Goal: Task Accomplishment & Management: Manage account settings

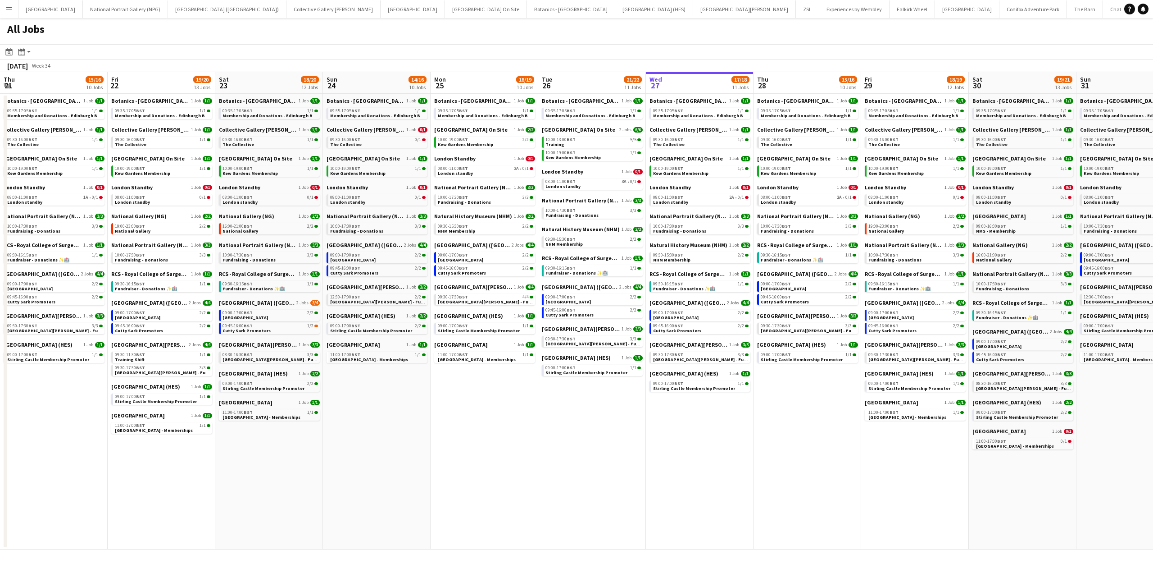
scroll to position [0, 211]
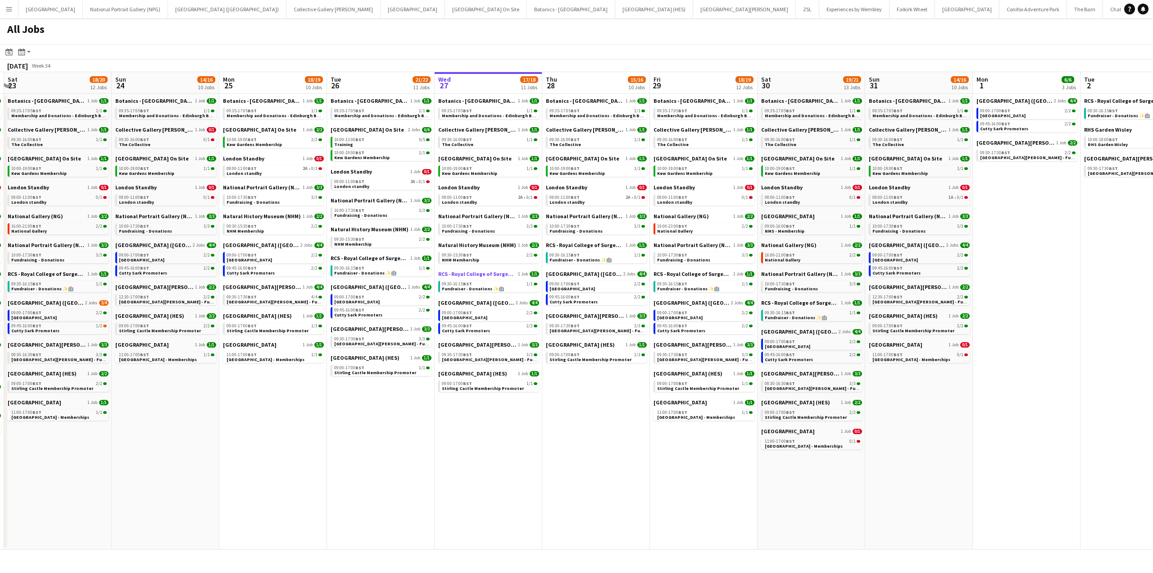
click at [471, 274] on span "RCS - Royal College of Surgeons" at bounding box center [477, 273] width 78 height 7
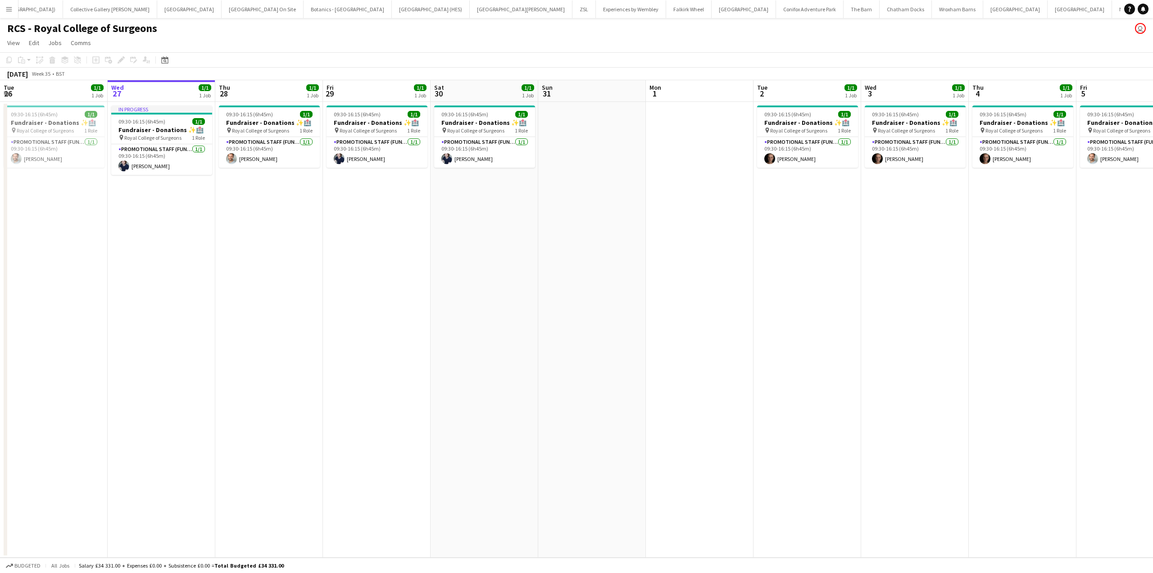
scroll to position [0, 227]
click at [365, 142] on app-card-role "Promotional Staff (Fundraiser) 1/1 09:30-16:15 (6h45m) Cameron Essam" at bounding box center [377, 152] width 101 height 31
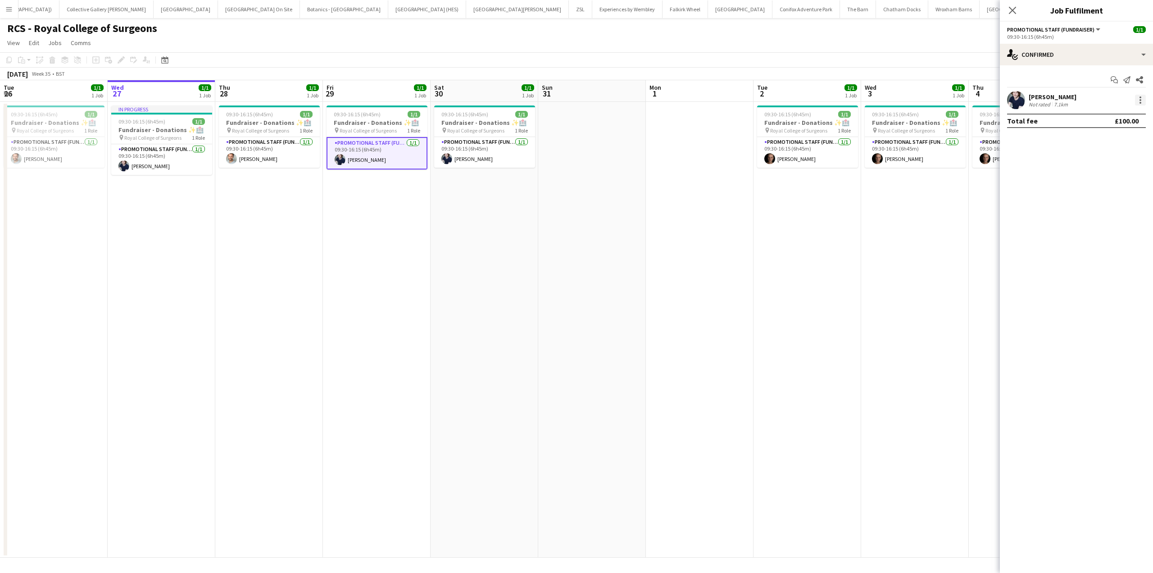
click at [1143, 102] on div at bounding box center [1140, 100] width 11 height 11
click at [1110, 200] on span "Remove" at bounding box center [1096, 203] width 27 height 8
click at [921, 34] on div "RCS - Royal College of Surgeons user" at bounding box center [576, 26] width 1153 height 17
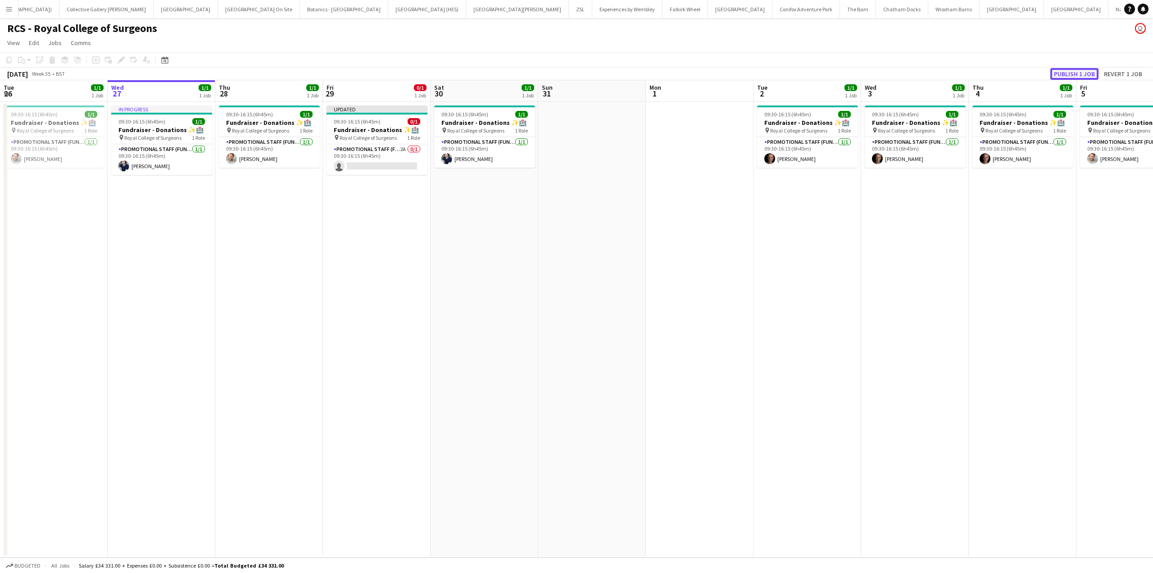
click at [1057, 73] on button "Publish 1 job" at bounding box center [1075, 74] width 48 height 12
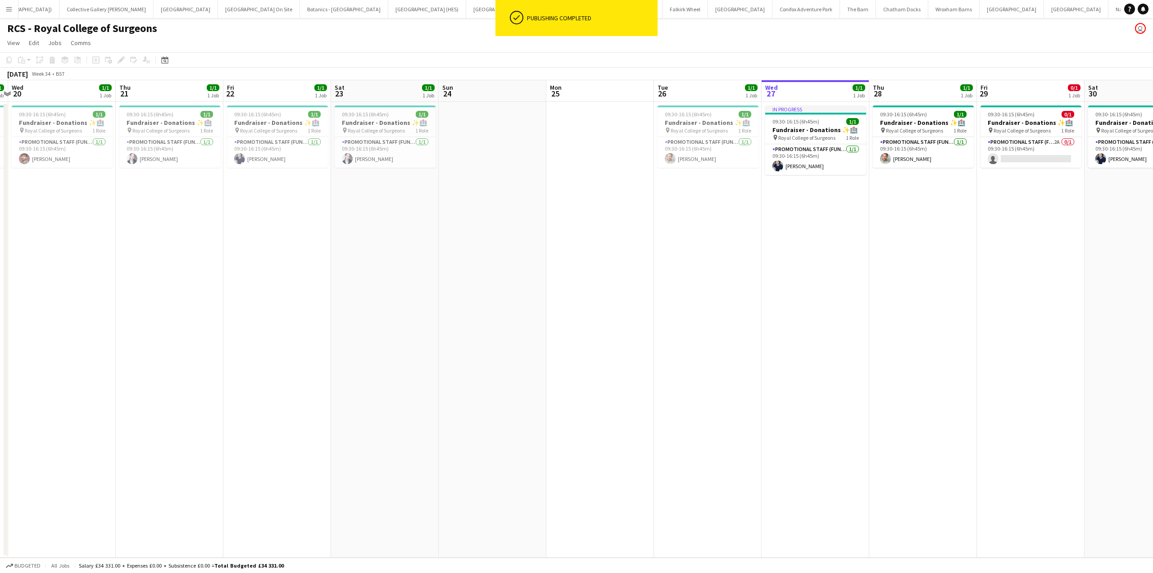
scroll to position [0, 206]
drag, startPoint x: 124, startPoint y: 291, endPoint x: 779, endPoint y: 269, distance: 655.4
click at [779, 269] on app-calendar-viewport "Mon 18 Tue 19 1/1 1 Job Wed 20 1/1 1 Job Thu 21 1/1 1 Job Fri 22 1/1 1 Job Sat …" at bounding box center [576, 318] width 1153 height 477
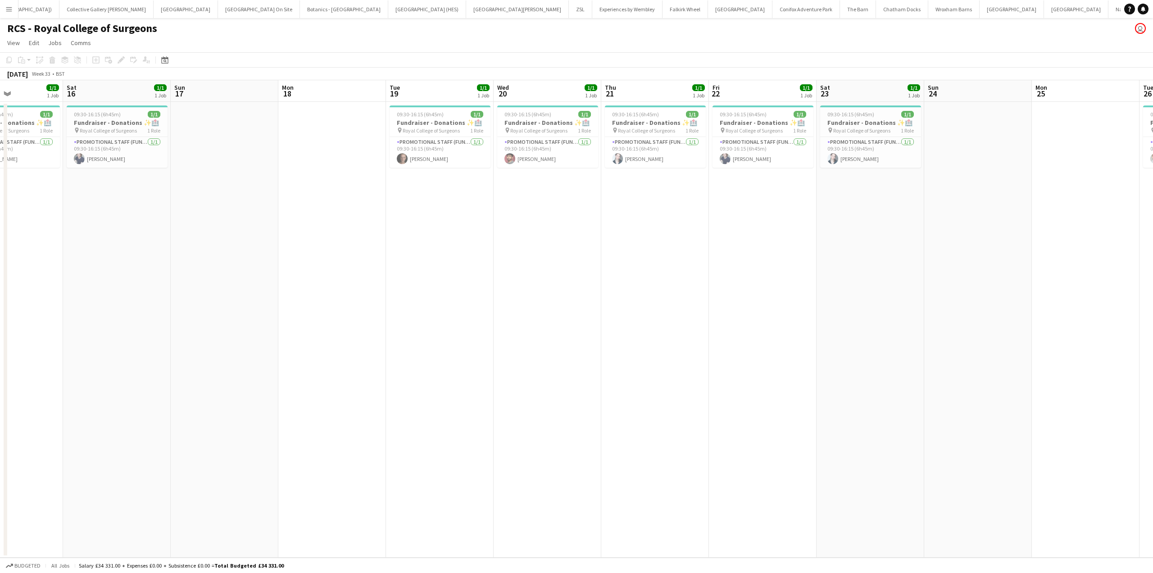
drag, startPoint x: 197, startPoint y: 287, endPoint x: 790, endPoint y: 255, distance: 593.3
click at [790, 255] on app-calendar-viewport "Wed 13 1/1 1 Job Thu 14 1/1 1 Job Fri 15 1/1 1 Job Sat 16 1/1 1 Job Sun 17 Mon …" at bounding box center [576, 318] width 1153 height 477
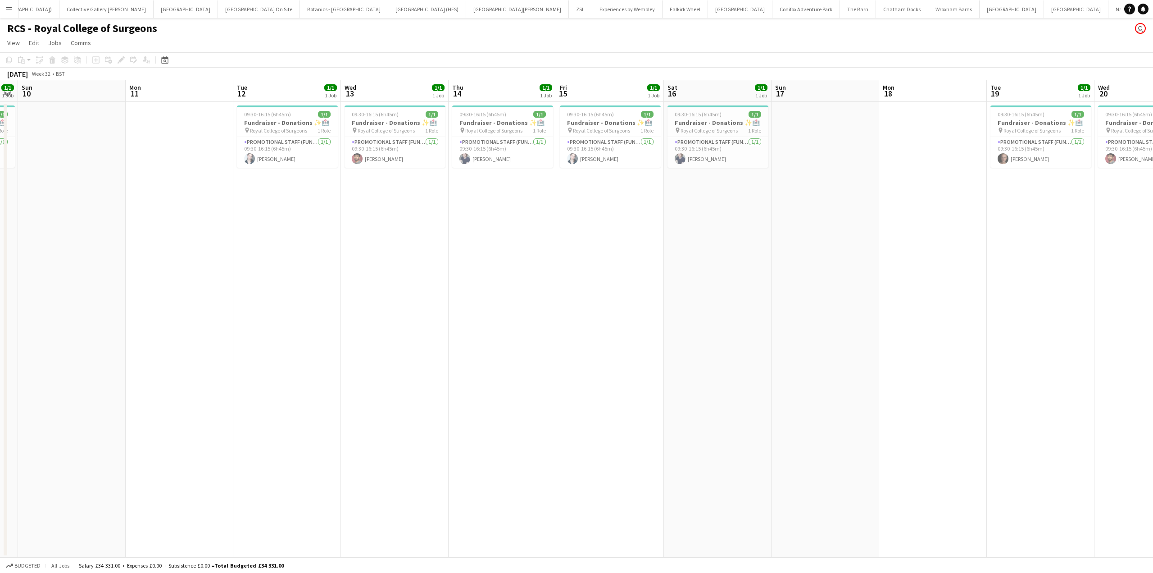
drag, startPoint x: 156, startPoint y: 264, endPoint x: 649, endPoint y: 242, distance: 493.8
click at [649, 242] on app-calendar-viewport "Fri 8 1/1 1 Job Sat 9 1/1 1 Job Sun 10 Mon 11 Tue 12 1/1 1 Job Wed 13 1/1 1 Job…" at bounding box center [576, 318] width 1153 height 477
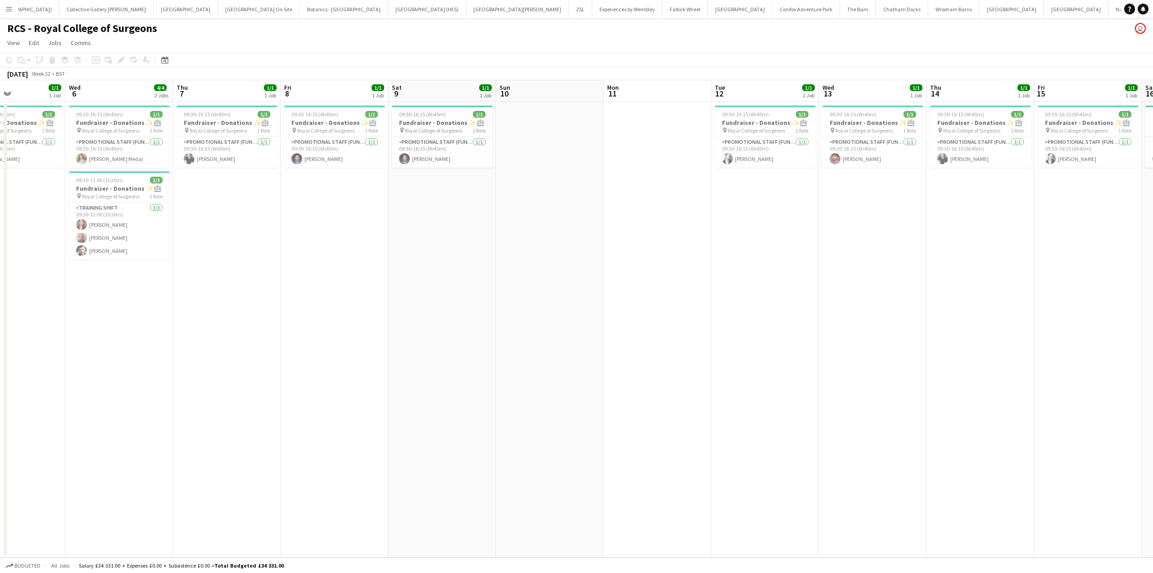
scroll to position [0, 253]
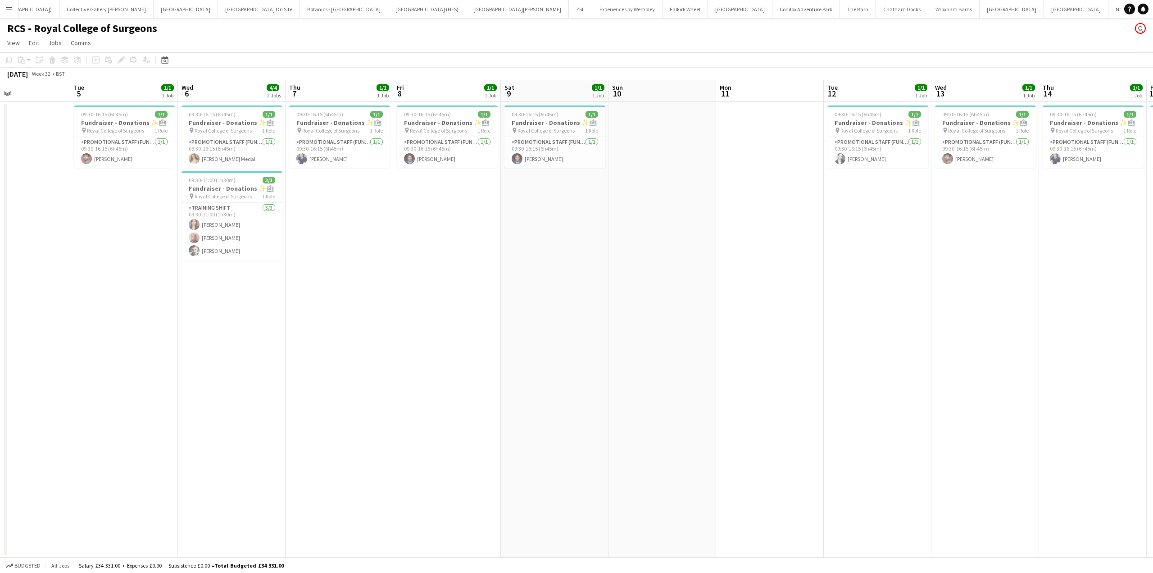
drag, startPoint x: 379, startPoint y: 277, endPoint x: 693, endPoint y: 276, distance: 314.5
click at [693, 276] on app-calendar-viewport "Sat 2 1/1 1 Job Sun 3 Mon 4 Tue 5 1/1 1 Job Wed 6 4/4 2 Jobs Thu 7 1/1 1 Job Fr…" at bounding box center [576, 318] width 1153 height 477
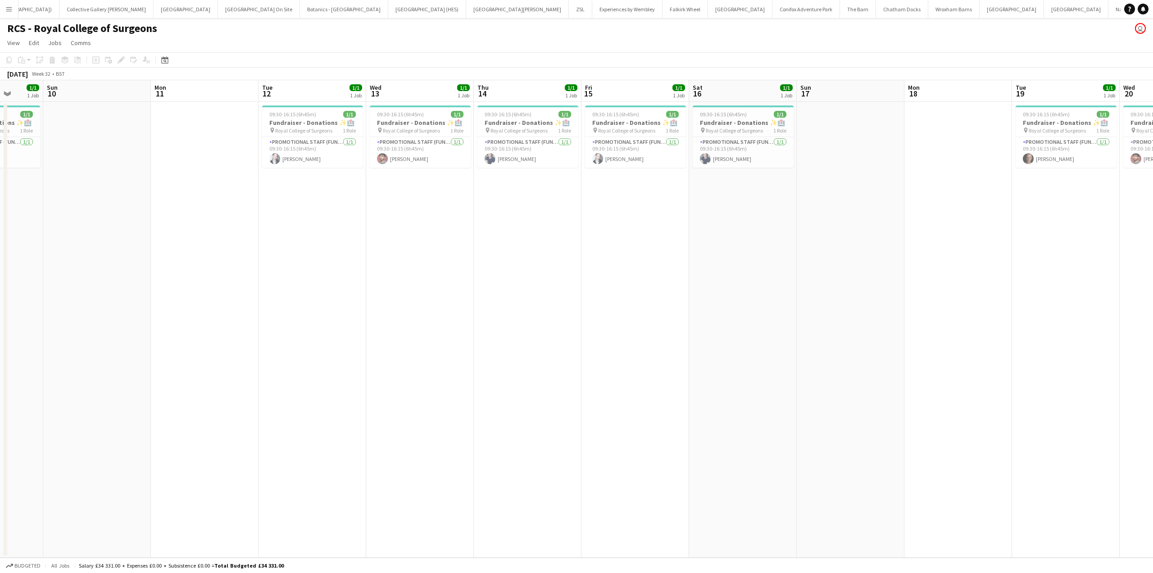
scroll to position [0, 388]
drag, startPoint x: 757, startPoint y: 315, endPoint x: 191, endPoint y: 315, distance: 566.3
click at [191, 315] on app-calendar-viewport "Wed 6 4/4 2 Jobs Thu 7 1/1 1 Job Fri 8 1/1 1 Job Sat 9 1/1 1 Job Sun 10 Mon 11 …" at bounding box center [576, 318] width 1153 height 477
click at [415, 158] on app-card-role "Promotional Staff (Fundraiser) 1/1 09:30-16:15 (6h45m) Mahesh Parmar" at bounding box center [419, 152] width 101 height 31
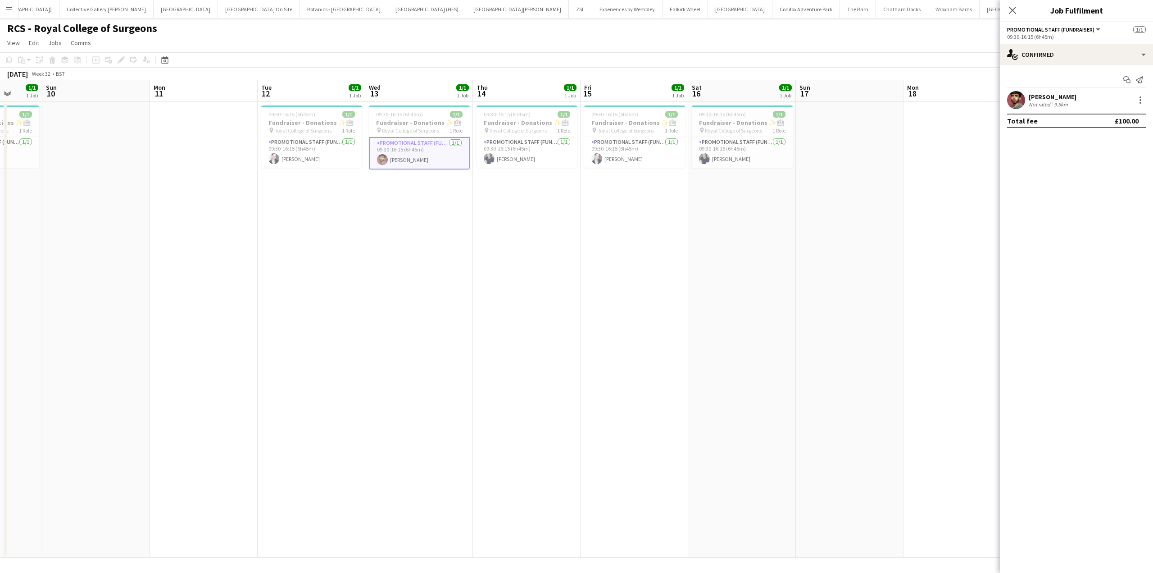
click at [1111, 98] on div "Mahesh Parmar Not rated 9.5km" at bounding box center [1076, 100] width 153 height 18
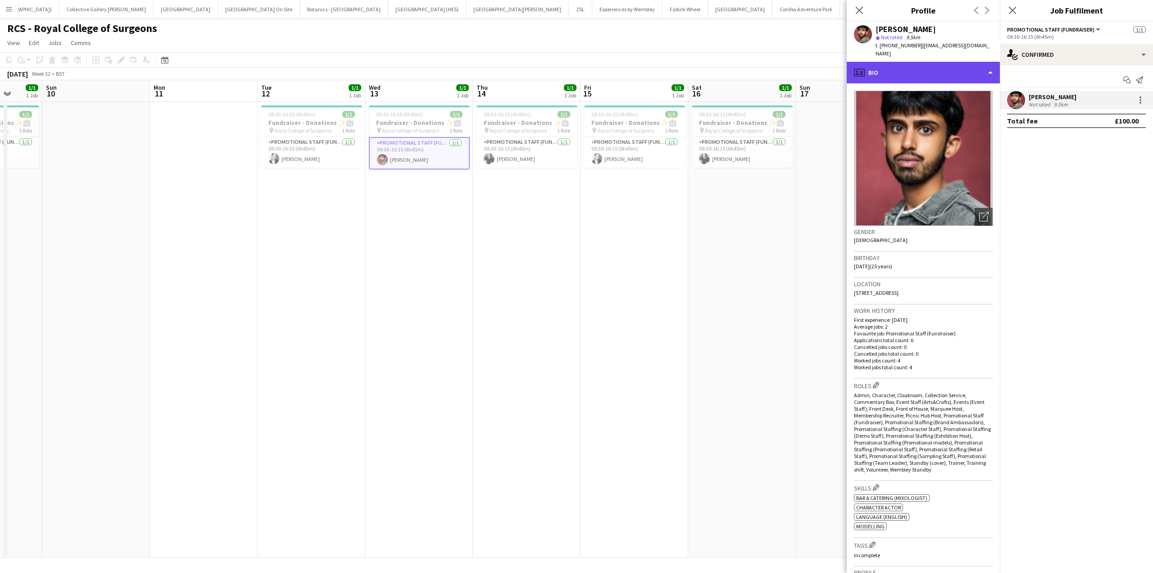
click at [967, 62] on div "profile Bio" at bounding box center [923, 73] width 153 height 22
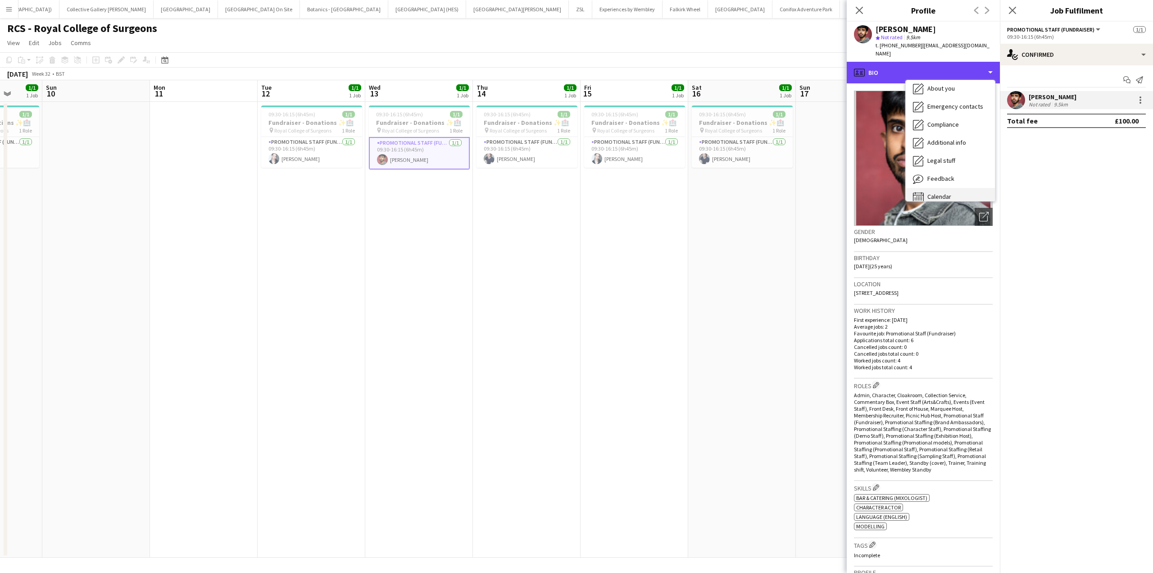
scroll to position [67, 0]
click at [946, 184] on span "Calendar" at bounding box center [940, 188] width 24 height 8
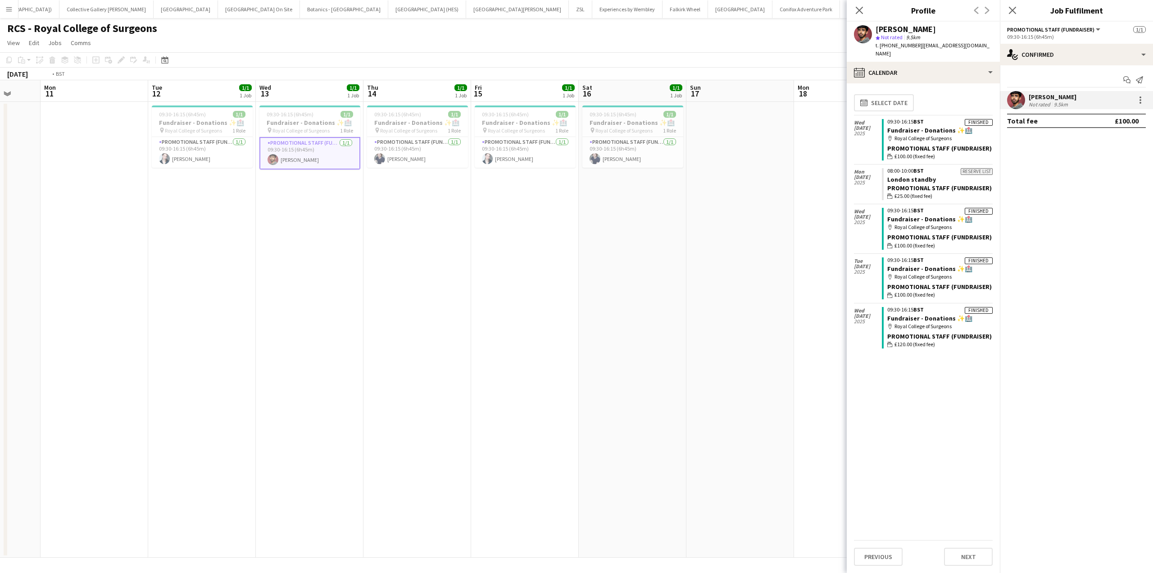
drag, startPoint x: 629, startPoint y: 309, endPoint x: 198, endPoint y: 312, distance: 431.6
click at [197, 310] on app-calendar-viewport "Fri 8 1/1 1 Job Sat 9 1/1 1 Job Sun 10 Mon 11 Tue 12 1/1 1 Job Wed 13 1/1 1 Job…" at bounding box center [576, 318] width 1153 height 477
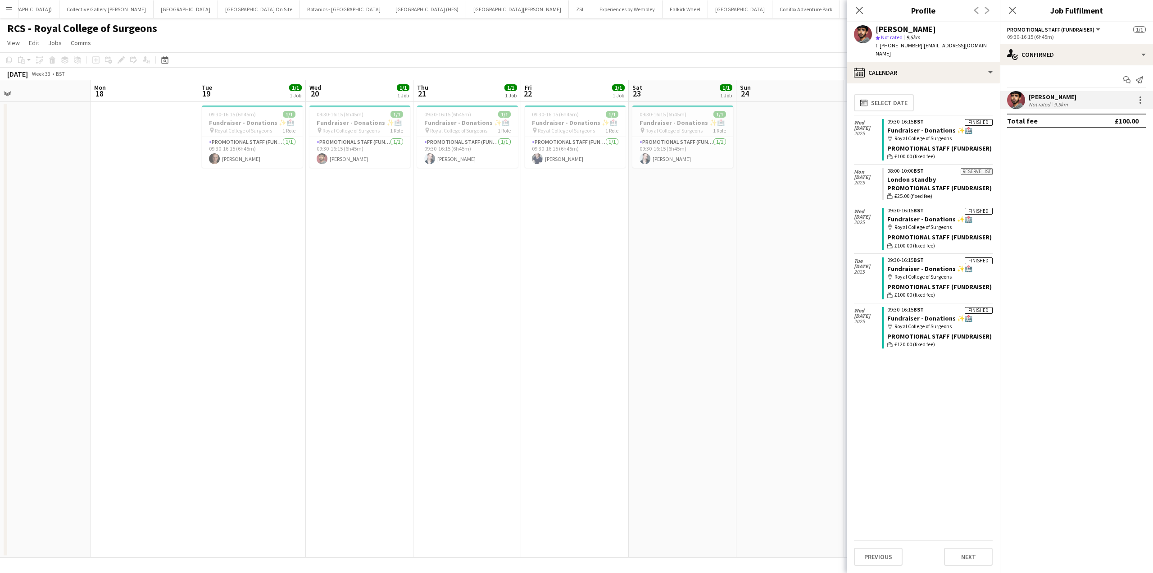
scroll to position [0, 362]
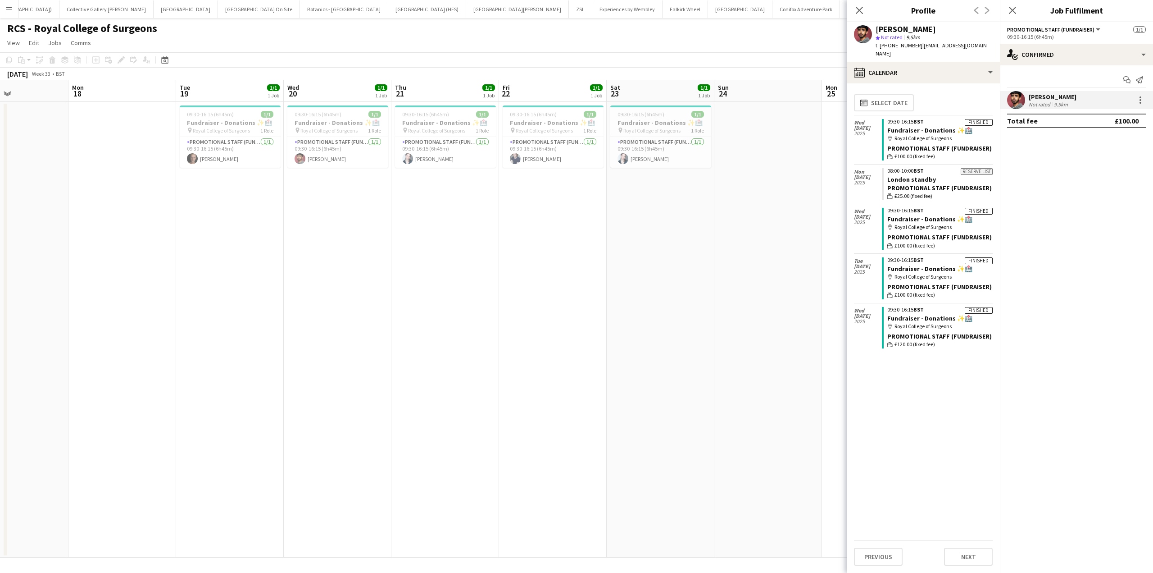
drag, startPoint x: 593, startPoint y: 278, endPoint x: 190, endPoint y: 319, distance: 404.9
click at [190, 319] on app-calendar-viewport "Thu 14 1/1 1 Job Fri 15 1/1 1 Job Sat 16 1/1 1 Job Sun 17 Mon 18 Tue 19 1/1 1 J…" at bounding box center [576, 318] width 1153 height 477
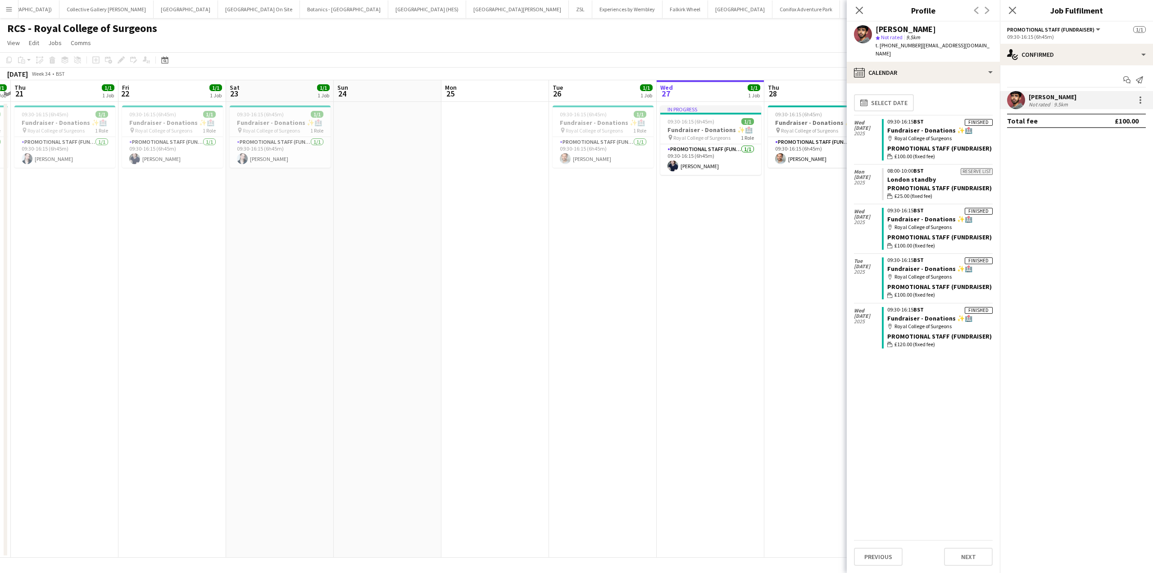
drag, startPoint x: 629, startPoint y: 350, endPoint x: 249, endPoint y: 392, distance: 383.1
click at [249, 392] on app-calendar-viewport "Mon 18 Tue 19 1/1 1 Job Wed 20 1/1 1 Job Thu 21 1/1 1 Job Fri 22 1/1 1 Job Sat …" at bounding box center [576, 318] width 1153 height 477
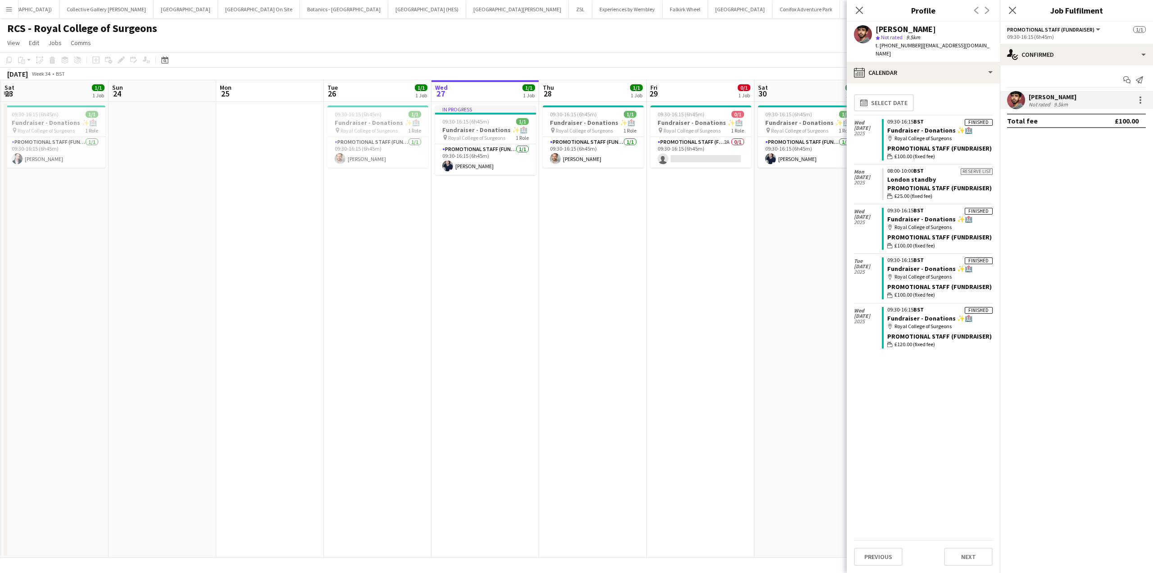
scroll to position [0, 323]
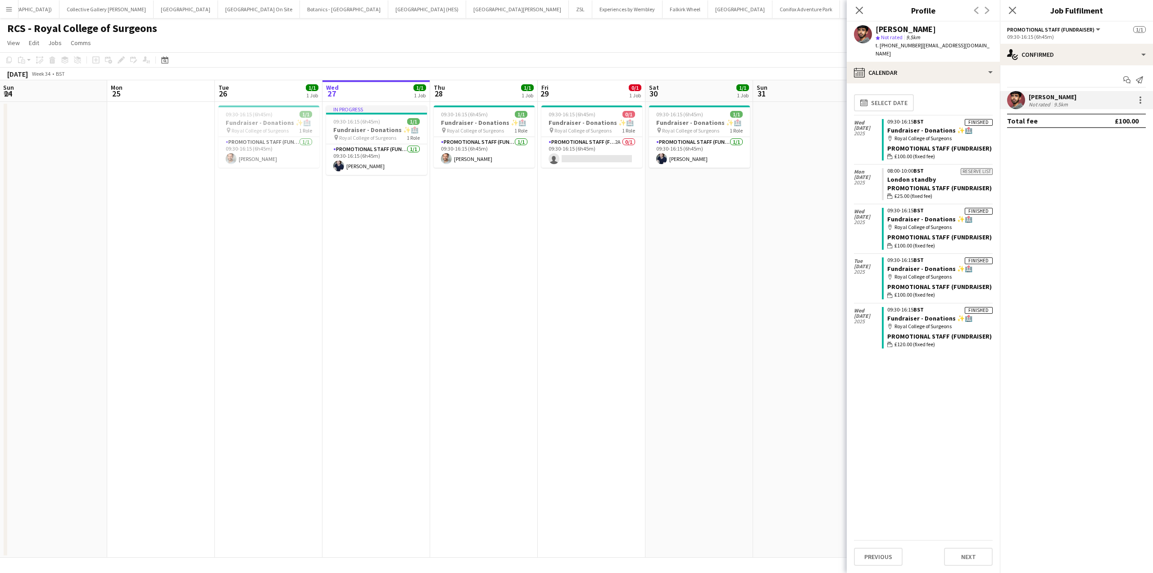
drag, startPoint x: 408, startPoint y: 372, endPoint x: 254, endPoint y: 388, distance: 154.9
click at [254, 388] on app-calendar-viewport "Thu 21 1/1 1 Job Fri 22 1/1 1 Job Sat 23 1/1 1 Job Sun 24 Mon 25 Tue 26 1/1 1 J…" at bounding box center [576, 318] width 1153 height 477
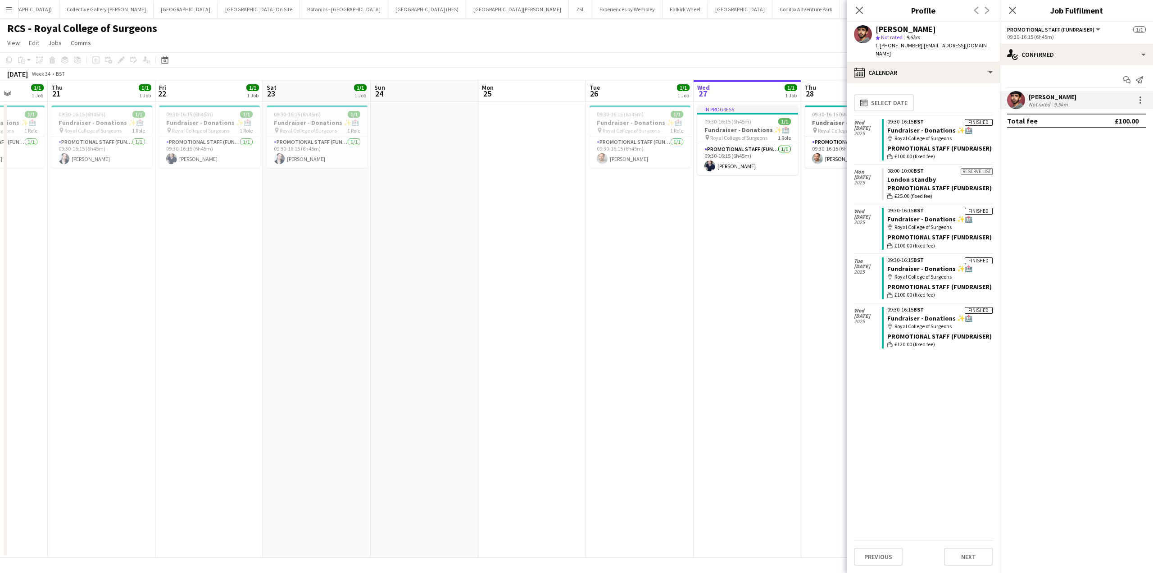
drag, startPoint x: 187, startPoint y: 313, endPoint x: 558, endPoint y: 317, distance: 371.3
click at [558, 317] on app-calendar-viewport "Mon 18 Tue 19 1/1 1 Job Wed 20 1/1 1 Job Thu 21 1/1 1 Job Fri 22 1/1 1 Job Sat …" at bounding box center [576, 318] width 1153 height 477
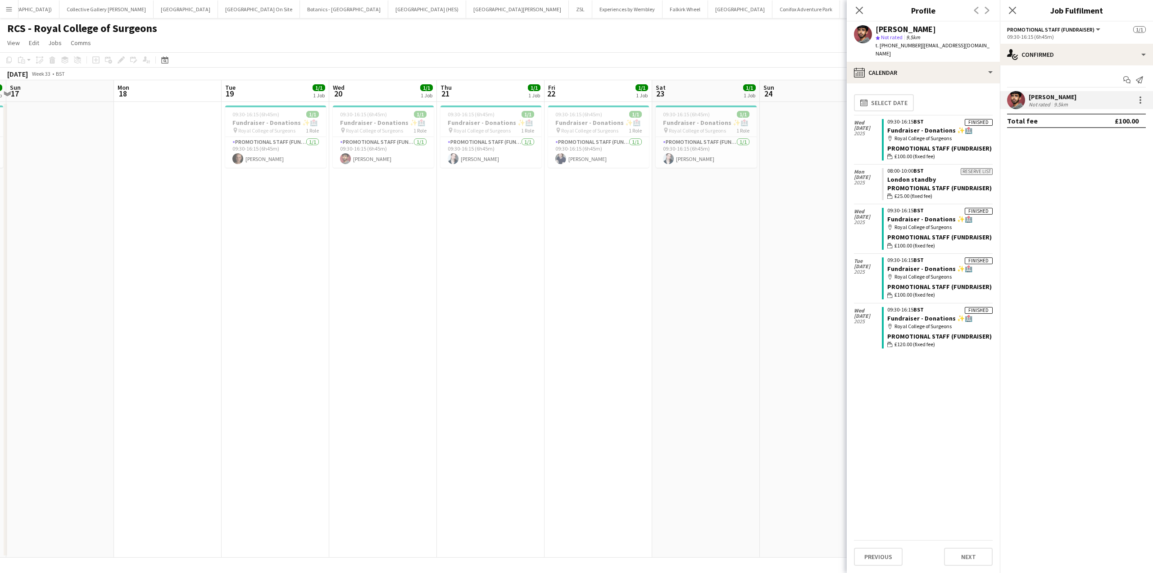
scroll to position [0, 208]
drag, startPoint x: 144, startPoint y: 332, endPoint x: 534, endPoint y: 337, distance: 390.6
click at [534, 337] on app-calendar-viewport "Fri 15 1/1 1 Job Sat 16 1/1 1 Job Sun 17 Mon 18 Tue 19 1/1 1 Job Wed 20 1/1 1 J…" at bounding box center [576, 318] width 1153 height 477
click at [690, 145] on app-card-role "Promotional Staff (Fundraiser) 1/1 09:30-16:15 (6h45m) Daisy Mullen-Thomson" at bounding box center [707, 152] width 101 height 31
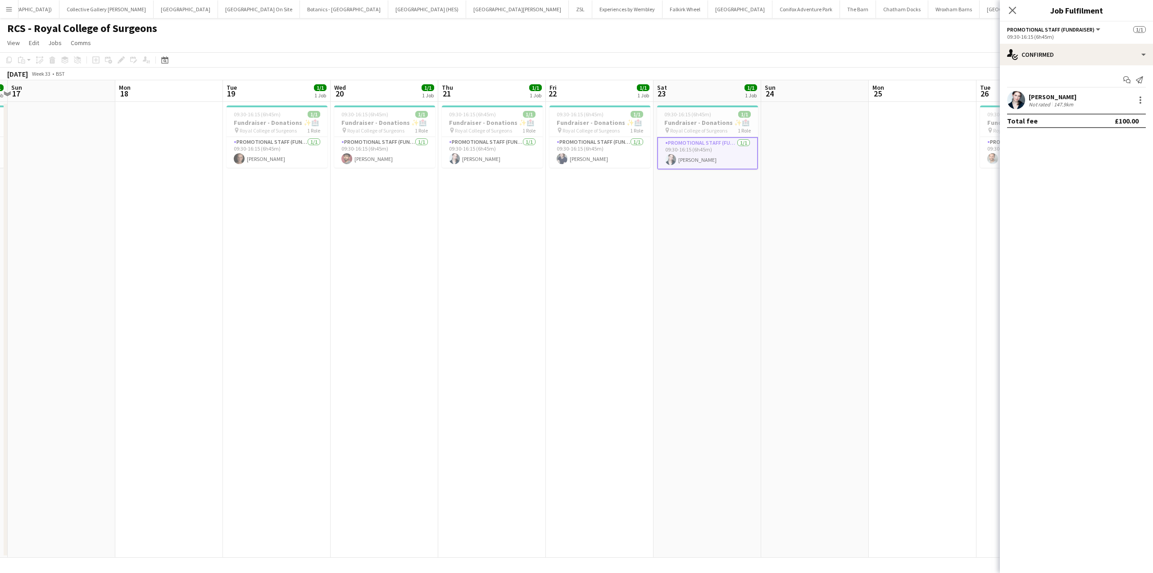
click at [1107, 96] on div "Daisy Mullen-Thomson Not rated 147.9km" at bounding box center [1076, 100] width 153 height 18
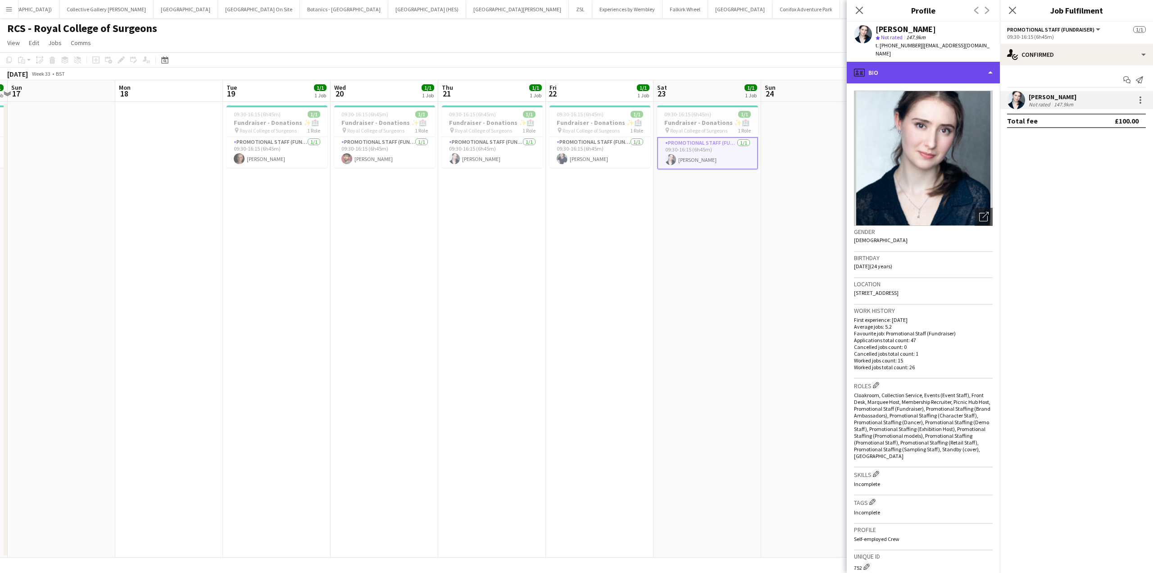
click at [943, 65] on div "profile Bio" at bounding box center [923, 73] width 153 height 22
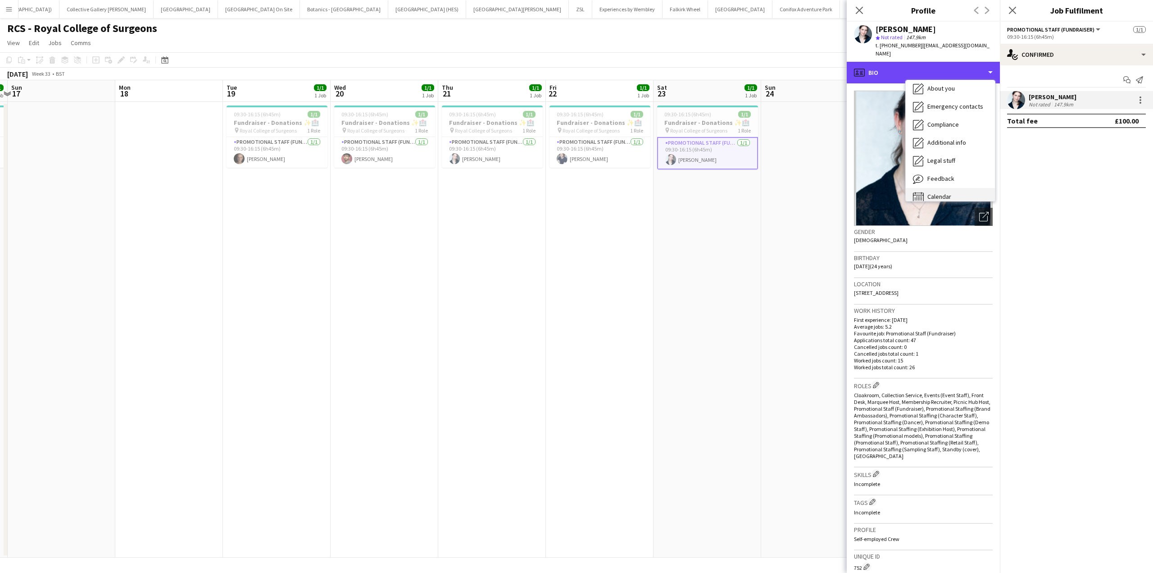
scroll to position [67, 0]
click at [925, 182] on div "Calendar Calendar" at bounding box center [950, 188] width 89 height 18
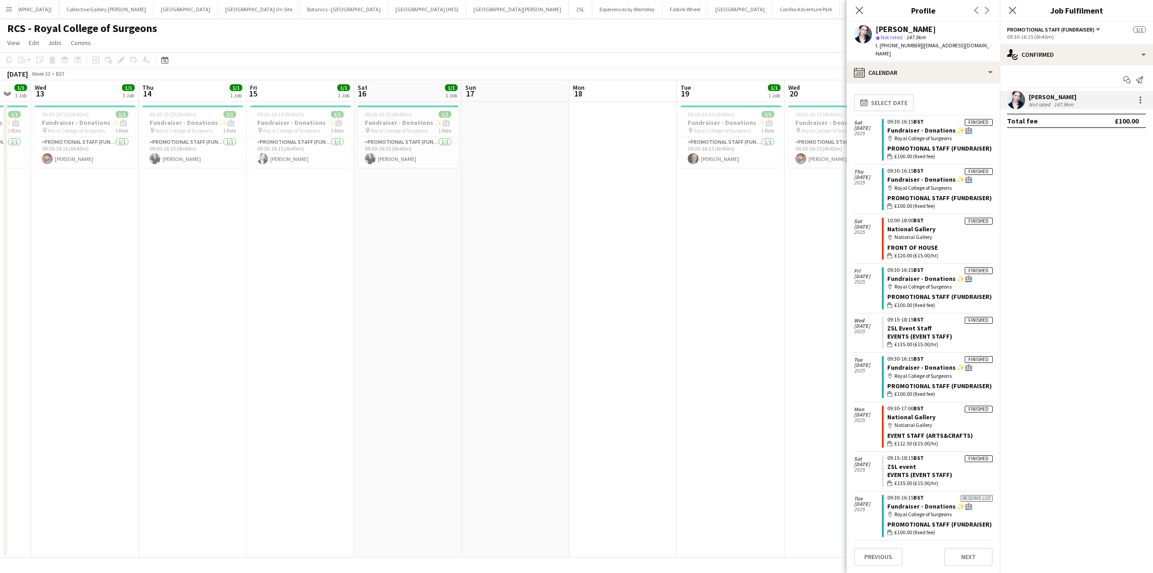
drag, startPoint x: 167, startPoint y: 327, endPoint x: 621, endPoint y: 312, distance: 454.4
click at [621, 312] on app-calendar-viewport "Mon 11 Tue 12 1/1 1 Job Wed 13 1/1 1 Job Thu 14 1/1 1 Job Fri 15 1/1 1 Job Sat …" at bounding box center [576, 318] width 1153 height 477
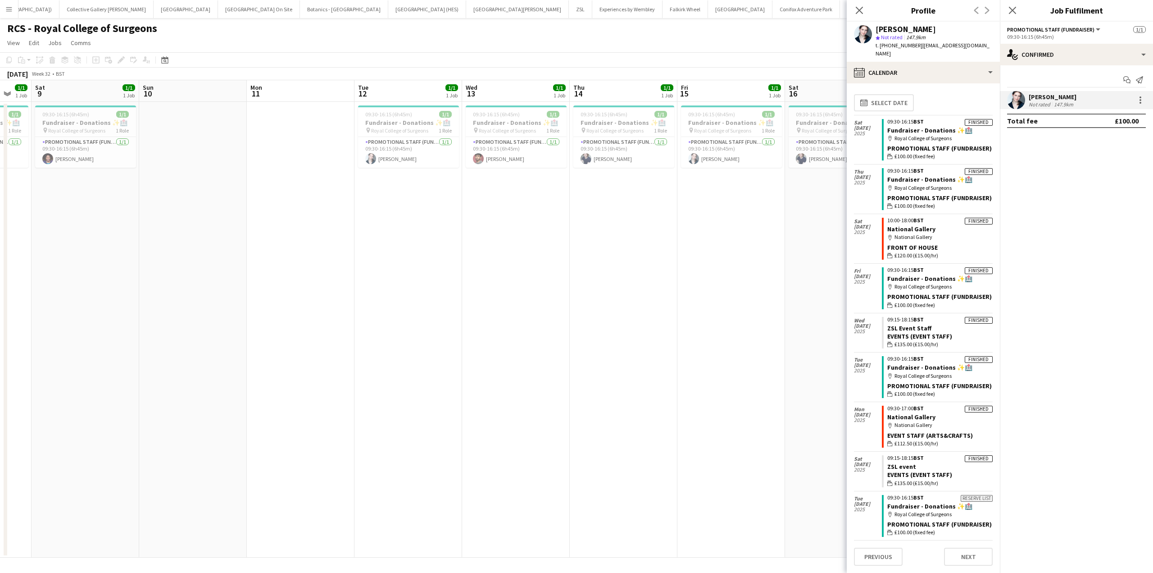
drag, startPoint x: 171, startPoint y: 361, endPoint x: 602, endPoint y: 384, distance: 431.8
click at [602, 384] on app-calendar-viewport "Thu 7 1/1 1 Job Fri 8 1/1 1 Job Sat 9 1/1 1 Job Sun 10 Mon 11 Tue 12 1/1 1 Job …" at bounding box center [576, 318] width 1153 height 477
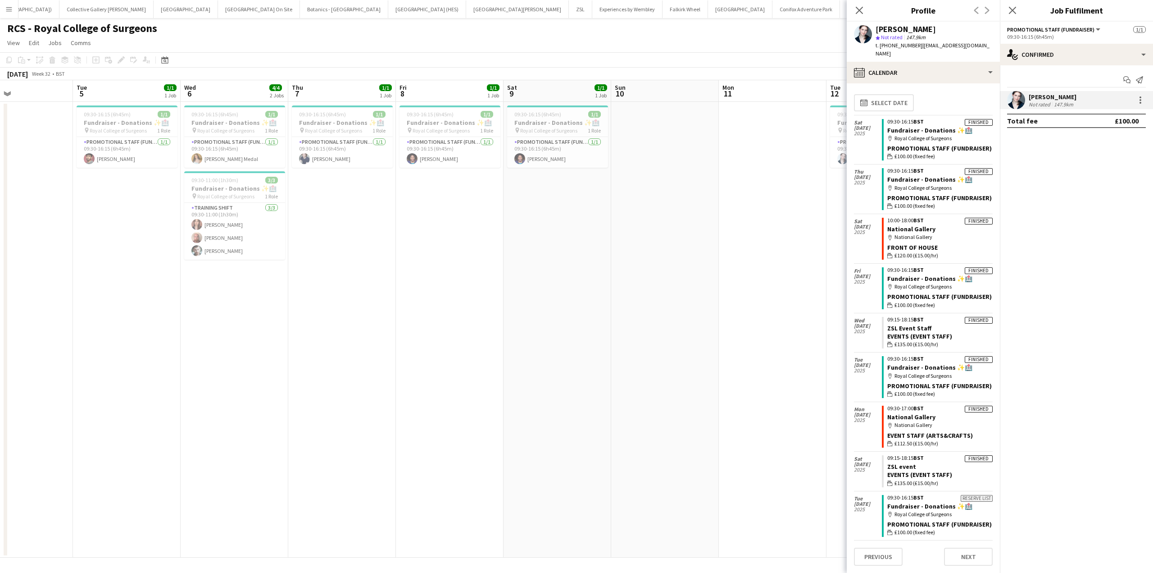
scroll to position [0, 249]
drag, startPoint x: 155, startPoint y: 325, endPoint x: 628, endPoint y: 337, distance: 473.2
click at [628, 337] on app-calendar-viewport "Sat 2 1/1 1 Job Sun 3 Mon 4 Tue 5 1/1 1 Job Wed 6 4/4 2 Jobs Thu 7 1/1 1 Job Fr…" at bounding box center [576, 318] width 1153 height 477
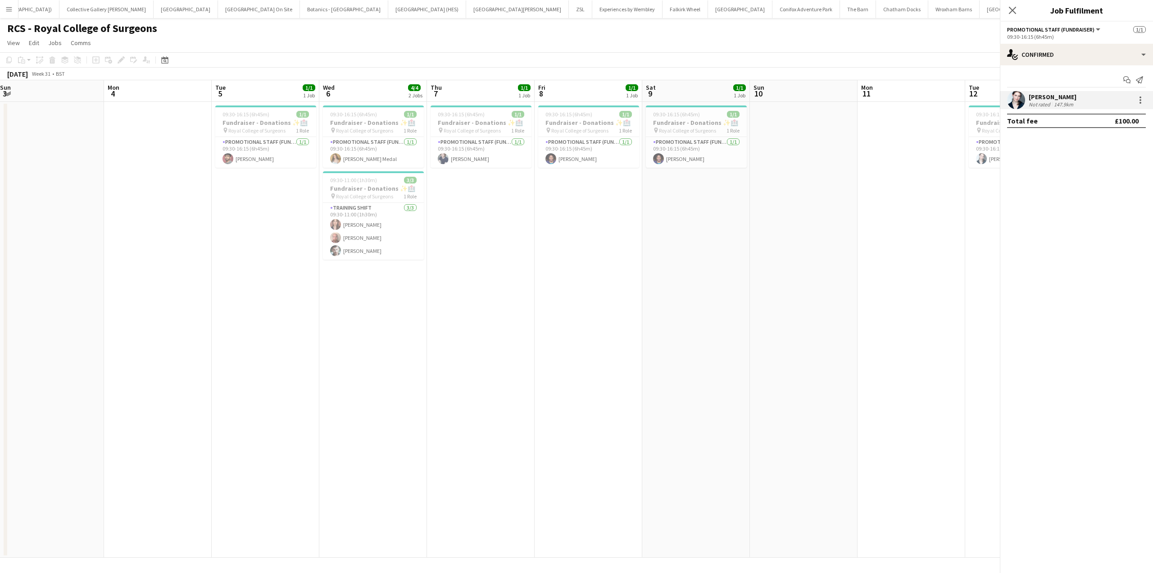
scroll to position [0, 204]
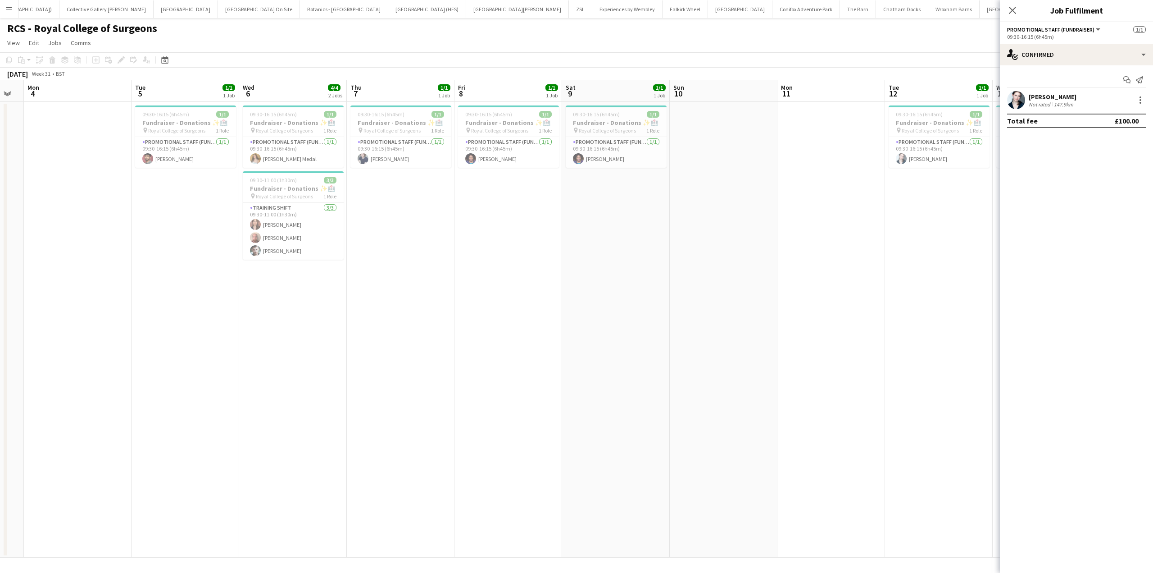
drag, startPoint x: 88, startPoint y: 296, endPoint x: 145, endPoint y: 298, distance: 56.8
click at [146, 298] on app-calendar-viewport "Fri 1 1/1 1 Job Sat 2 1/1 1 Job Sun 3 Mon 4 Tue 5 1/1 1 Job Wed 6 4/4 2 Jobs Th…" at bounding box center [576, 318] width 1153 height 477
click at [624, 164] on app-card-role "Promotional Staff (Fundraiser) 1/1 09:30-16:15 (6h45m) Camille Clossum" at bounding box center [615, 152] width 101 height 31
click at [1074, 95] on div "Camille Clossum" at bounding box center [1053, 97] width 48 height 8
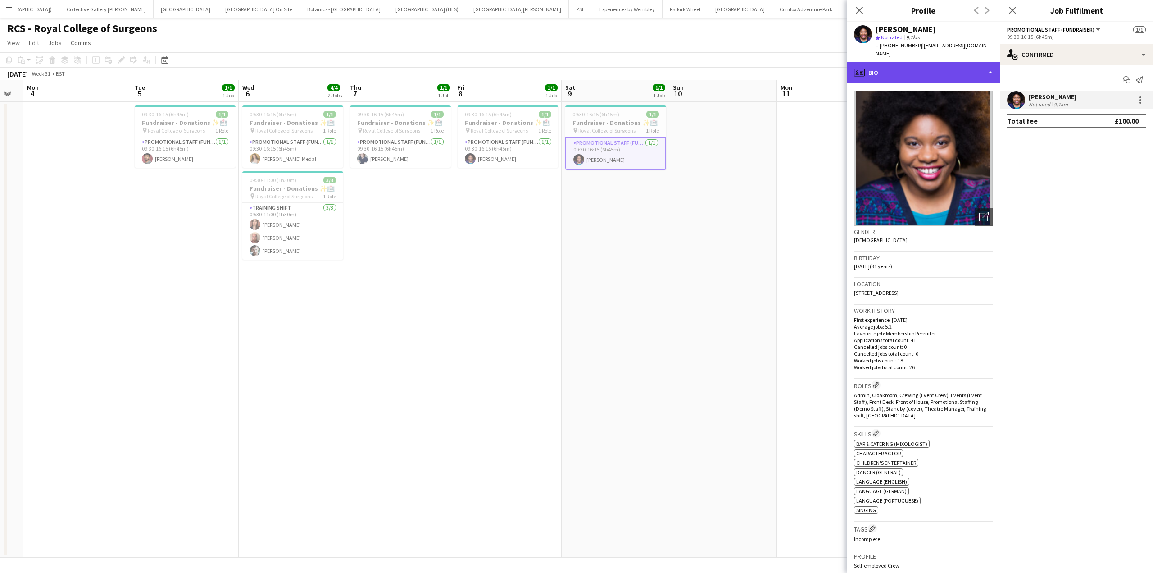
click at [988, 62] on div "profile Bio" at bounding box center [923, 73] width 153 height 22
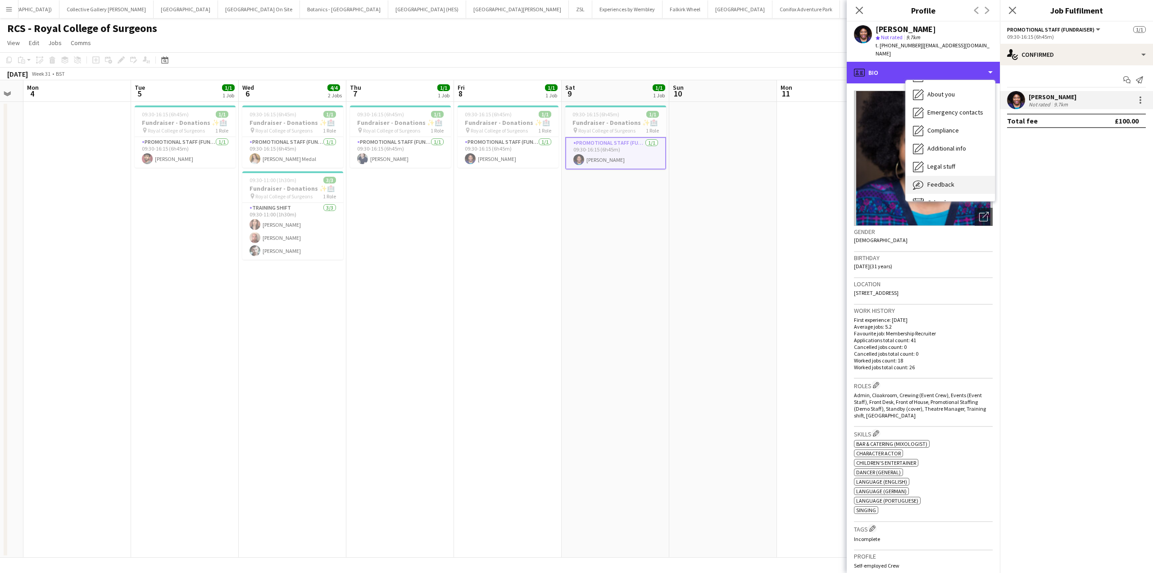
scroll to position [67, 0]
click at [942, 179] on div "Calendar Calendar" at bounding box center [950, 188] width 89 height 18
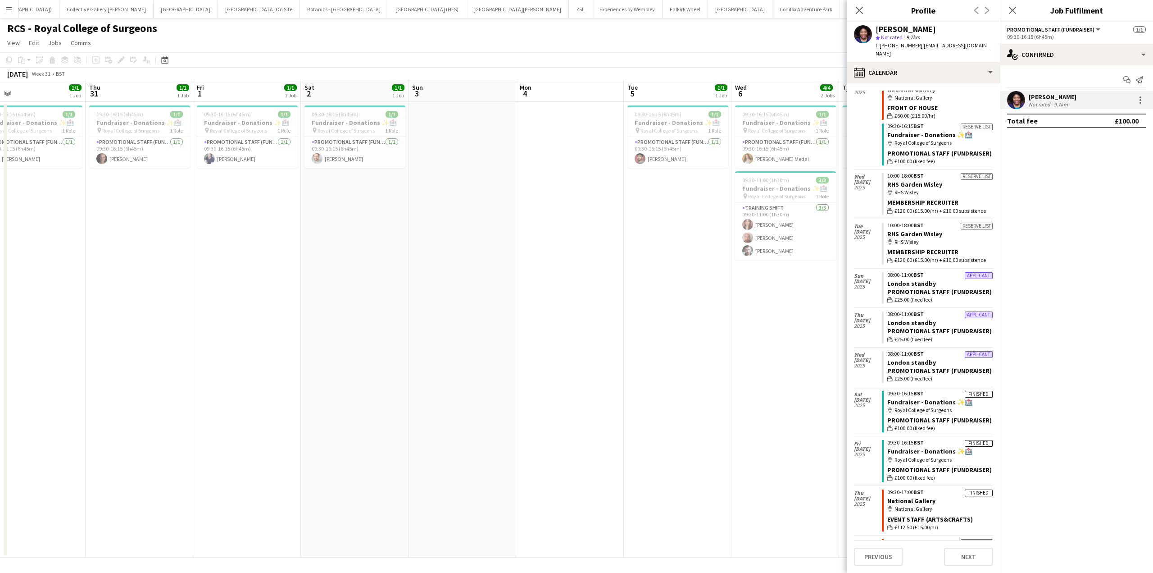
scroll to position [0, 218]
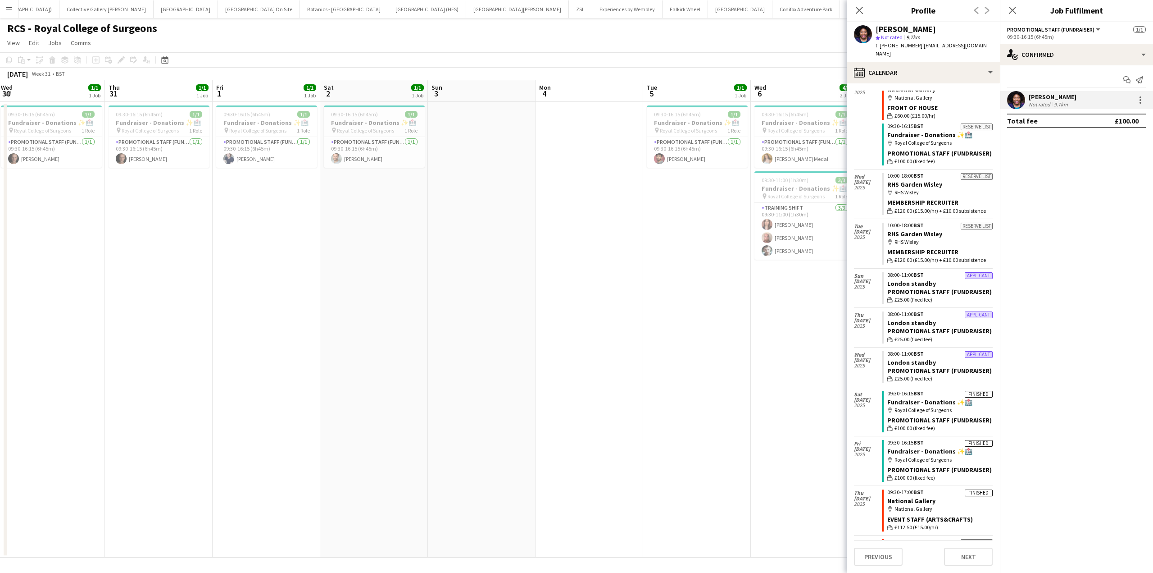
drag, startPoint x: 79, startPoint y: 350, endPoint x: 591, endPoint y: 373, distance: 512.8
click at [591, 373] on app-calendar-viewport "Mon 28 Tue 29 1/1 1 Job Wed 30 1/1 1 Job Thu 31 1/1 1 Job Fri 1 1/1 1 Job Sat 2…" at bounding box center [576, 318] width 1153 height 477
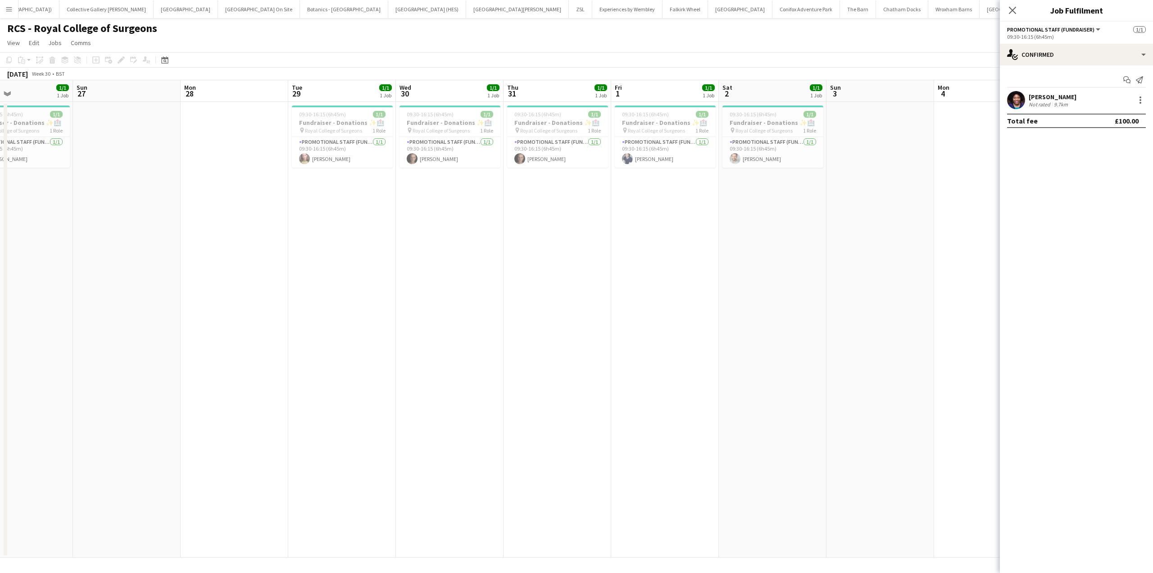
drag, startPoint x: 169, startPoint y: 343, endPoint x: 568, endPoint y: 398, distance: 402.5
click at [568, 398] on app-calendar-viewport "Thu 24 1/1 1 Job Fri 25 1/1 1 Job Sat 26 1/1 1 Job Sun 27 Mon 28 Tue 29 1/1 1 J…" at bounding box center [576, 318] width 1153 height 477
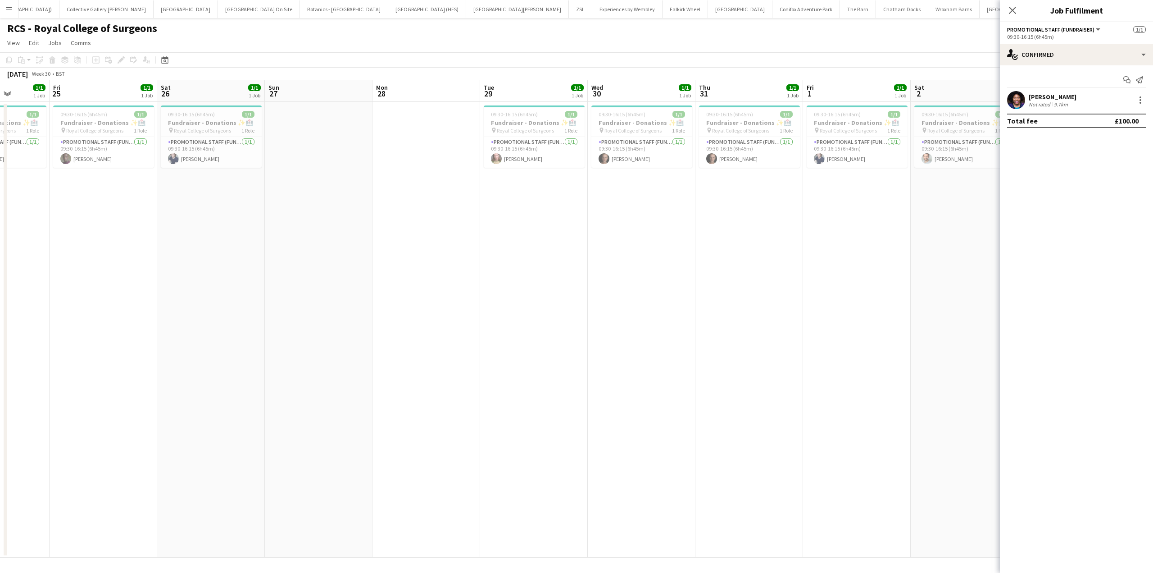
drag, startPoint x: 228, startPoint y: 346, endPoint x: 633, endPoint y: 324, distance: 405.2
click at [636, 324] on app-calendar-viewport "Tue 22 Wed 23 1/1 1 Job Thu 24 1/1 1 Job Fri 25 1/1 1 Job Sat 26 1/1 1 Job Sun …" at bounding box center [576, 318] width 1153 height 477
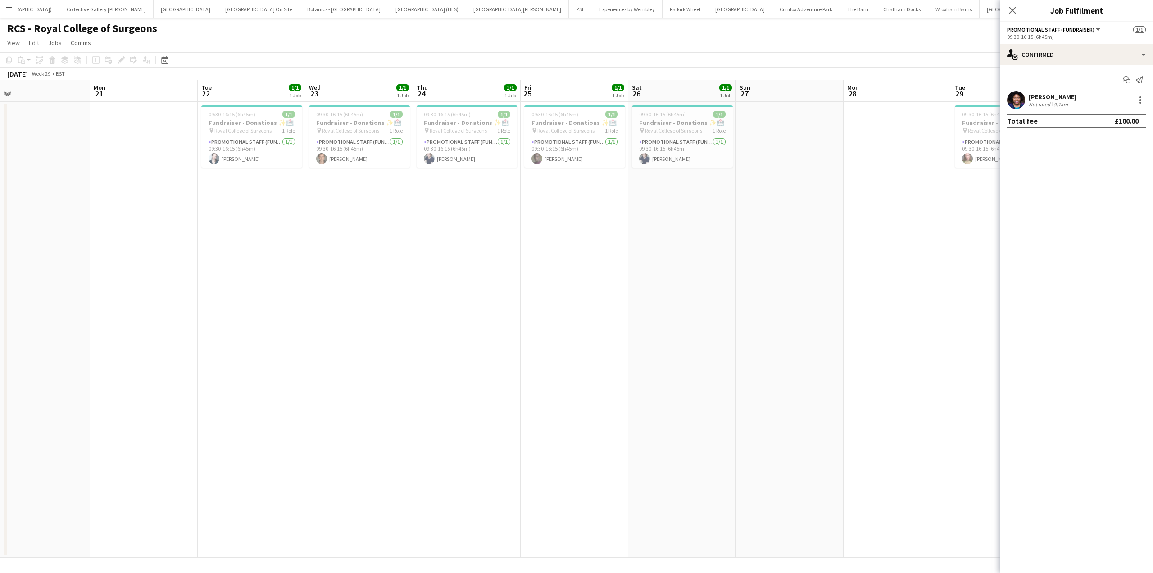
scroll to position [0, 187]
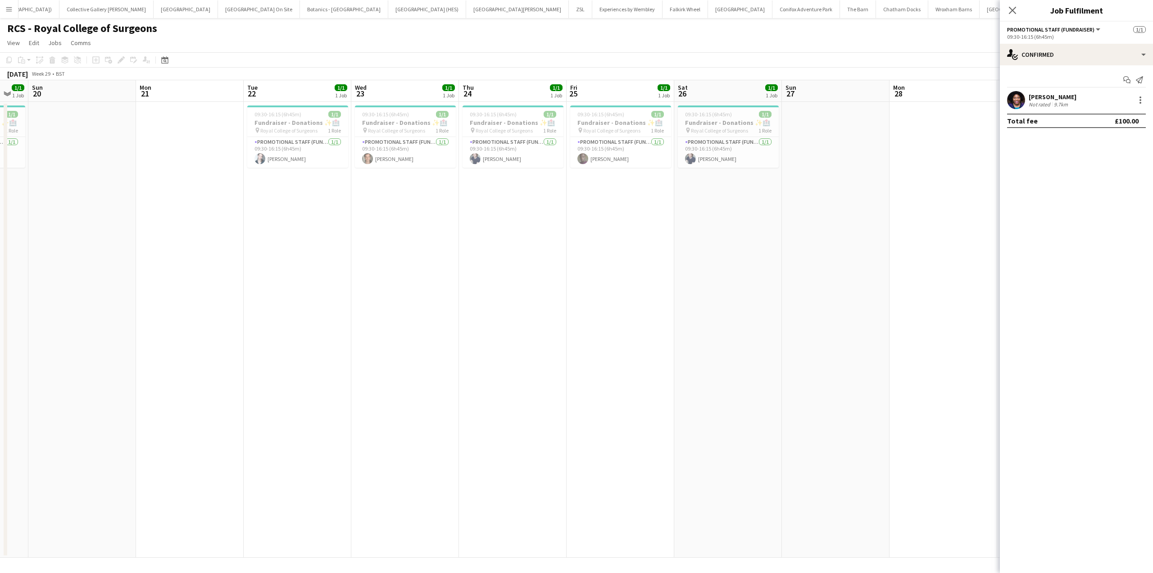
drag, startPoint x: 542, startPoint y: 335, endPoint x: 609, endPoint y: 325, distance: 67.0
click at [609, 325] on app-calendar-viewport "Fri 18 1/1 1 Job Sat 19 1/1 1 Job Sun 20 Mon 21 Tue 22 1/1 1 Job Wed 23 1/1 1 J…" at bounding box center [576, 318] width 1153 height 477
click at [611, 155] on app-card-role "Promotional Staff (Fundraiser) 1/1 09:30-16:15 (6h45m) Baker Mukasa" at bounding box center [620, 152] width 101 height 31
click at [1094, 99] on div "Baker Mukasa Crew rating 3.5 16.4km" at bounding box center [1076, 100] width 153 height 18
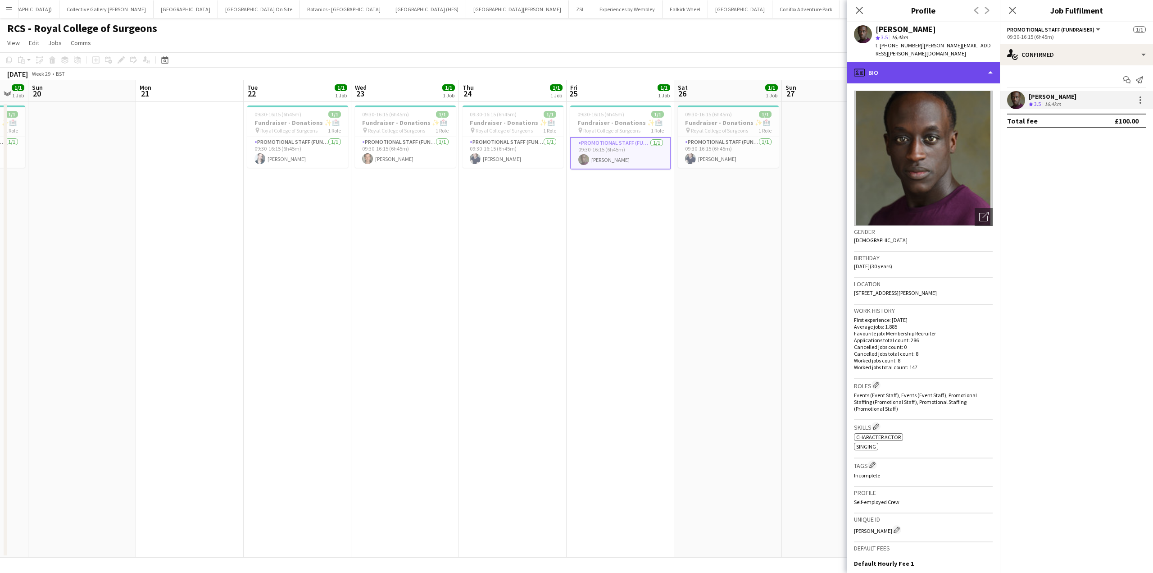
click at [947, 63] on div "profile Bio" at bounding box center [923, 73] width 153 height 22
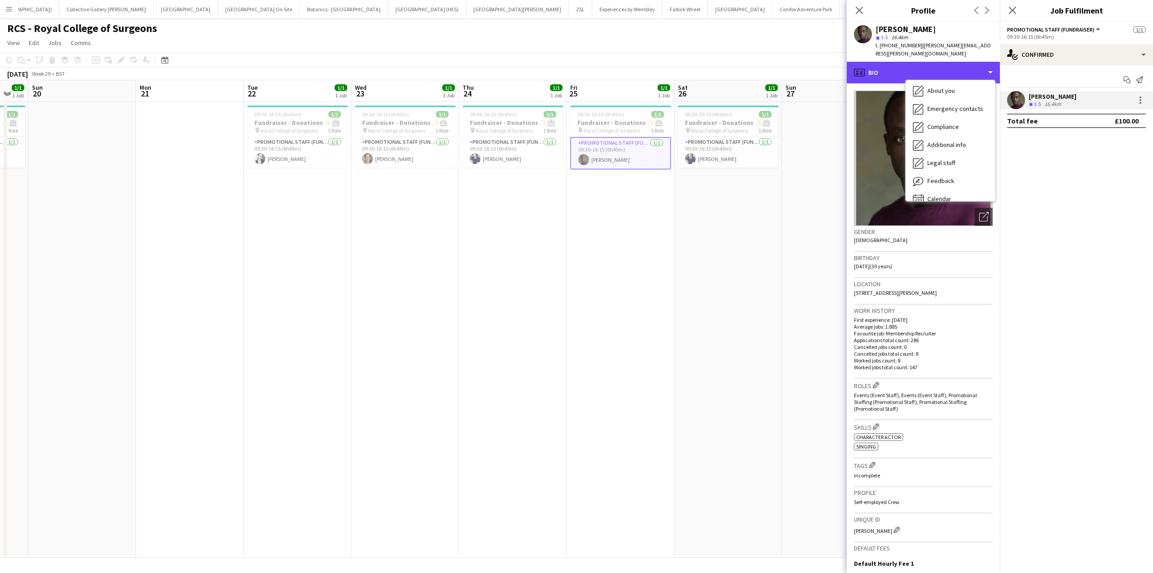
scroll to position [67, 0]
click at [935, 184] on span "Calendar" at bounding box center [940, 188] width 24 height 8
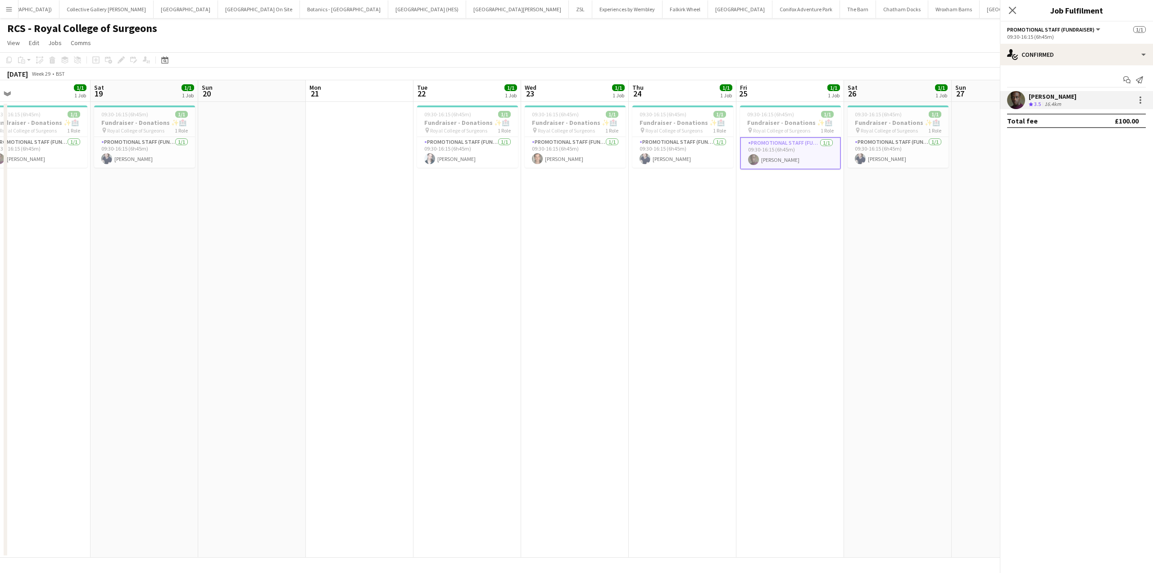
scroll to position [0, 199]
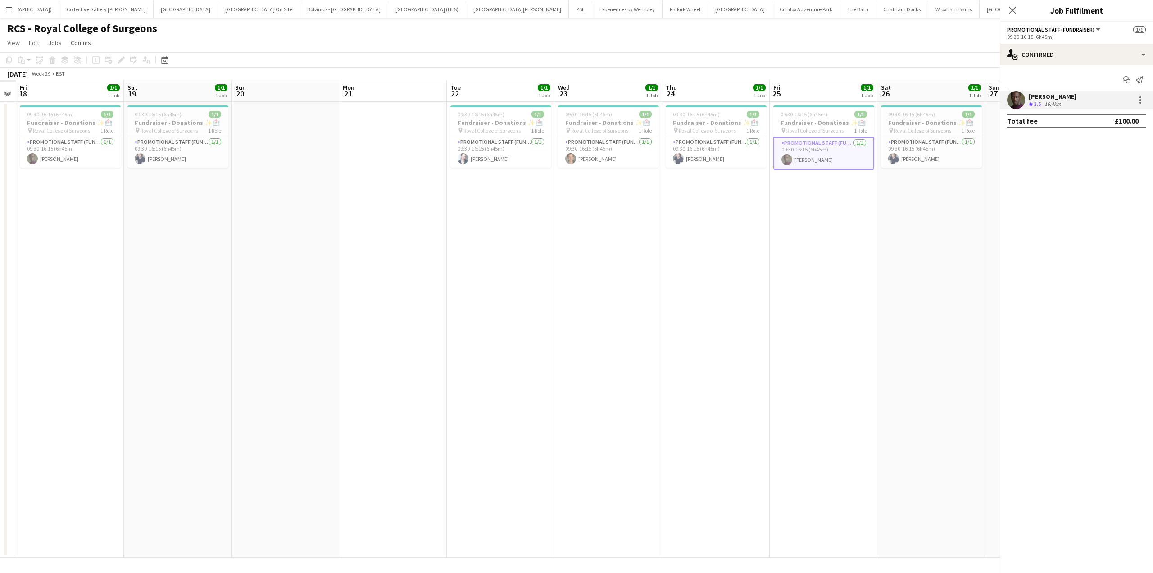
drag, startPoint x: 103, startPoint y: 248, endPoint x: 522, endPoint y: 241, distance: 418.6
click at [522, 241] on app-calendar-viewport "Wed 16 Thu 17 Fri 18 1/1 1 Job Sat 19 1/1 1 Job Sun 20 Mon 21 Tue 22 1/1 1 Job …" at bounding box center [576, 318] width 1153 height 477
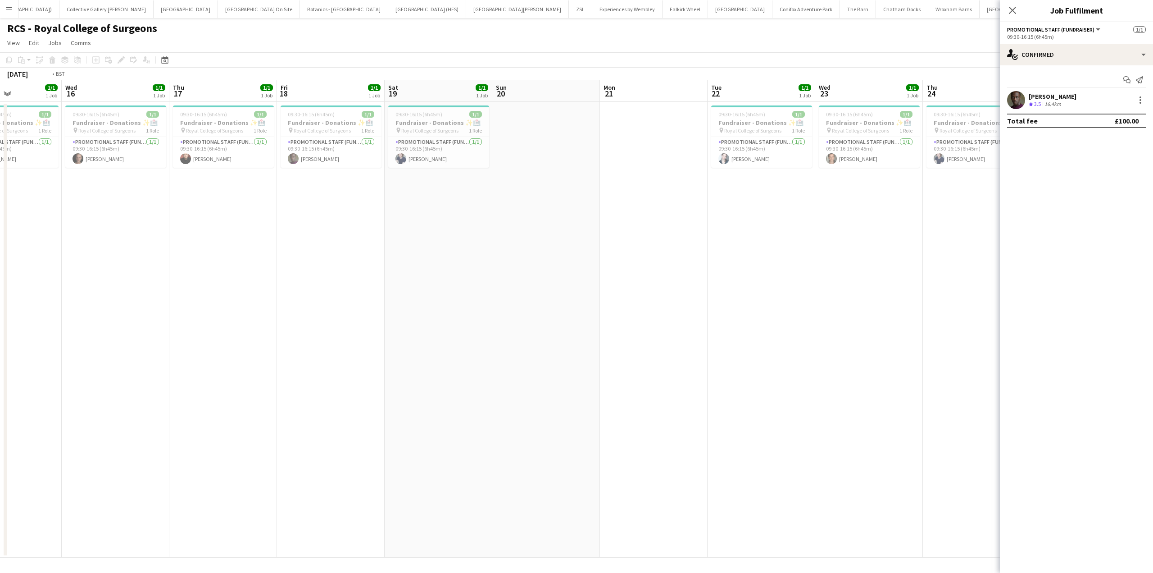
scroll to position [0, 225]
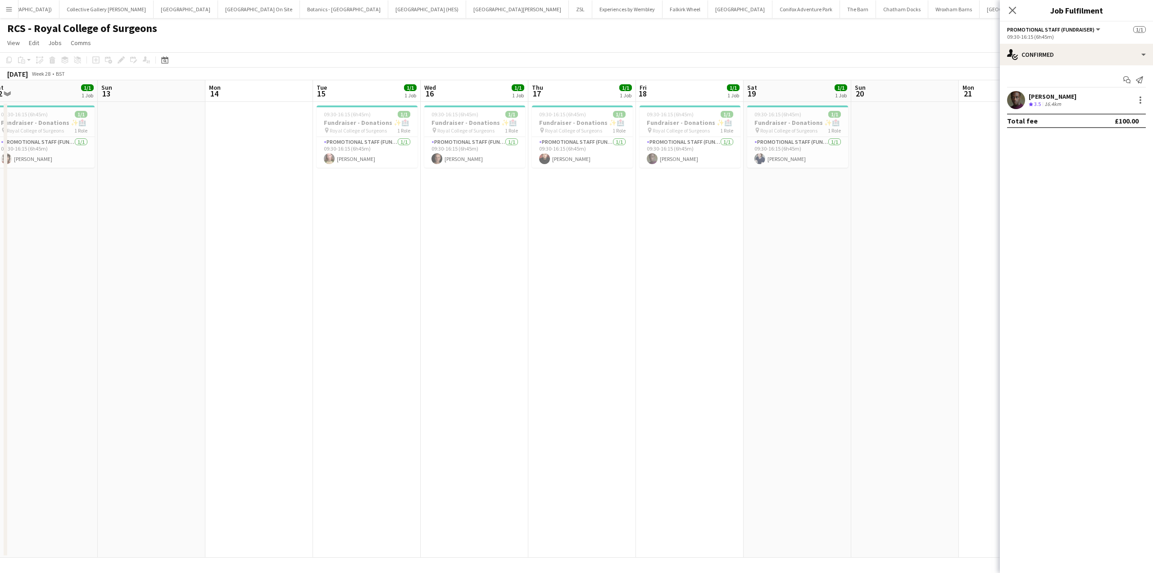
drag, startPoint x: 121, startPoint y: 248, endPoint x: 526, endPoint y: 248, distance: 404.6
click at [526, 248] on app-calendar-viewport "Thu 10 1/1 1 Job Fri 11 1/1 1 Job Sat 12 1/1 1 Job Sun 13 Mon 14 Tue 15 1/1 1 J…" at bounding box center [576, 318] width 1153 height 477
click at [583, 163] on app-card-role "Promotional Staff (Fundraiser) 1/1 09:30-16:15 (6h45m) Kip O’Sullivan" at bounding box center [582, 152] width 101 height 31
click at [1085, 102] on div "Kip O’Sullivan Crew rating 3.4 7.4km" at bounding box center [1076, 100] width 153 height 18
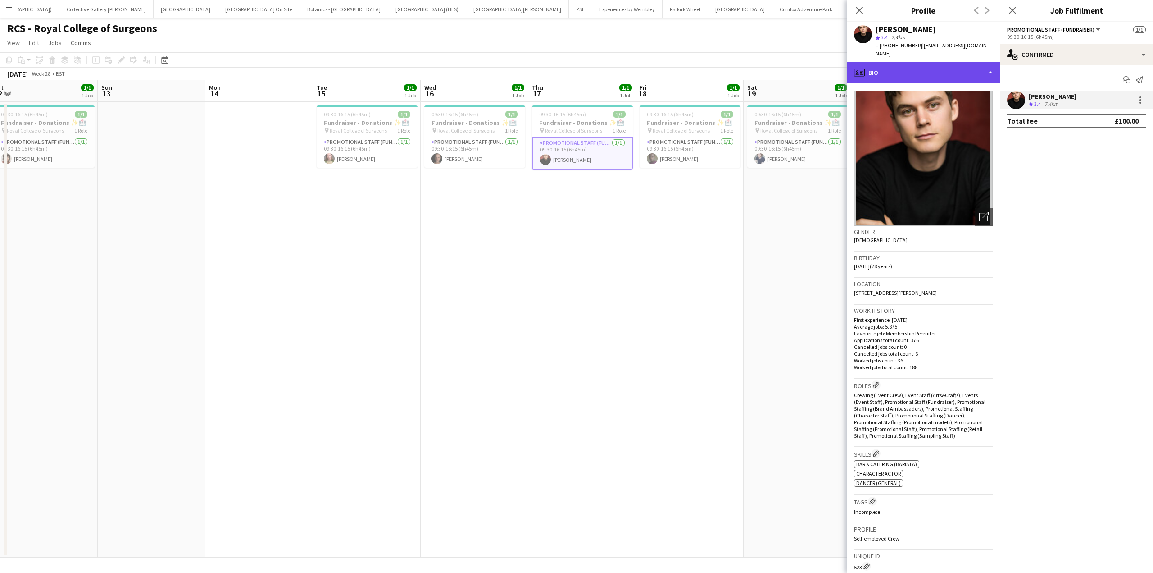
click at [978, 66] on div "profile Bio" at bounding box center [923, 73] width 153 height 22
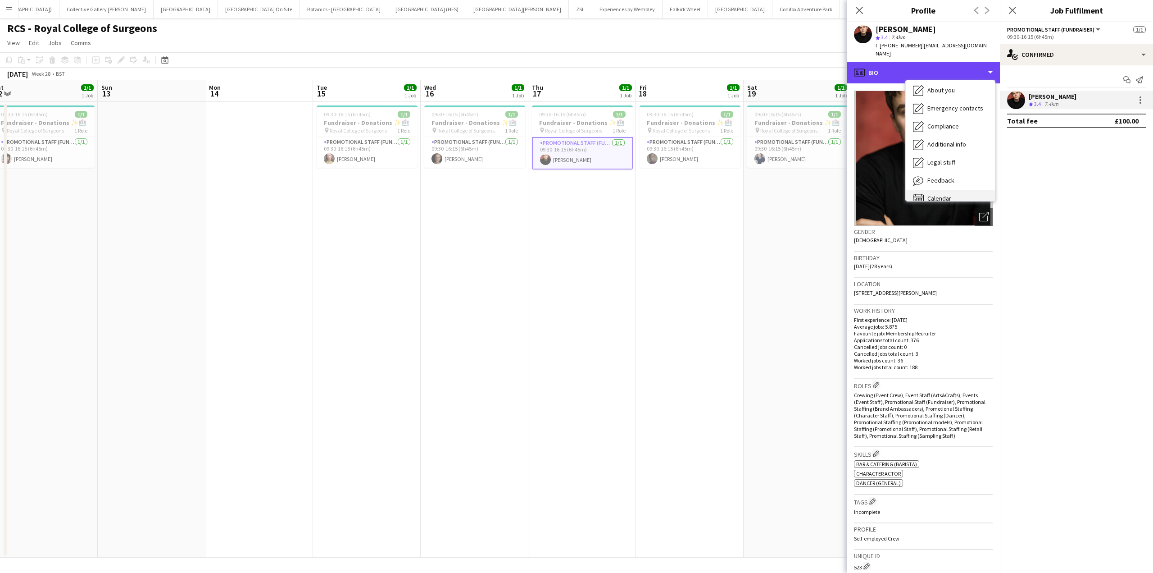
scroll to position [67, 0]
click at [942, 184] on span "Calendar" at bounding box center [940, 188] width 24 height 8
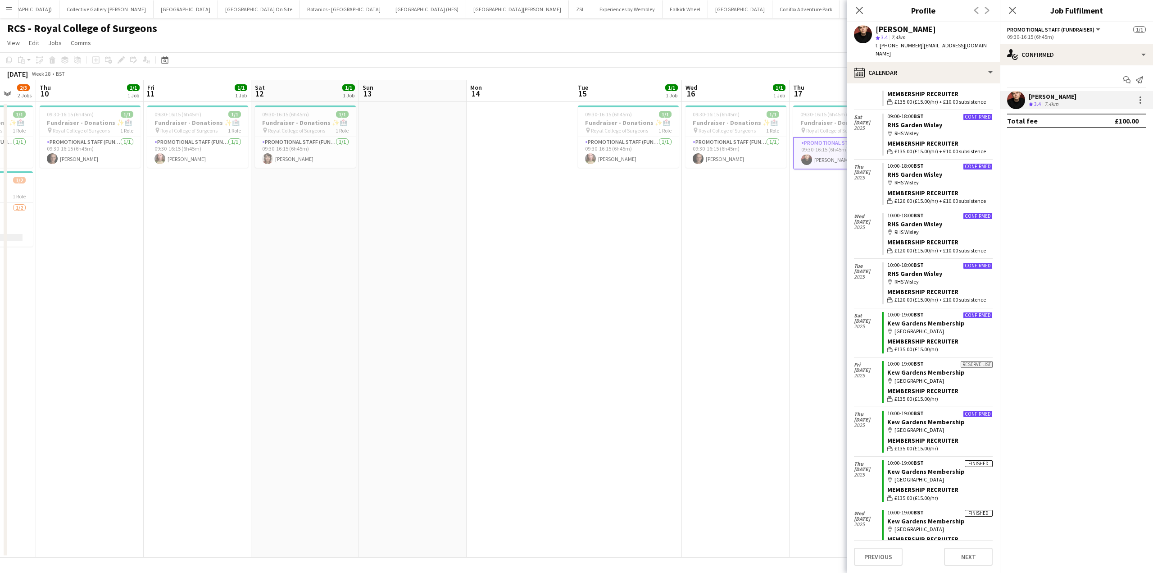
scroll to position [0, 283]
drag, startPoint x: 88, startPoint y: 262, endPoint x: 354, endPoint y: 283, distance: 266.2
click at [354, 283] on app-calendar-viewport "Mon 7 Tue 8 1/1 1 Job Wed 9 2/3 2 Jobs Thu 10 1/1 1 Job Fri 11 1/1 1 Job Sat 12…" at bounding box center [576, 318] width 1153 height 477
click at [602, 158] on app-card-role "Promotional Staff (Fundraiser) 1/1 09:30-16:15 (6h45m) Imogen Dowding" at bounding box center [632, 152] width 101 height 31
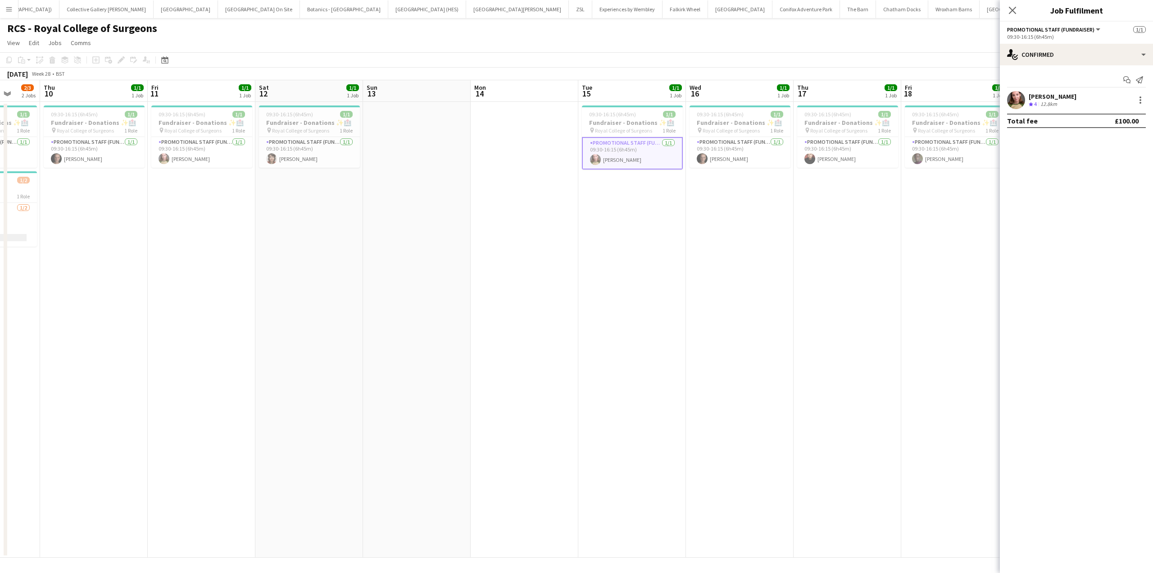
click at [1106, 95] on div "Imogen Dowding Crew rating 4 12.8km" at bounding box center [1076, 100] width 153 height 18
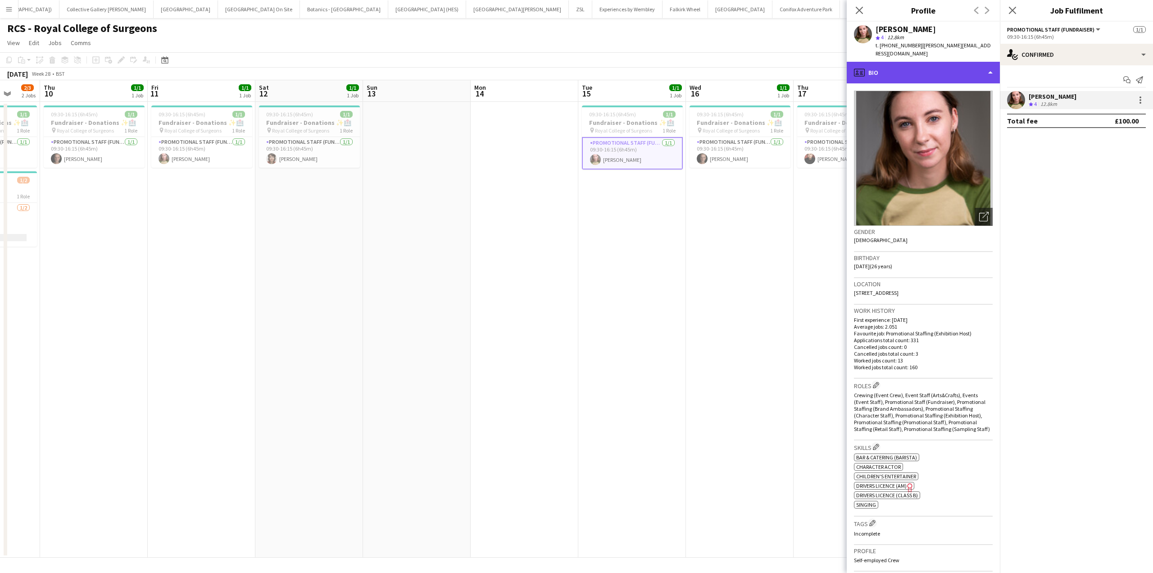
click at [988, 64] on div "profile Bio" at bounding box center [923, 73] width 153 height 22
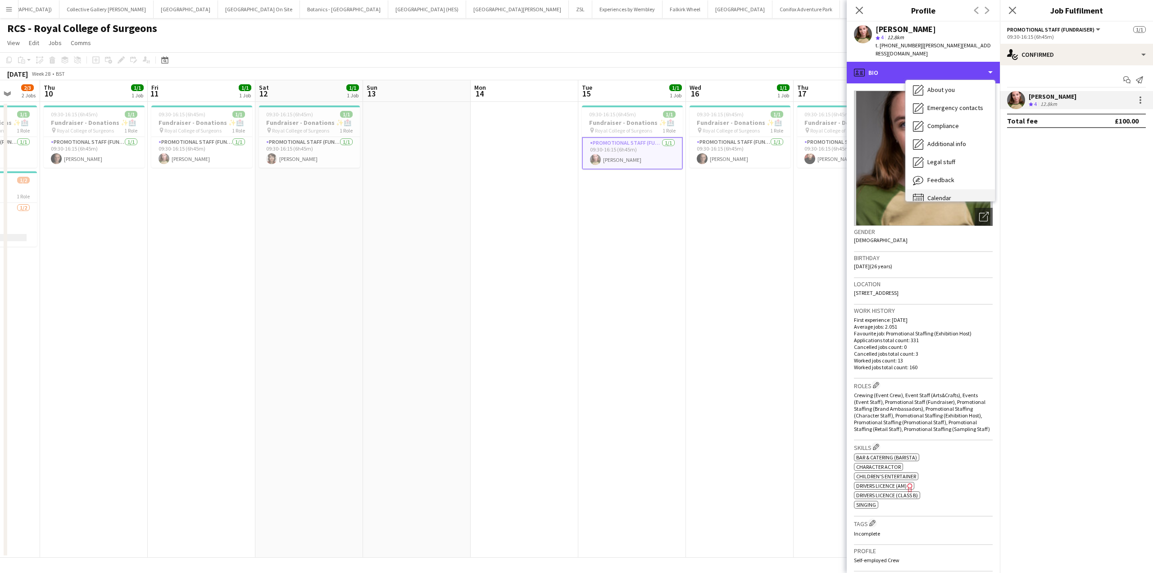
scroll to position [67, 0]
click at [939, 184] on span "Calendar" at bounding box center [940, 188] width 24 height 8
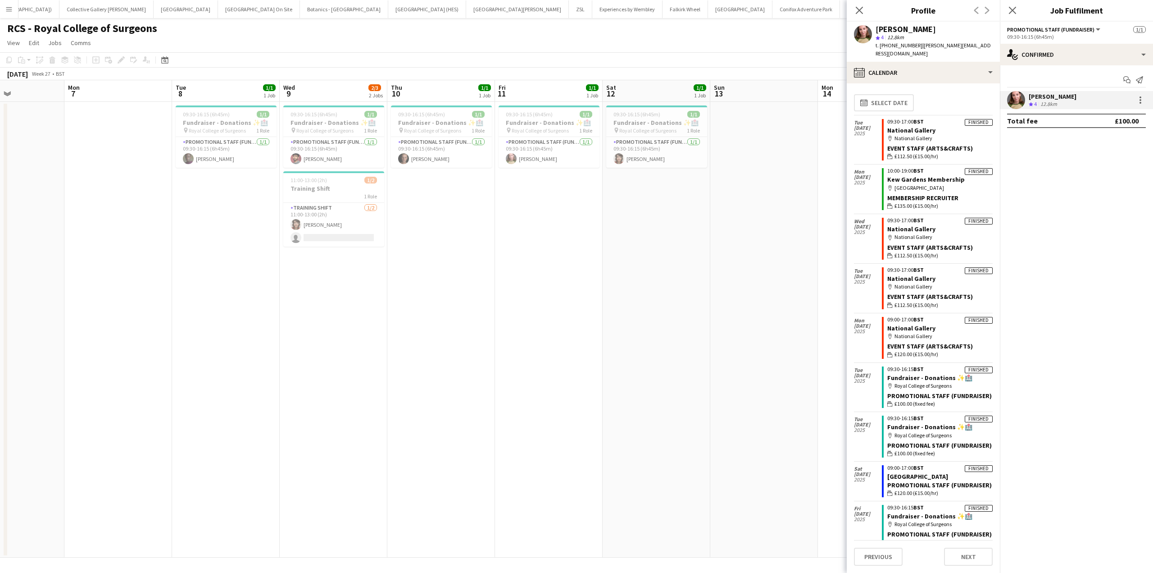
scroll to position [0, 258]
drag, startPoint x: 202, startPoint y: 260, endPoint x: 550, endPoint y: 245, distance: 348.2
click at [550, 245] on app-calendar-viewport "Fri 4 Sat 5 0/1 1 Job Sun 6 Mon 7 Tue 8 1/1 1 Job Wed 9 2/3 2 Jobs Thu 10 1/1 1…" at bounding box center [576, 318] width 1153 height 477
click at [663, 159] on app-card-role "Promotional Staff (Fundraiser) 1/1 09:30-16:15 (6h45m) Anna Coane" at bounding box center [657, 152] width 101 height 31
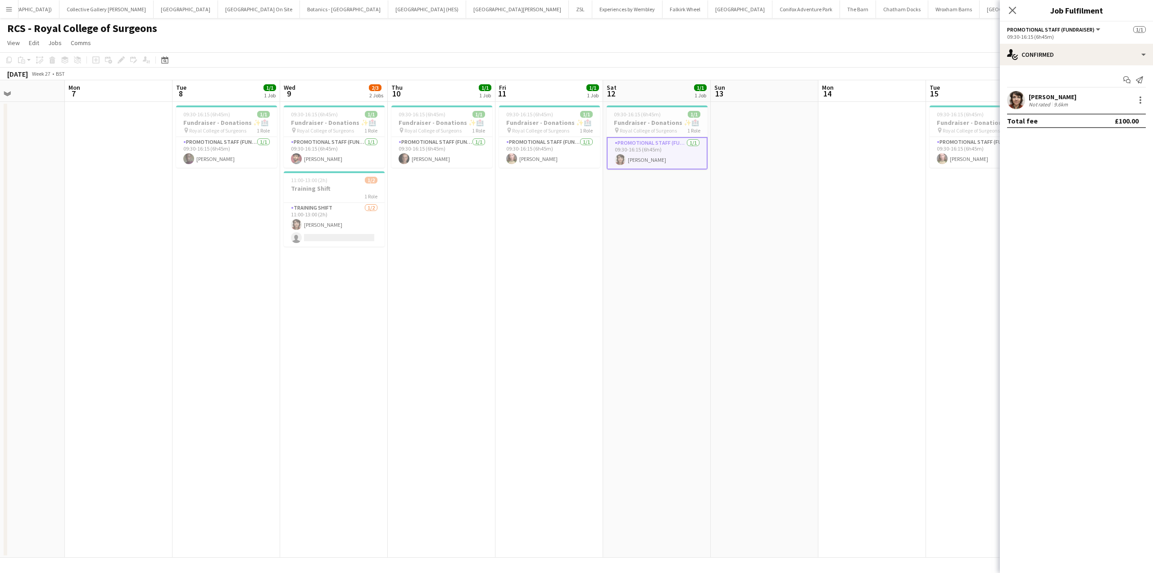
click at [1102, 97] on div "Anna Coane Not rated 9.6km" at bounding box center [1076, 100] width 153 height 18
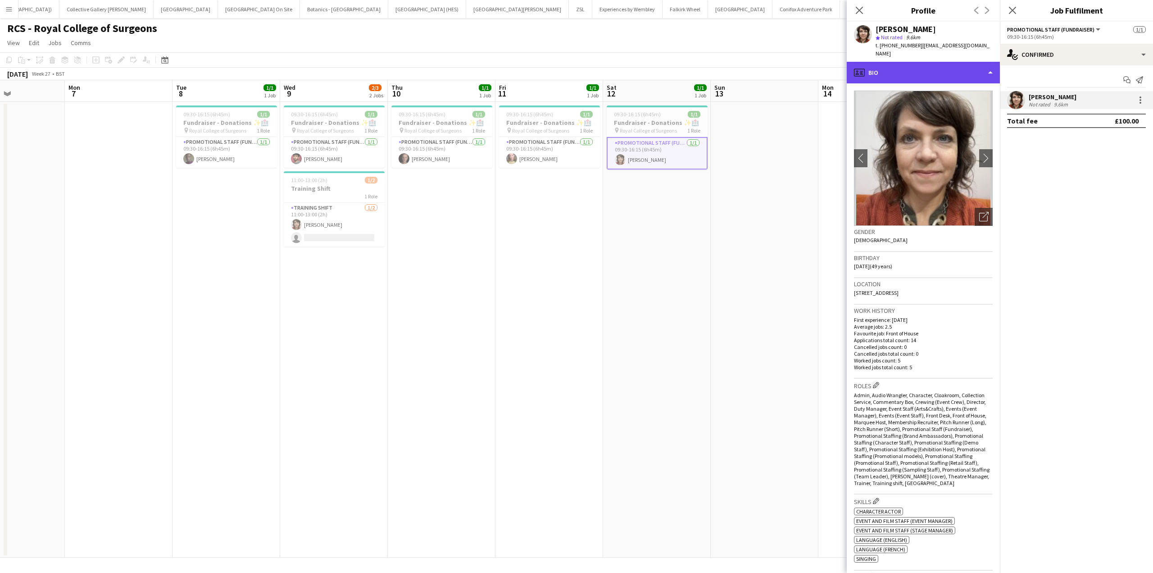
click at [926, 62] on div "profile Bio" at bounding box center [923, 73] width 153 height 22
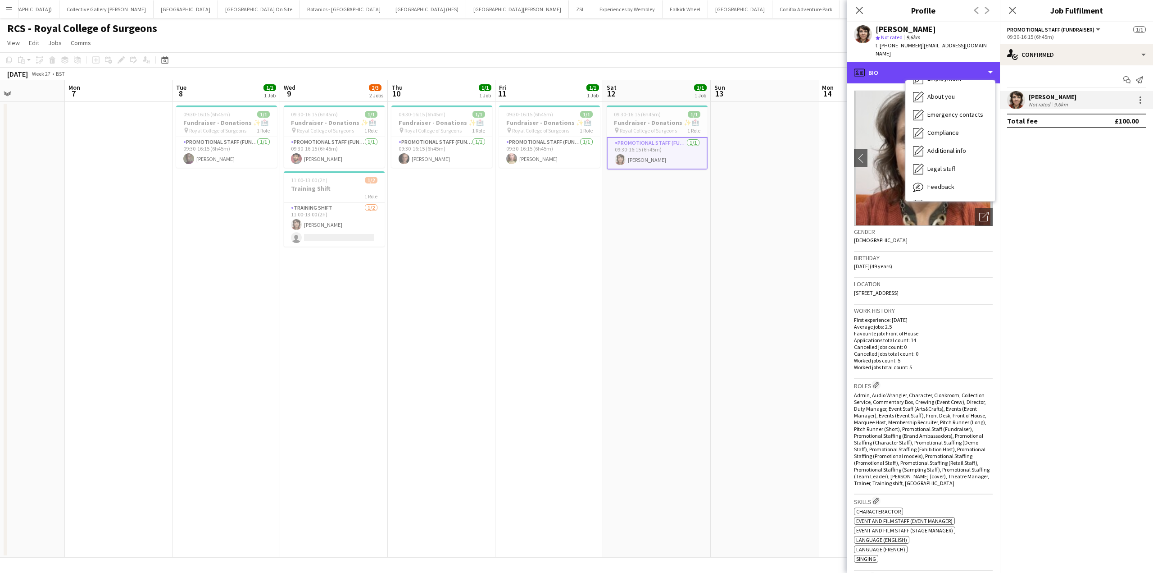
scroll to position [67, 0]
click at [938, 184] on span "Calendar" at bounding box center [940, 188] width 24 height 8
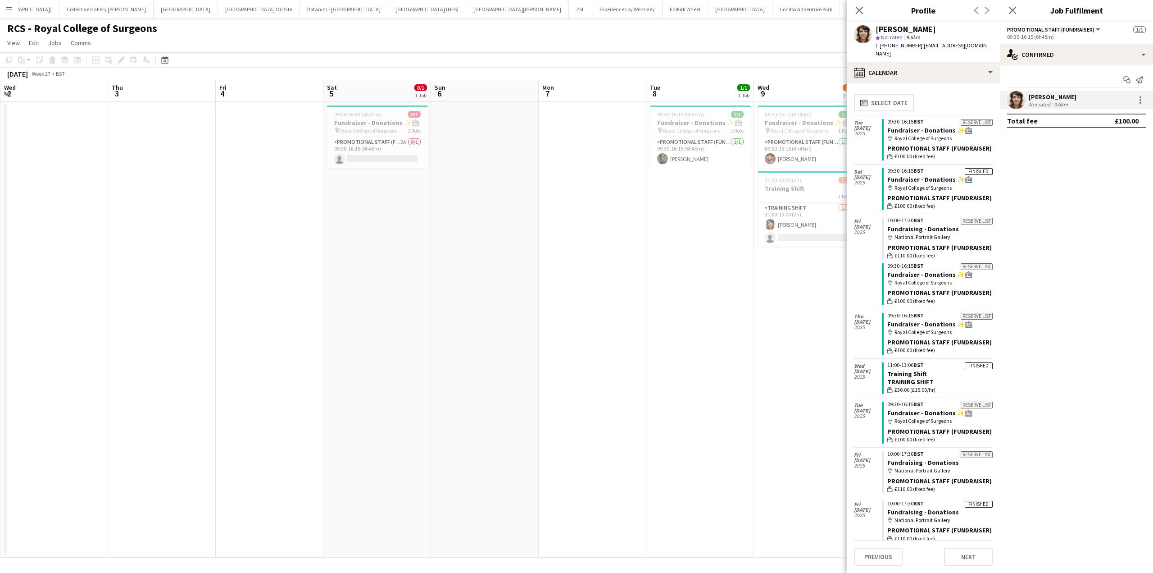
drag, startPoint x: 87, startPoint y: 299, endPoint x: 691, endPoint y: 349, distance: 606.3
click at [684, 350] on app-calendar-viewport "Mon 30 Tue 1 Wed 2 Thu 3 Fri 4 Sat 5 0/1 1 Job Sun 6 Mon 7 Tue 8 1/1 1 Job Wed …" at bounding box center [576, 318] width 1153 height 477
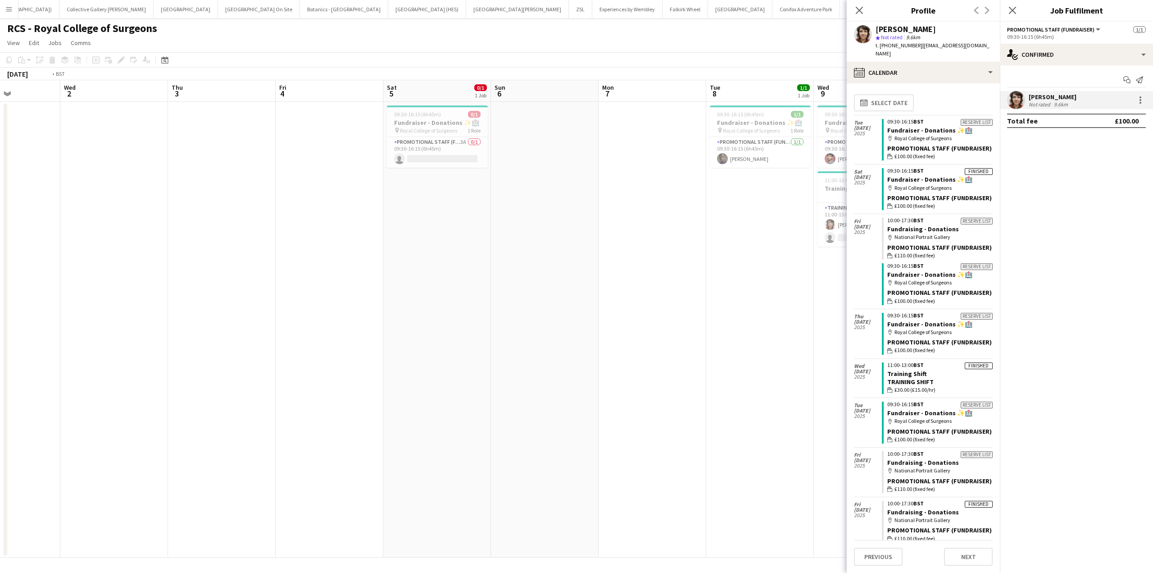
drag, startPoint x: 334, startPoint y: 337, endPoint x: 705, endPoint y: 334, distance: 370.8
click at [705, 334] on app-calendar-viewport "Sun 29 Mon 30 Tue 1 Wed 2 Thu 3 Fri 4 Sat 5 0/1 1 Job Sun 6 Mon 7 Tue 8 1/1 1 J…" at bounding box center [576, 318] width 1153 height 477
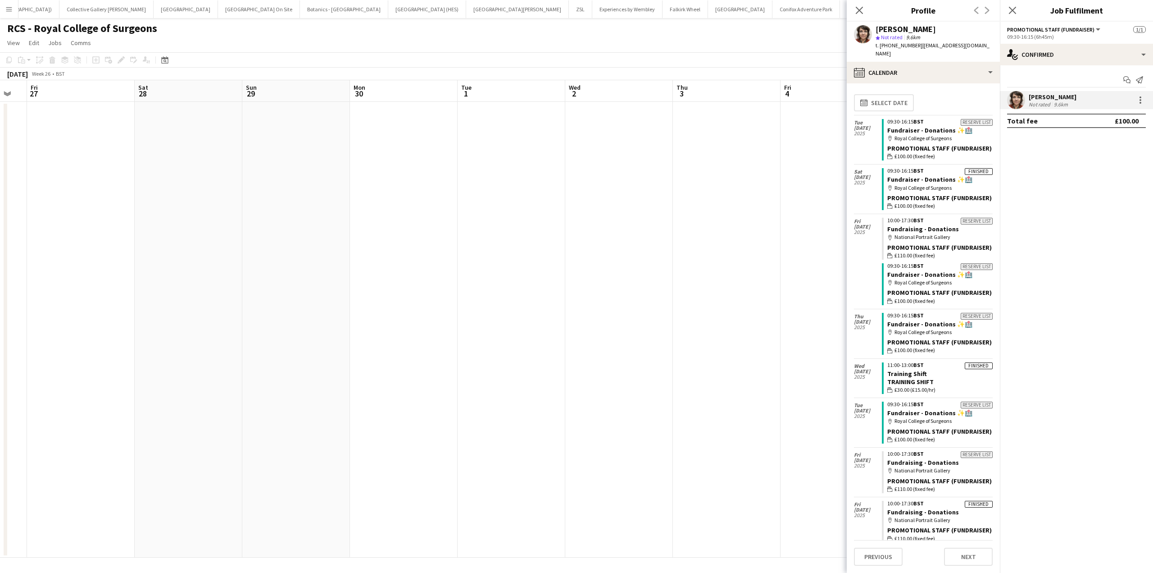
drag, startPoint x: 286, startPoint y: 359, endPoint x: 679, endPoint y: 351, distance: 393.4
click at [679, 351] on app-calendar-viewport "Wed 25 Thu 26 Fri 27 Sat 28 Sun 29 Mon 30 Tue 1 Wed 2 Thu 3 Fri 4 Sat 5 0/1 1 J…" at bounding box center [576, 318] width 1153 height 477
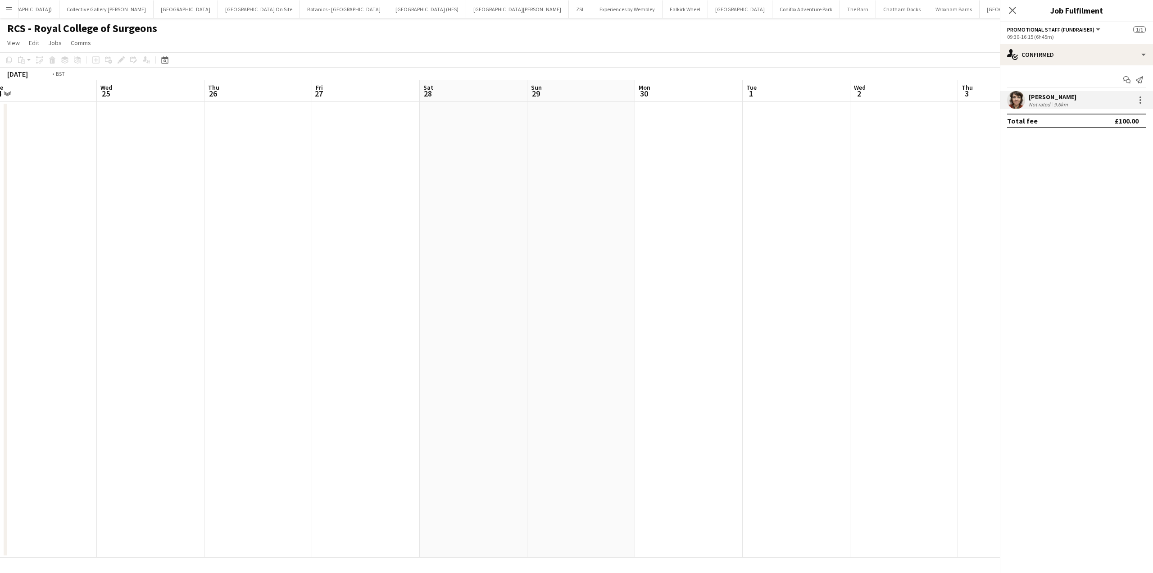
drag, startPoint x: 339, startPoint y: 371, endPoint x: 778, endPoint y: 328, distance: 440.9
click at [778, 328] on app-calendar-viewport "Sun 22 Mon 23 Tue 24 Wed 25 Thu 26 Fri 27 Sat 28 Sun 29 Mon 30 Tue 1 Wed 2 Thu …" at bounding box center [576, 318] width 1153 height 477
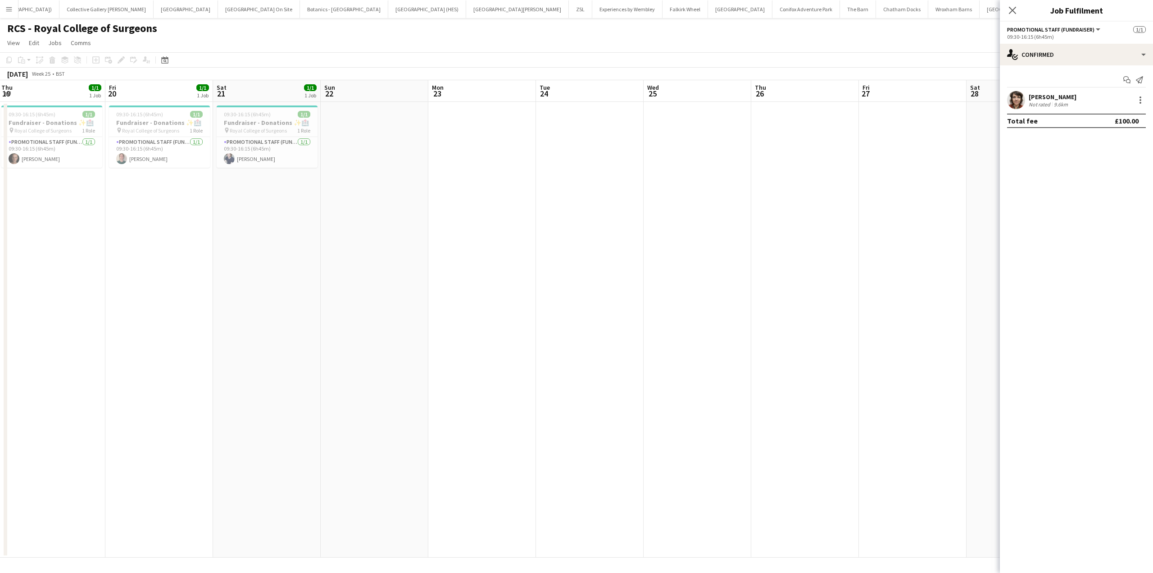
scroll to position [0, 219]
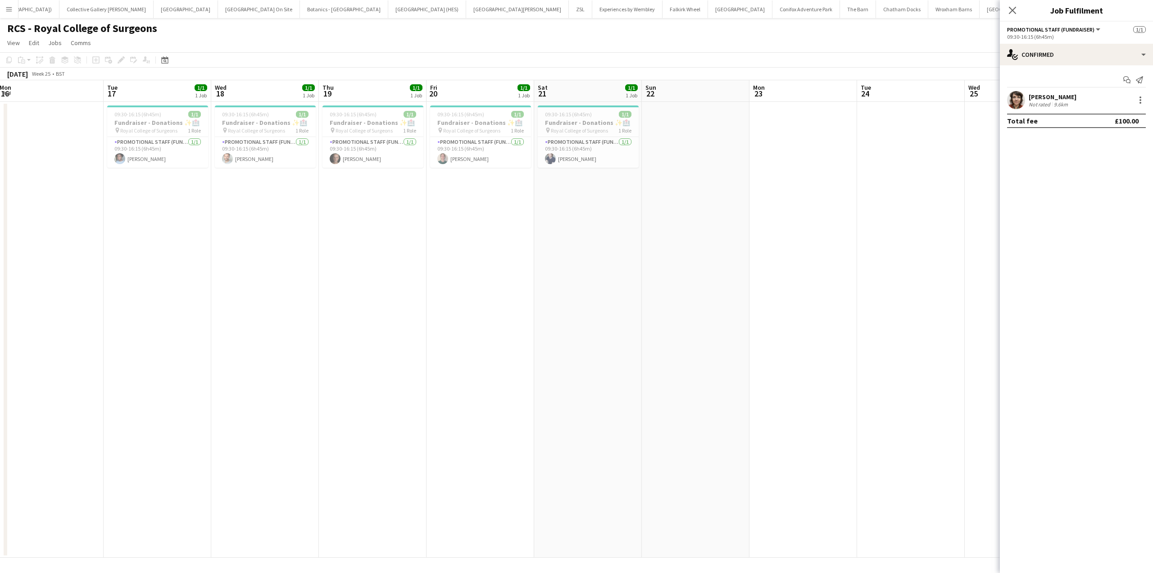
drag, startPoint x: 342, startPoint y: 331, endPoint x: 733, endPoint y: 331, distance: 391.5
click at [733, 331] on app-calendar-viewport "Sat 14 1/1 1 Job Sun 15 Mon 16 Tue 17 1/1 1 Job Wed 18 1/1 1 Job Thu 19 1/1 1 J…" at bounding box center [576, 318] width 1153 height 477
click at [483, 160] on app-card-role "Promotional Staff (Fundraiser) 1/1 09:30-16:15 (6h45m) Sean Alcock" at bounding box center [480, 152] width 101 height 31
click at [1079, 104] on div "Sean Alcock Not rated 10.3km" at bounding box center [1076, 100] width 153 height 18
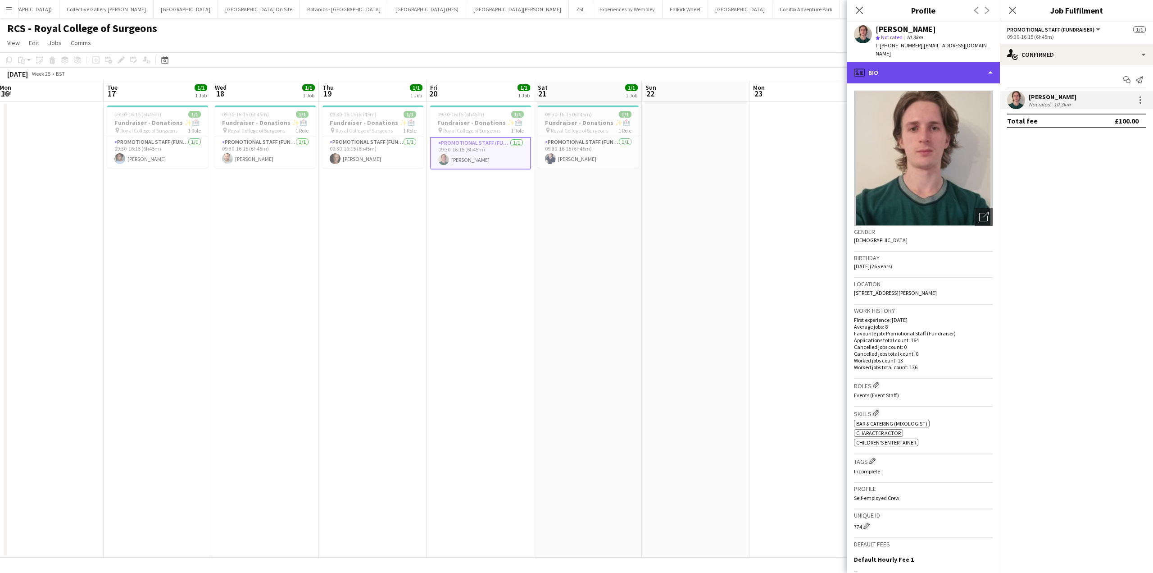
click at [968, 62] on div "profile Bio" at bounding box center [923, 73] width 153 height 22
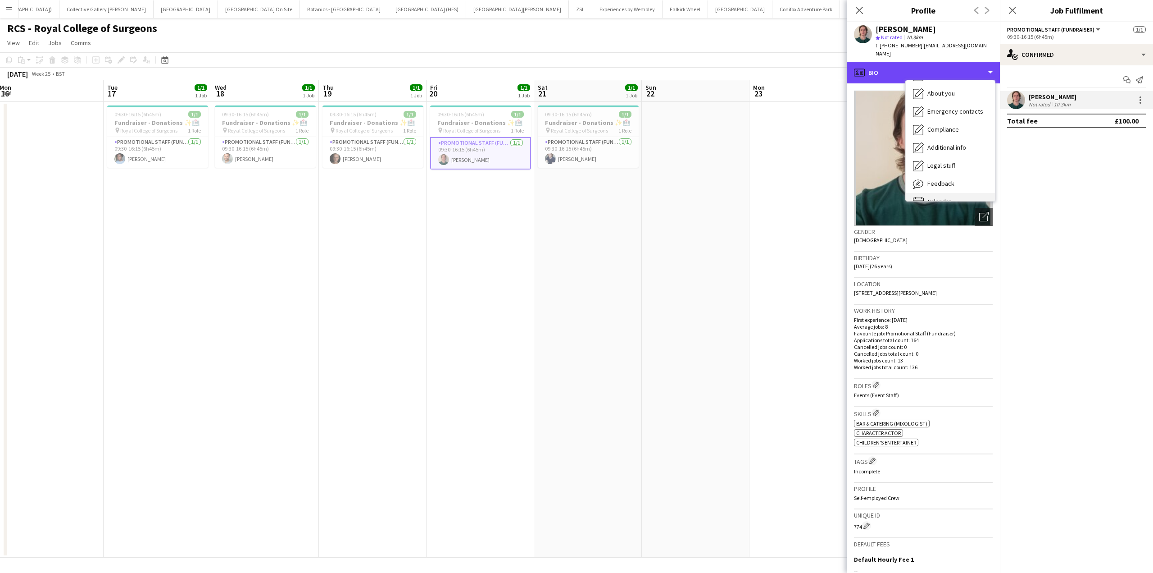
scroll to position [67, 0]
click at [944, 184] on span "Calendar" at bounding box center [940, 188] width 24 height 8
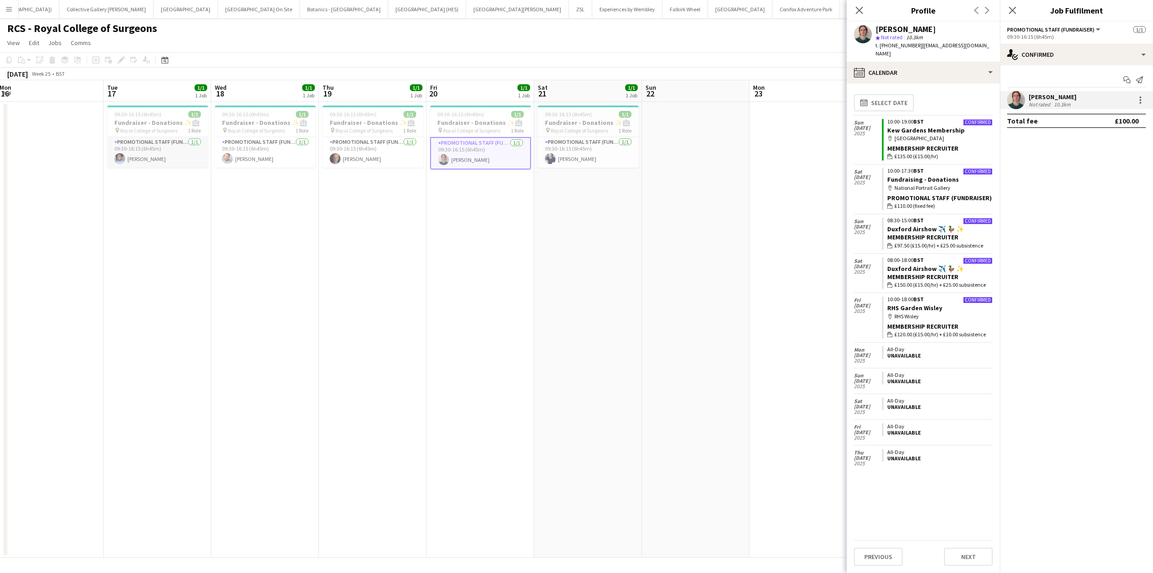
click at [142, 155] on app-card-role "Promotional Staff (Fundraiser) 1/1 09:30-16:15 (6h45m) Charity Bedu-Addo" at bounding box center [157, 152] width 101 height 31
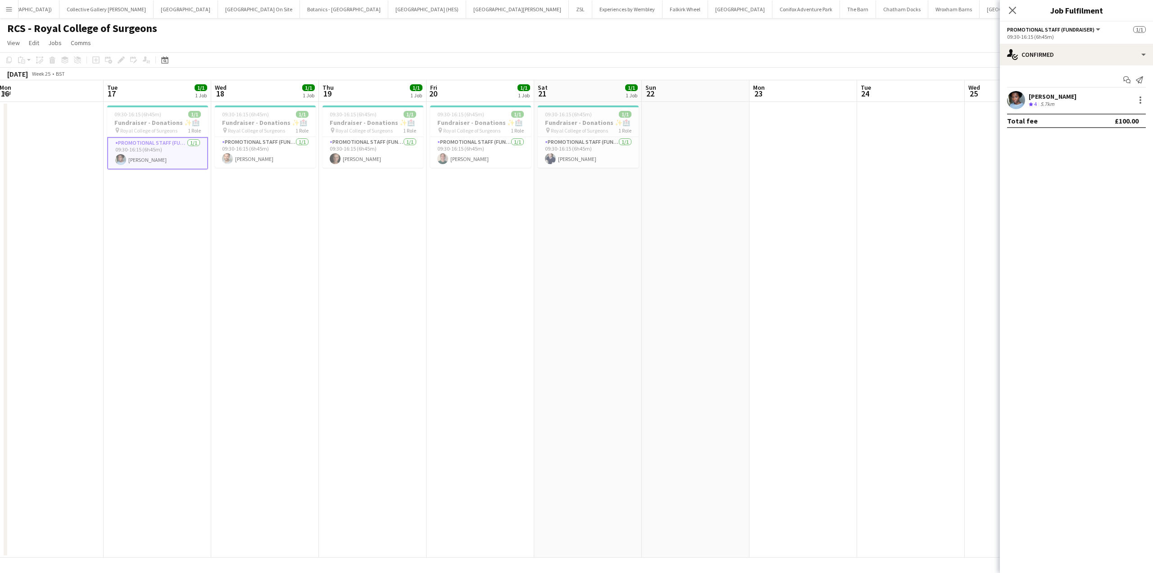
click at [1087, 98] on div "Charity Bedu-Addo Crew rating 4 5.7km" at bounding box center [1076, 100] width 153 height 18
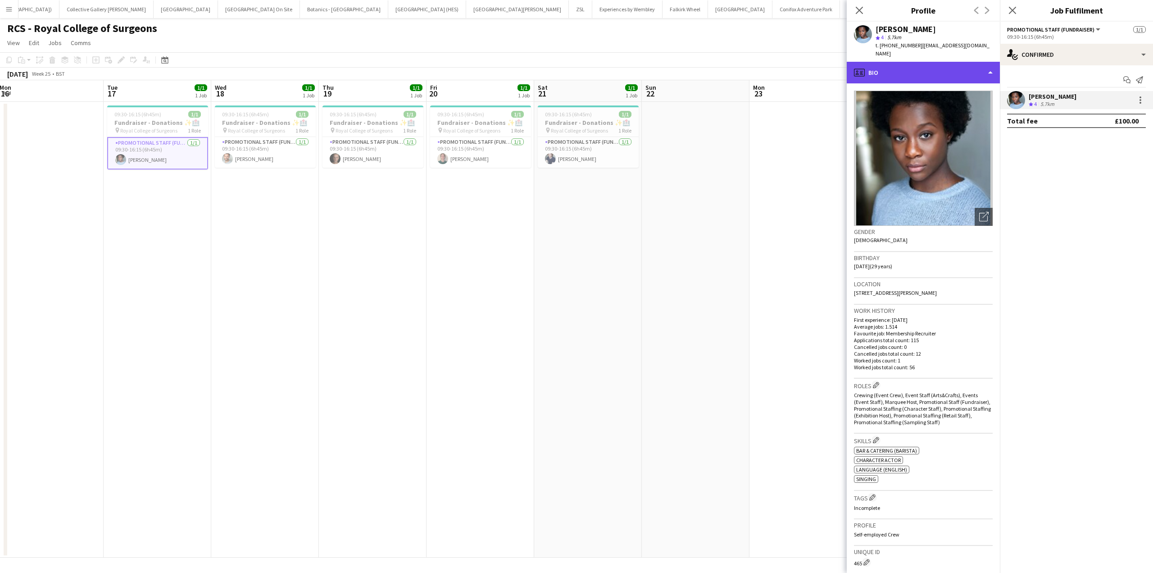
click at [952, 77] on div "profile Bio" at bounding box center [923, 73] width 153 height 22
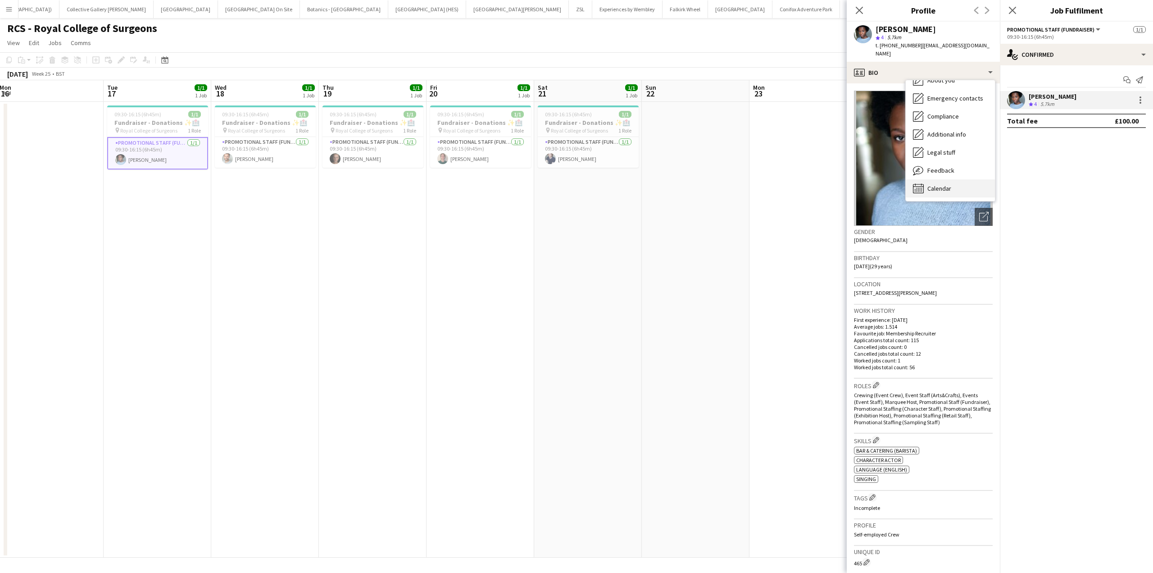
click at [943, 186] on span "Calendar" at bounding box center [940, 188] width 24 height 8
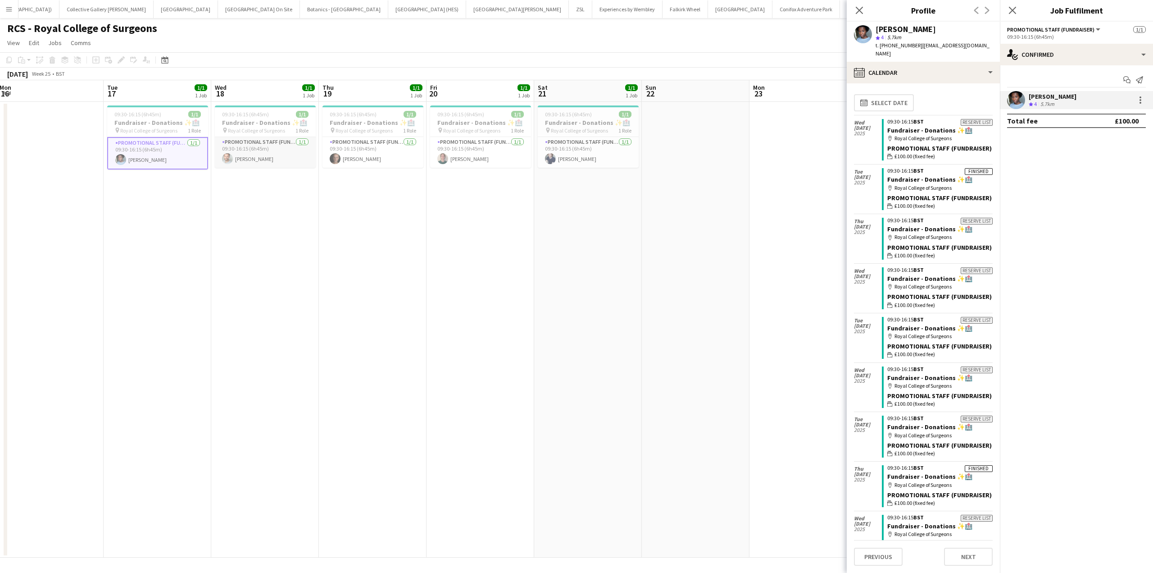
click at [268, 150] on app-card-role "Promotional Staff (Fundraiser) 1/1 09:30-16:15 (6h45m) Nathan Unthank" at bounding box center [265, 152] width 101 height 31
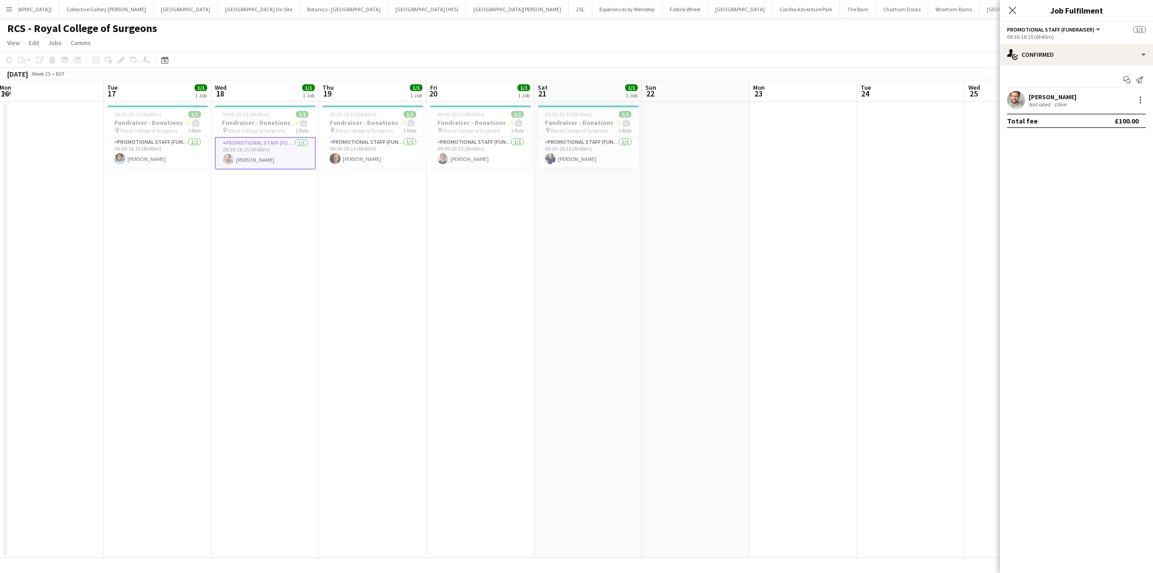
click at [1067, 96] on div "Nathan Unthank" at bounding box center [1053, 97] width 48 height 8
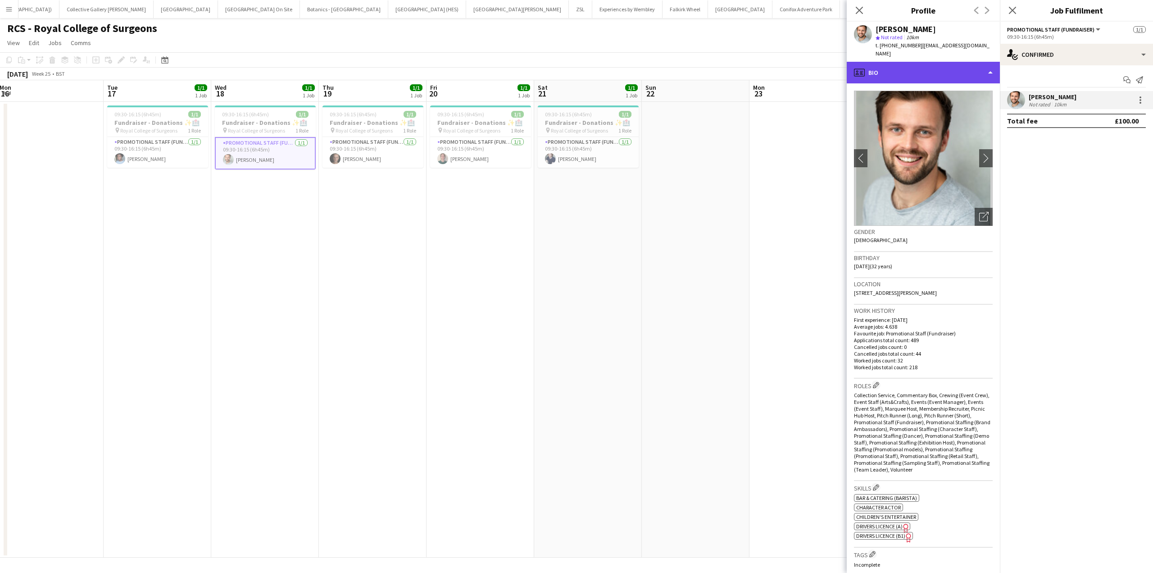
click at [927, 62] on div "profile Bio" at bounding box center [923, 73] width 153 height 22
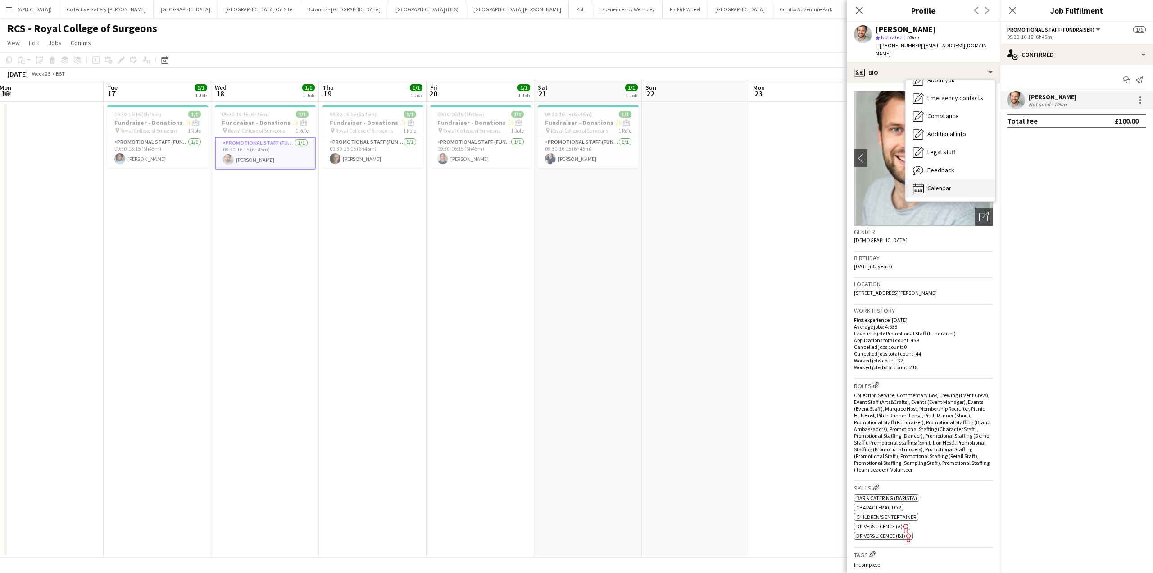
click at [947, 179] on div "Calendar Calendar" at bounding box center [950, 188] width 89 height 18
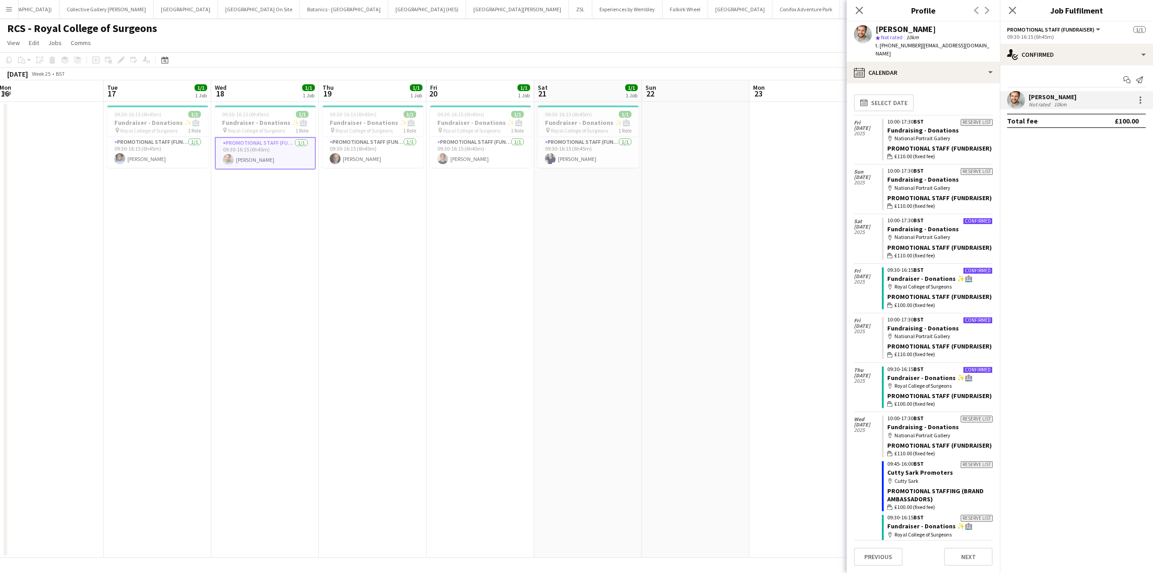
click at [756, 43] on app-page-menu "View Day view expanded Day view collapsed Month view Date picker Jump to today …" at bounding box center [576, 43] width 1153 height 17
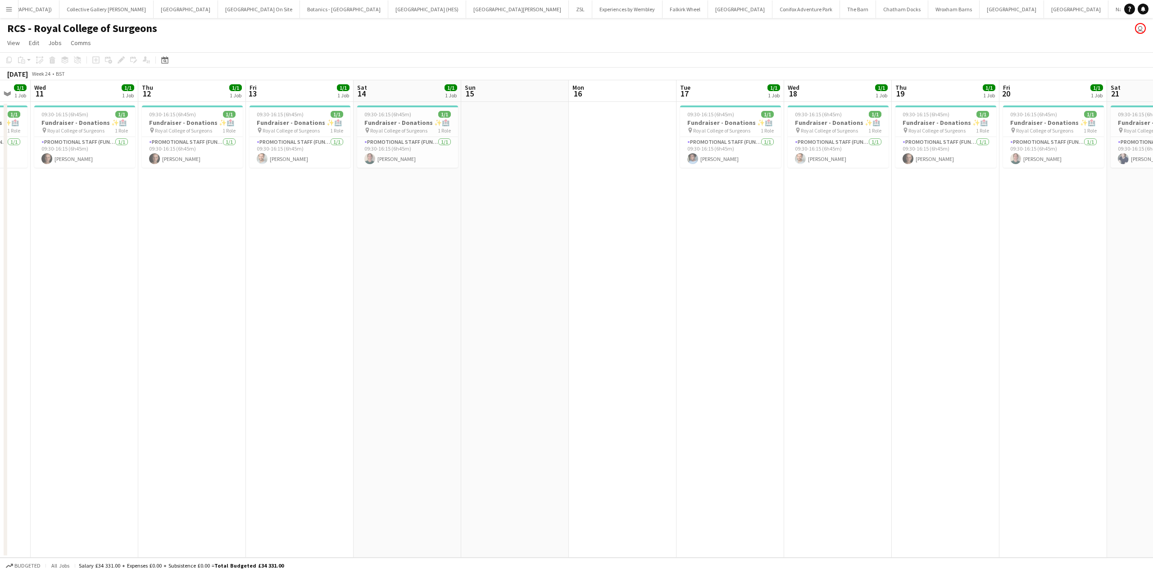
drag, startPoint x: 335, startPoint y: 315, endPoint x: 908, endPoint y: 297, distance: 573.3
click at [908, 297] on app-calendar-viewport "Mon 9 Tue 10 1/1 1 Job Wed 11 1/1 1 Job Thu 12 1/1 1 Job Fri 13 1/1 1 Job Sat 1…" at bounding box center [576, 318] width 1153 height 477
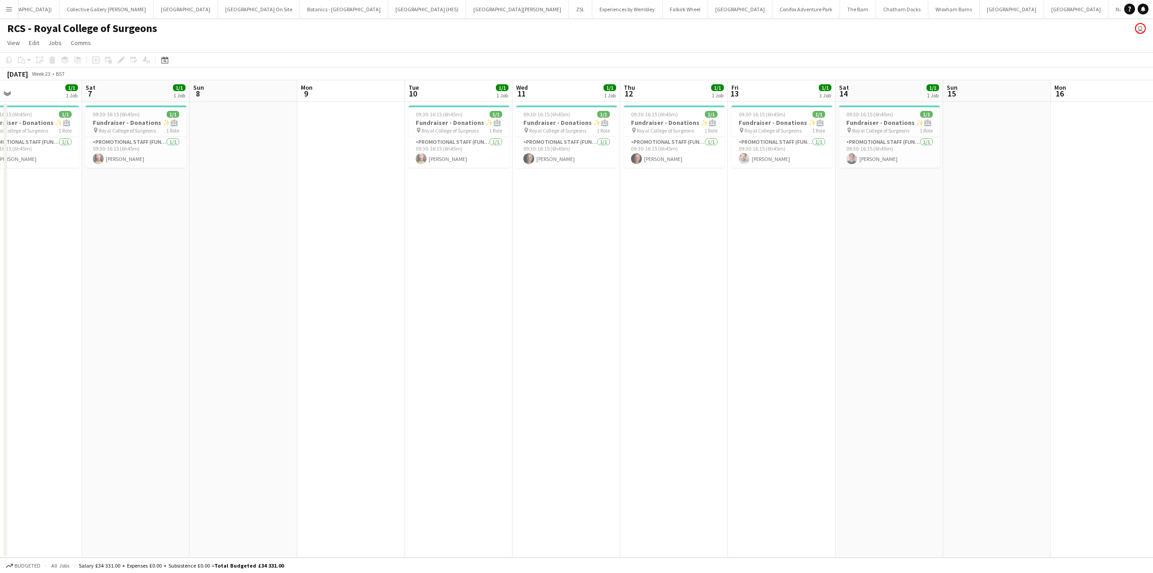
scroll to position [0, 229]
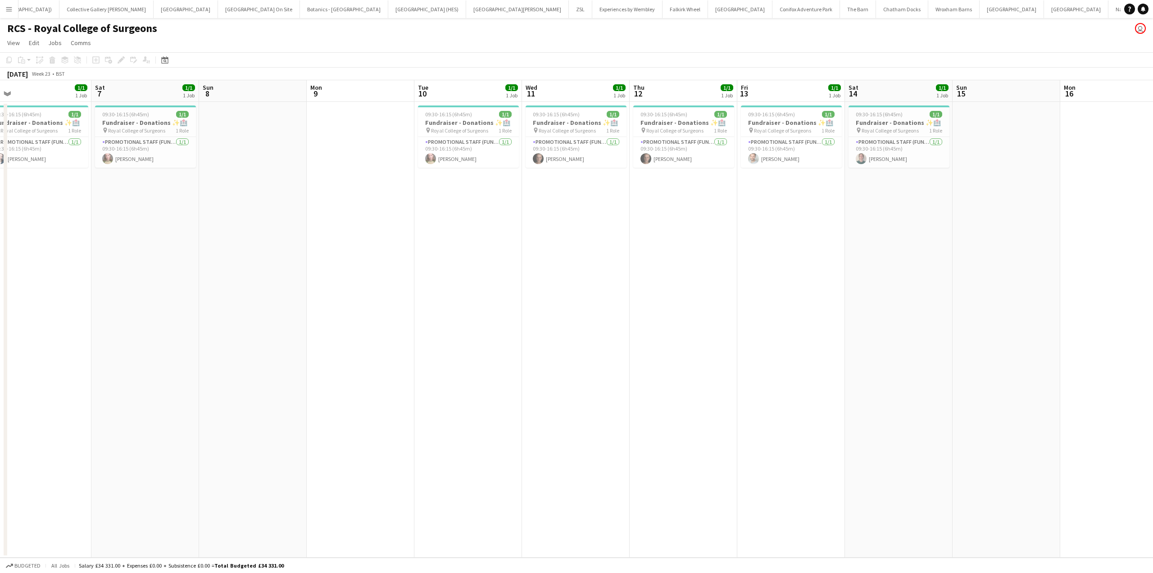
drag, startPoint x: 567, startPoint y: 304, endPoint x: 966, endPoint y: 287, distance: 399.1
click at [977, 287] on app-calendar-viewport "Wed 4 1/1 1 Job Thu 5 1/1 1 Job Fri 6 1/1 1 Job Sat 7 1/1 1 Job Sun 8 Mon 9 Tue…" at bounding box center [576, 318] width 1153 height 477
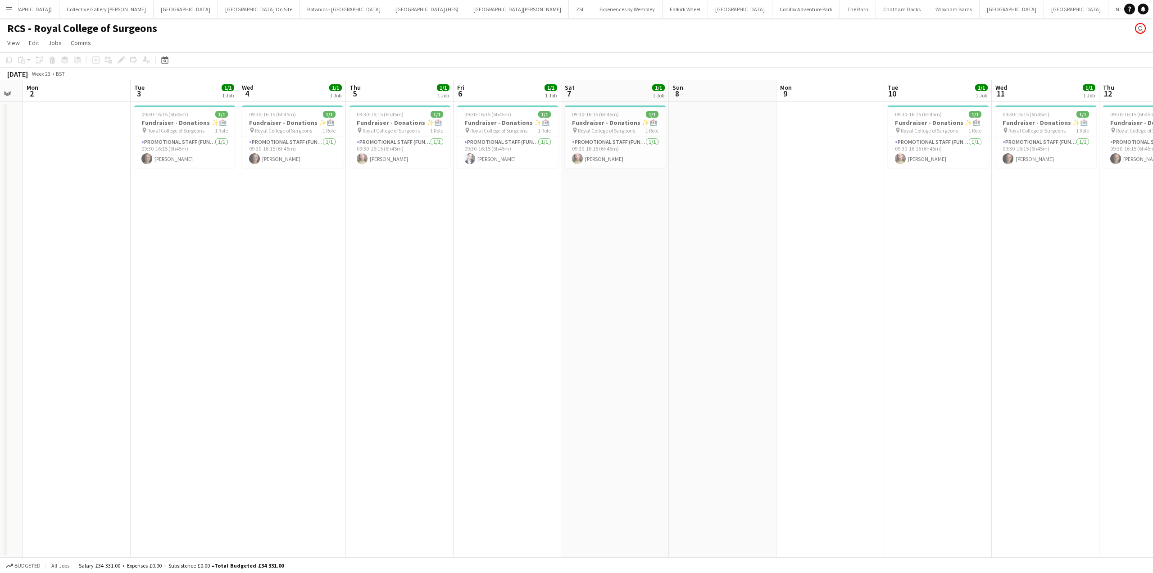
scroll to position [0, 191]
drag, startPoint x: 862, startPoint y: 299, endPoint x: 913, endPoint y: 295, distance: 51.1
click at [913, 295] on app-calendar-viewport "Sat 31 1/1 1 Job Sun 1 Mon 2 Tue 3 1/1 1 Job Wed 4 1/1 1 Job Thu 5 1/1 1 Job Fr…" at bounding box center [576, 318] width 1153 height 477
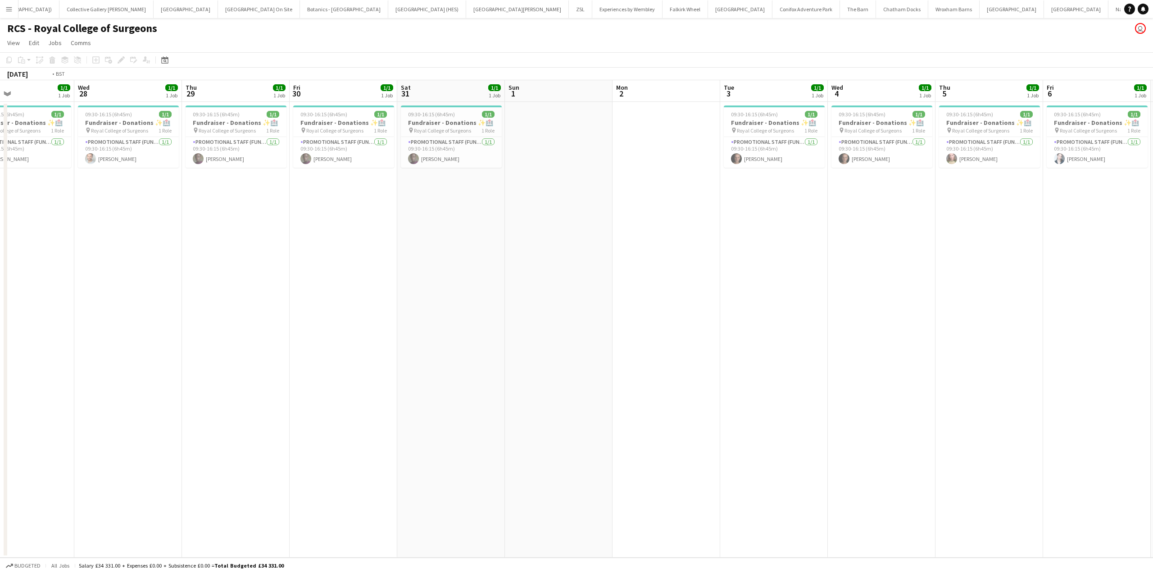
scroll to position [0, 246]
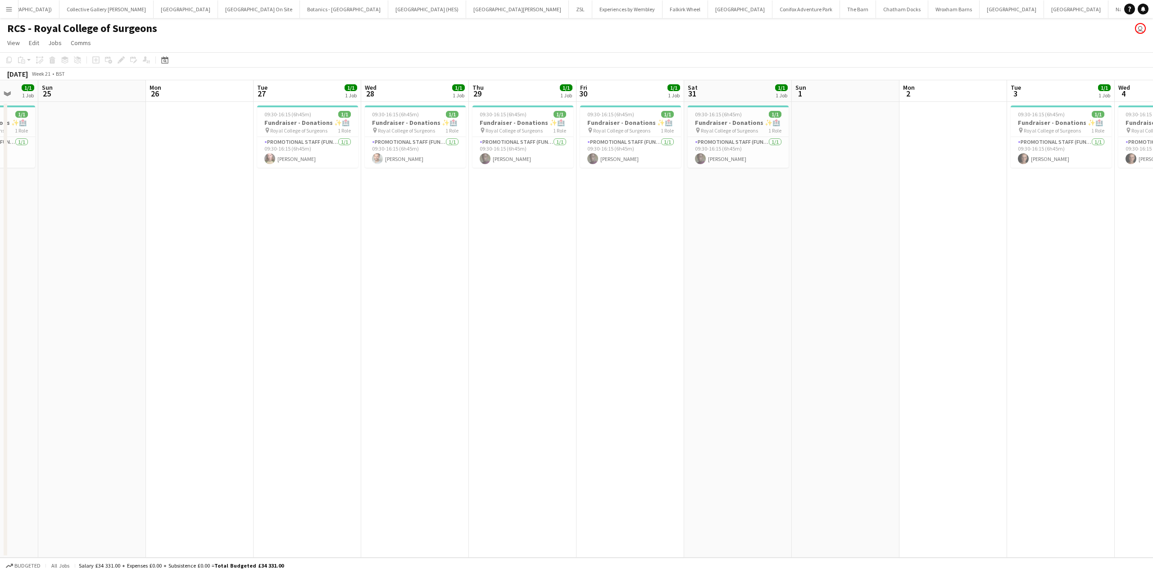
drag, startPoint x: 76, startPoint y: 284, endPoint x: 953, endPoint y: 237, distance: 878.9
click at [953, 237] on app-calendar-viewport "Thu 22 1/1 1 Job Fri 23 1/1 1 Job Sat 24 1/1 1 Job Sun 25 Mon 26 Tue 27 1/1 1 J…" at bounding box center [576, 318] width 1153 height 477
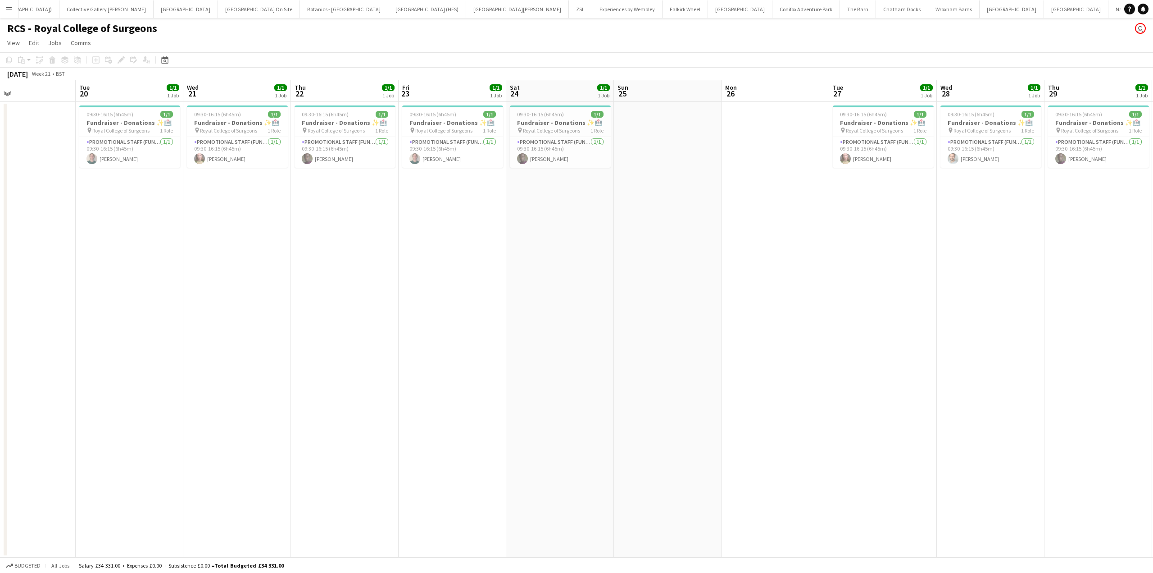
scroll to position [0, 247]
drag, startPoint x: 316, startPoint y: 250, endPoint x: 890, endPoint y: 244, distance: 574.0
click at [890, 244] on app-calendar-viewport "Sat 17 1/1 1 Job Sun 18 Mon 19 Tue 20 1/1 1 Job Wed 21 1/1 1 Job Thu 22 1/1 1 J…" at bounding box center [576, 318] width 1153 height 477
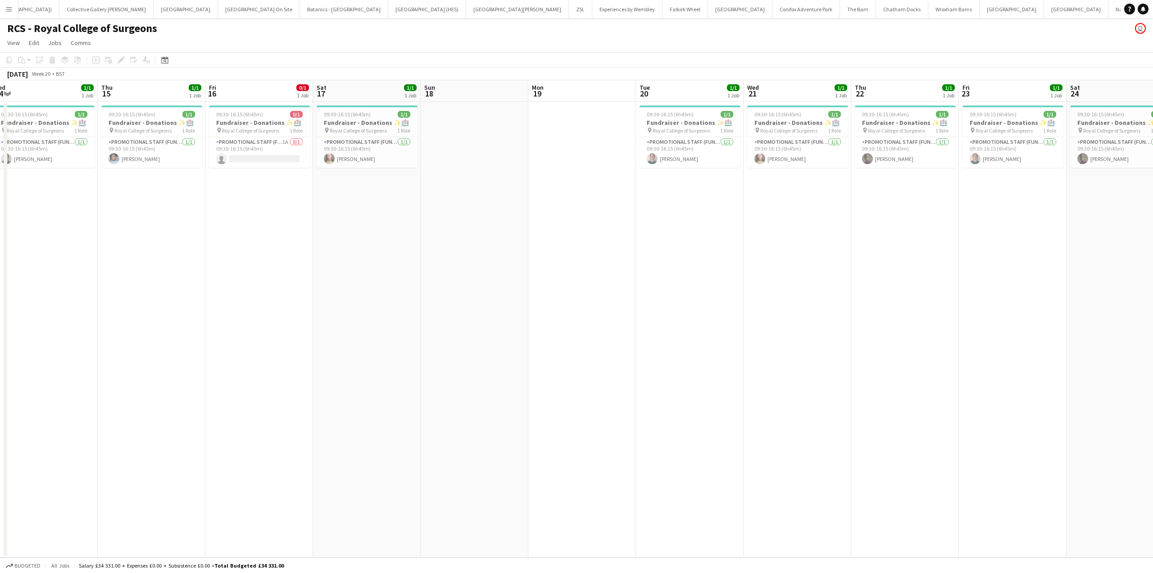
scroll to position [0, 278]
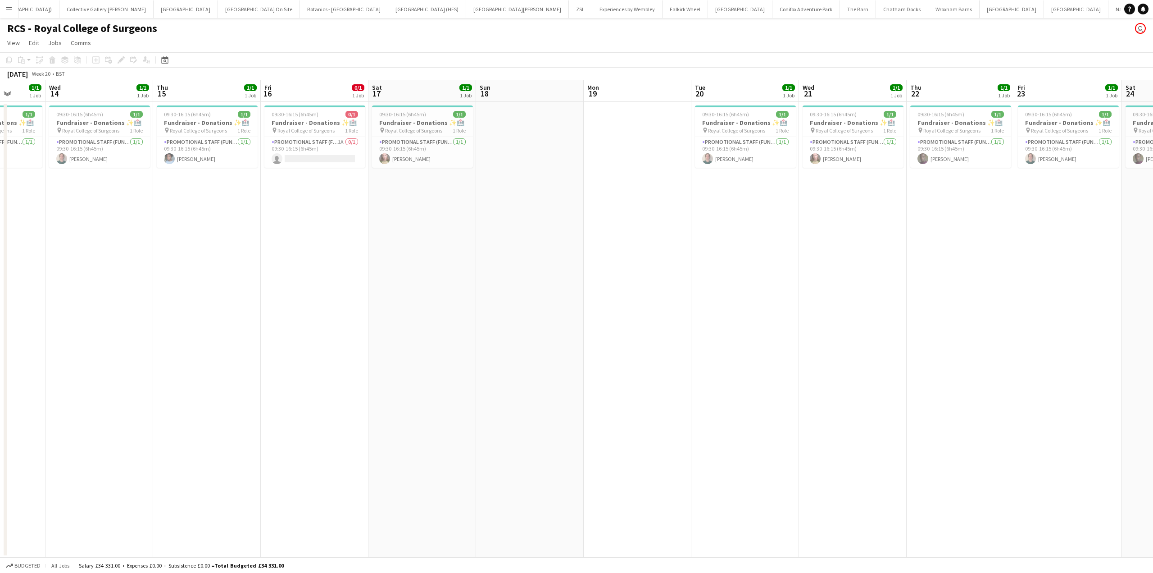
drag, startPoint x: 801, startPoint y: 268, endPoint x: 1045, endPoint y: 283, distance: 244.7
click at [1045, 283] on app-calendar-viewport "Sun 11 Mon 12 Tue 13 1/1 1 Job Wed 14 1/1 1 Job Thu 15 1/1 1 Job Fri 16 0/1 1 J…" at bounding box center [576, 318] width 1153 height 477
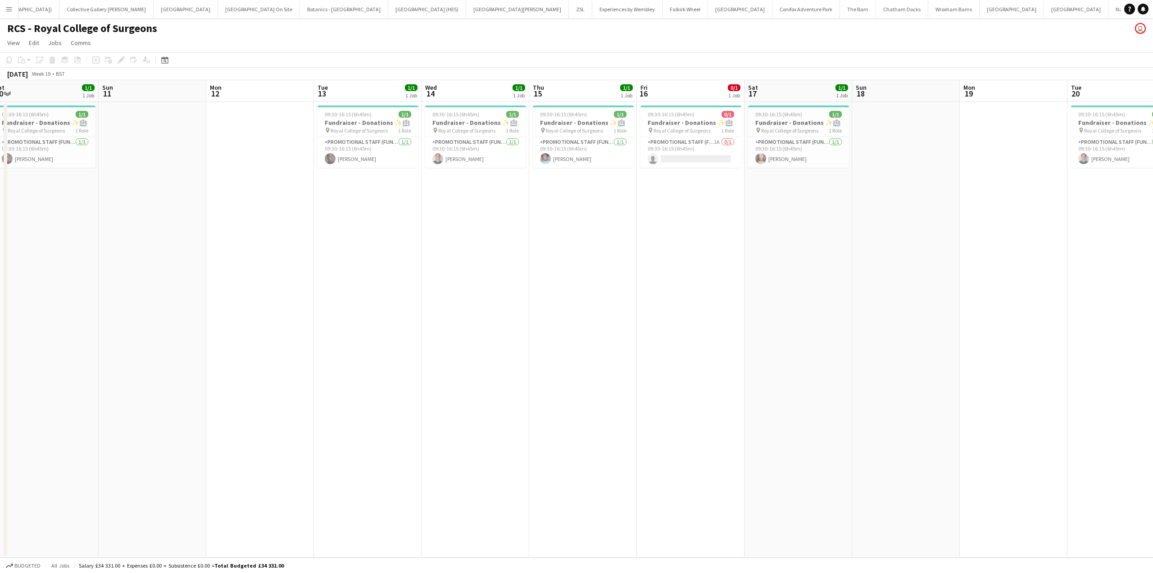
scroll to position [0, 219]
drag, startPoint x: 523, startPoint y: 287, endPoint x: 905, endPoint y: 278, distance: 381.7
click at [905, 278] on app-calendar-viewport "Thu 8 1/1 1 Job Fri 9 1/1 1 Job Sat 10 1/1 1 Job Sun 11 Mon 12 Tue 13 1/1 1 Job…" at bounding box center [576, 318] width 1153 height 477
click at [595, 160] on app-card-role "Promotional Staff (Fundraiser) 1/1 09:30-16:15 (6h45m) Charity Bedu-Addo" at bounding box center [588, 152] width 101 height 31
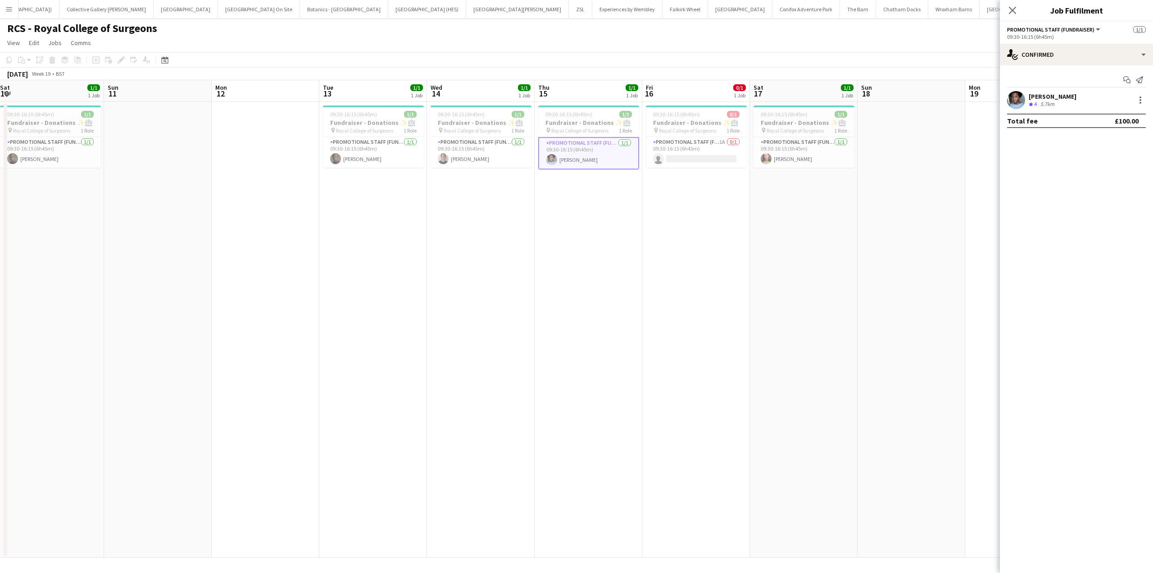
click at [1084, 97] on div "Charity Bedu-Addo Crew rating 4 5.7km" at bounding box center [1076, 100] width 153 height 18
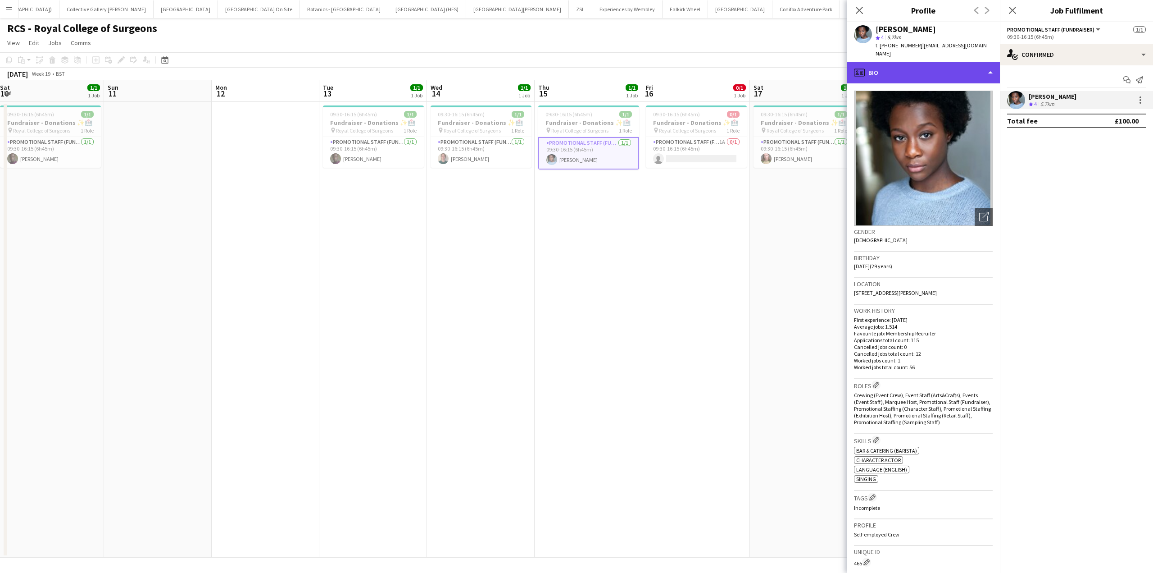
click at [949, 77] on div "profile Bio" at bounding box center [923, 73] width 153 height 22
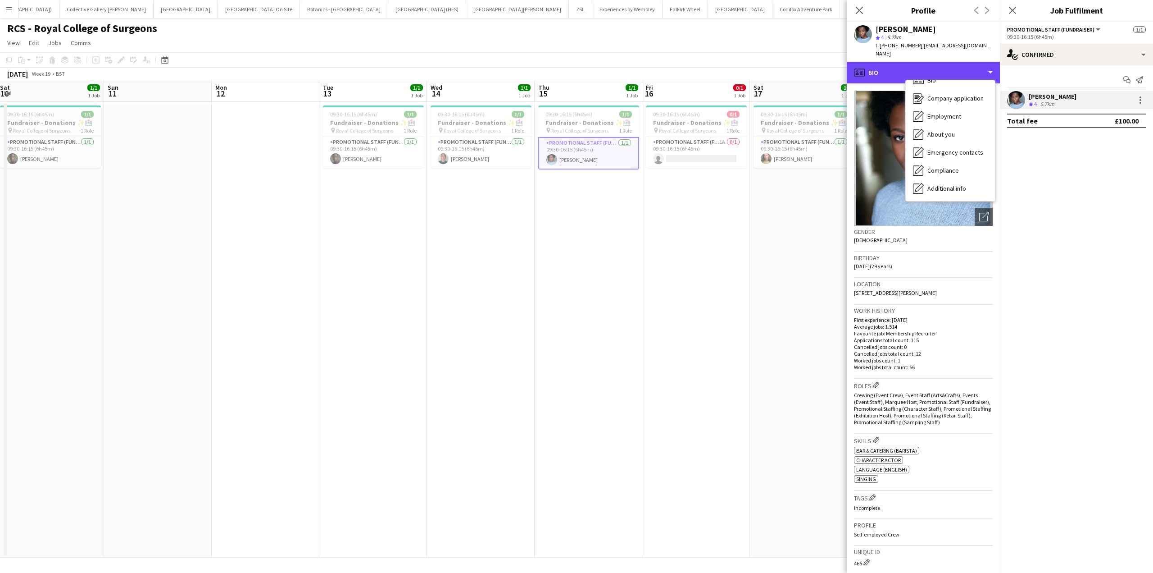
scroll to position [67, 0]
click at [941, 189] on span "Calendar" at bounding box center [940, 188] width 24 height 8
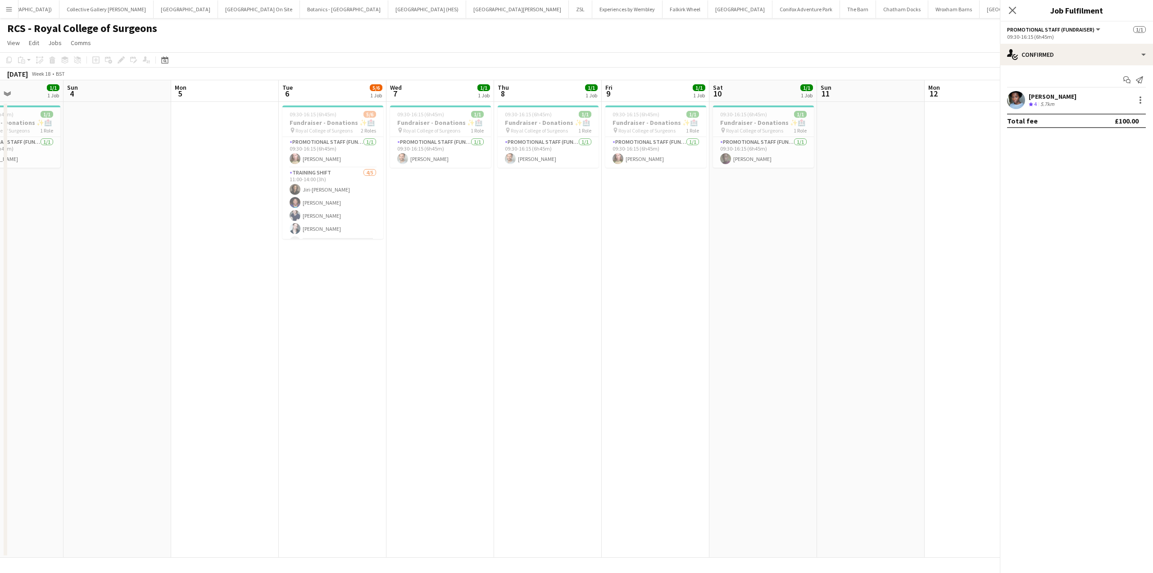
scroll to position [0, 207]
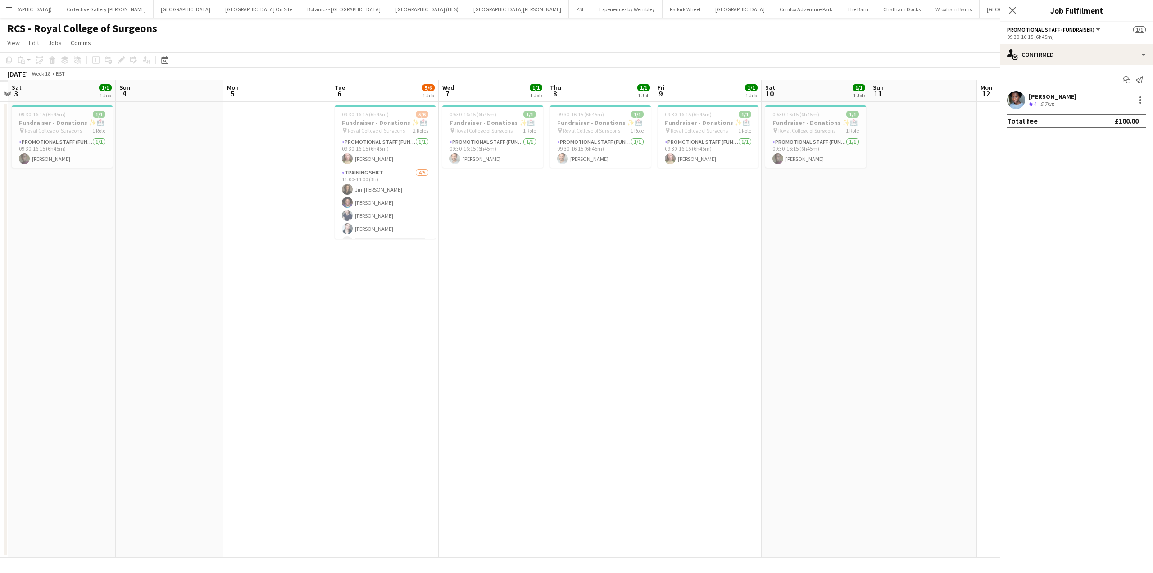
drag, startPoint x: 78, startPoint y: 310, endPoint x: 843, endPoint y: 318, distance: 765.5
click at [843, 318] on app-calendar-viewport "Thu 1 Fri 2 Sat 3 1/1 1 Job Sun 4 Mon 5 Tue 6 5/6 1 Job Wed 7 1/1 1 Job Thu 8 1…" at bounding box center [576, 318] width 1153 height 477
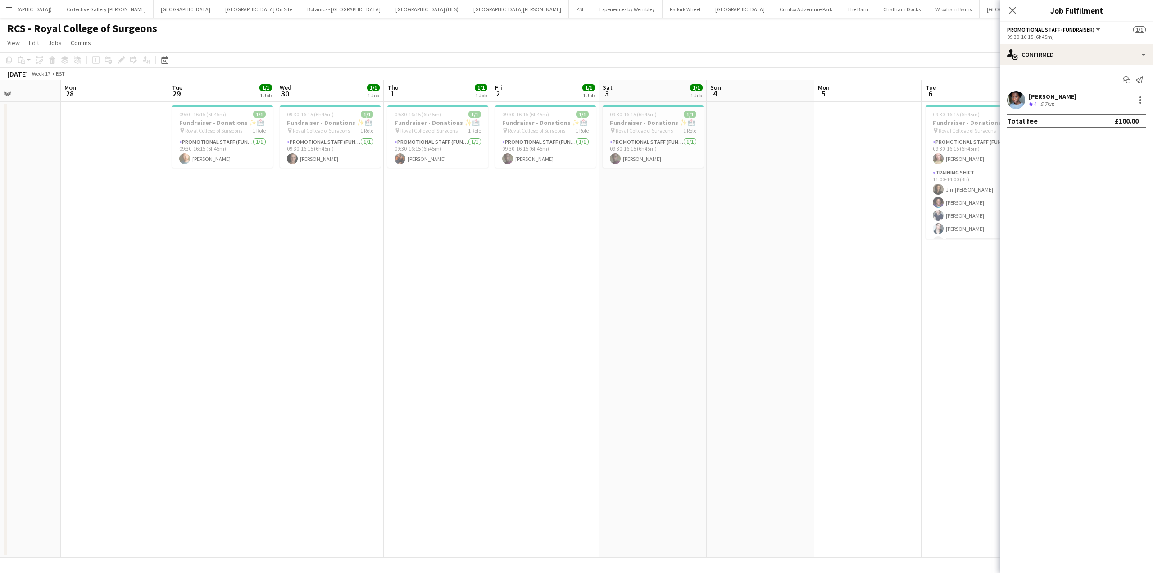
scroll to position [0, 256]
drag, startPoint x: 133, startPoint y: 365, endPoint x: 730, endPoint y: 378, distance: 597.1
click at [730, 378] on app-calendar-viewport "Fri 25 1/1 1 Job Sat 26 0/1 1 Job Sun 27 Mon 28 Tue 29 1/1 1 Job Wed 30 1/1 1 J…" at bounding box center [576, 318] width 1153 height 477
click at [222, 162] on app-card-role "Promotional Staff (Fundraiser) 1/1 09:30-16:15 (6h45m) Dominic Ryan" at bounding box center [228, 152] width 101 height 31
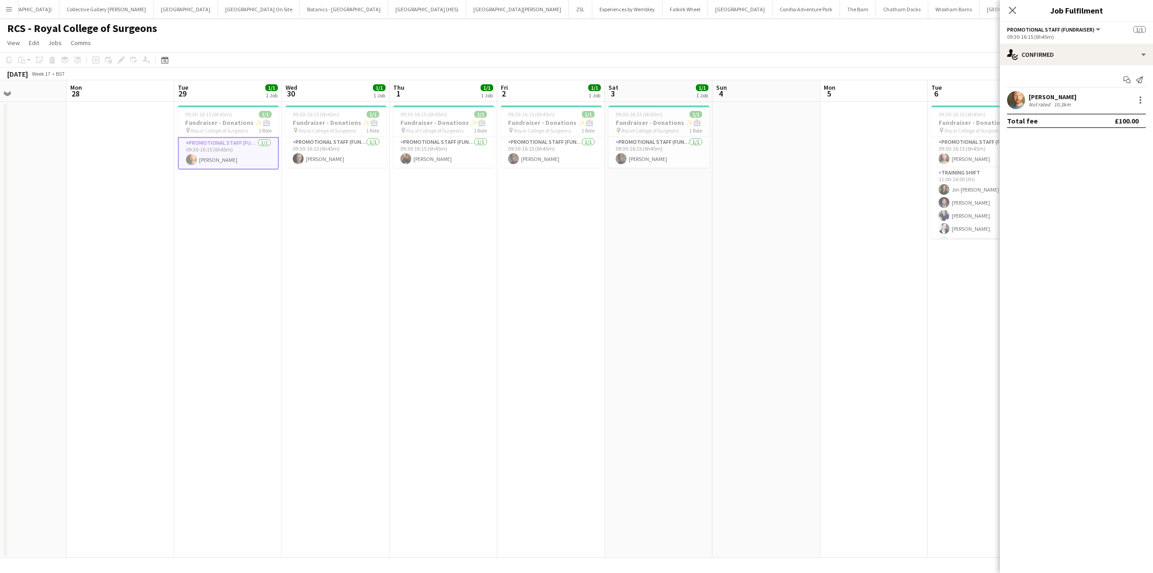
click at [1093, 97] on div "Dominic Ryan Not rated 10.3km" at bounding box center [1076, 100] width 153 height 18
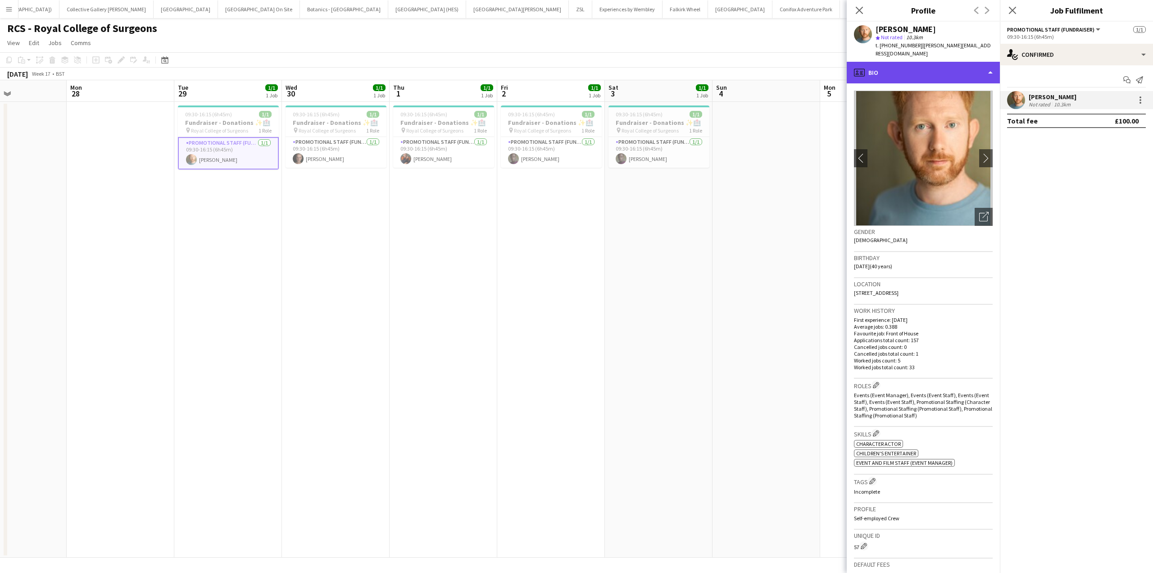
click at [950, 64] on div "profile Bio" at bounding box center [923, 73] width 153 height 22
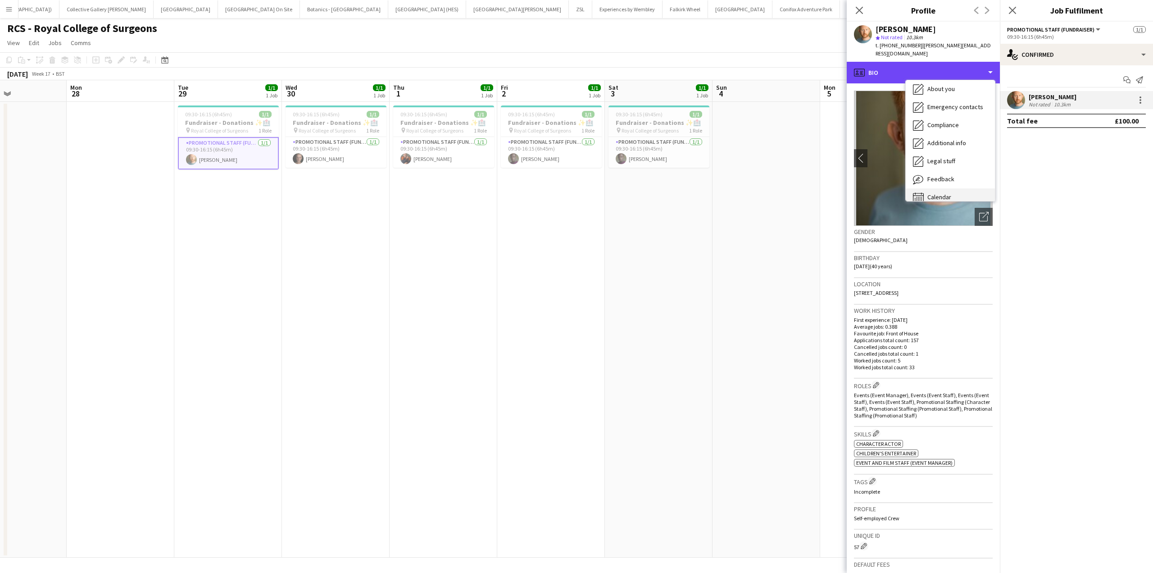
scroll to position [67, 0]
click at [948, 184] on span "Calendar" at bounding box center [940, 188] width 24 height 8
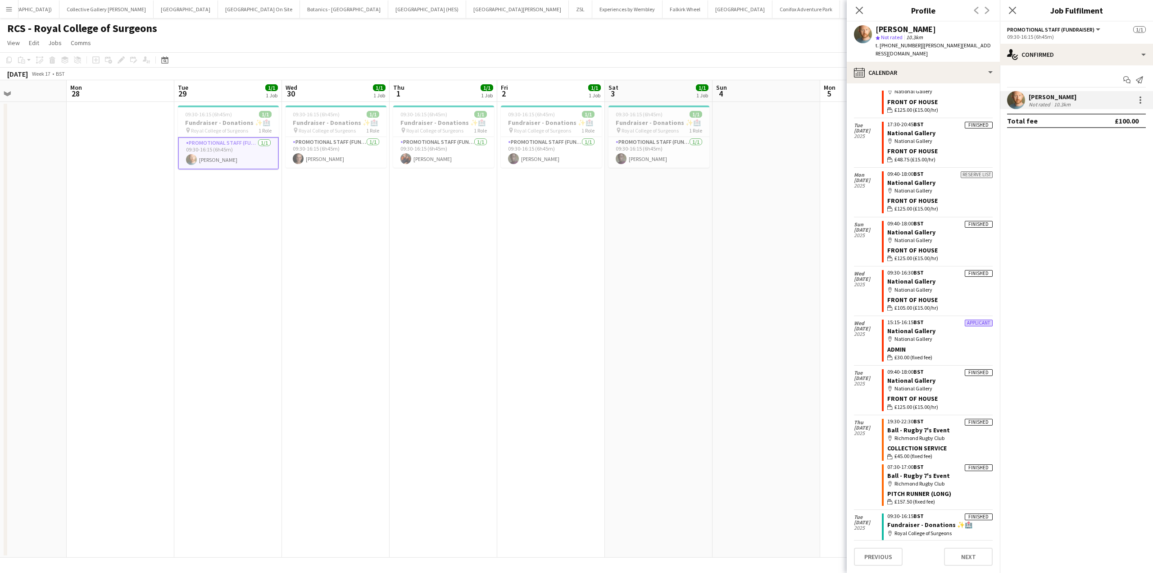
scroll to position [442, 0]
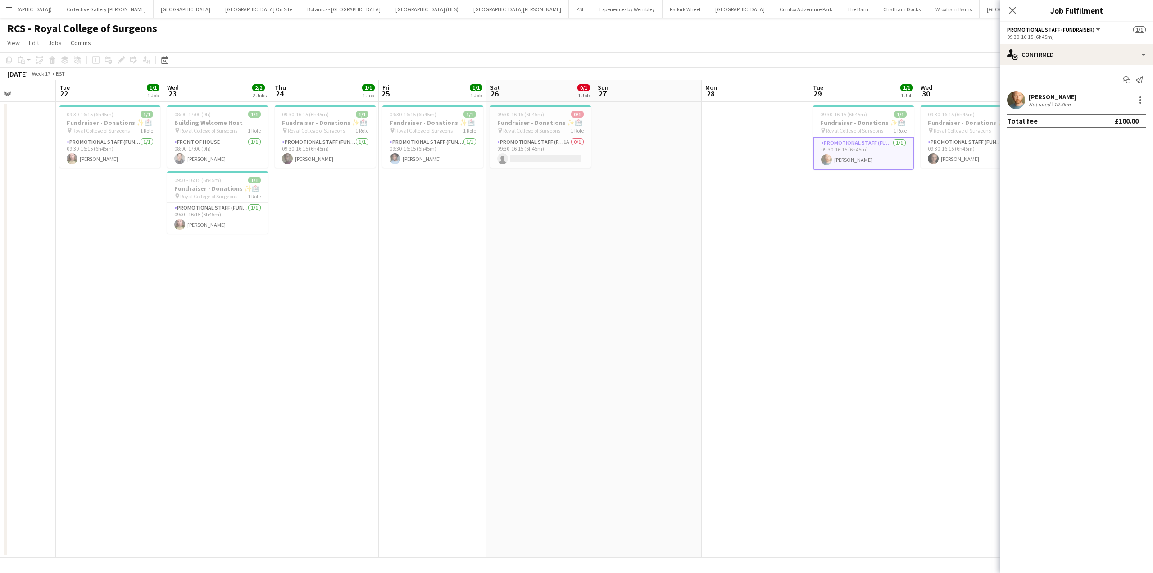
drag, startPoint x: 115, startPoint y: 263, endPoint x: 751, endPoint y: 305, distance: 637.1
click at [751, 305] on app-calendar-viewport "Sat 19 Sun 20 Mon 21 Tue 22 1/1 1 Job Wed 23 2/2 2 Jobs Thu 24 1/1 1 Job Fri 25…" at bounding box center [576, 318] width 1153 height 477
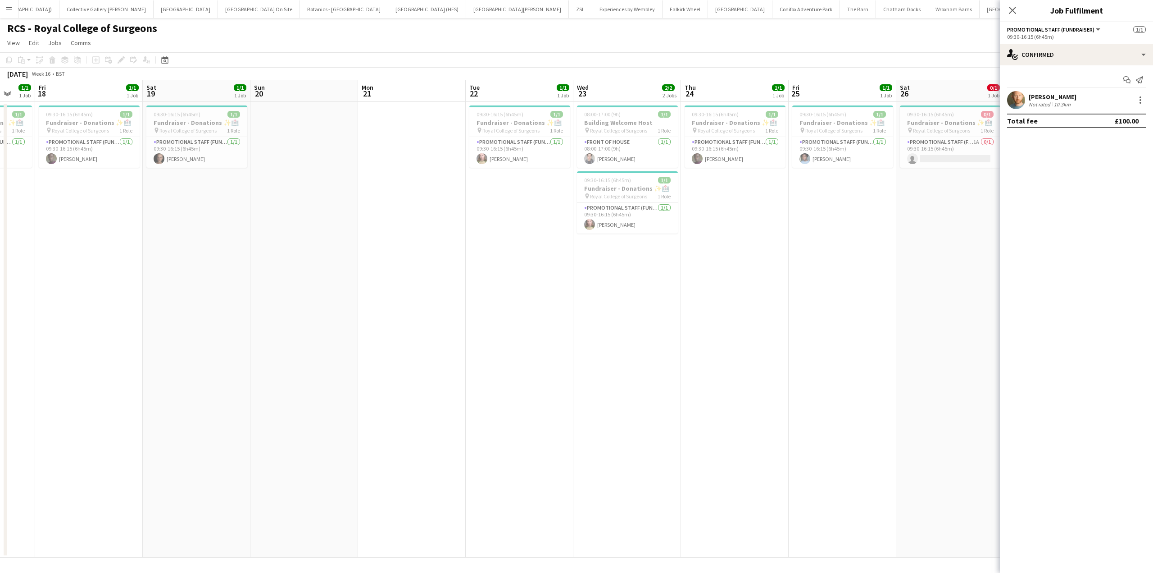
scroll to position [0, 301]
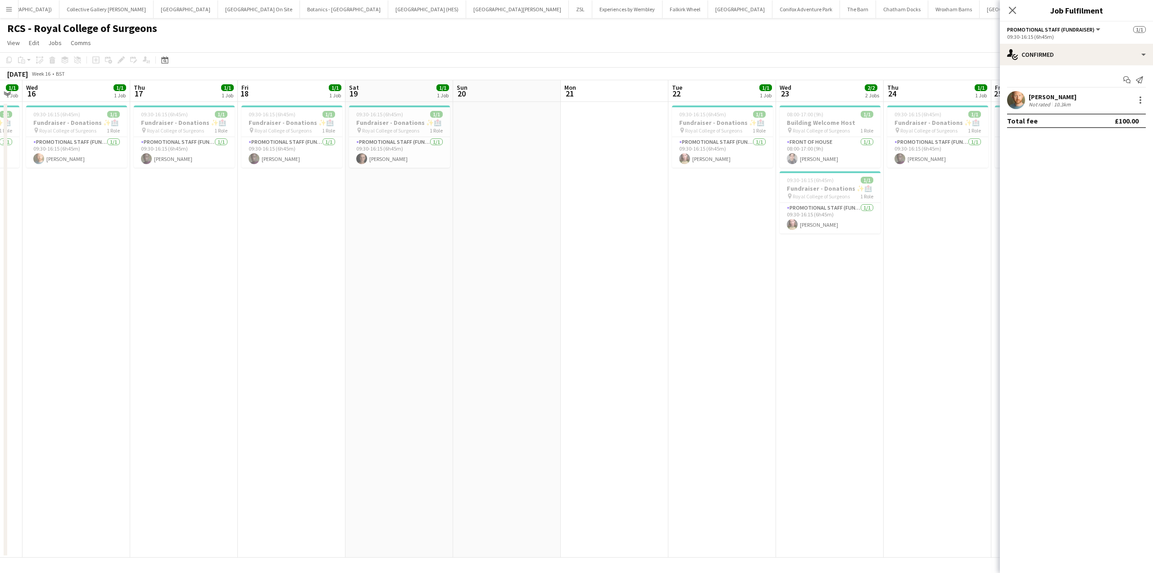
drag, startPoint x: 160, startPoint y: 341, endPoint x: 772, endPoint y: 401, distance: 615.2
click at [772, 401] on app-calendar-viewport "Sun 13 Mon 14 Tue 15 1/1 1 Job Wed 16 1/1 1 Job Thu 17 1/1 1 Job Fri 18 1/1 1 J…" at bounding box center [576, 318] width 1153 height 477
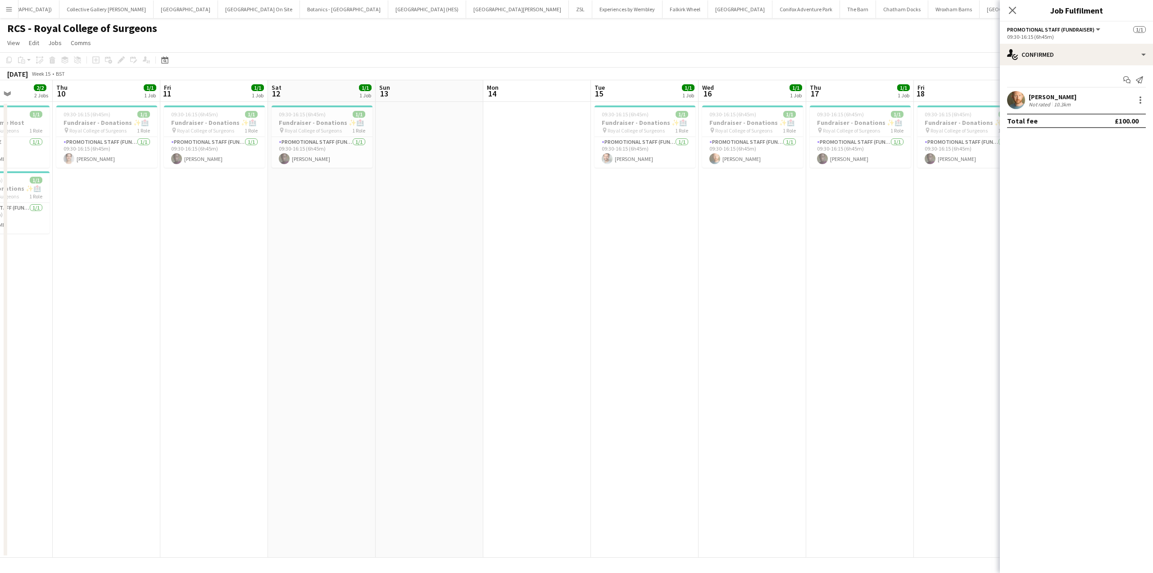
scroll to position [0, 269]
drag, startPoint x: 221, startPoint y: 324, endPoint x: 899, endPoint y: 382, distance: 680.0
click at [899, 382] on app-calendar-viewport "Mon 7 Tue 8 2/2 2 Jobs Wed 9 2/2 2 Jobs Thu 10 1/1 1 Job Fri 11 1/1 1 Job Sat 1…" at bounding box center [576, 318] width 1153 height 477
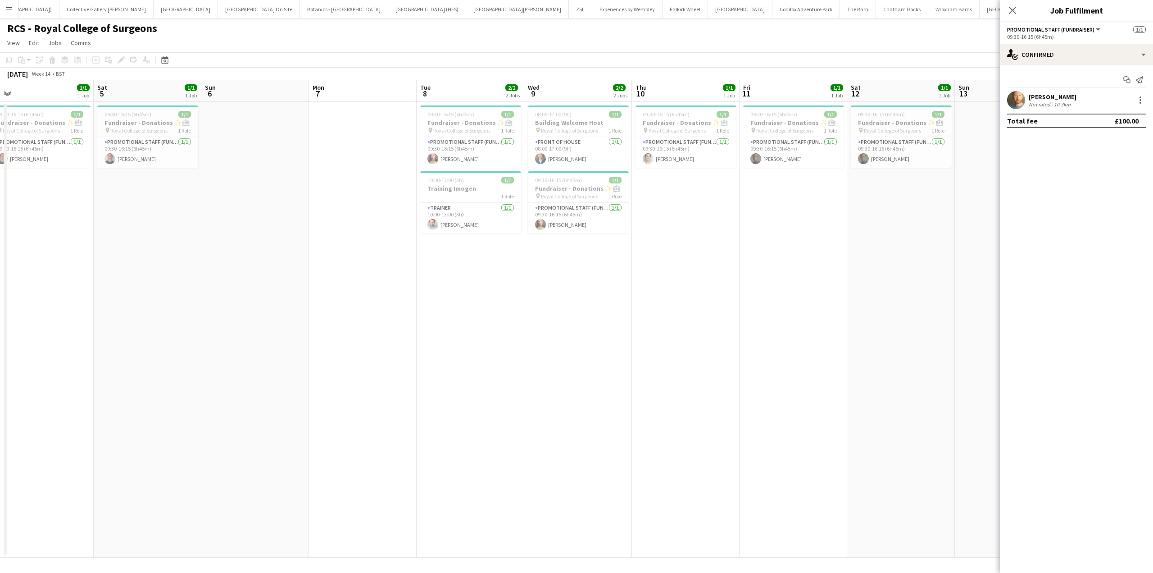
scroll to position [0, 228]
drag, startPoint x: 223, startPoint y: 316, endPoint x: 803, endPoint y: 334, distance: 580.1
click at [803, 334] on app-calendar-viewport "Wed 2 1/1 1 Job Thu 3 1/1 1 Job Fri 4 1/1 1 Job Sat 5 1/1 1 Job Sun 6 Mon 7 Tue…" at bounding box center [576, 318] width 1153 height 477
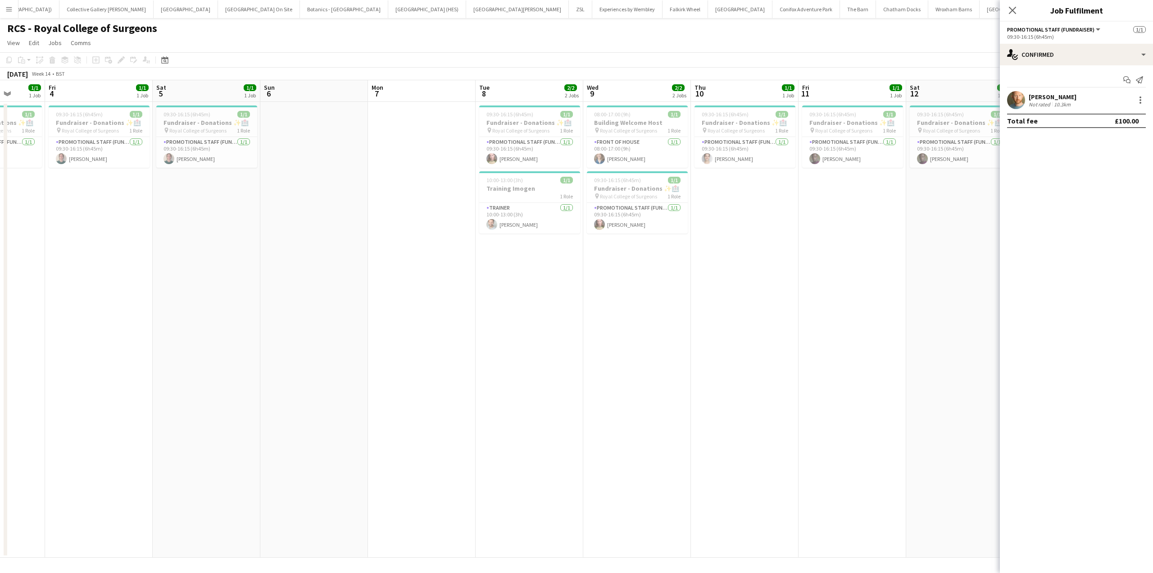
scroll to position [0, 192]
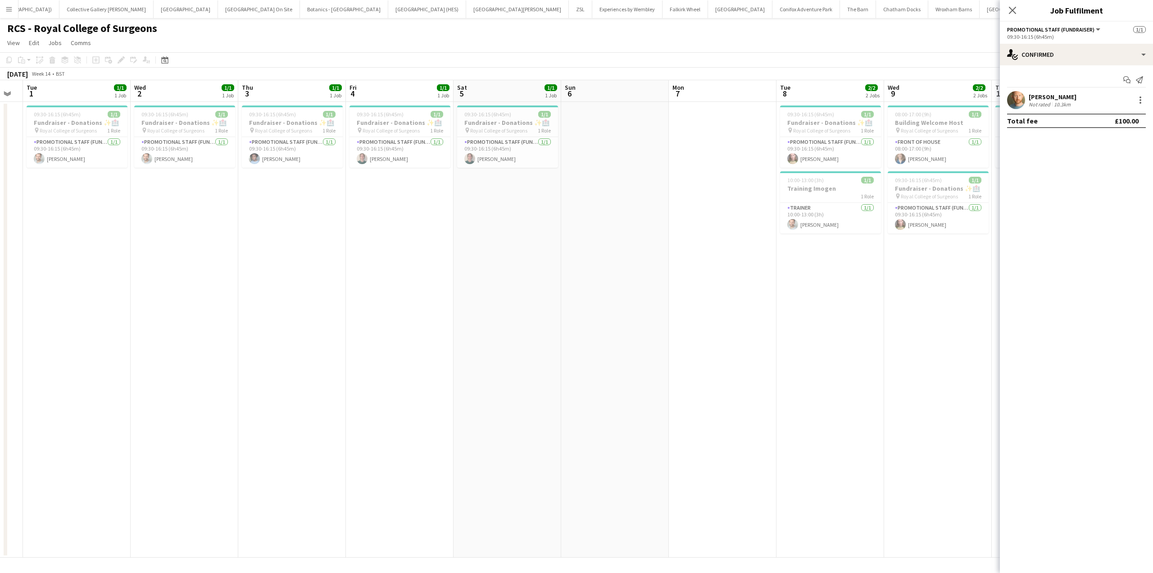
drag, startPoint x: 273, startPoint y: 346, endPoint x: 632, endPoint y: 379, distance: 359.7
click at [632, 379] on app-calendar-viewport "Sun 30 Mon 31 Tue 1 1/1 1 Job Wed 2 1/1 1 Job Thu 3 1/1 1 Job Fri 4 1/1 1 Job S…" at bounding box center [576, 318] width 1153 height 477
click at [14, 6] on button "Menu" at bounding box center [9, 9] width 18 height 18
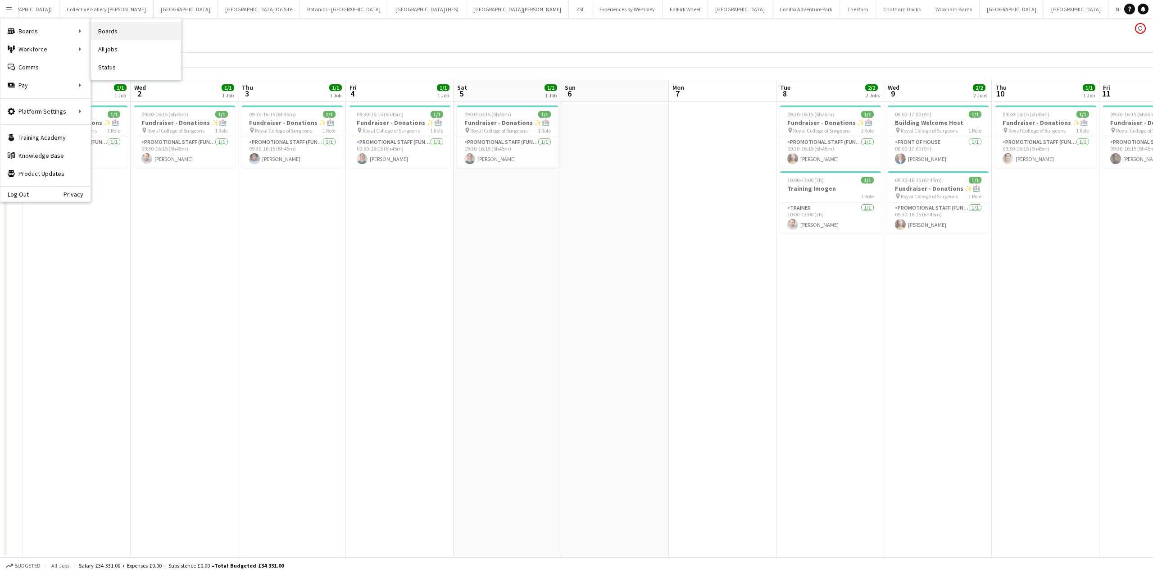
click at [105, 30] on link "Boards" at bounding box center [136, 31] width 90 height 18
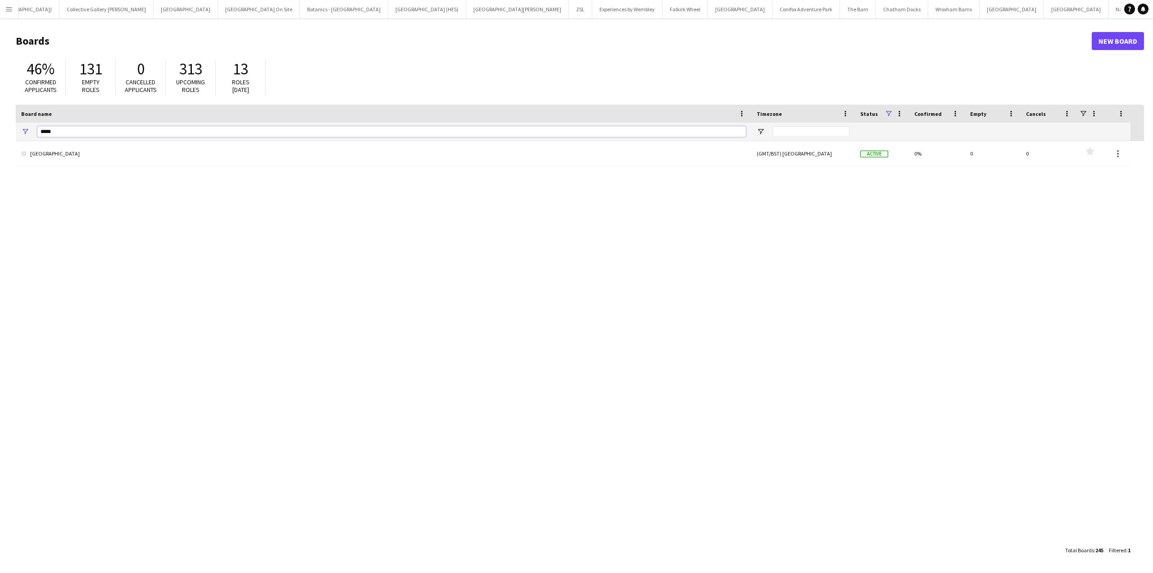
click at [83, 127] on input "*****" at bounding box center [391, 131] width 709 height 11
click at [82, 127] on input "*****" at bounding box center [391, 131] width 709 height 11
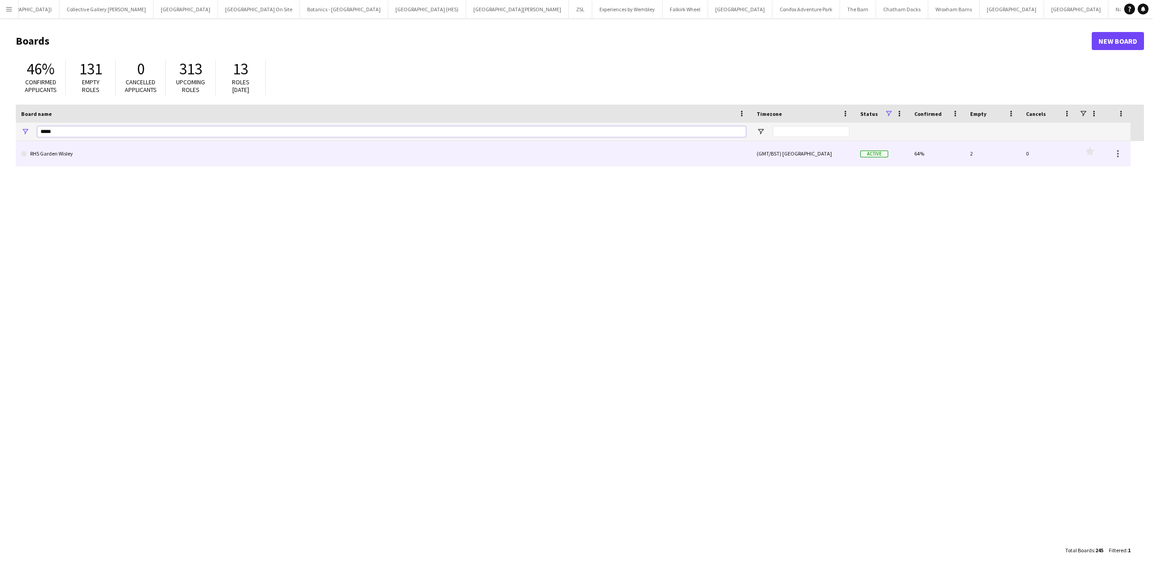
type input "*****"
click at [61, 155] on link "RHS Garden Wisley" at bounding box center [383, 153] width 725 height 25
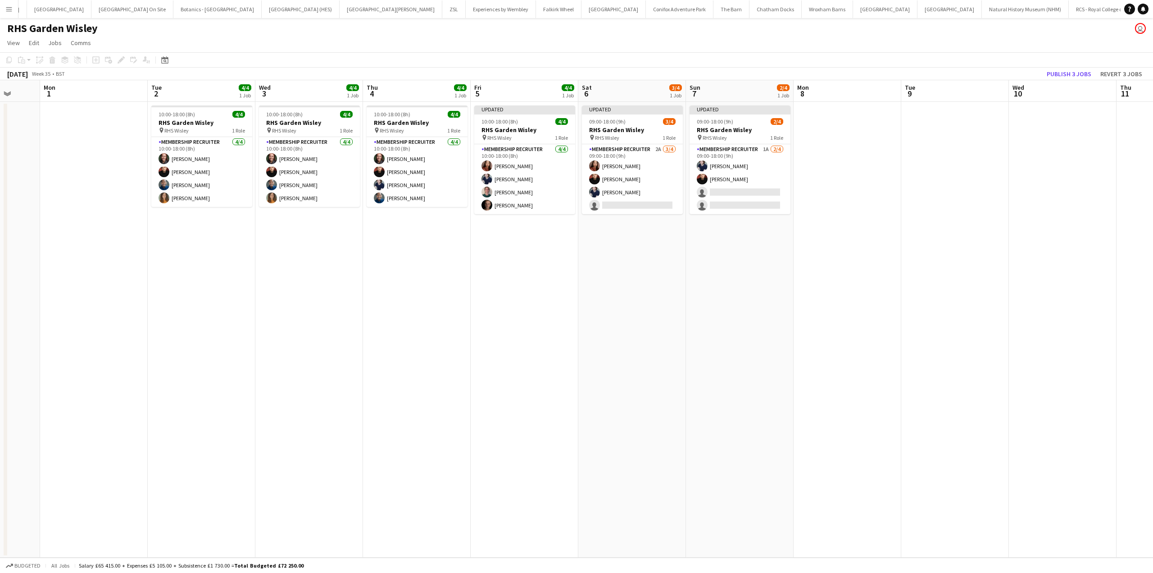
scroll to position [0, 289]
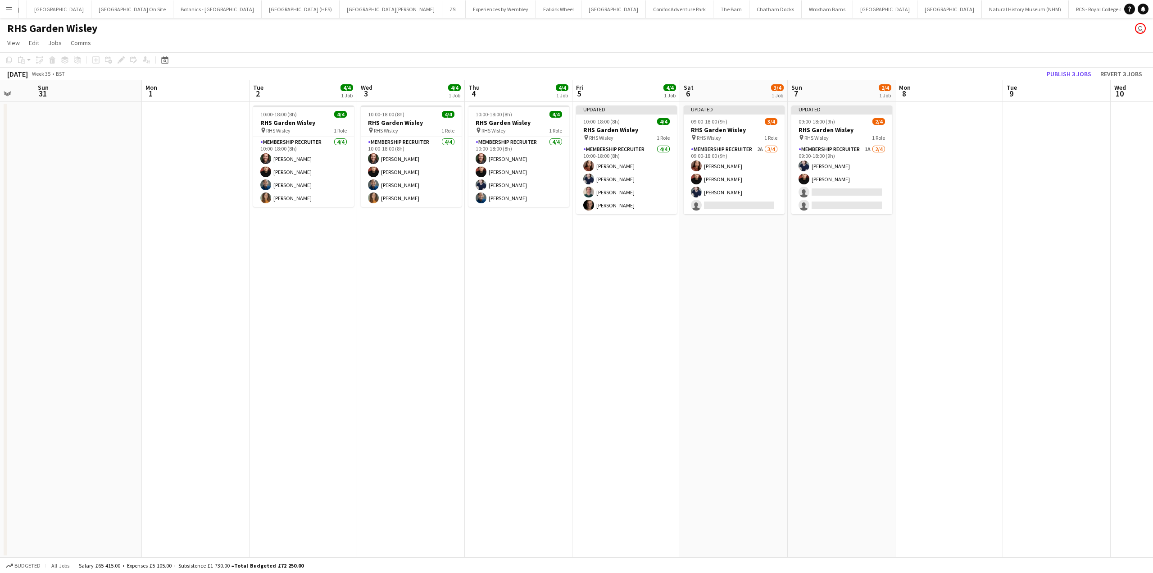
drag, startPoint x: 923, startPoint y: 295, endPoint x: 524, endPoint y: 344, distance: 401.8
click at [524, 344] on app-calendar-viewport "Thu 28 Fri 29 Sat 30 Sun 31 Mon 1 Tue 2 4/4 1 Job Wed 3 4/4 1 Job Thu 4 4/4 1 J…" at bounding box center [576, 318] width 1153 height 477
click at [718, 180] on app-card-role "Membership Recruiter 2A 3/4 09:00-18:00 (9h) Esther Tan Kip O’Sullivan Cameron …" at bounding box center [734, 179] width 101 height 70
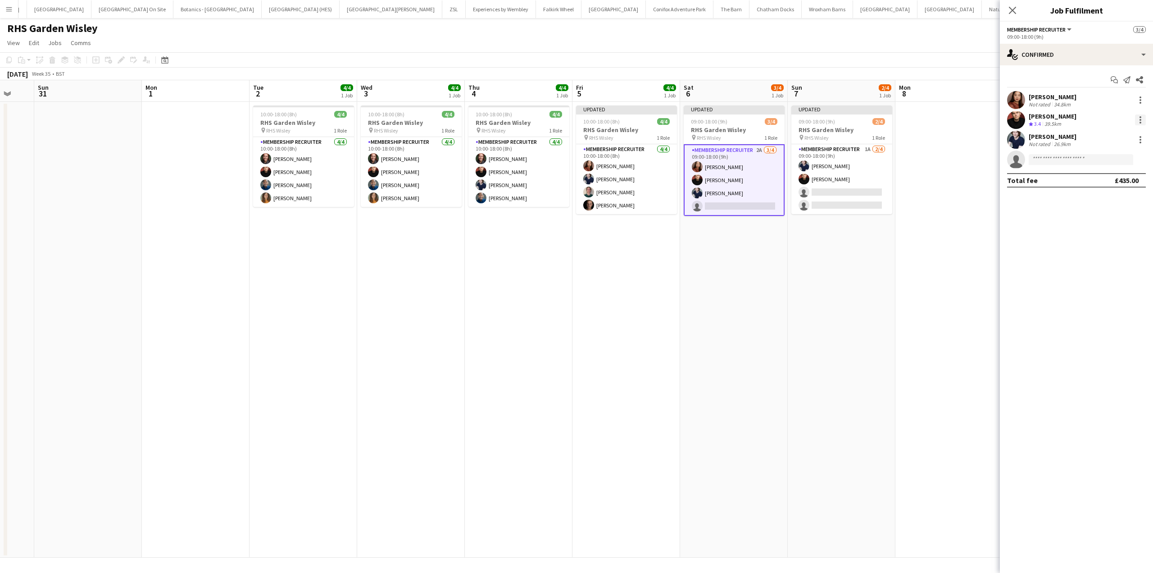
click at [1140, 115] on div at bounding box center [1140, 119] width 11 height 11
click at [1106, 221] on span "Remove" at bounding box center [1096, 223] width 27 height 8
click at [947, 41] on app-page-menu "View Day view expanded Day view collapsed Month view Date picker Jump to today …" at bounding box center [576, 43] width 1153 height 17
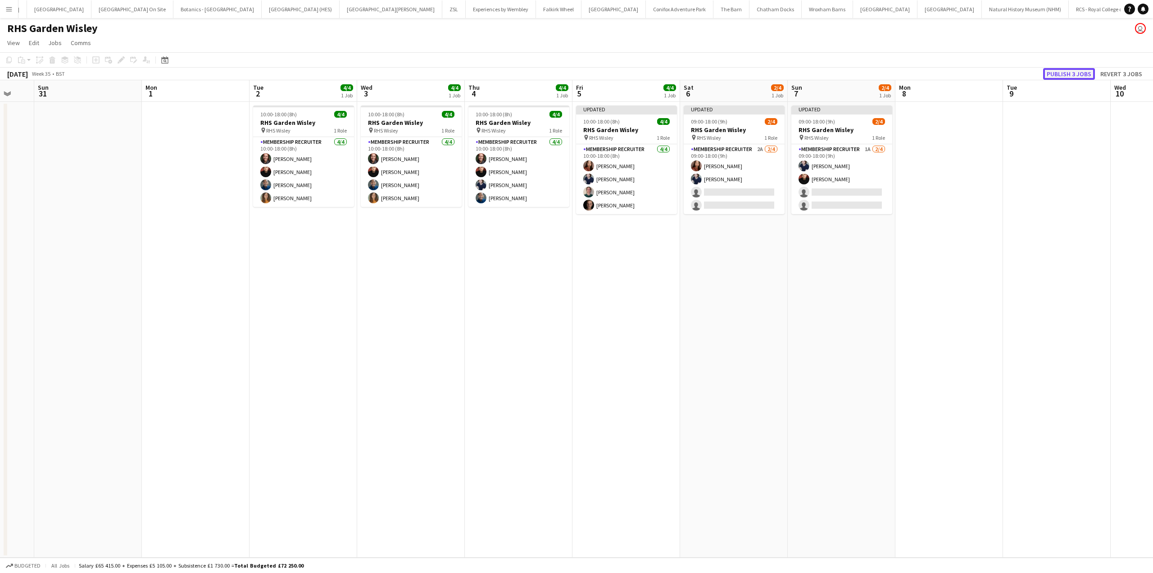
click at [1072, 75] on button "Publish 3 jobs" at bounding box center [1069, 74] width 52 height 12
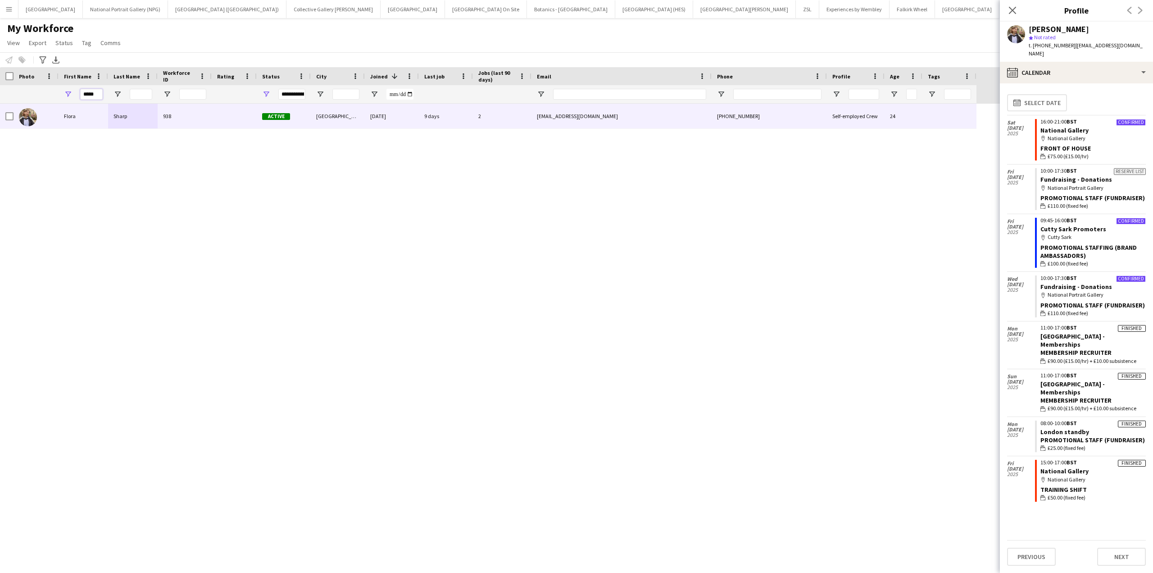
click at [90, 94] on input "*****" at bounding box center [91, 94] width 23 height 11
click at [87, 94] on input "*****" at bounding box center [91, 94] width 23 height 11
click at [88, 94] on input "*****" at bounding box center [91, 94] width 23 height 11
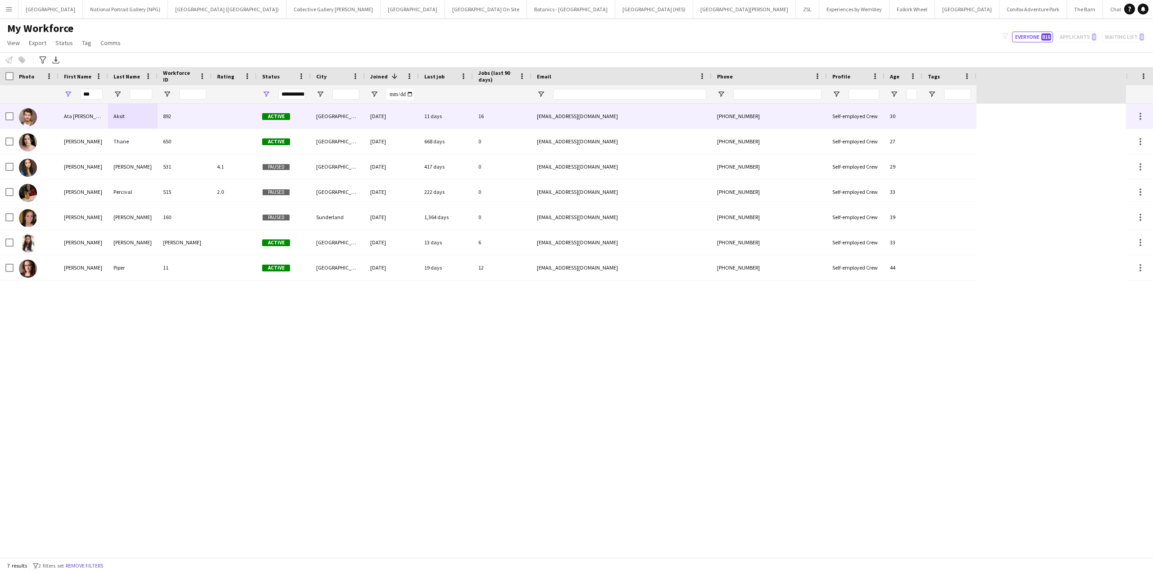
click at [110, 120] on div "Aksit" at bounding box center [133, 116] width 50 height 25
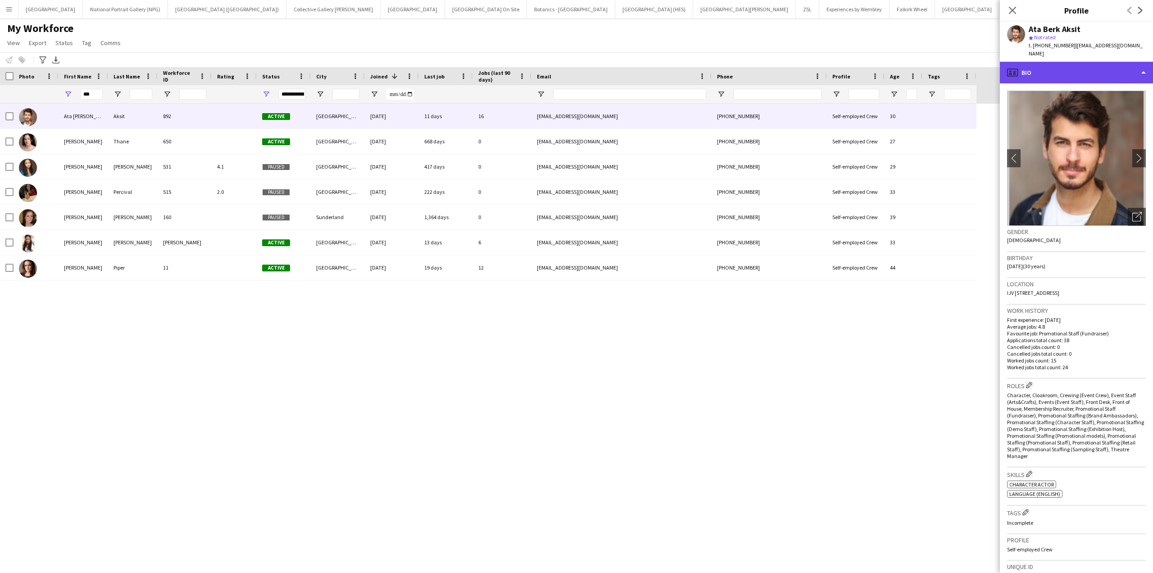
click at [1132, 69] on div "profile Bio" at bounding box center [1076, 73] width 153 height 22
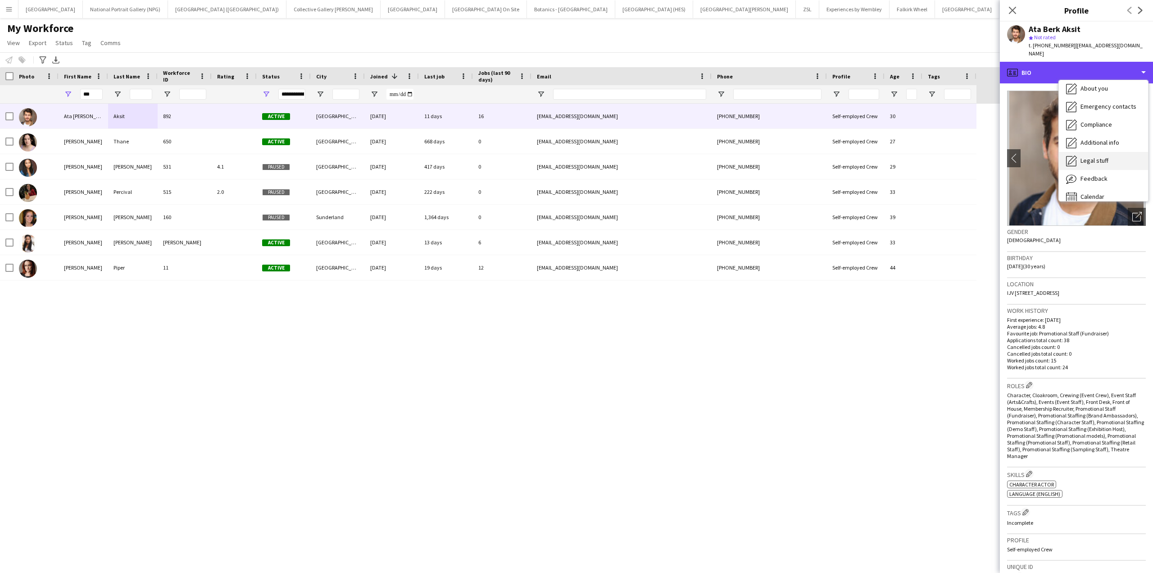
scroll to position [67, 0]
click at [1098, 184] on span "Calendar" at bounding box center [1093, 188] width 24 height 8
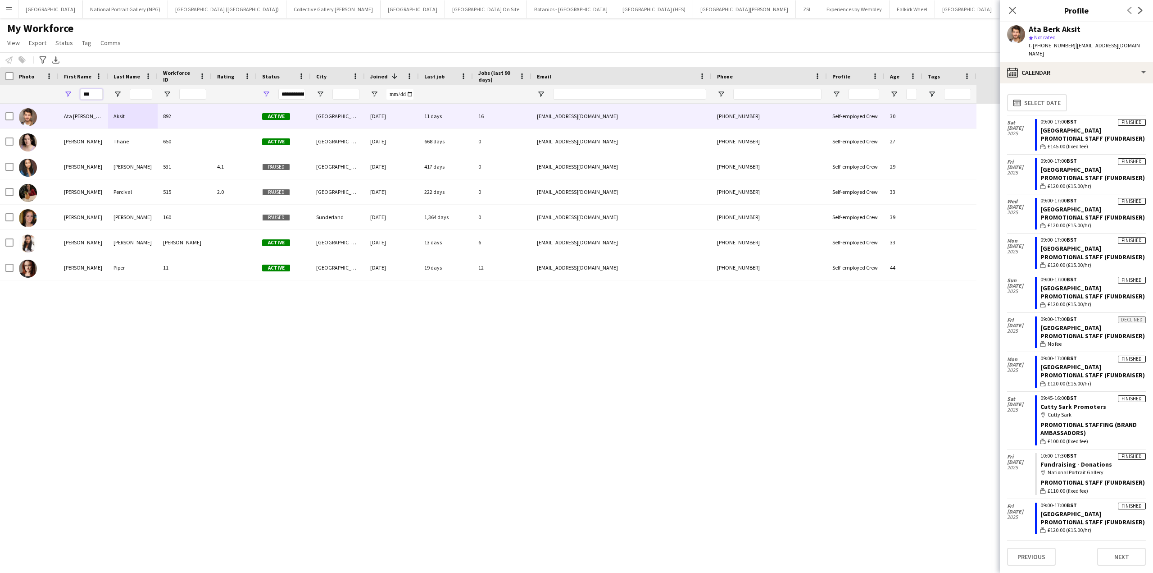
click at [83, 95] on input "***" at bounding box center [91, 94] width 23 height 11
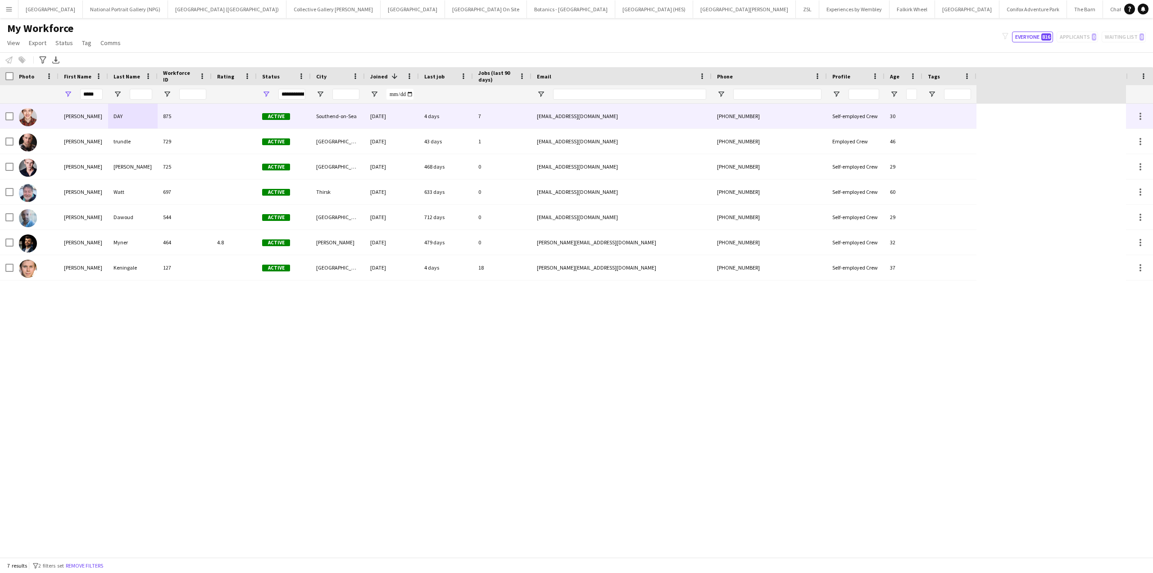
click at [222, 119] on div at bounding box center [234, 116] width 45 height 25
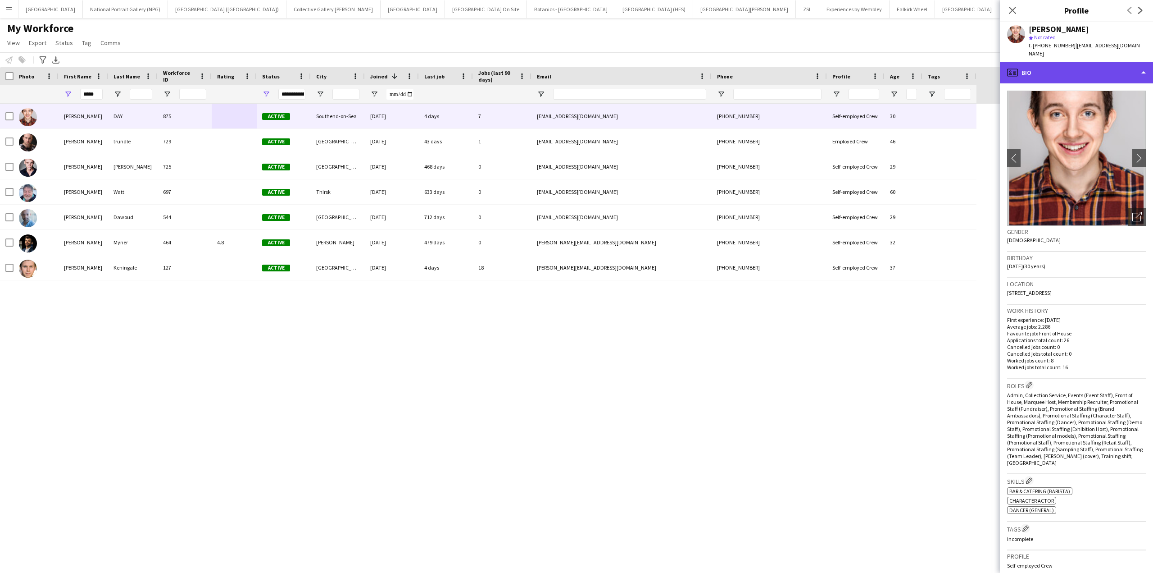
click at [1107, 67] on div "profile Bio" at bounding box center [1076, 73] width 153 height 22
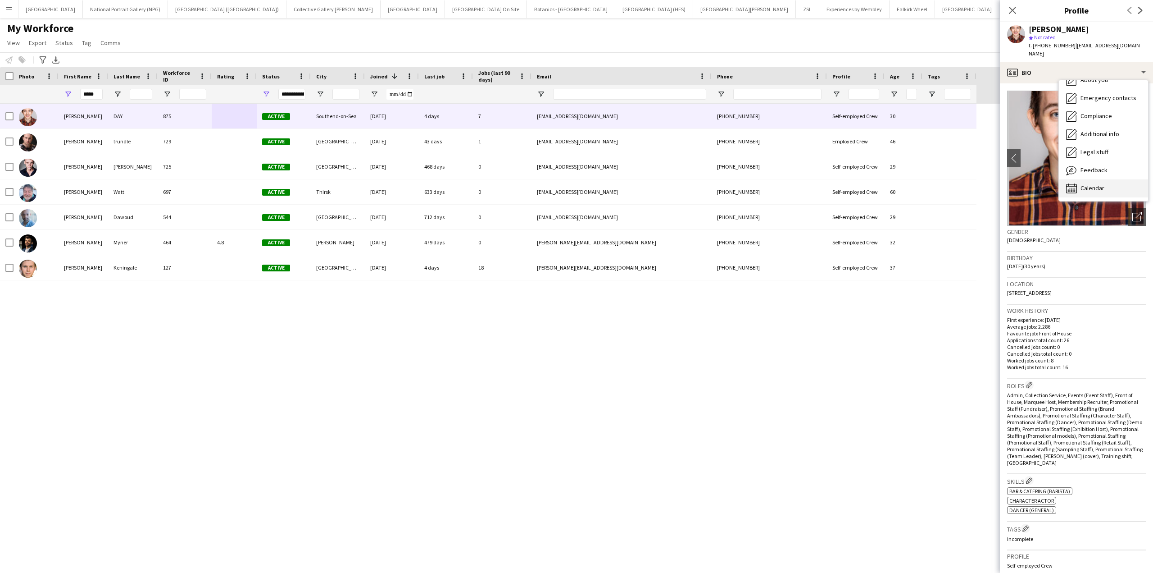
click at [1102, 184] on span "Calendar" at bounding box center [1093, 188] width 24 height 8
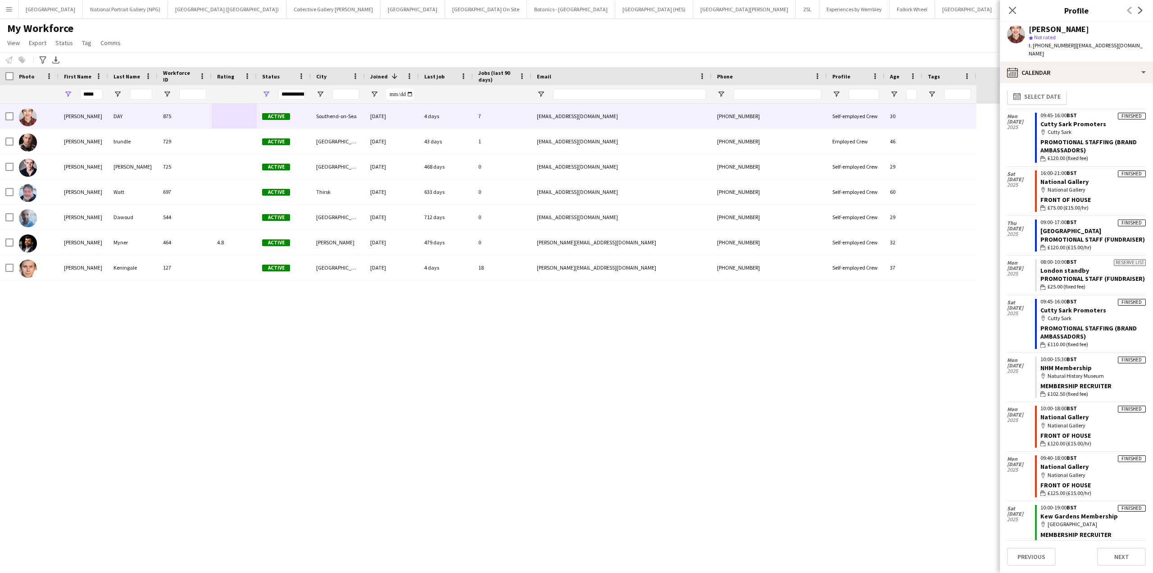
scroll to position [0, 0]
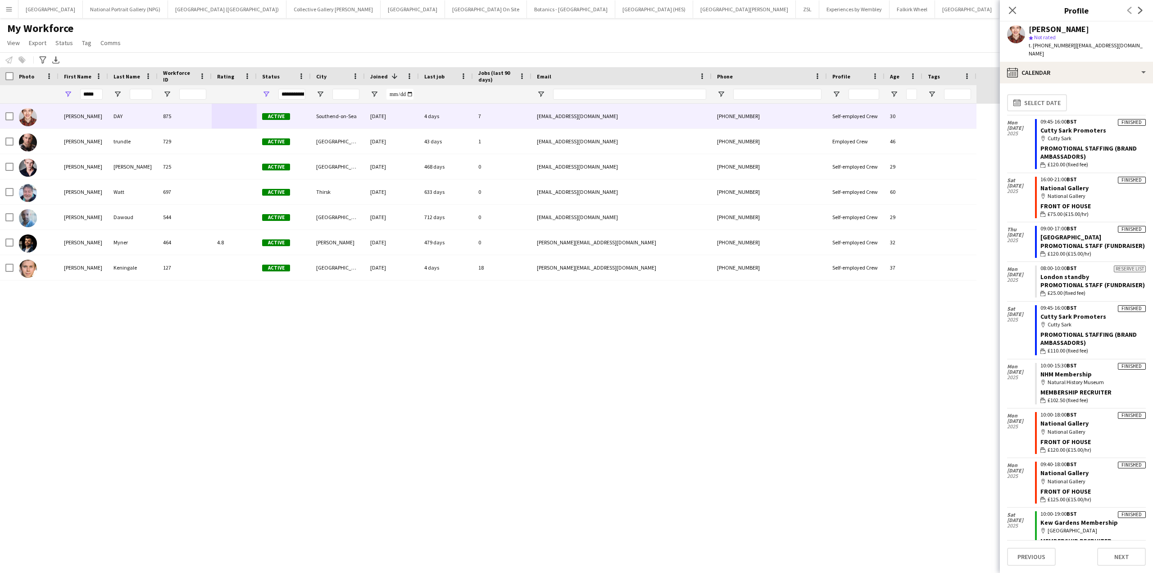
click at [880, 363] on div "JAMES DAY 875 Active Southend-on-Sea 11-02-2025 4 days 7 jameslittleactor@outlo…" at bounding box center [563, 330] width 1126 height 453
click at [93, 95] on input "*****" at bounding box center [91, 94] width 23 height 11
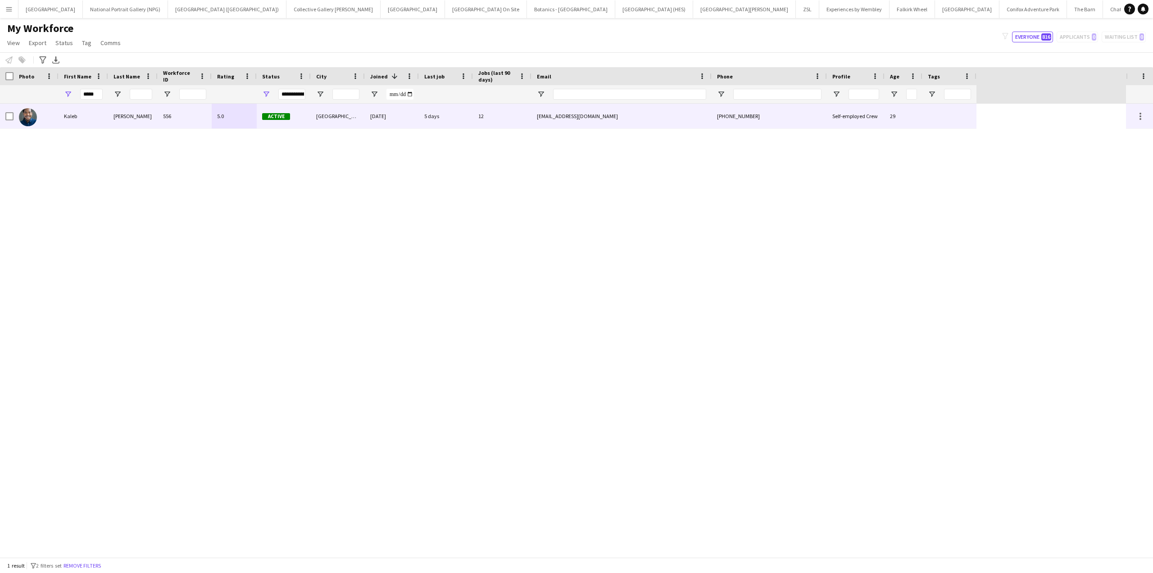
click at [113, 111] on div "D'Aguilar" at bounding box center [133, 116] width 50 height 25
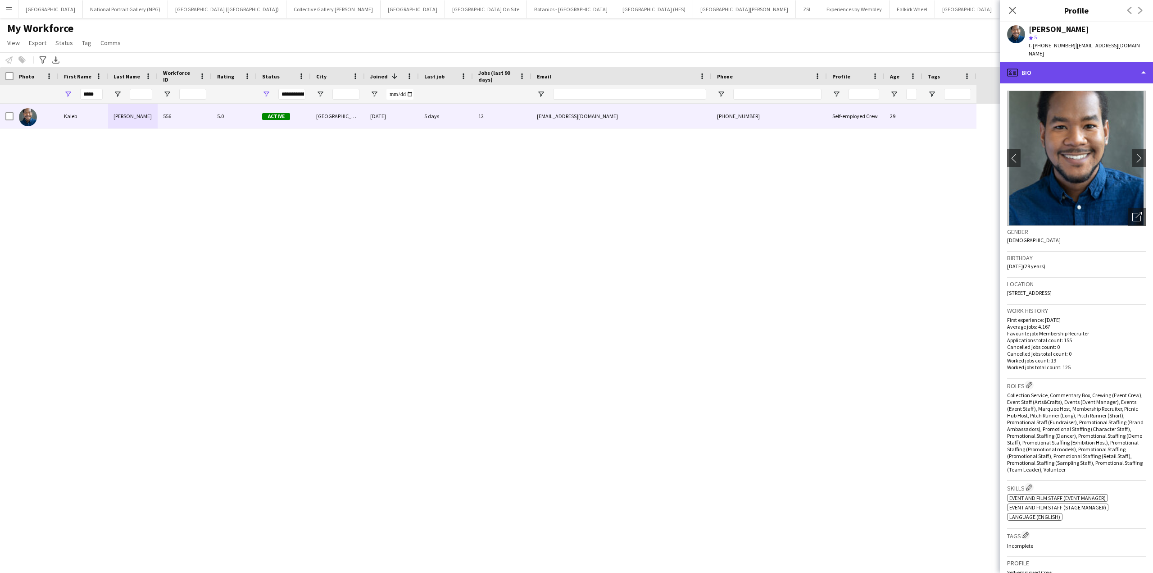
click at [1098, 64] on div "profile Bio" at bounding box center [1076, 73] width 153 height 22
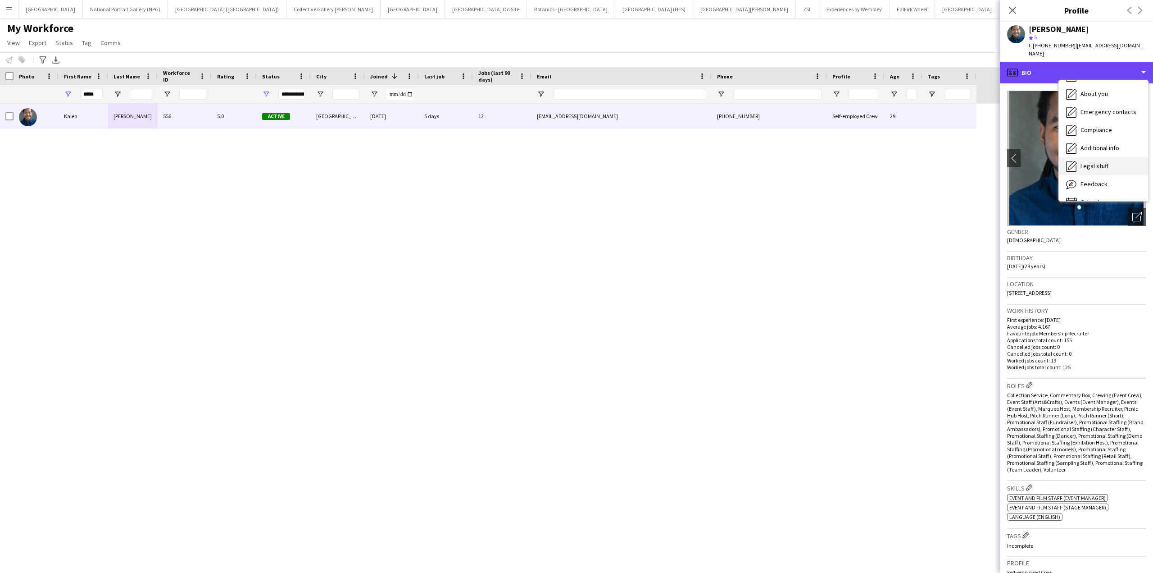
scroll to position [67, 0]
click at [1093, 184] on span "Calendar" at bounding box center [1093, 188] width 24 height 8
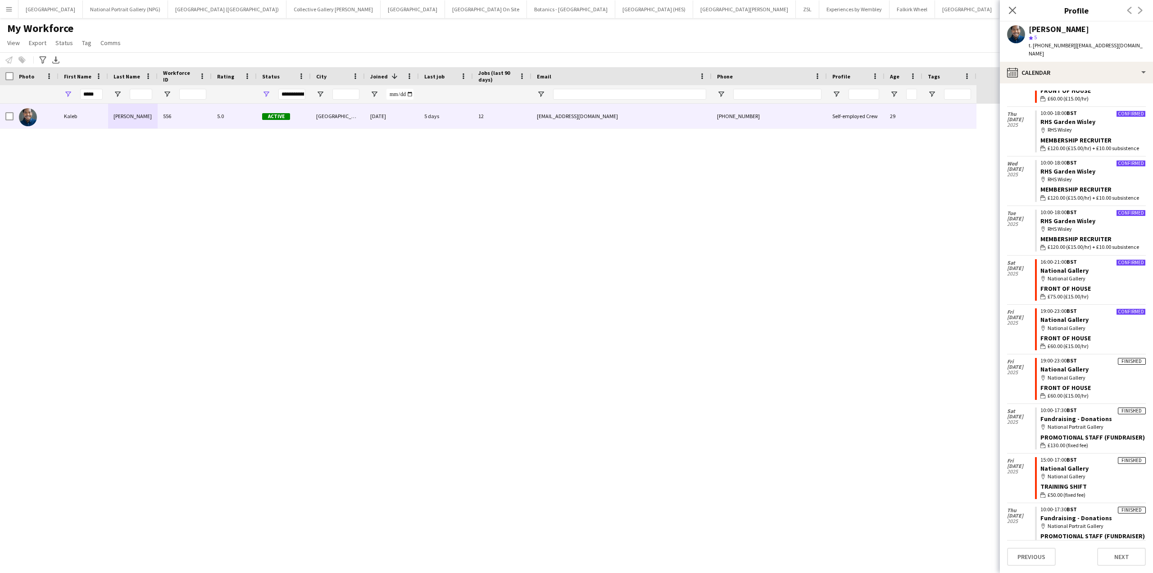
scroll to position [135, 0]
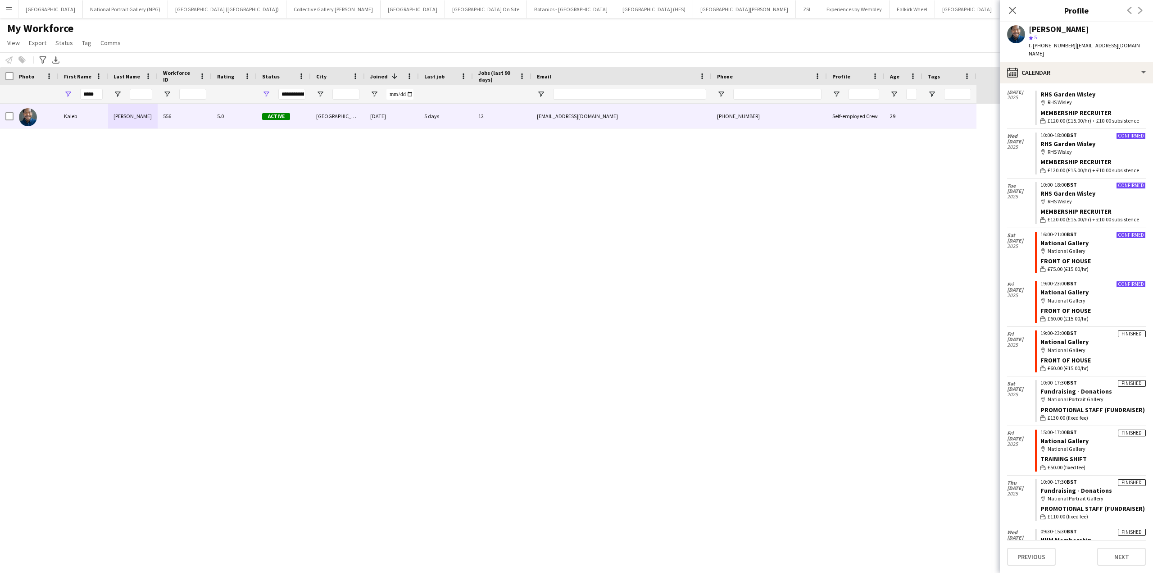
click at [863, 265] on div "Kaleb D'Aguilar 556 5.0 Active London 28-03-2023 5 days 12 kaleb.da@hotmail.com…" at bounding box center [563, 330] width 1126 height 453
click at [87, 93] on input "*****" at bounding box center [91, 94] width 23 height 11
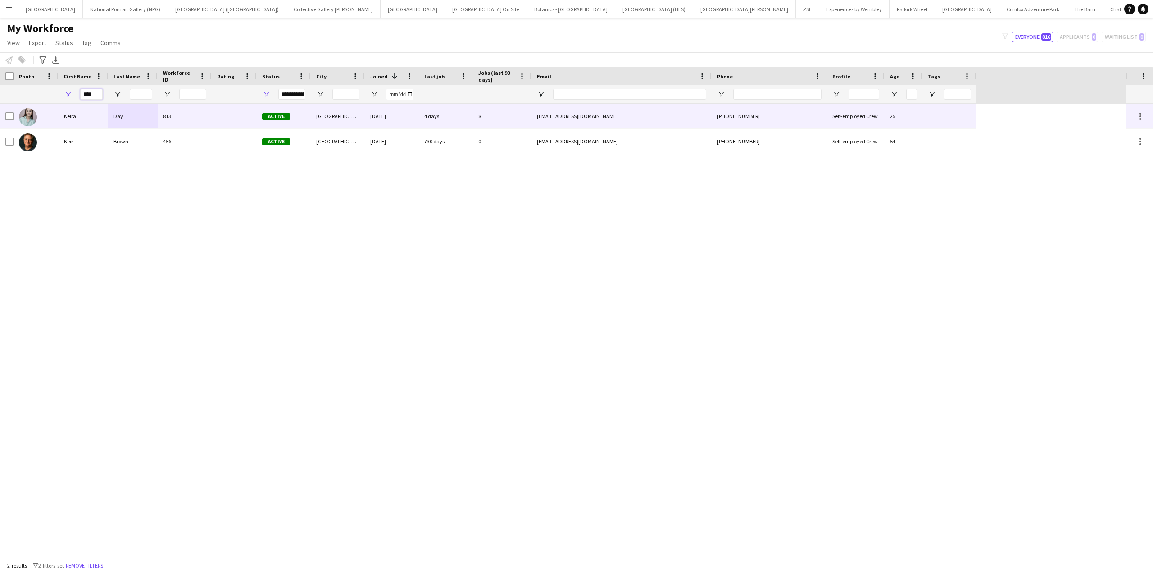
type input "****"
click at [207, 111] on div "813" at bounding box center [185, 116] width 54 height 25
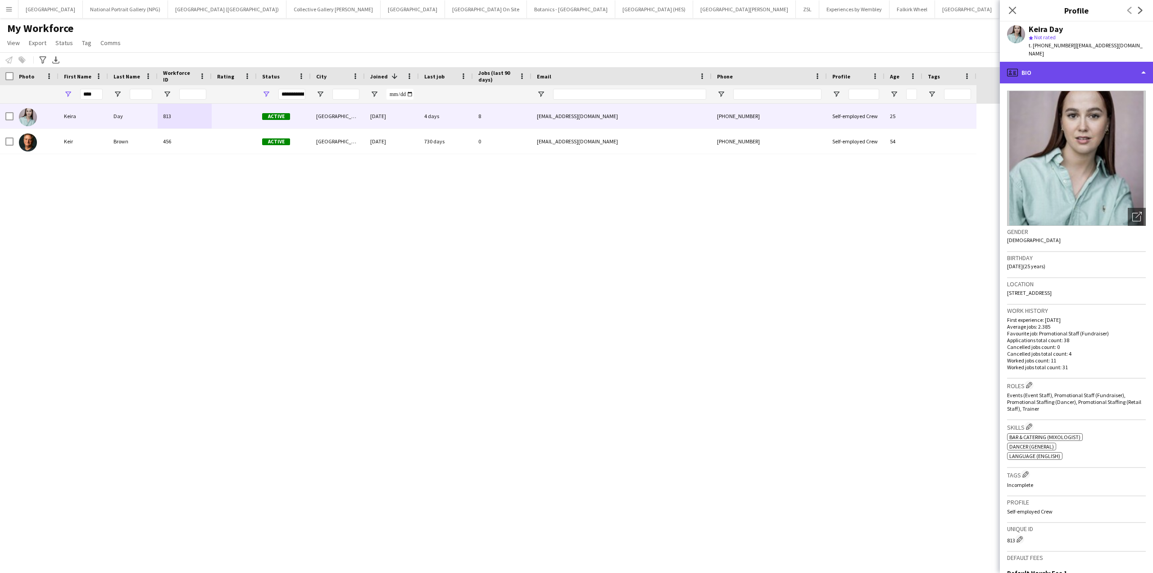
click at [1084, 65] on div "profile Bio" at bounding box center [1076, 73] width 153 height 22
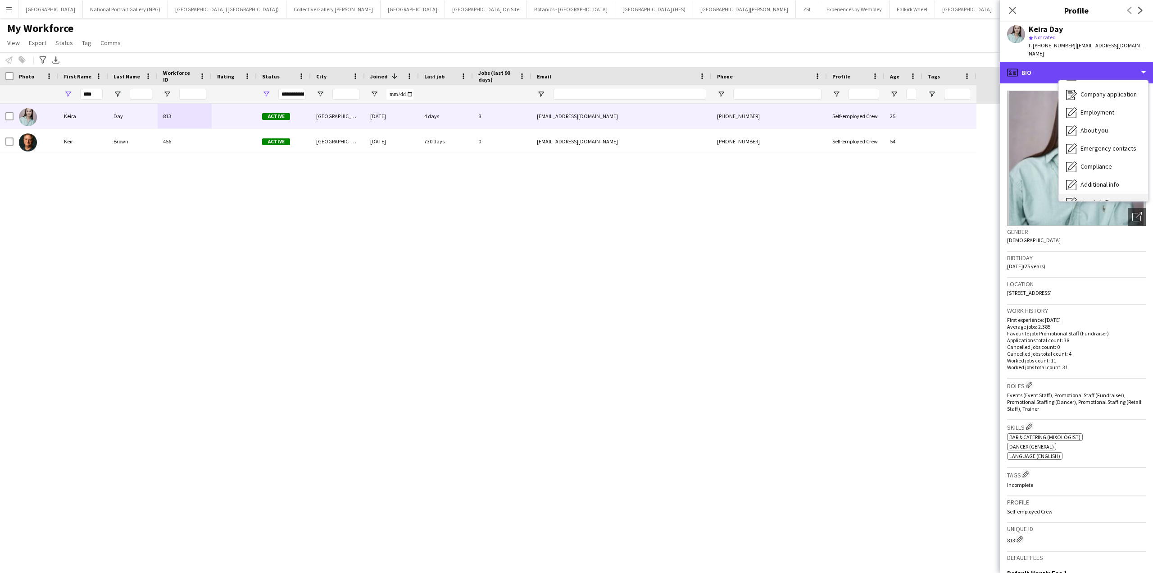
scroll to position [67, 0]
click at [1094, 184] on span "Calendar" at bounding box center [1093, 188] width 24 height 8
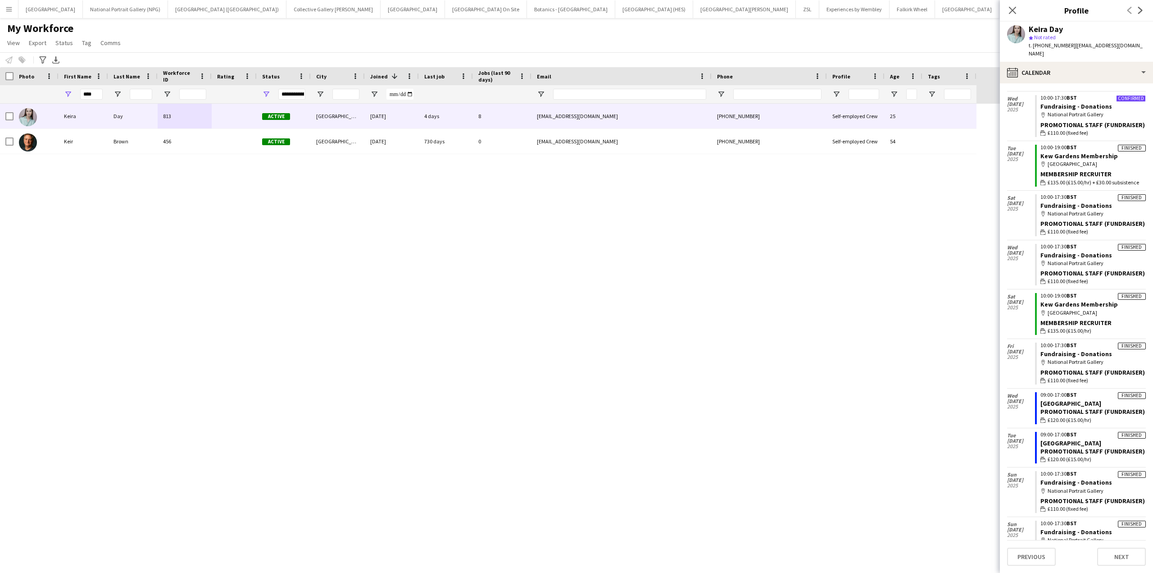
scroll to position [90, 0]
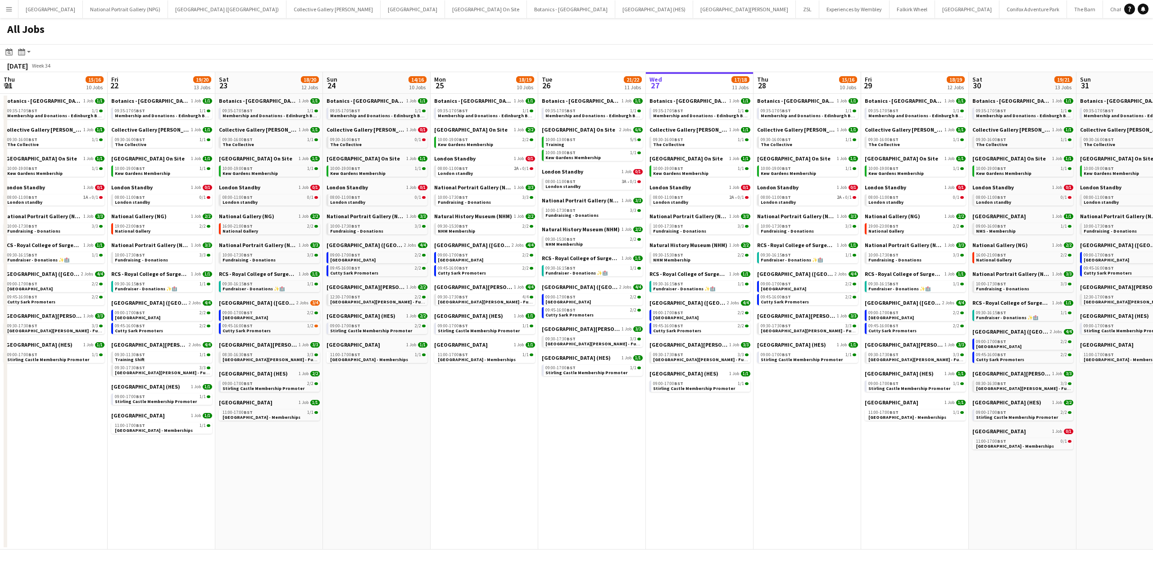
scroll to position [0, 211]
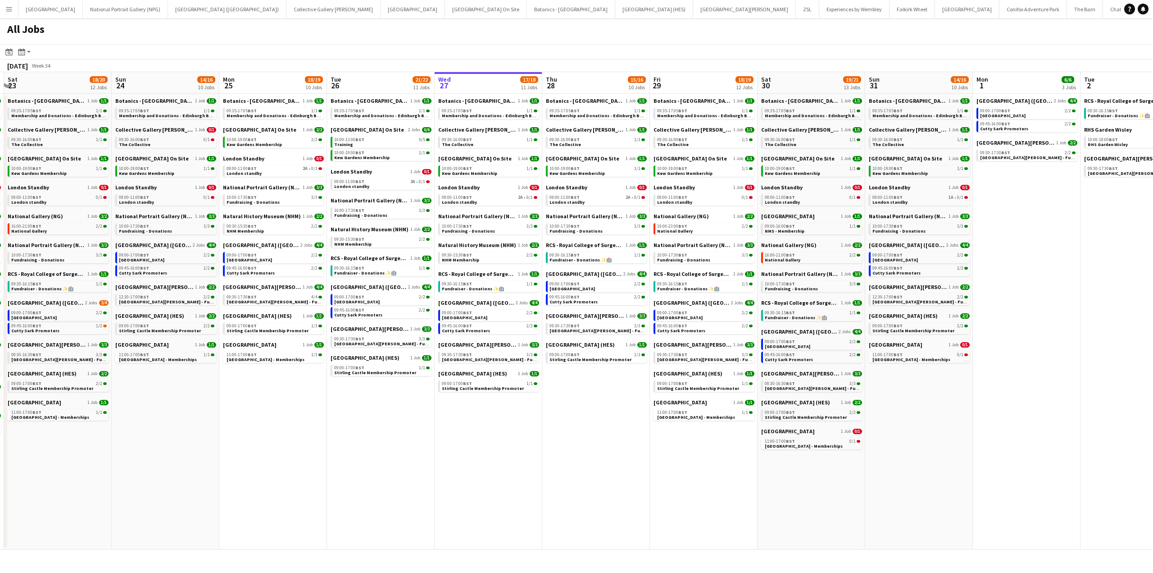
click at [363, 204] on app-calendar-brief-board "National Portrait Gallery (NPG) 1 Job 3/3 10:00-17:30 BST 3/3 Fundraising - Don…" at bounding box center [381, 208] width 101 height 22
click at [363, 202] on span "National Portrait Gallery (NPG)" at bounding box center [370, 200] width 78 height 7
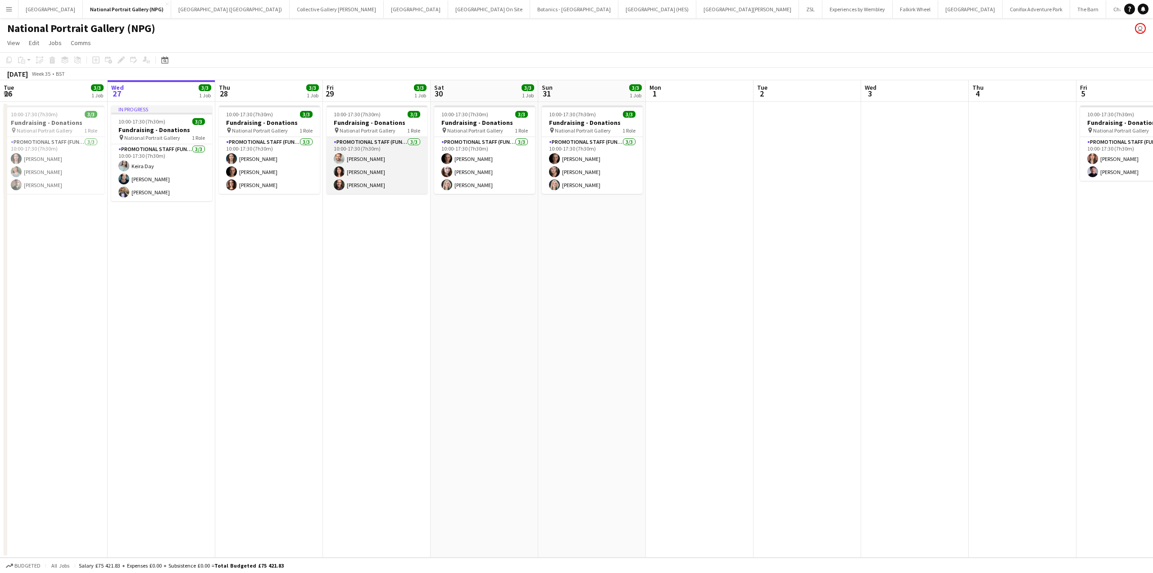
click at [382, 170] on app-card-role "Promotional Staff (Fundraiser) [DATE] 10:00-17:30 (7h30m) [PERSON_NAME] [PERSON…" at bounding box center [377, 165] width 101 height 57
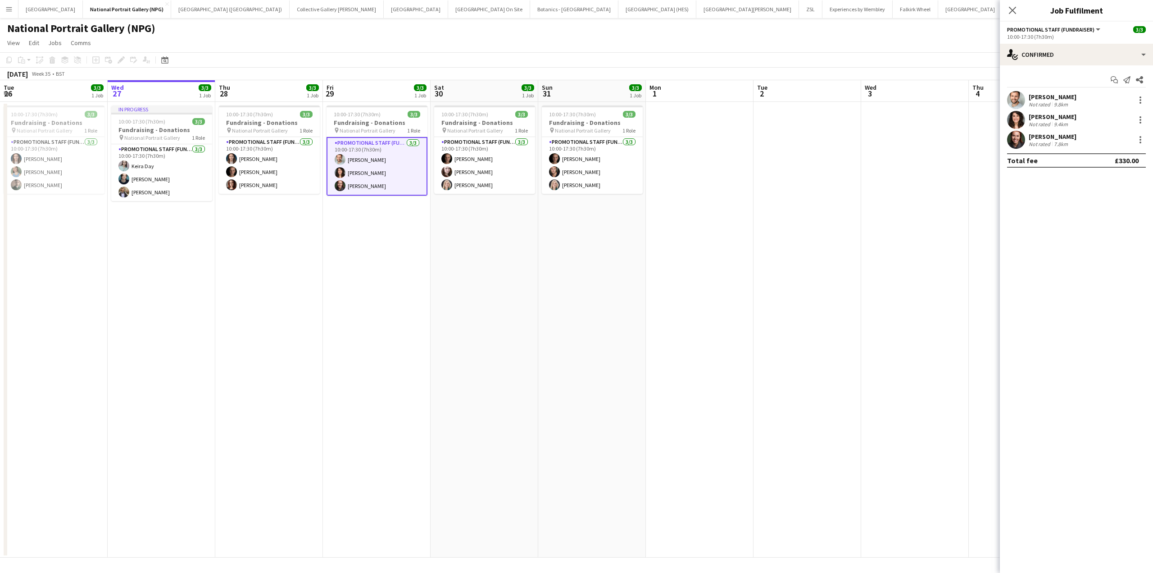
click at [1120, 116] on div "[PERSON_NAME] Not rated 9.4km" at bounding box center [1076, 120] width 153 height 18
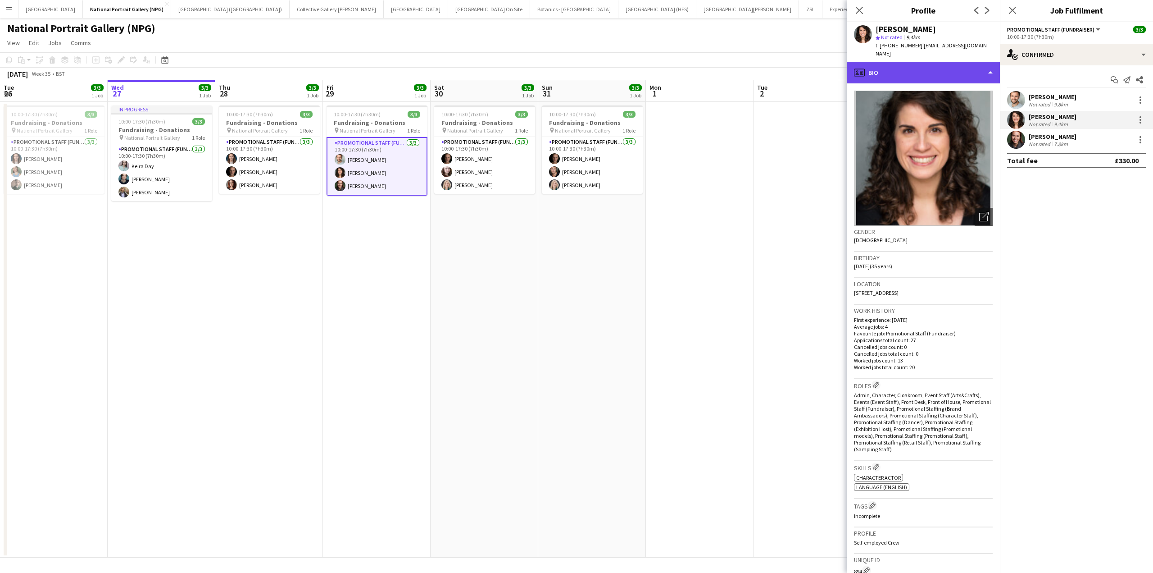
click at [975, 67] on div "profile Bio" at bounding box center [923, 73] width 153 height 22
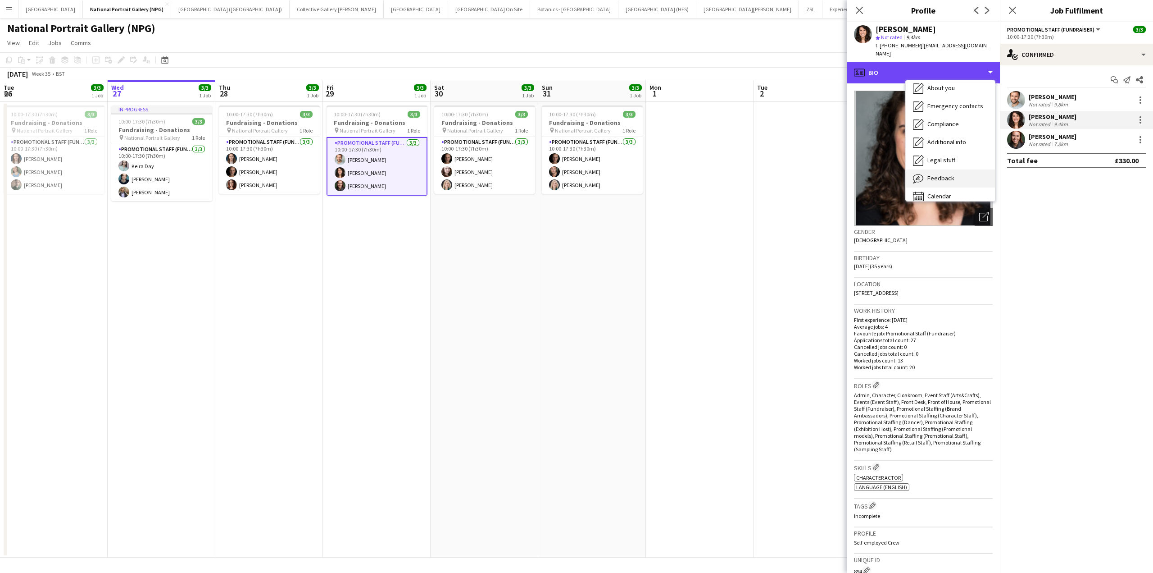
scroll to position [67, 0]
click at [944, 184] on span "Calendar" at bounding box center [940, 188] width 24 height 8
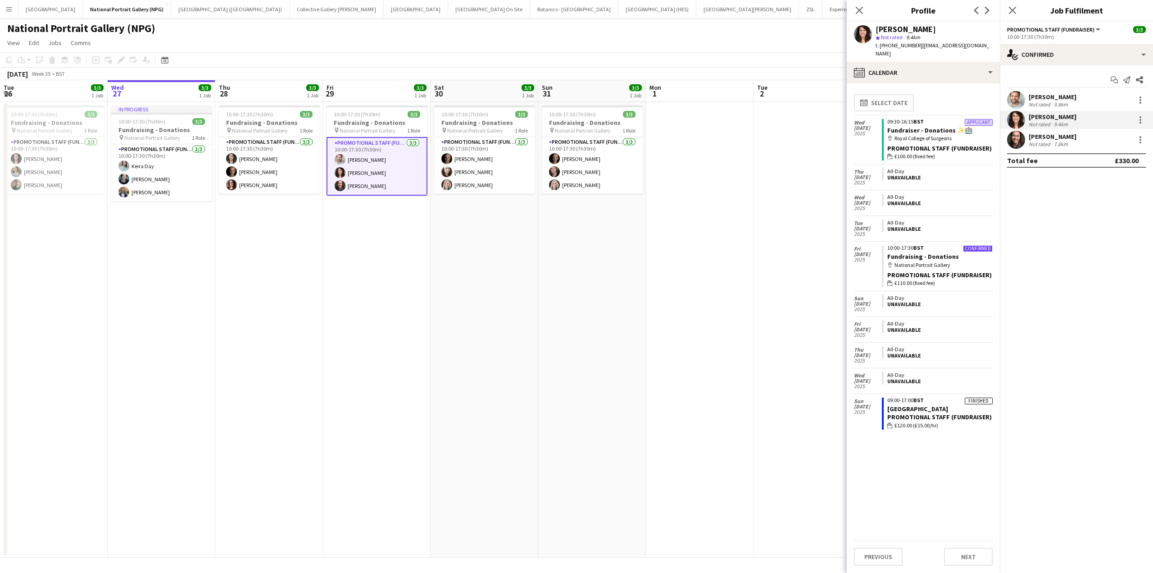
click at [572, 40] on app-page-menu "View Day view expanded Day view collapsed Month view Date picker Jump to today …" at bounding box center [576, 43] width 1153 height 17
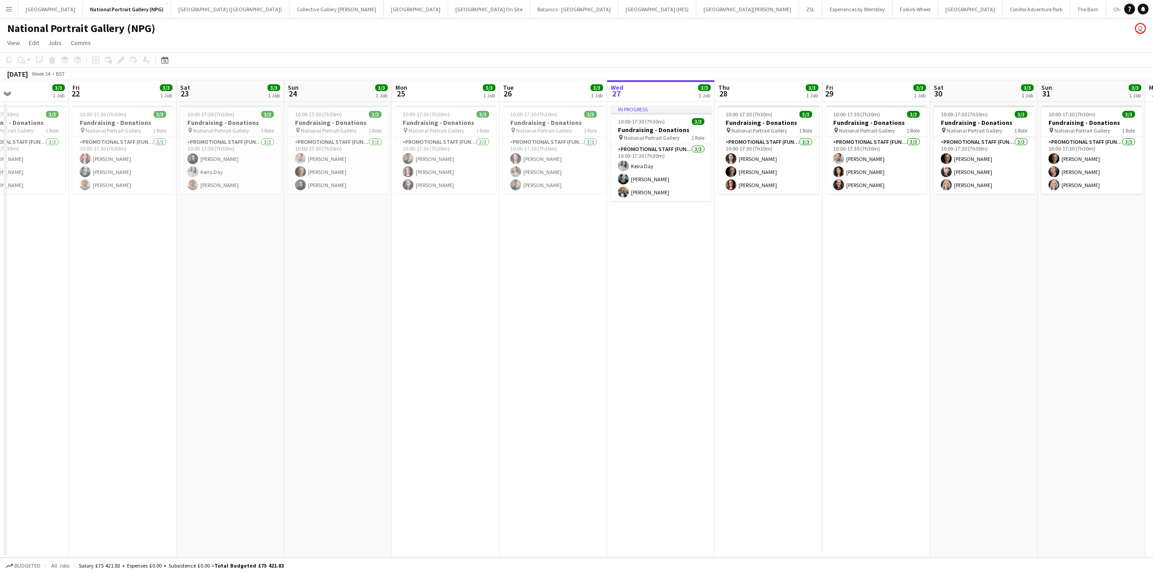
scroll to position [0, 253]
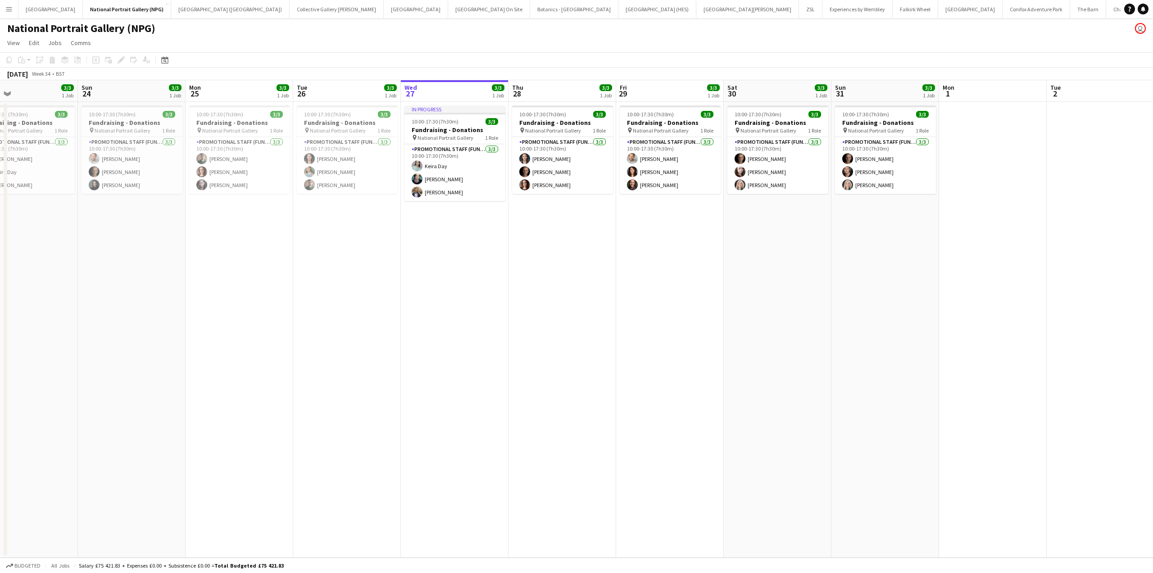
drag, startPoint x: 155, startPoint y: 351, endPoint x: 447, endPoint y: 351, distance: 291.9
click at [448, 351] on app-calendar-viewport "Wed 20 3/3 1 Job Thu 21 3/3 1 Job Fri 22 3/3 1 Job Sat 23 3/3 1 Job Sun 24 3/3 …" at bounding box center [576, 318] width 1153 height 477
click at [221, 169] on app-card-role "Promotional Staff (Fundraiser) 3/3 10:00-17:30 (7h30m) William Bunting Natalie …" at bounding box center [238, 165] width 101 height 57
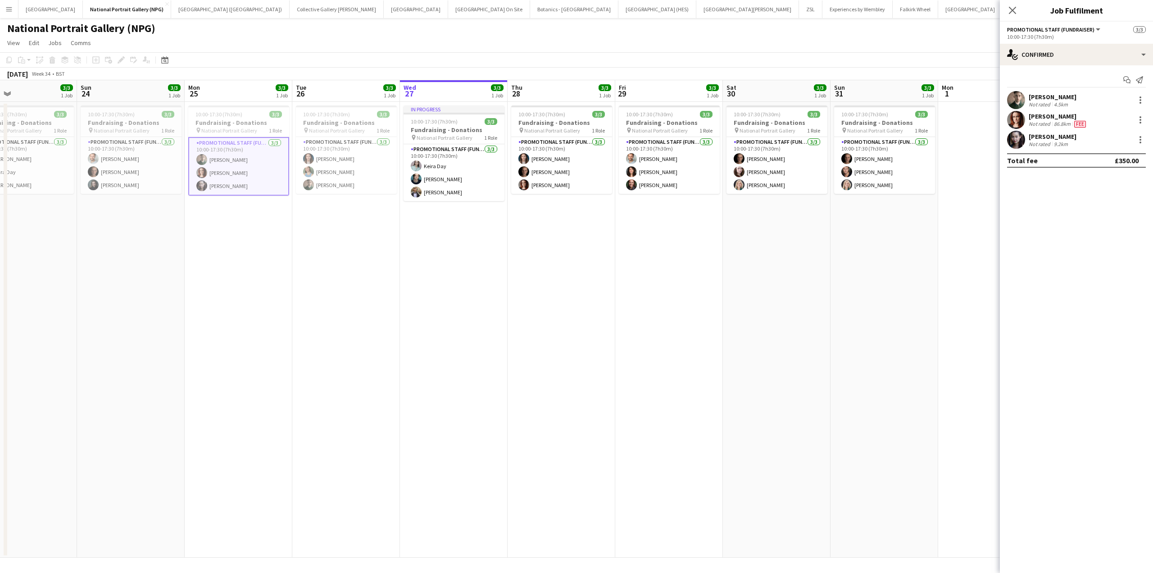
click at [1097, 118] on div "Natalie Piper Not rated 86.8km Fee" at bounding box center [1076, 120] width 153 height 18
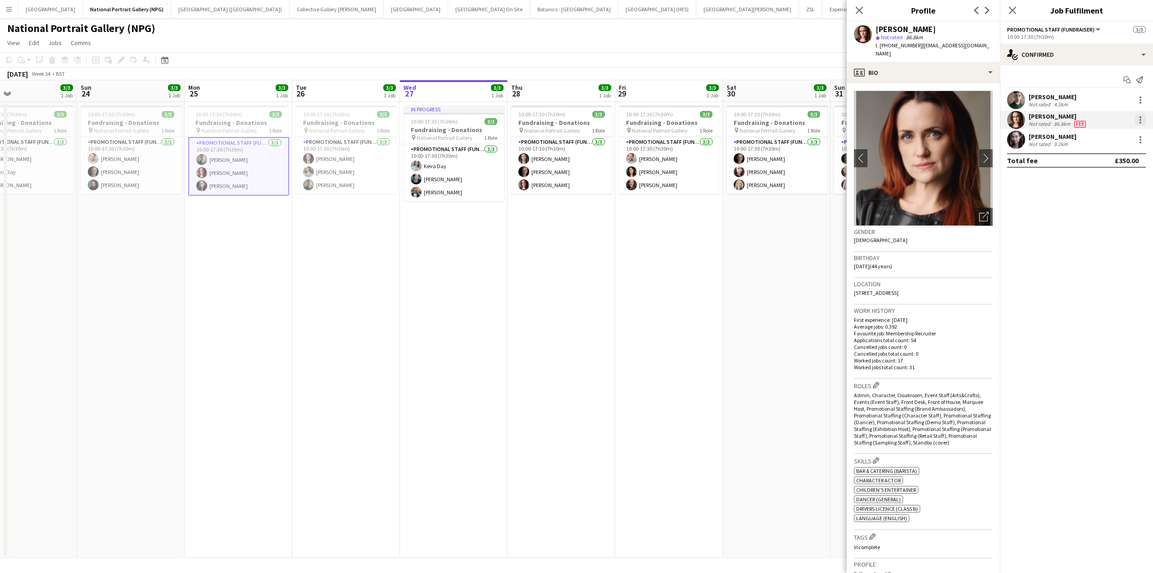
click at [1139, 120] on div at bounding box center [1140, 119] width 11 height 11
click at [1033, 200] on div at bounding box center [576, 286] width 1153 height 573
click at [1140, 139] on div at bounding box center [1141, 140] width 2 height 2
click at [1114, 159] on span "Edit fee" at bounding box center [1111, 156] width 56 height 8
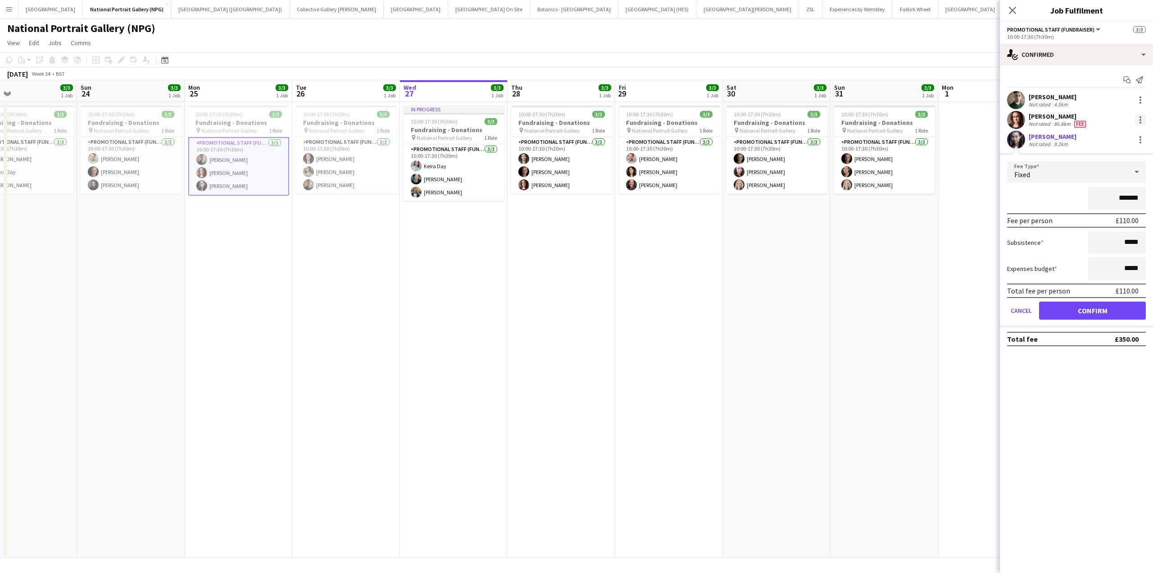
click at [1139, 118] on div at bounding box center [1140, 119] width 11 height 11
click at [1110, 135] on span "Edit fee" at bounding box center [1111, 136] width 56 height 8
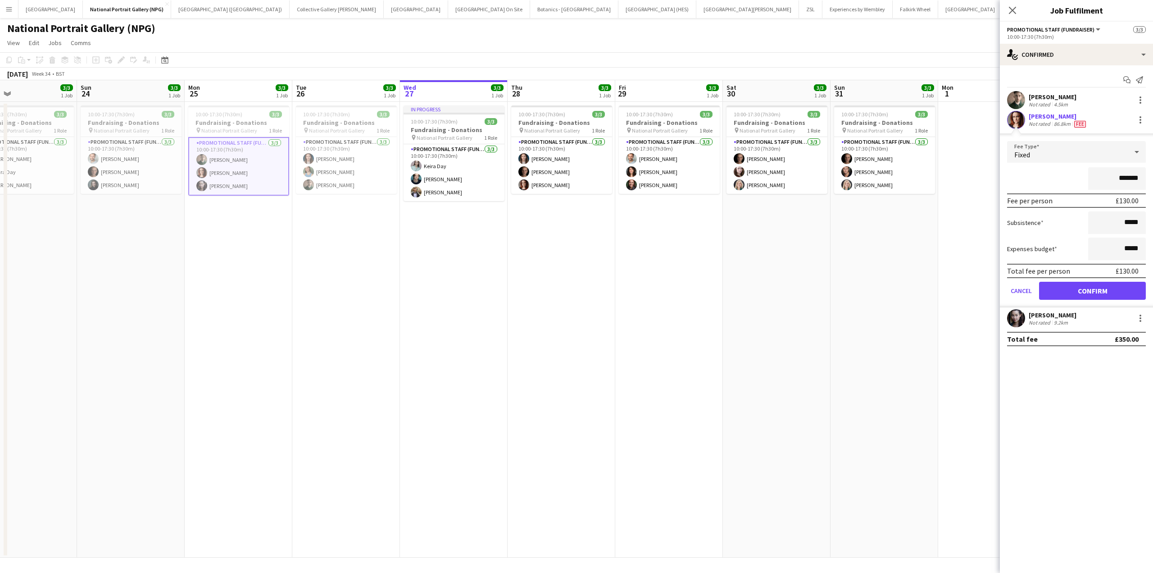
click at [932, 31] on div "National Portrait Gallery (NPG) user" at bounding box center [576, 26] width 1153 height 17
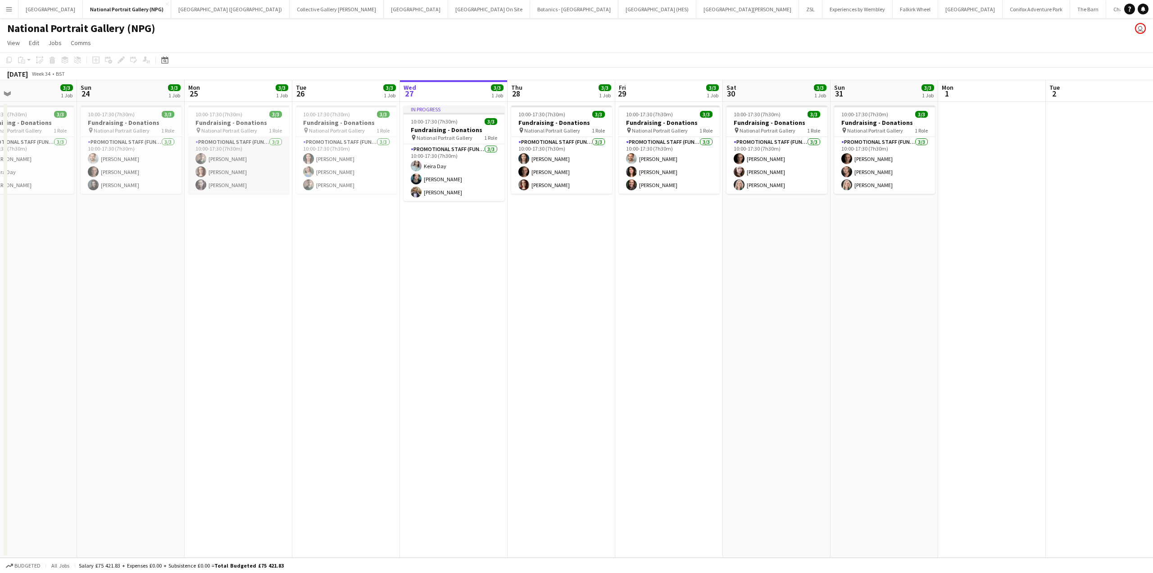
click at [236, 167] on app-card-role "Promotional Staff (Fundraiser) 3/3 10:00-17:30 (7h30m) William Bunting Natalie …" at bounding box center [238, 165] width 101 height 57
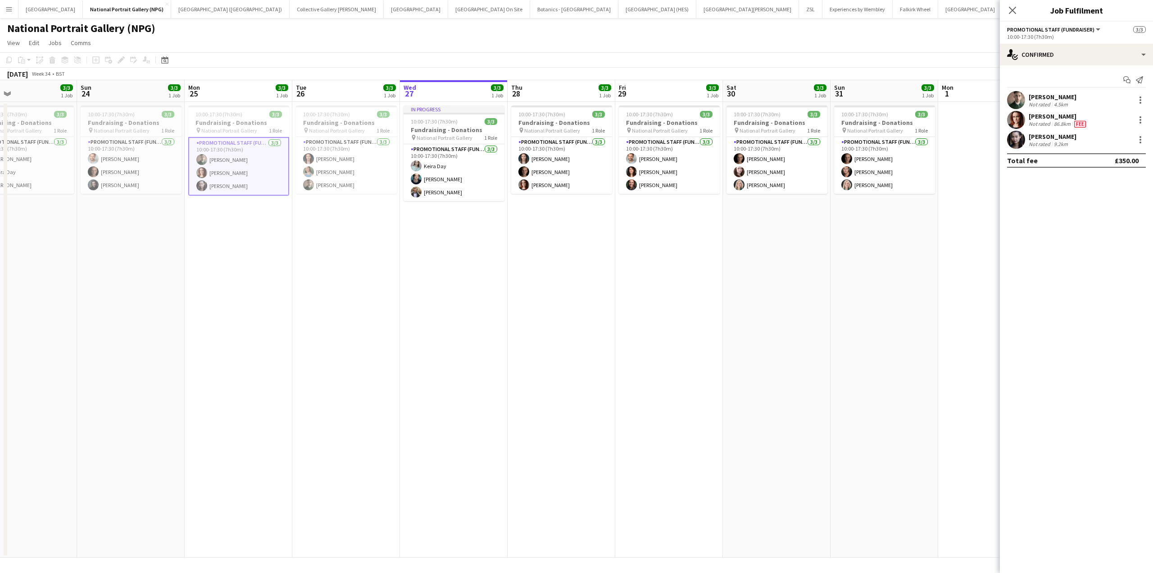
click at [1139, 113] on div "Natalie Piper Not rated 86.8km Fee" at bounding box center [1076, 120] width 153 height 18
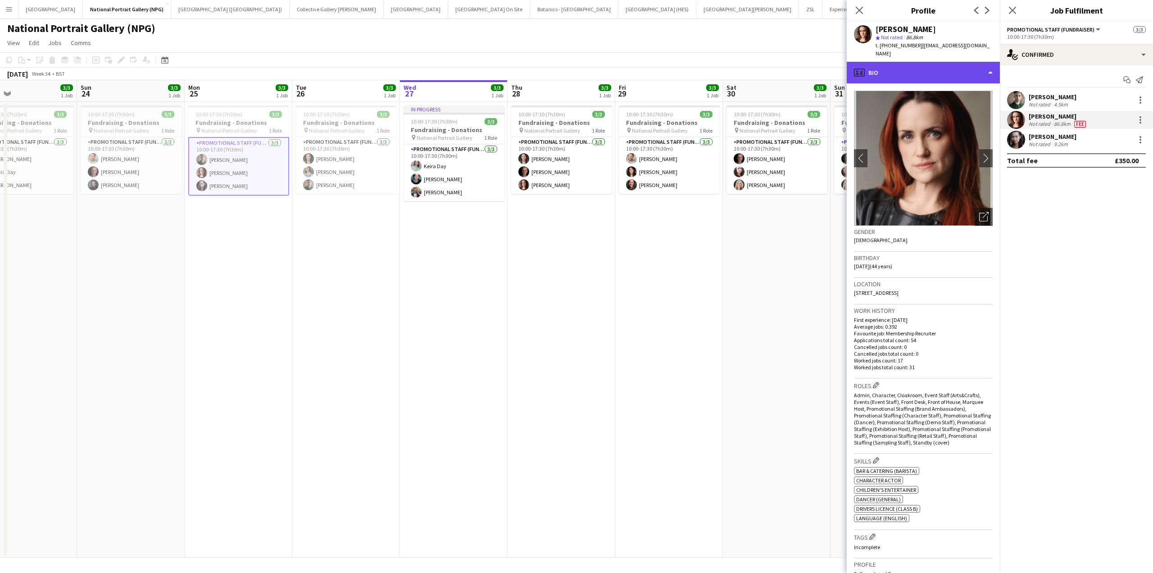
click at [990, 62] on div "profile Bio" at bounding box center [923, 73] width 153 height 22
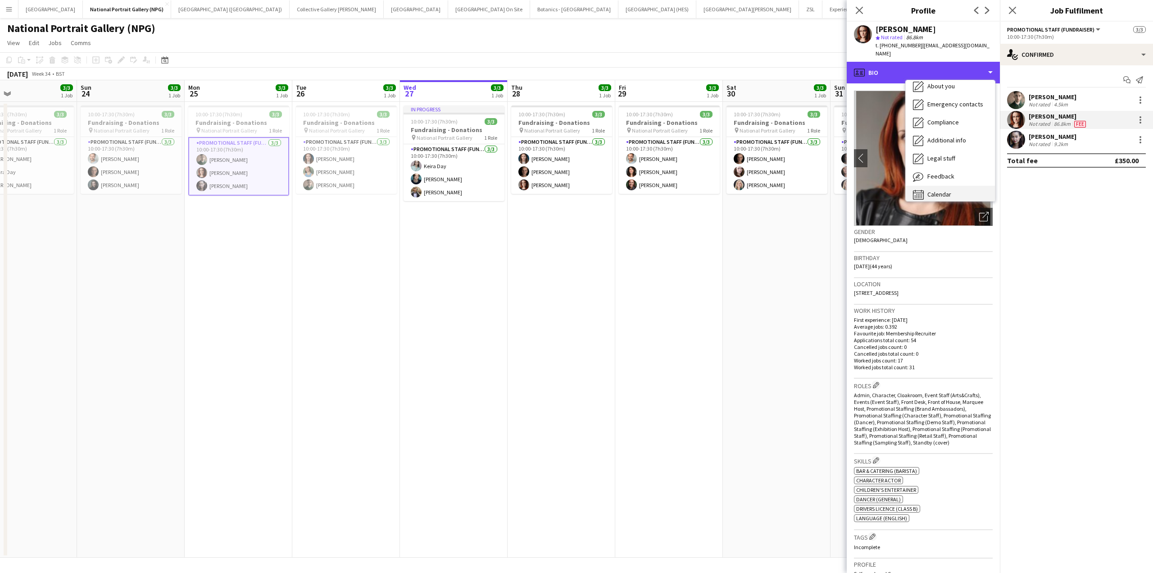
scroll to position [67, 0]
click at [934, 184] on span "Calendar" at bounding box center [940, 188] width 24 height 8
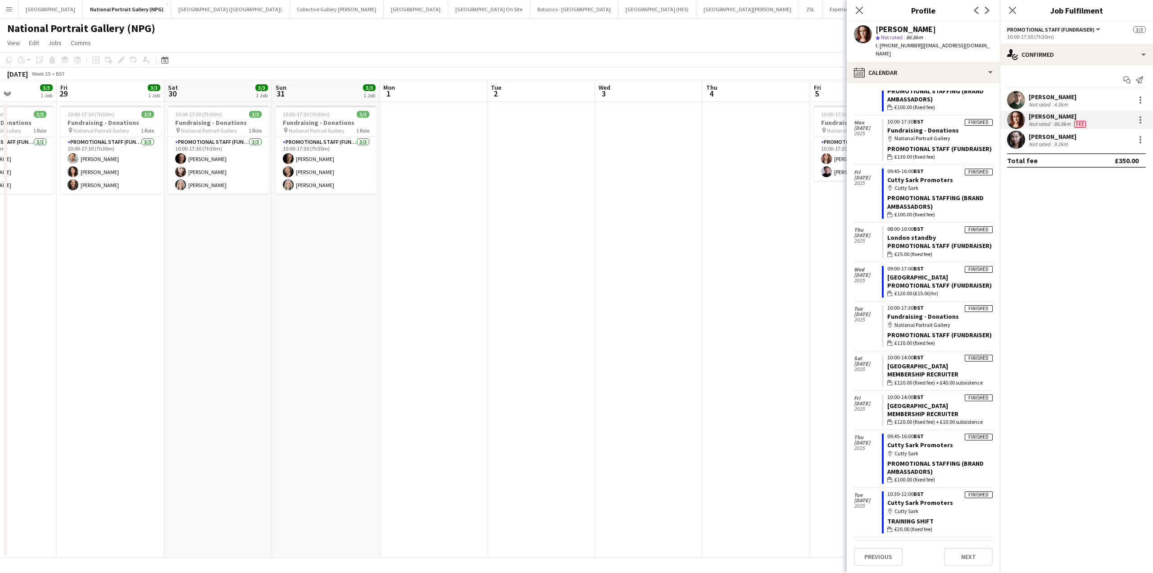
scroll to position [0, 377]
drag, startPoint x: 760, startPoint y: 238, endPoint x: 521, endPoint y: 249, distance: 239.0
click at [521, 249] on app-calendar-viewport "Mon 25 3/3 1 Job Tue 26 3/3 1 Job Wed 27 3/3 1 Job Thu 28 3/3 1 Job Fri 29 3/3 …" at bounding box center [576, 318] width 1153 height 477
click at [795, 31] on div "National Portrait Gallery (NPG) user" at bounding box center [576, 26] width 1153 height 17
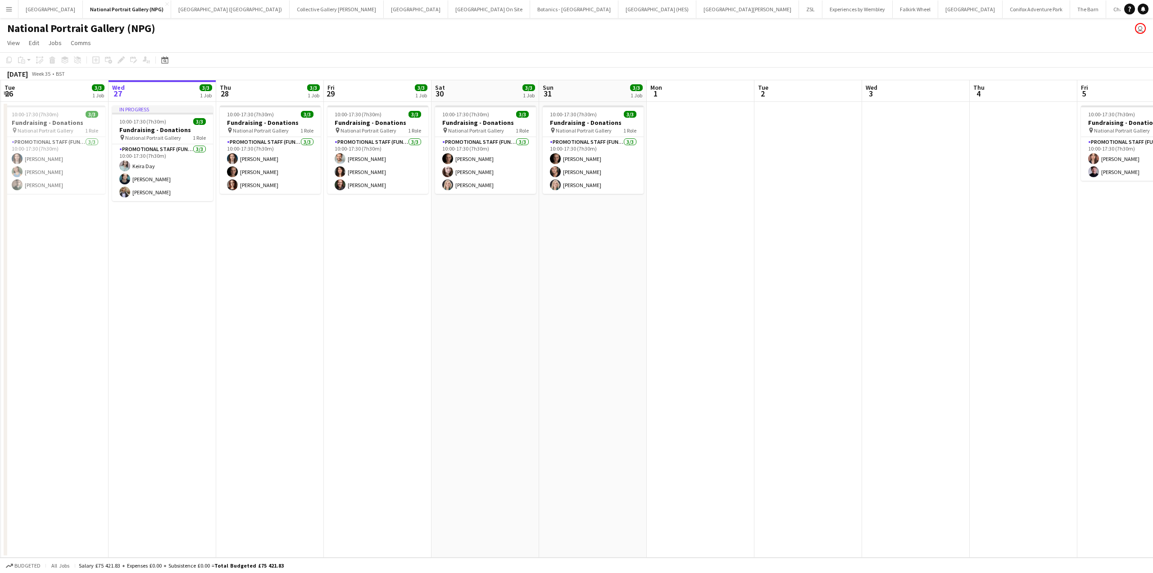
scroll to position [0, 216]
drag, startPoint x: 446, startPoint y: 260, endPoint x: 655, endPoint y: 264, distance: 209.1
click at [655, 264] on app-calendar-viewport "Sun 24 3/3 1 Job Mon 25 3/3 1 Job Tue 26 3/3 1 Job Wed 27 3/3 1 Job Thu 28 3/3 …" at bounding box center [576, 318] width 1153 height 477
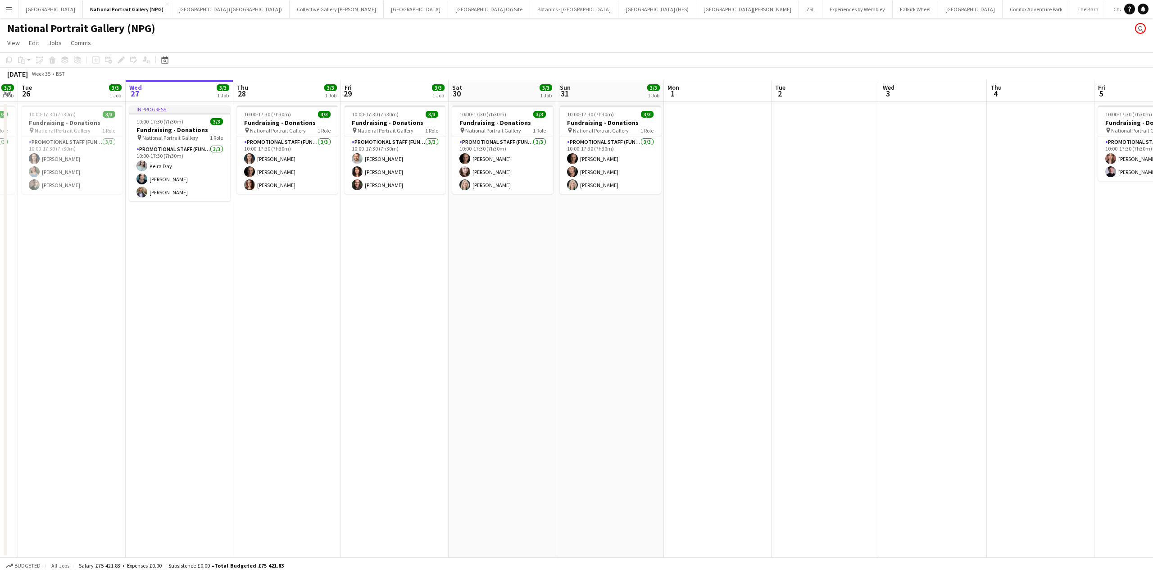
scroll to position [0, 314]
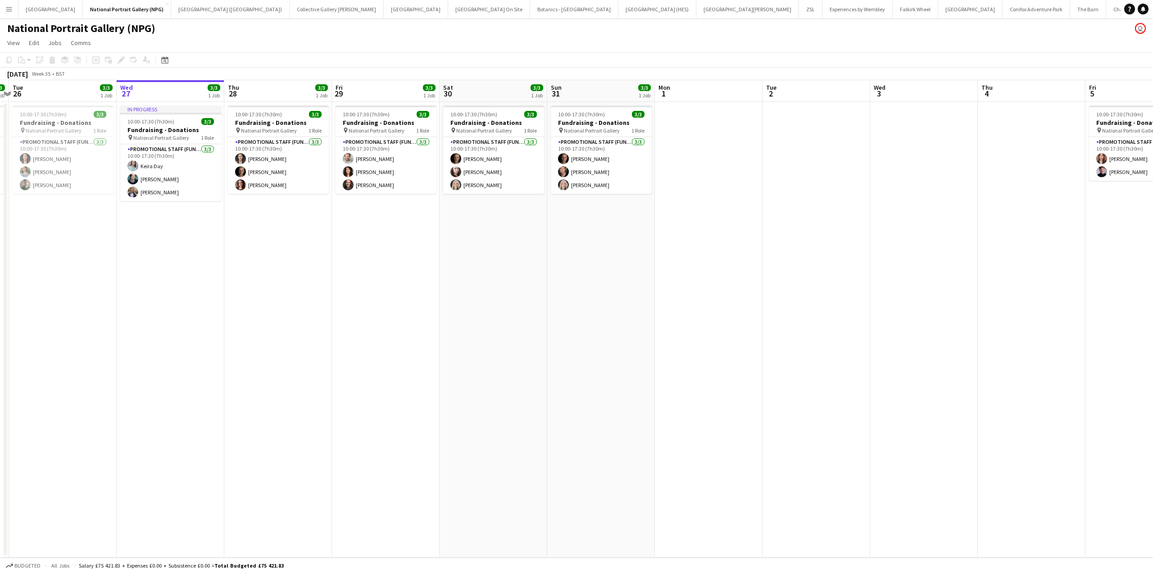
drag, startPoint x: 120, startPoint y: 278, endPoint x: 130, endPoint y: 282, distance: 10.4
click at [130, 282] on app-calendar-viewport "Sat 23 3/3 1 Job Sun 24 3/3 1 Job Mon 25 3/3 1 Job Tue 26 3/3 1 Job Wed 27 3/3 …" at bounding box center [576, 318] width 1153 height 477
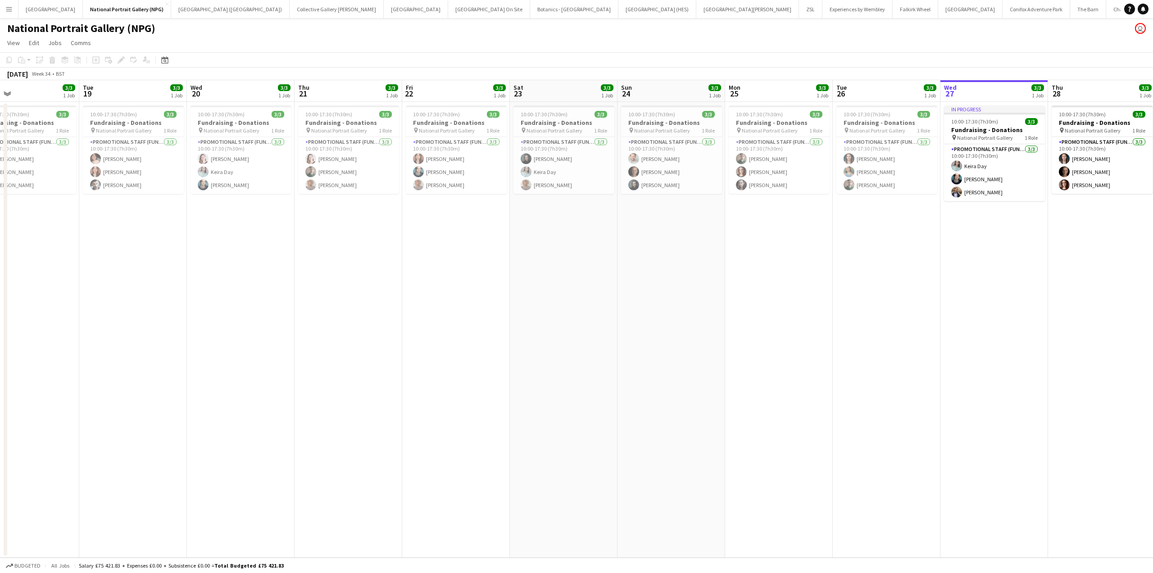
scroll to position [0, 243]
drag, startPoint x: 135, startPoint y: 277, endPoint x: 959, endPoint y: 352, distance: 827.9
click at [959, 352] on app-calendar-viewport "Sat 16 3/3 1 Job Sun 17 3/3 1 Job Mon 18 3/3 1 Job Tue 19 3/3 1 Job Wed 20 3/3 …" at bounding box center [576, 318] width 1153 height 477
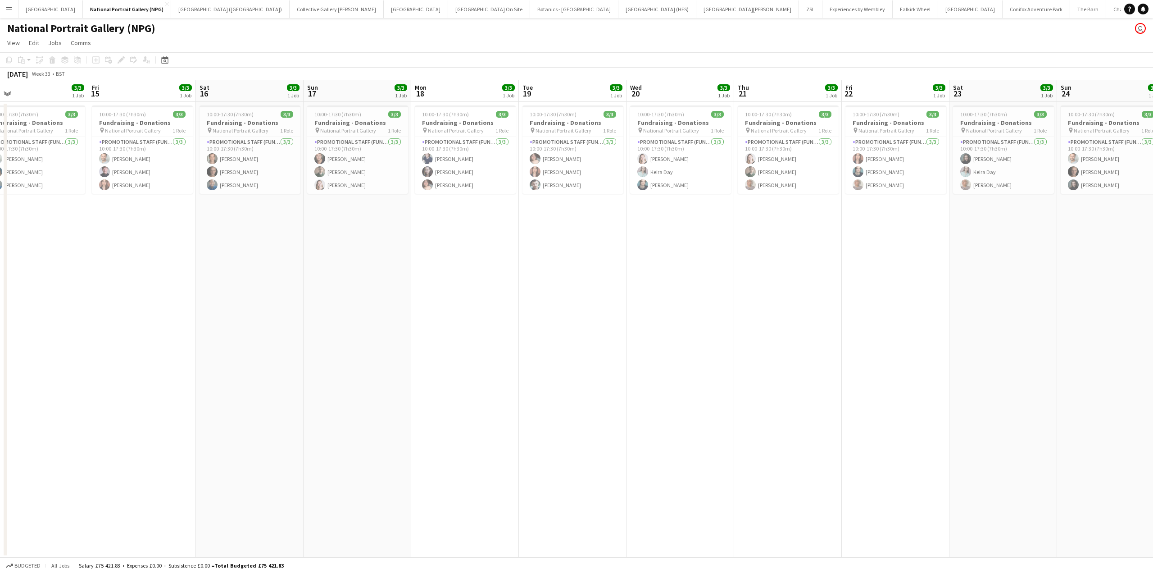
scroll to position [0, 228]
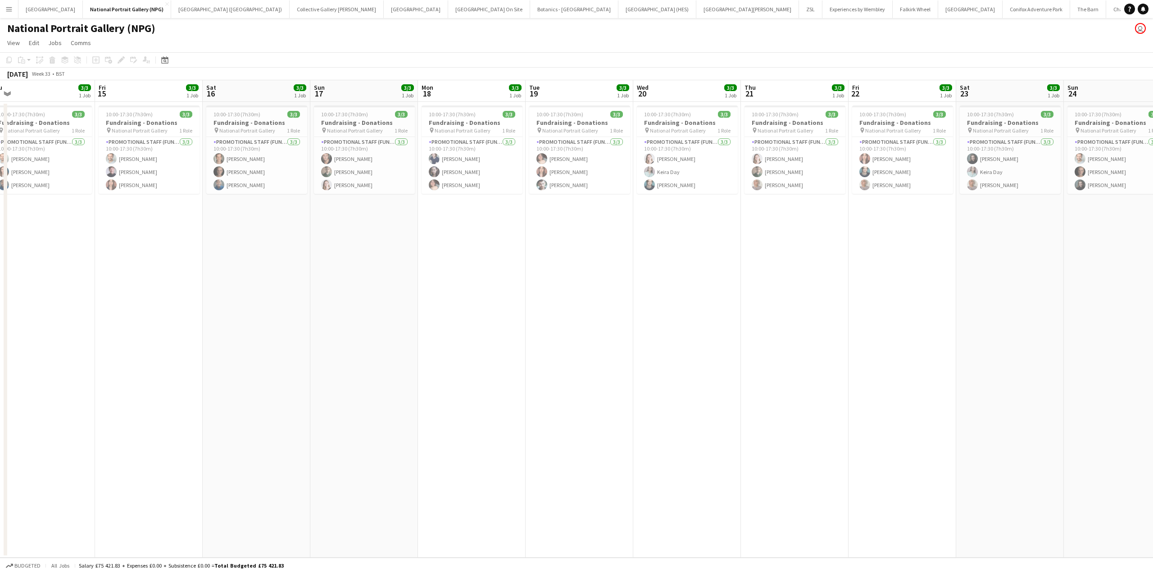
drag, startPoint x: 304, startPoint y: 356, endPoint x: 750, endPoint y: 348, distance: 446.1
click at [750, 348] on app-calendar-viewport "Tue 12 3/3 1 Job Wed 13 3/3 1 Job Thu 14 3/3 1 Job Fri 15 3/3 1 Job Sat 16 3/3 …" at bounding box center [576, 318] width 1153 height 477
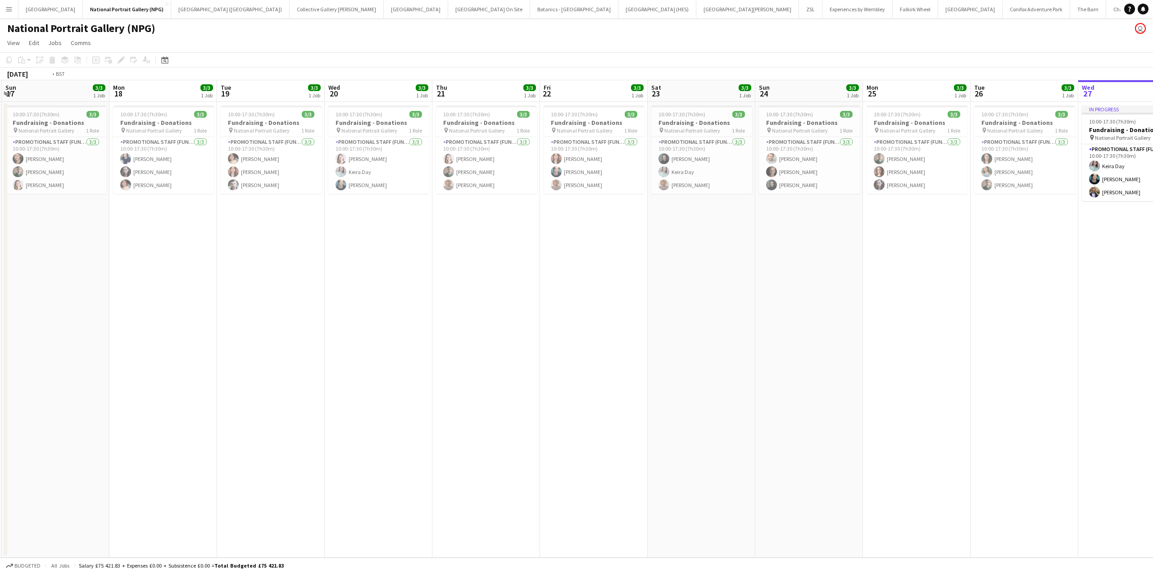
drag, startPoint x: 815, startPoint y: 382, endPoint x: 291, endPoint y: 391, distance: 524.0
click at [291, 391] on app-calendar-viewport "Thu 14 3/3 1 Job Fri 15 3/3 1 Job Sat 16 3/3 1 Job Sun 17 3/3 1 Job Mon 18 3/3 …" at bounding box center [576, 318] width 1153 height 477
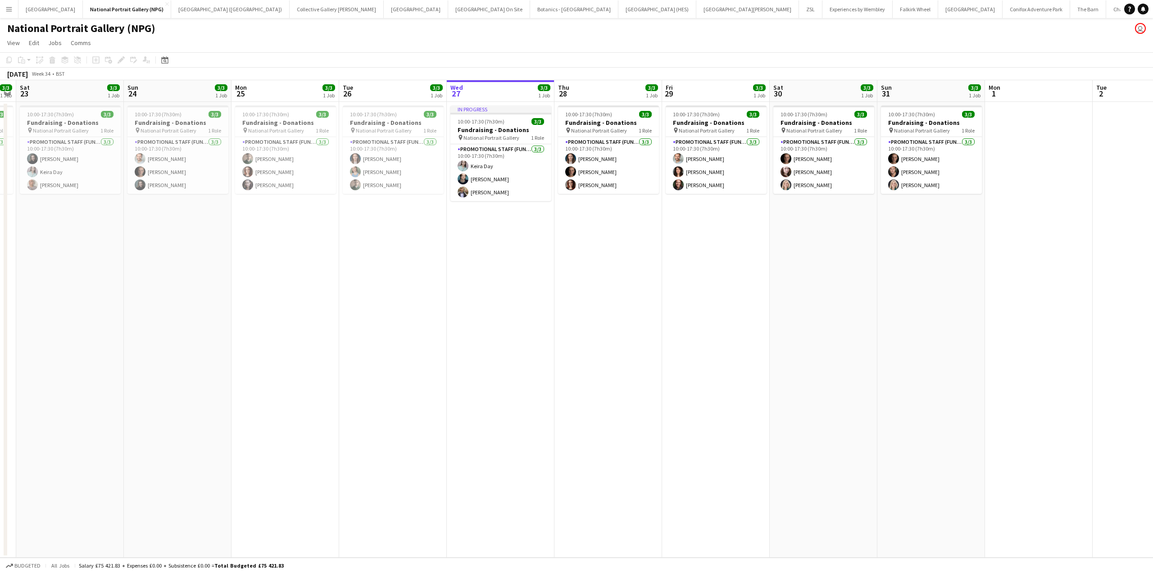
scroll to position [0, 309]
drag, startPoint x: 665, startPoint y: 381, endPoint x: 252, endPoint y: 428, distance: 414.8
click at [252, 428] on app-calendar-viewport "Wed 20 3/3 1 Job Thu 21 3/3 1 Job Fri 22 3/3 1 Job Sat 23 3/3 1 Job Sun 24 3/3 …" at bounding box center [576, 318] width 1153 height 477
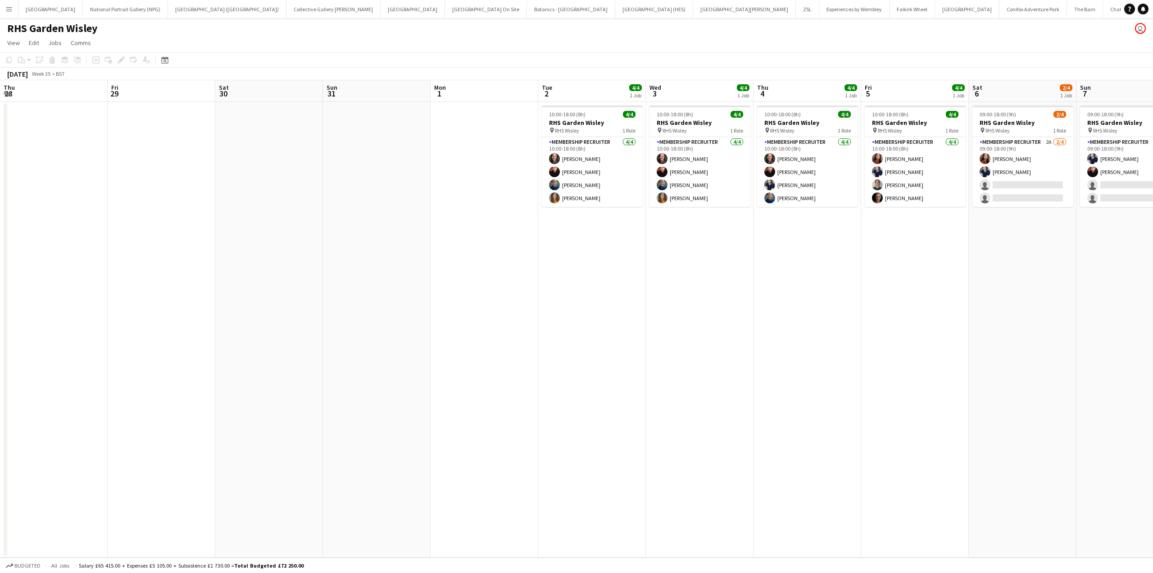
scroll to position [0, 289]
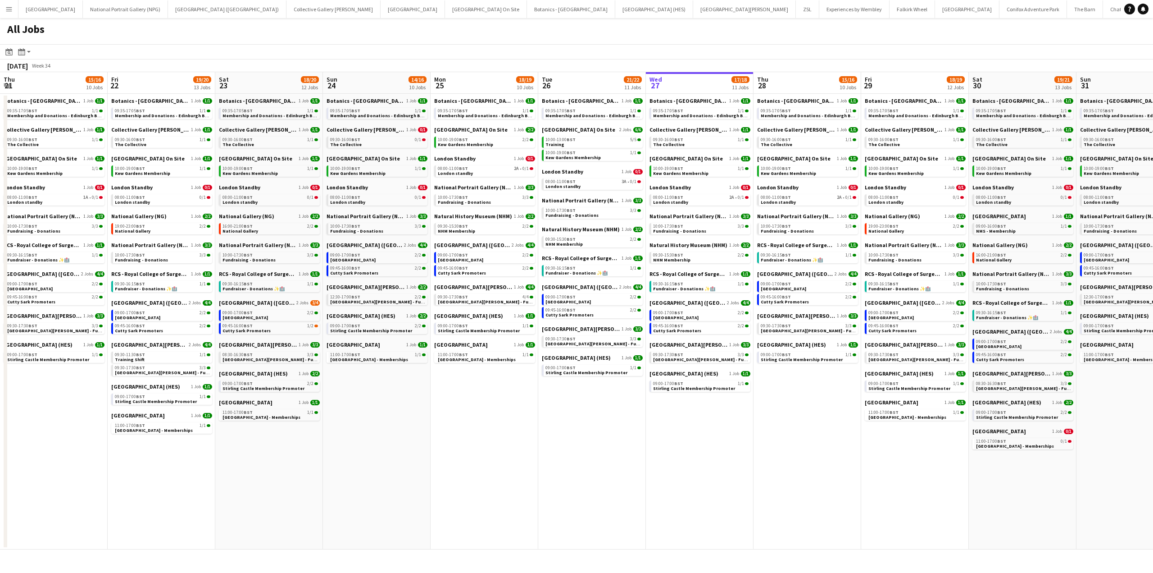
scroll to position [0, 211]
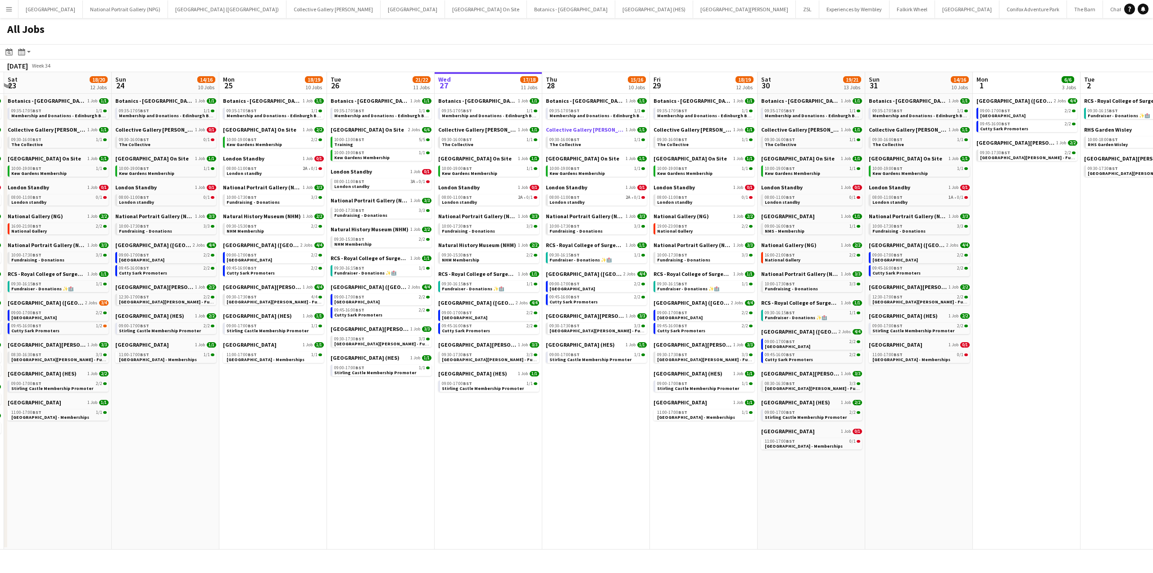
click at [575, 128] on span "Collective Gallery [PERSON_NAME]" at bounding box center [585, 129] width 78 height 7
click at [565, 102] on span "Botanics - [GEOGRAPHIC_DATA]" at bounding box center [585, 100] width 78 height 7
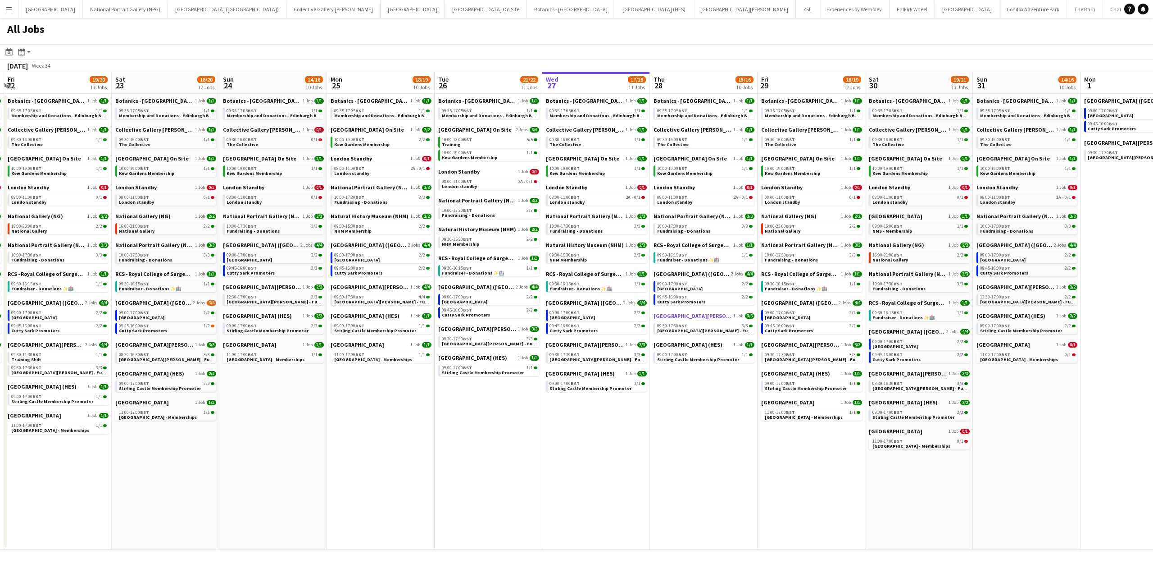
click at [680, 314] on span "[GEOGRAPHIC_DATA][PERSON_NAME]" at bounding box center [693, 315] width 78 height 7
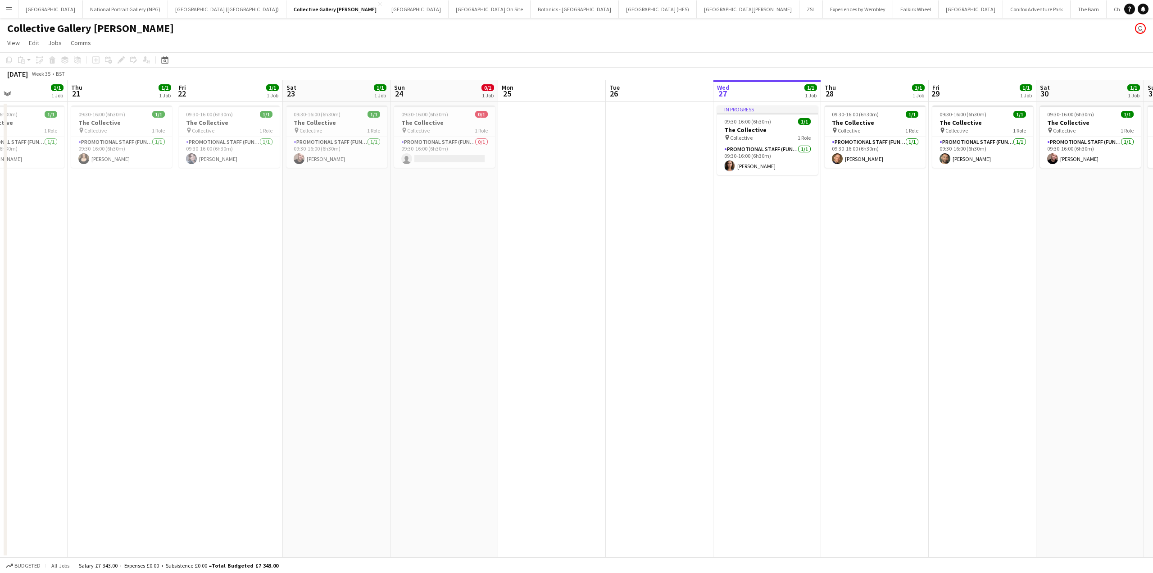
drag, startPoint x: 126, startPoint y: 339, endPoint x: 732, endPoint y: 264, distance: 610.6
click at [732, 264] on app-calendar-viewport "Mon 18 Tue 19 Wed 20 1/1 1 Job Thu 21 1/1 1 Job Fri 22 1/1 1 Job Sat 23 1/1 1 J…" at bounding box center [576, 318] width 1153 height 477
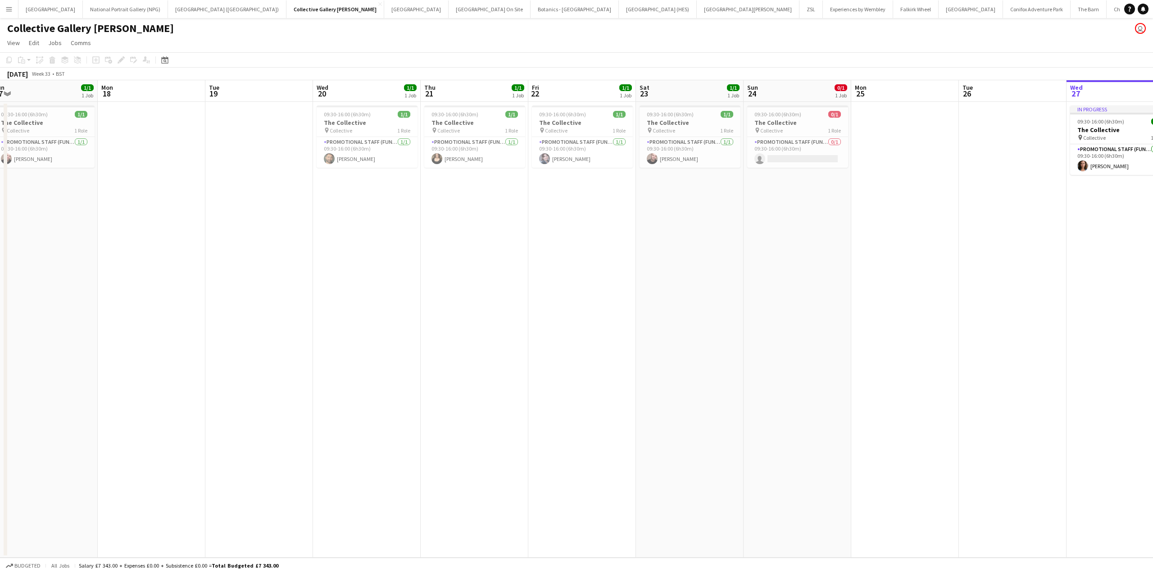
scroll to position [0, 243]
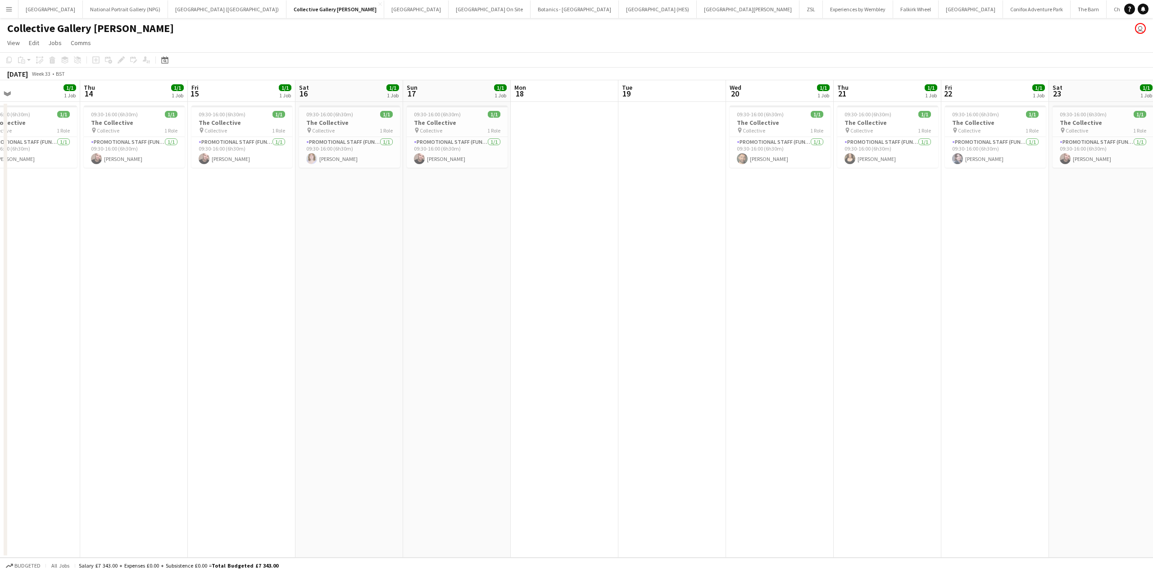
drag, startPoint x: 128, startPoint y: 338, endPoint x: 887, endPoint y: 291, distance: 759.7
click at [887, 291] on app-calendar-viewport "Mon 11 Tue 12 Wed 13 1/1 1 Job Thu 14 1/1 1 Job Fri 15 1/1 1 Job Sat 16 1/1 1 J…" at bounding box center [576, 318] width 1153 height 477
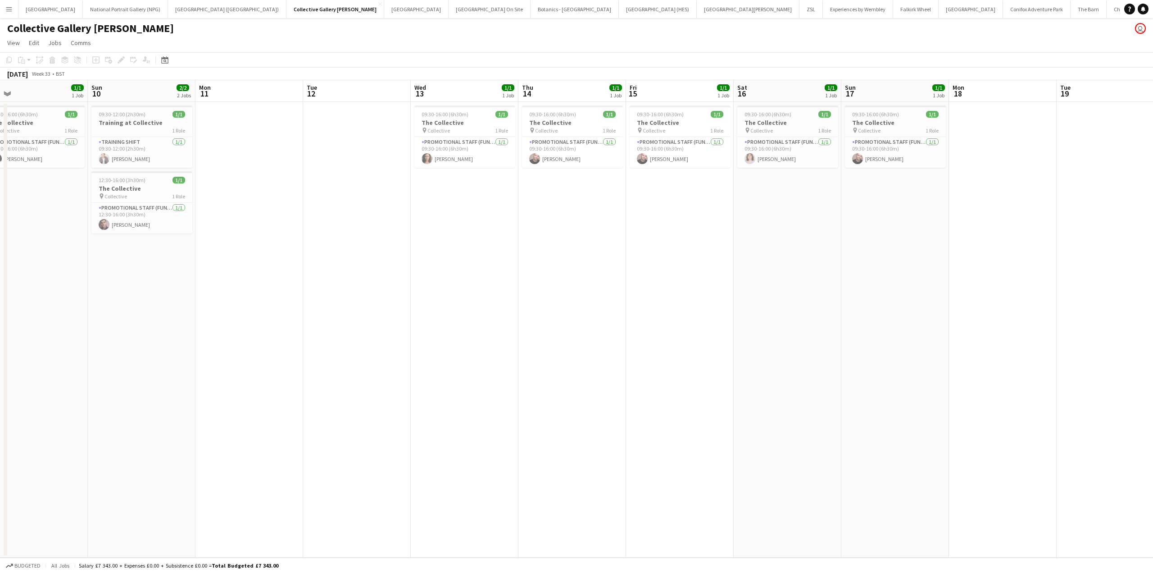
drag, startPoint x: 274, startPoint y: 338, endPoint x: 713, endPoint y: 307, distance: 439.5
click at [713, 307] on app-calendar-viewport "Thu 7 1/1 1 Job Fri 8 1/1 1 Job Sat 9 1/1 1 Job Sun 10 2/2 2 Jobs Mon 11 Tue 12…" at bounding box center [576, 318] width 1153 height 477
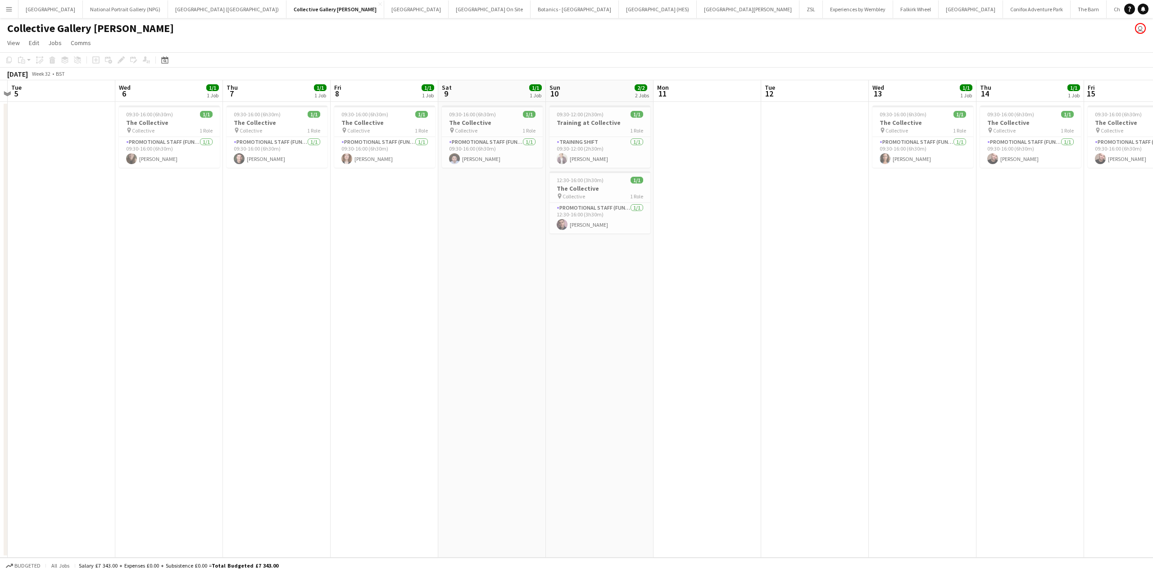
drag, startPoint x: 196, startPoint y: 337, endPoint x: 560, endPoint y: 323, distance: 364.7
click at [560, 323] on app-calendar-viewport "Sun 3 1/1 1 Job Mon 4 Tue 5 Wed 6 1/1 1 Job Thu 7 1/1 1 Job Fri 8 1/1 1 Job Sat…" at bounding box center [576, 318] width 1153 height 477
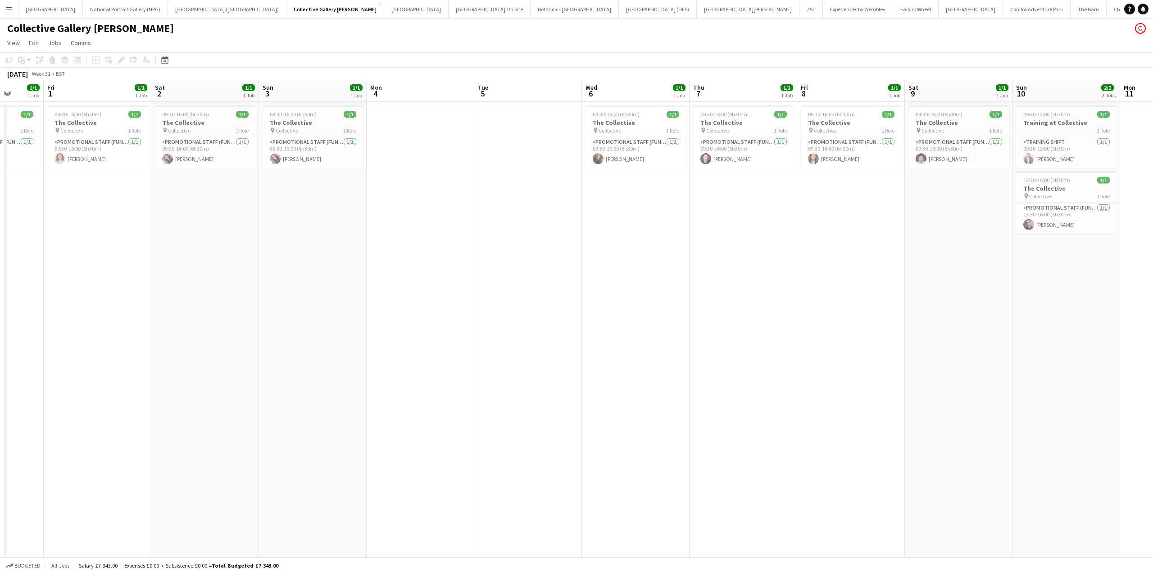
scroll to position [0, 240]
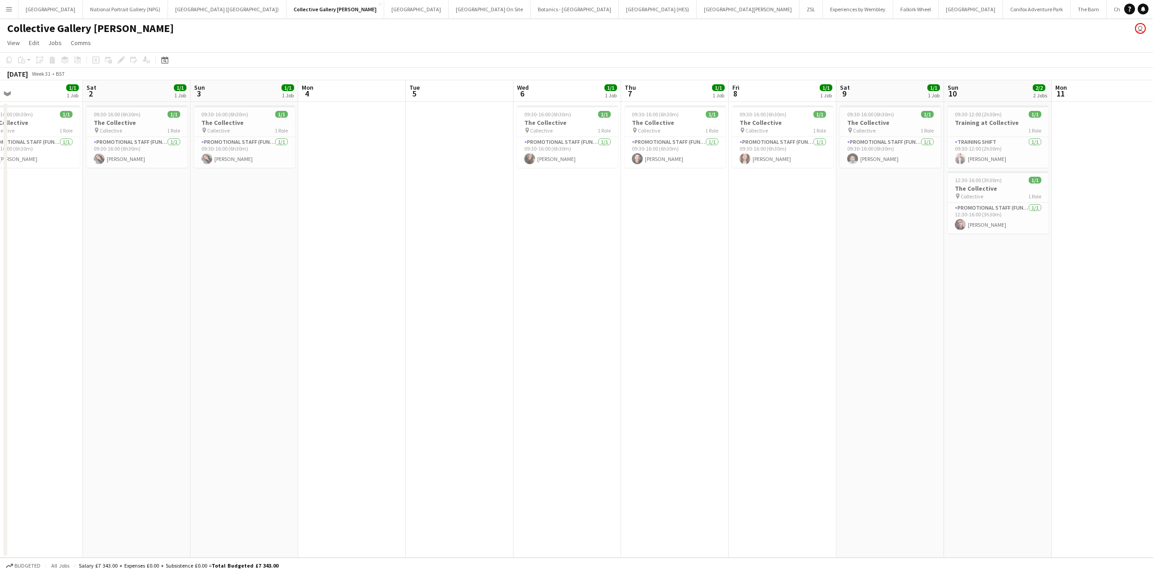
drag, startPoint x: 160, startPoint y: 305, endPoint x: 666, endPoint y: 303, distance: 506.0
click at [666, 303] on app-calendar-viewport "Wed 30 2/2 2 Jobs Thu 31 1/1 1 Job Fri 1 1/1 1 Job Sat 2 1/1 1 Job Sun 3 1/1 1 …" at bounding box center [576, 318] width 1153 height 477
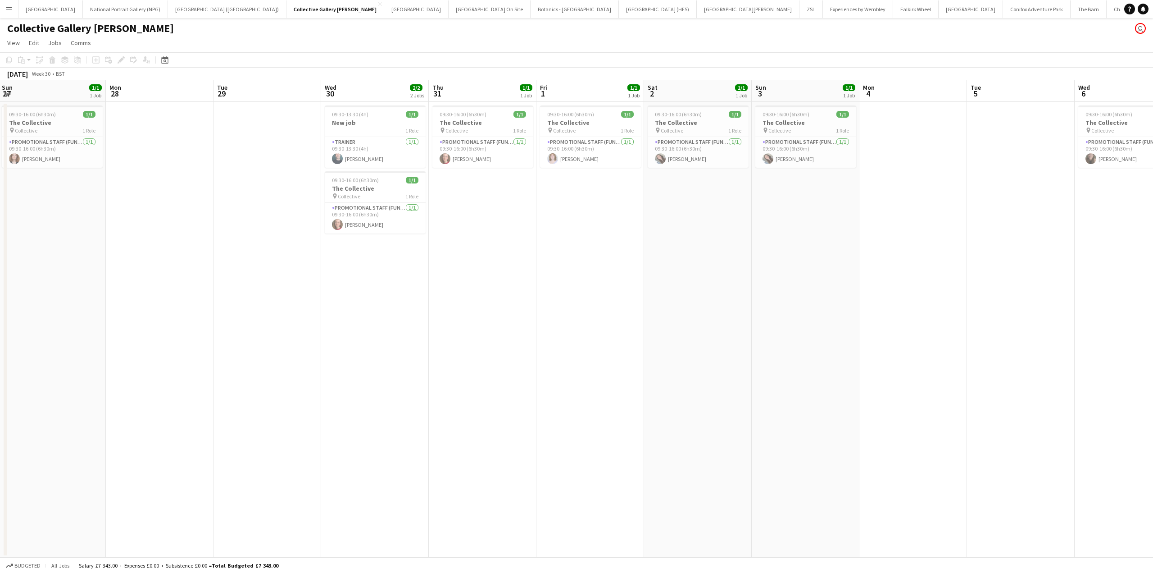
drag, startPoint x: 161, startPoint y: 298, endPoint x: 615, endPoint y: 296, distance: 453.7
click at [615, 296] on app-calendar-viewport "Fri 25 1/1 1 Job Sat 26 1/1 1 Job Sun 27 1/1 1 Job Mon 28 Tue 29 Wed 30 2/2 2 J…" at bounding box center [576, 318] width 1153 height 477
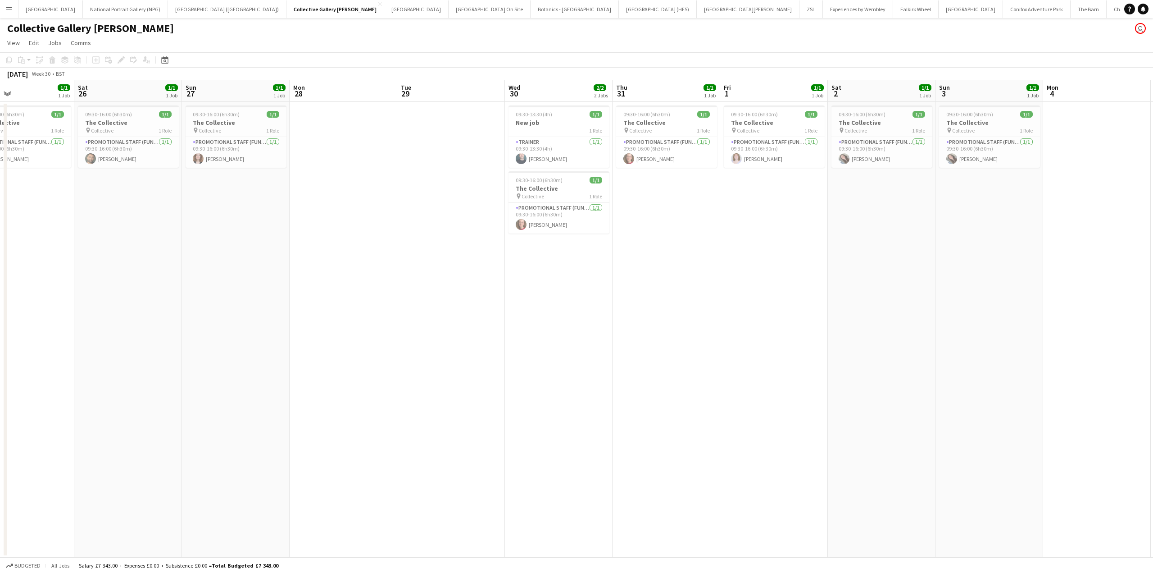
scroll to position [0, 193]
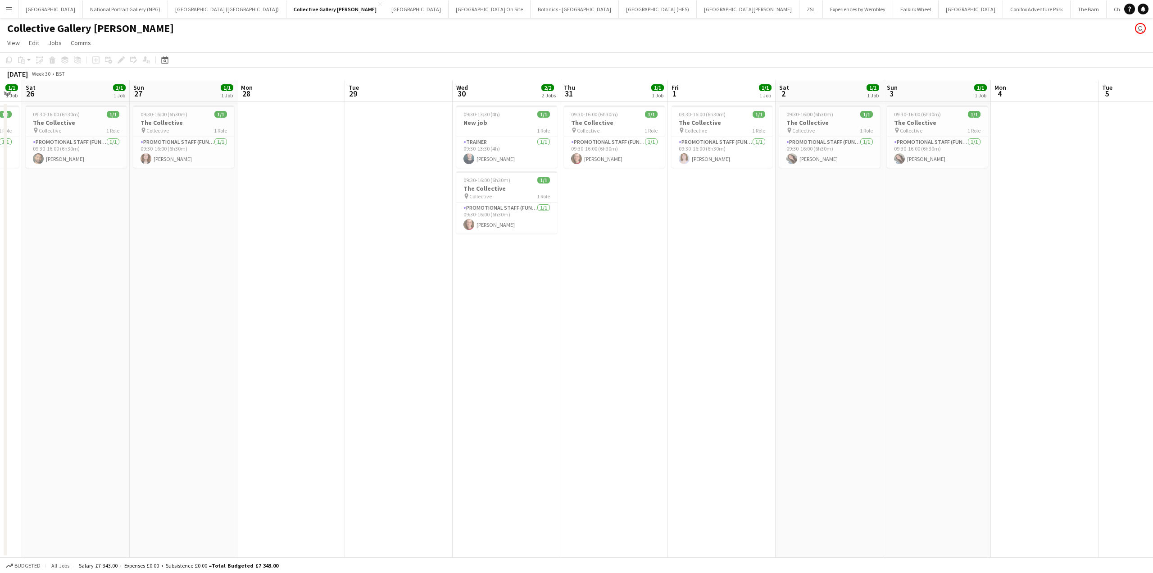
drag, startPoint x: 225, startPoint y: 282, endPoint x: 572, endPoint y: 291, distance: 347.0
click at [572, 291] on app-calendar-viewport "Thu 24 2/2 2 Jobs Fri 25 1/1 1 Job Sat 26 1/1 1 Job Sun 27 1/1 1 Job Mon 28 Tue…" at bounding box center [576, 318] width 1153 height 477
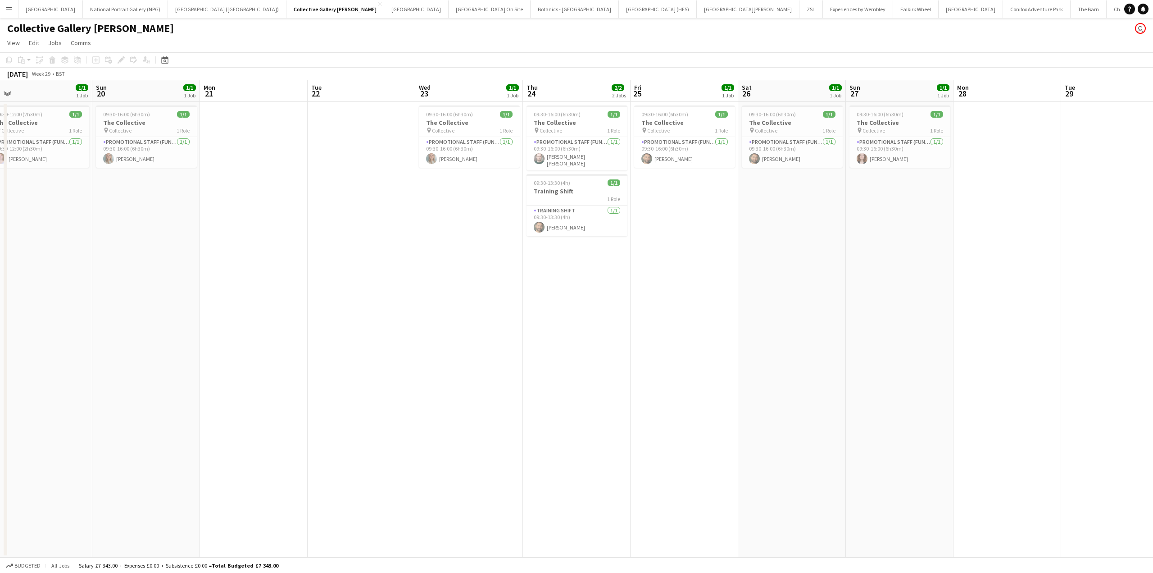
drag, startPoint x: 177, startPoint y: 294, endPoint x: 678, endPoint y: 311, distance: 501.3
click at [678, 311] on app-calendar-viewport "Thu 17 2/2 2 Jobs Fri 18 1/1 1 Job Sat 19 1/1 1 Job Sun 20 1/1 1 Job Mon 21 Tue…" at bounding box center [576, 318] width 1153 height 477
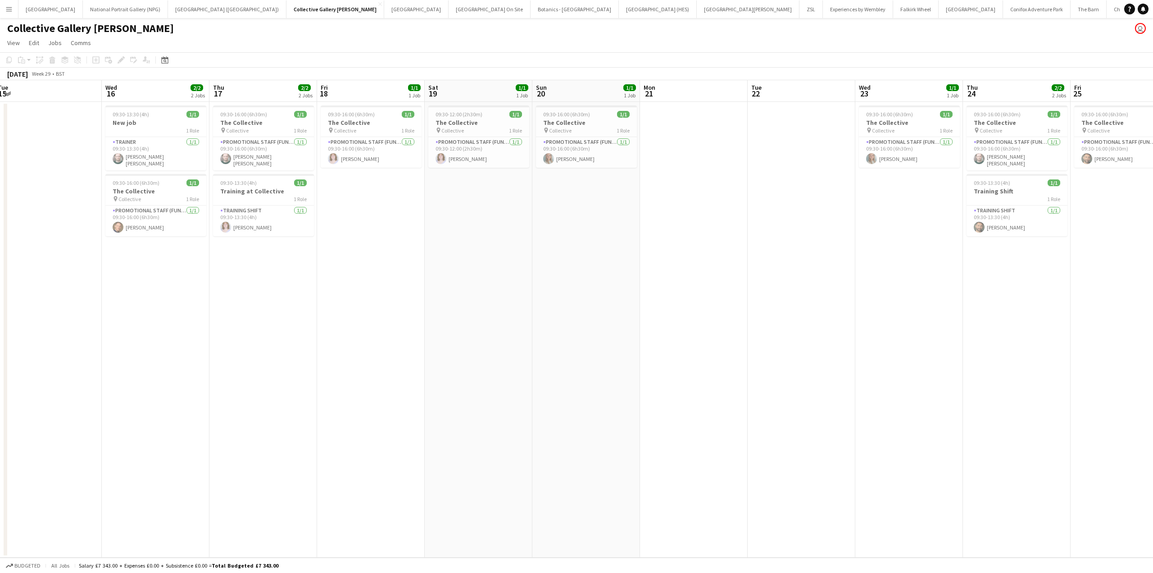
scroll to position [0, 220]
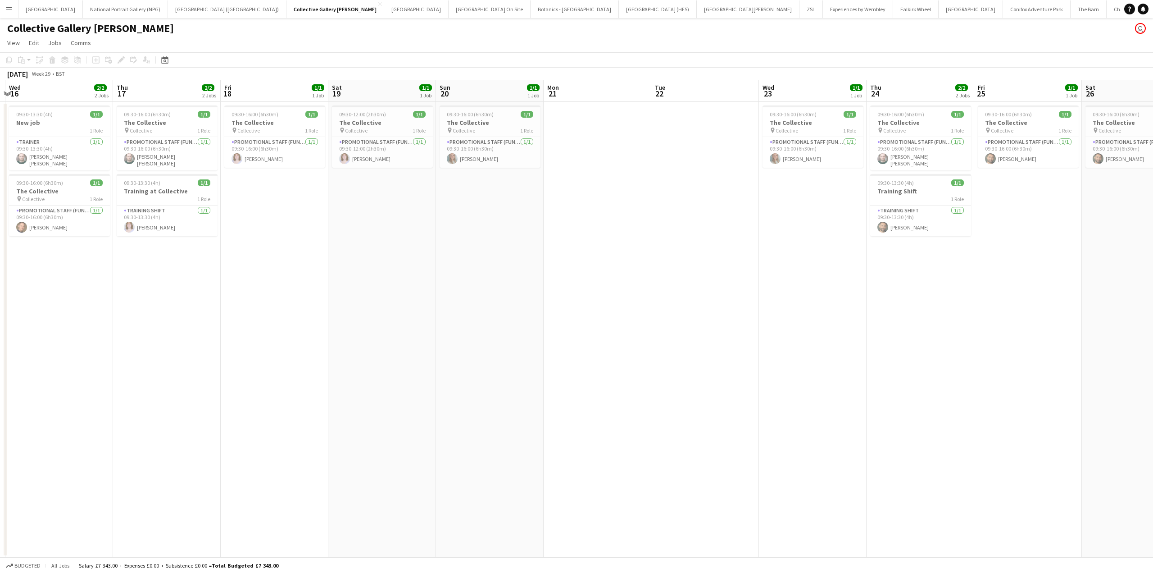
drag, startPoint x: 324, startPoint y: 295, endPoint x: 512, endPoint y: 269, distance: 189.7
click at [512, 269] on app-calendar-viewport "Sun 13 1/1 1 Job Mon 14 Tue 15 Wed 16 2/2 2 Jobs Thu 17 2/2 2 Jobs Fri 18 1/1 1…" at bounding box center [576, 318] width 1153 height 477
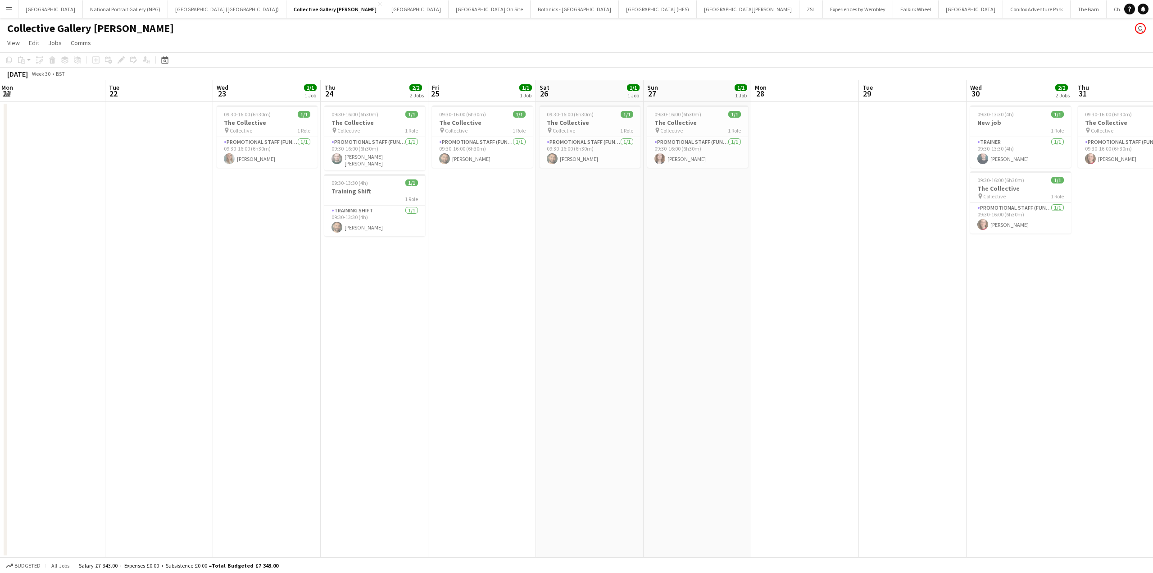
drag, startPoint x: 720, startPoint y: 255, endPoint x: 131, endPoint y: 312, distance: 592.5
click at [96, 311] on app-calendar-viewport "Fri 18 1/1 1 Job Sat 19 1/1 1 Job Sun 20 1/1 1 Job Mon 21 Tue 22 Wed 23 1/1 1 J…" at bounding box center [576, 318] width 1153 height 477
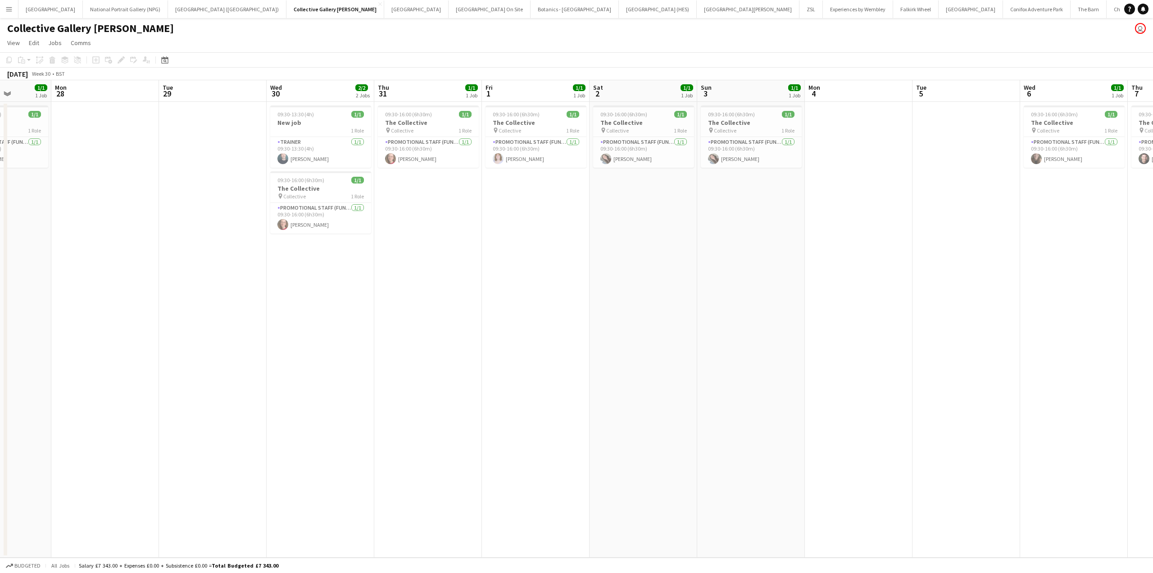
drag, startPoint x: 653, startPoint y: 286, endPoint x: 248, endPoint y: 304, distance: 405.4
click at [31, 328] on app-calendar-viewport "Thu 24 2/2 2 Jobs Fri 25 1/1 1 Job Sat 26 1/1 1 Job Sun 27 1/1 1 Job Mon 28 Tue…" at bounding box center [576, 318] width 1153 height 477
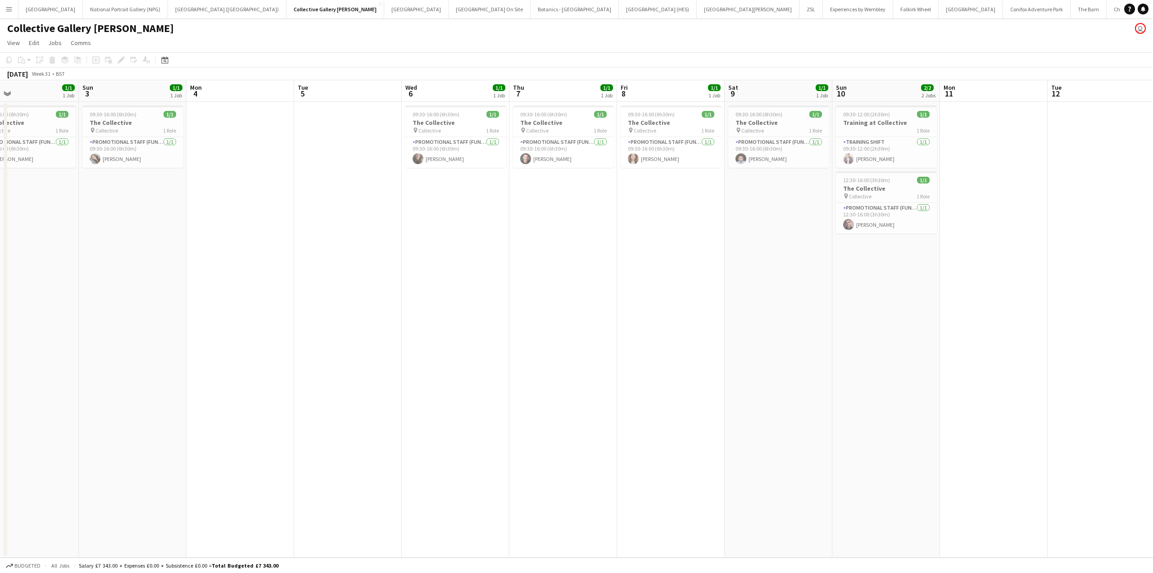
drag, startPoint x: 16, startPoint y: 346, endPoint x: -23, endPoint y: 351, distance: 39.5
click at [0, 351] on html "Menu Boards Boards Boards All jobs Status Workforce Workforce My Workforce Recr…" at bounding box center [576, 286] width 1153 height 573
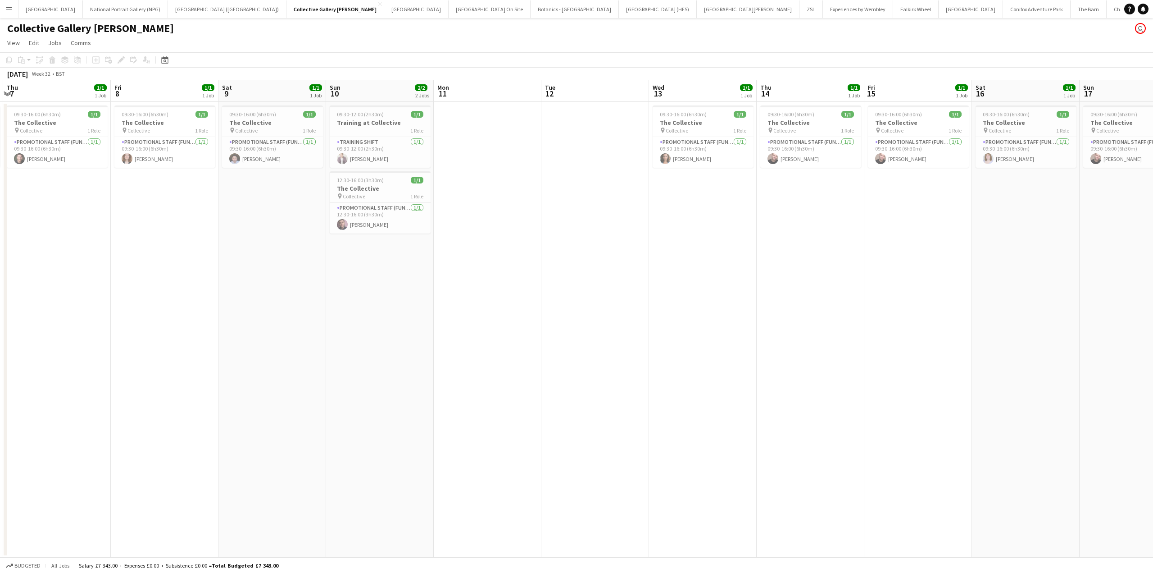
drag, startPoint x: 238, startPoint y: 342, endPoint x: 75, endPoint y: 351, distance: 163.3
click at [75, 351] on app-calendar-viewport "Mon 4 Tue 5 Wed 6 1/1 1 Job Thu 7 1/1 1 Job Fri 8 1/1 1 Job Sat 9 1/1 1 Job Sun…" at bounding box center [576, 318] width 1153 height 477
drag, startPoint x: 247, startPoint y: 376, endPoint x: 105, endPoint y: 389, distance: 143.0
click at [105, 389] on app-calendar-viewport "Mon 4 Tue 5 Wed 6 1/1 1 Job Thu 7 1/1 1 Job Fri 8 1/1 1 Job Sat 9 1/1 1 Job Sun…" at bounding box center [576, 318] width 1153 height 477
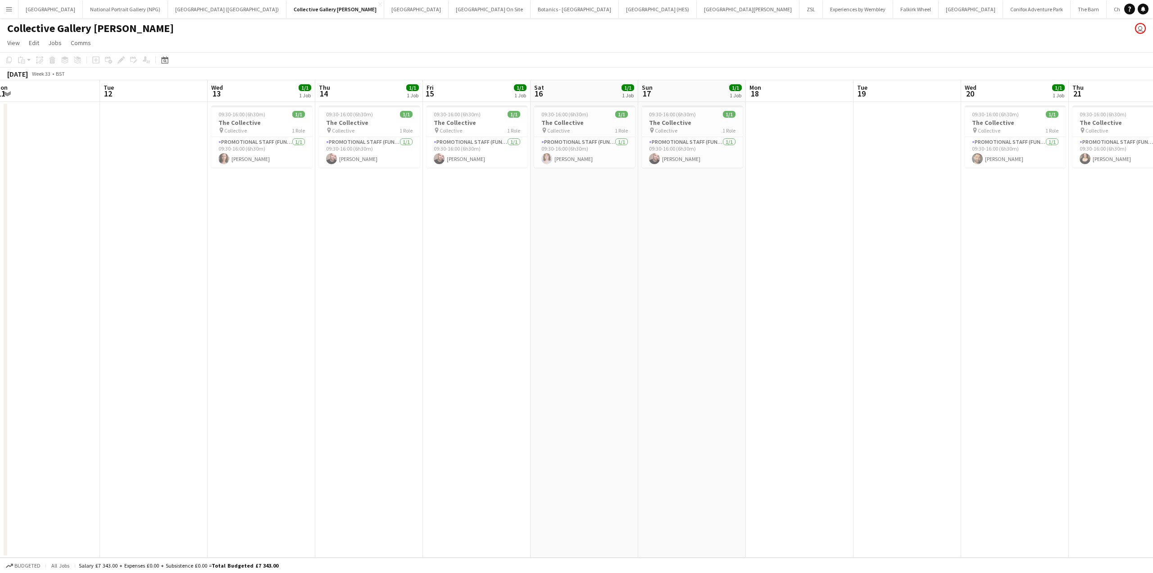
drag, startPoint x: 517, startPoint y: 346, endPoint x: 150, endPoint y: 390, distance: 369.7
click at [147, 392] on app-calendar-viewport "Fri 8 1/1 1 Job Sat 9 1/1 1 Job Sun 10 2/2 2 Jobs Mon 11 Tue 12 Wed 13 1/1 1 Jo…" at bounding box center [576, 318] width 1153 height 477
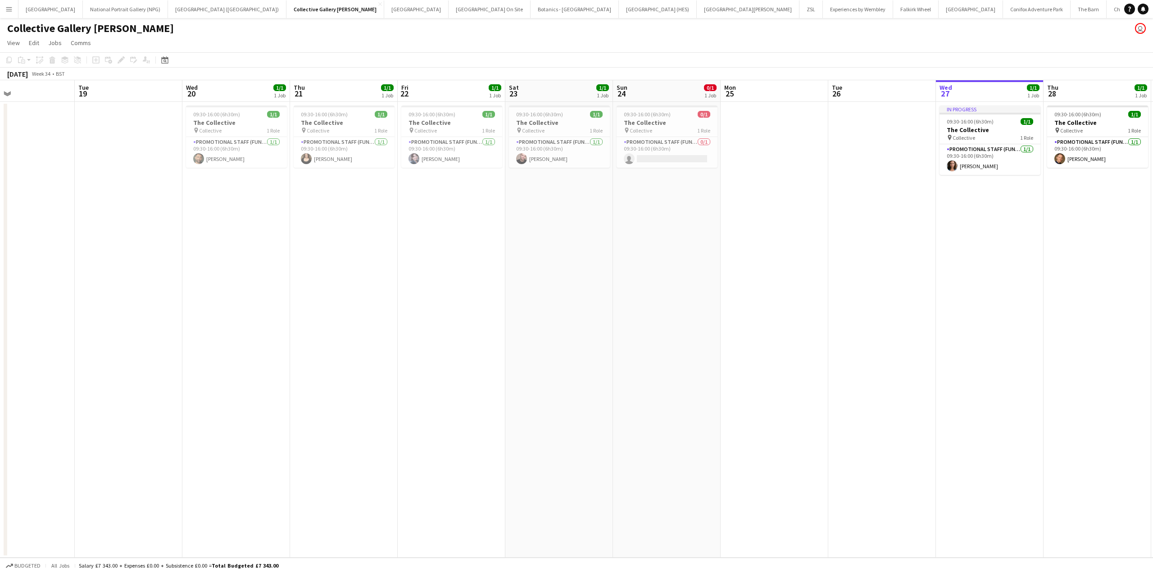
drag, startPoint x: 585, startPoint y: 369, endPoint x: 238, endPoint y: 412, distance: 350.1
click at [238, 412] on app-calendar-viewport "Fri 15 1/1 1 Job Sat 16 1/1 1 Job Sun 17 1/1 1 Job Mon 18 Tue 19 Wed 20 1/1 1 J…" at bounding box center [576, 318] width 1153 height 477
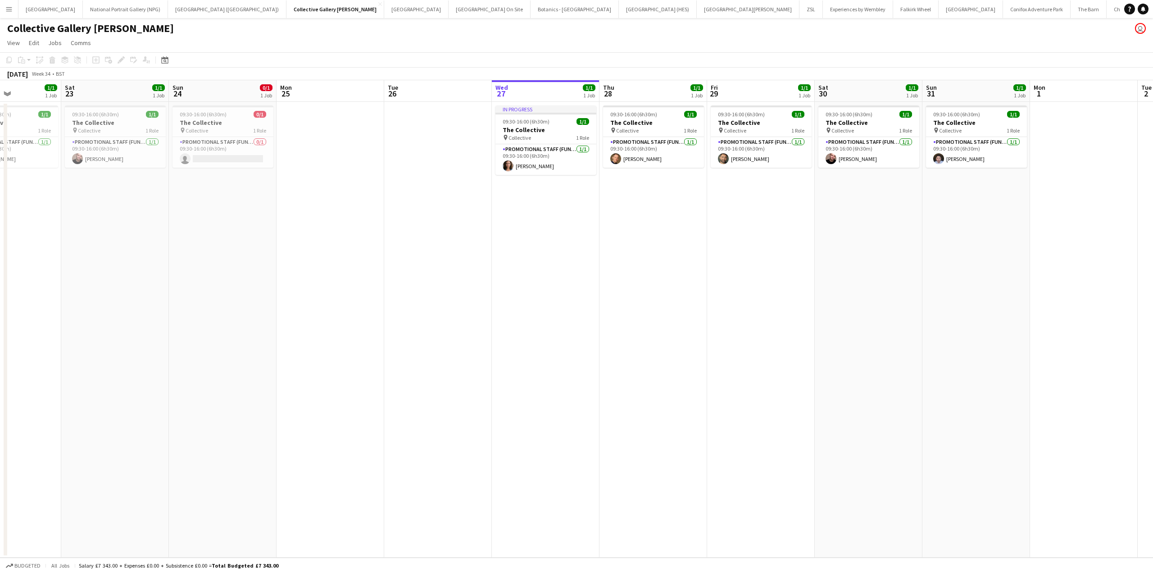
drag, startPoint x: 616, startPoint y: 359, endPoint x: 214, endPoint y: 411, distance: 405.7
click at [214, 411] on app-calendar-viewport "Tue 19 Wed 20 1/1 1 Job Thu 21 1/1 1 Job Fri 22 1/1 1 Job Sat 23 1/1 1 Job Sun …" at bounding box center [576, 318] width 1153 height 477
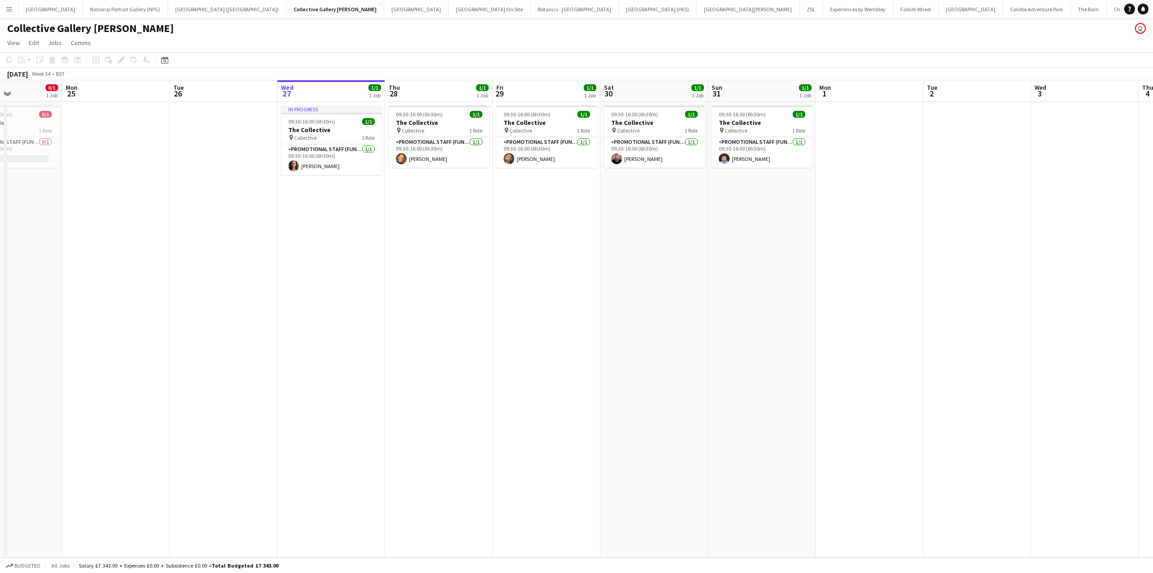
drag, startPoint x: 382, startPoint y: 403, endPoint x: 298, endPoint y: 404, distance: 83.8
click at [300, 408] on app-calendar-viewport "Thu 21 1/1 1 Job Fri 22 1/1 1 Job Sat 23 1/1 1 Job Sun 24 0/1 1 Job Mon 25 Tue …" at bounding box center [576, 318] width 1153 height 477
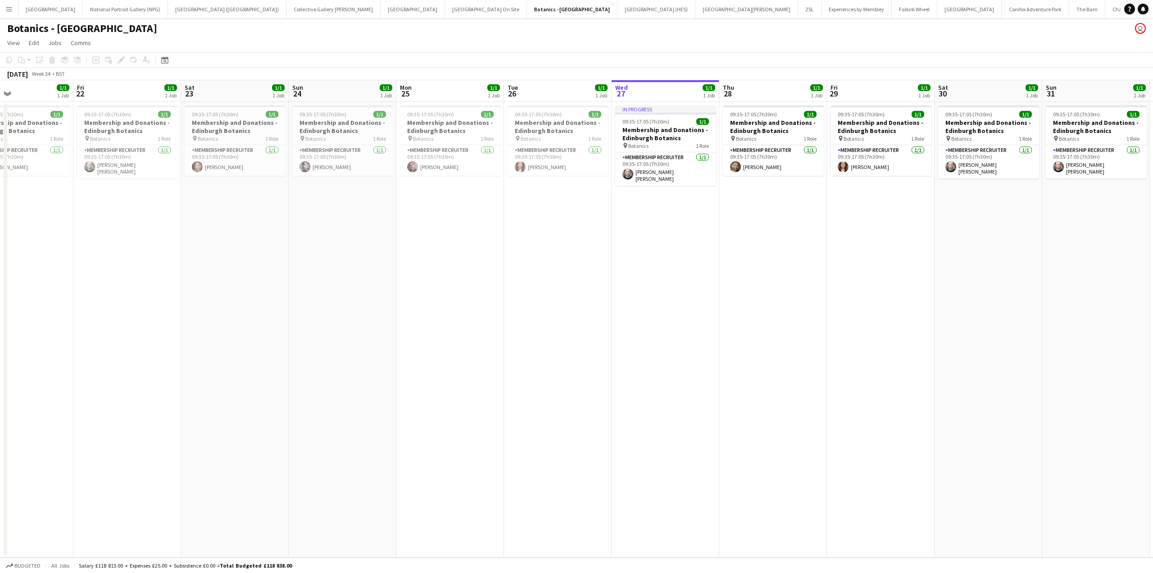
scroll to position [0, 257]
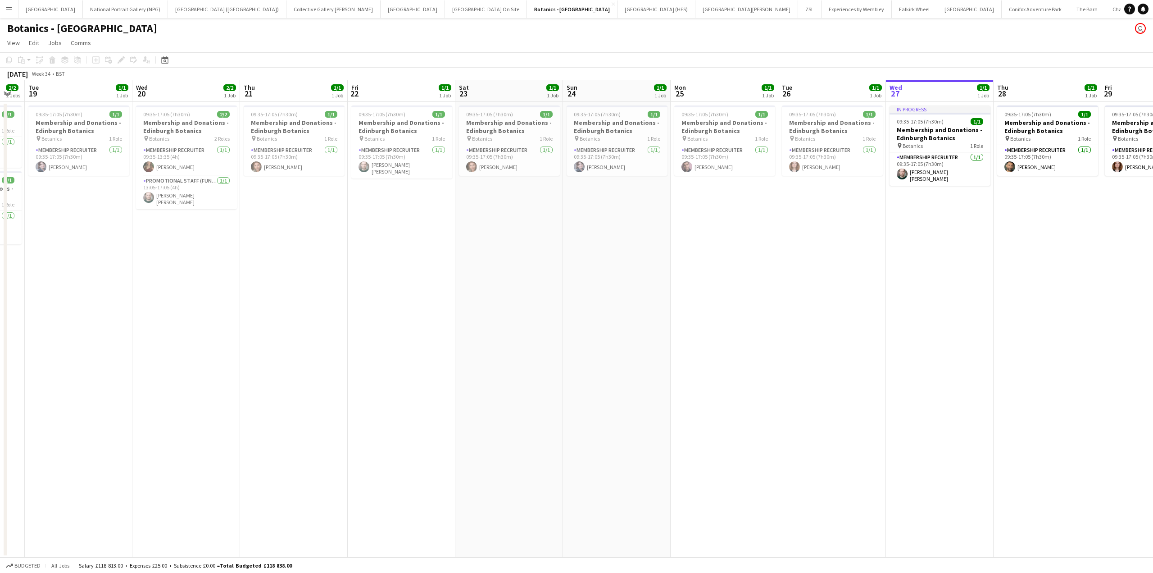
drag, startPoint x: 201, startPoint y: 311, endPoint x: 979, endPoint y: 300, distance: 778.6
click at [979, 300] on app-calendar-viewport "Sun 17 1/1 1 Job Mon 18 2/2 2 Jobs Tue 19 1/1 1 Job Wed 20 2/2 1 Job Thu 21 1/1…" at bounding box center [576, 318] width 1153 height 477
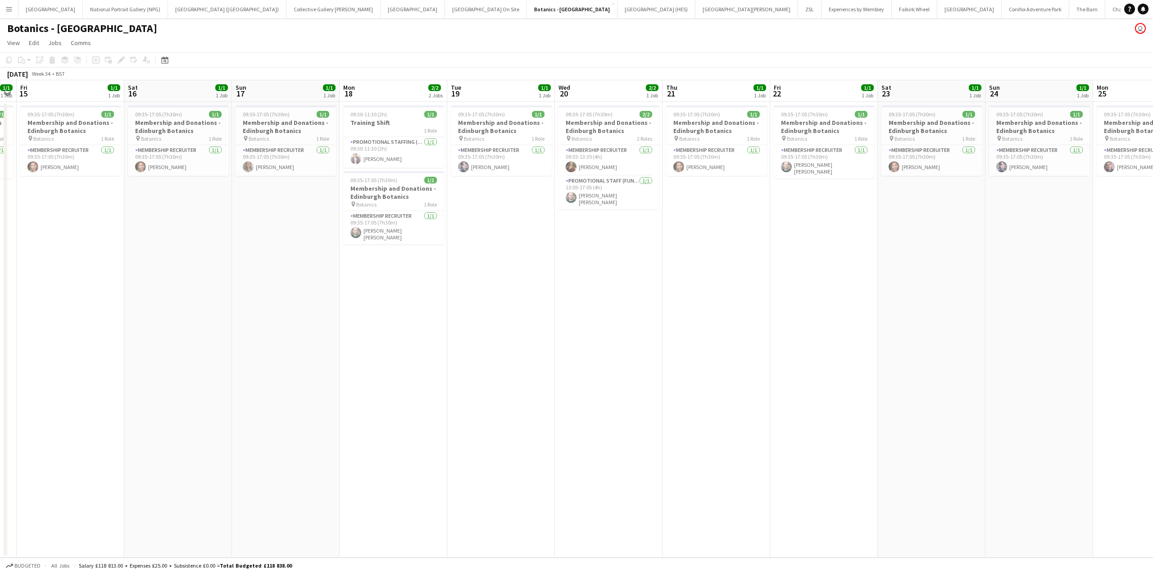
scroll to position [0, 194]
drag, startPoint x: 258, startPoint y: 273, endPoint x: 685, endPoint y: 262, distance: 427.3
click at [685, 262] on app-calendar-viewport "Wed 13 1/1 1 Job Thu 14 1/1 1 Job Fri 15 1/1 1 Job Sat 16 1/1 1 Job Sun 17 1/1 …" at bounding box center [576, 318] width 1153 height 477
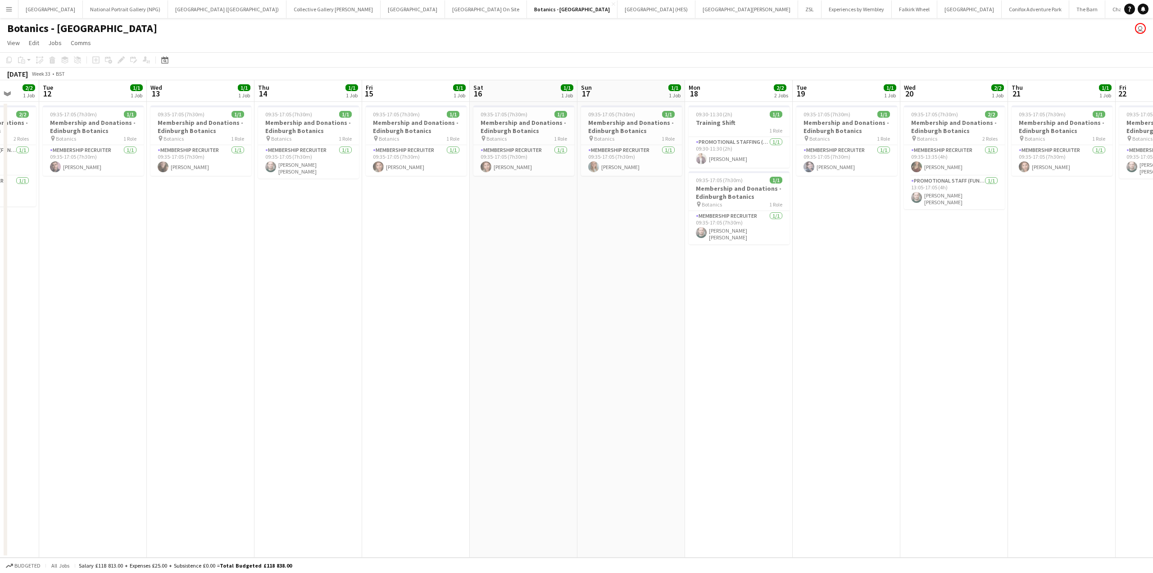
drag, startPoint x: 176, startPoint y: 299, endPoint x: 517, endPoint y: 297, distance: 341.1
click at [517, 297] on app-calendar-viewport "Sat 9 2/2 2 Jobs Sun 10 2/2 2 Jobs Mon 11 2/2 1 Job Tue 12 1/1 1 Job Wed 13 1/1…" at bounding box center [576, 318] width 1153 height 477
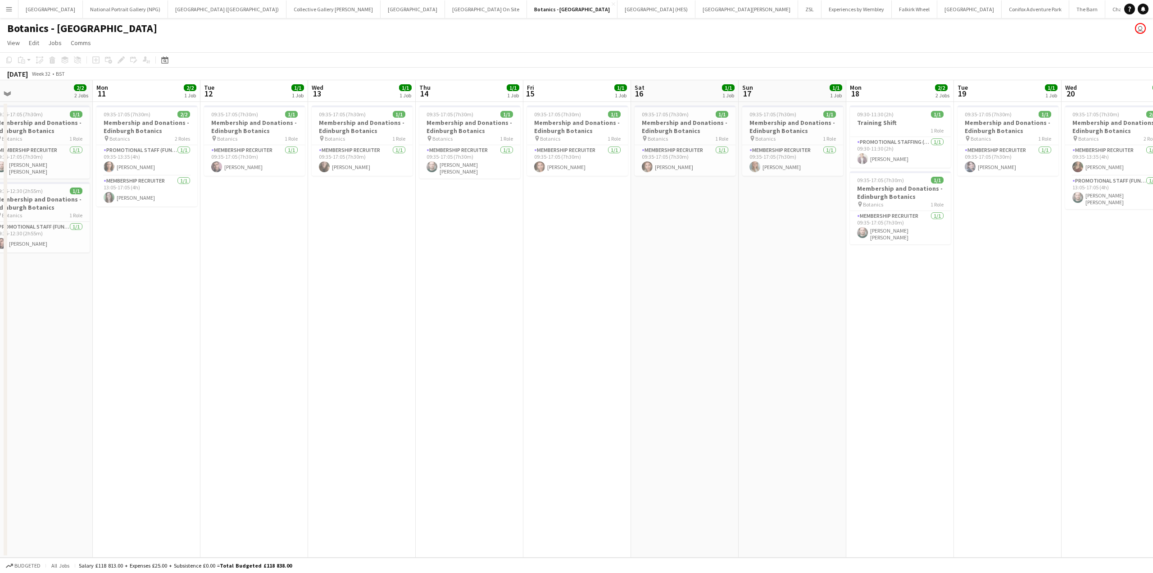
scroll to position [0, 222]
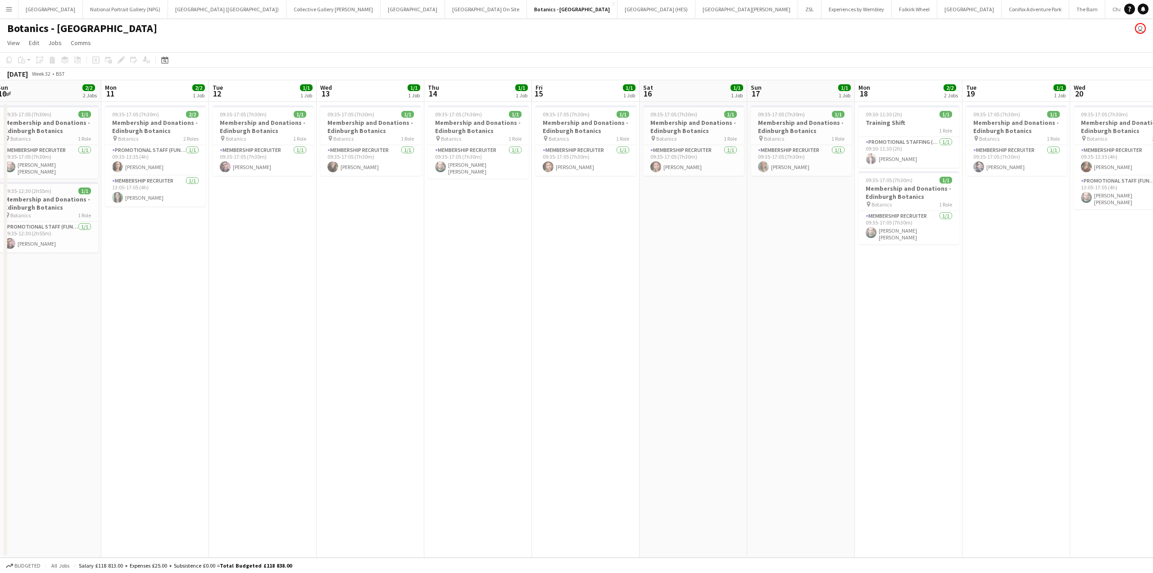
drag, startPoint x: 186, startPoint y: 298, endPoint x: 463, endPoint y: 314, distance: 278.0
click at [463, 314] on app-calendar-viewport "Fri 8 Sat 9 2/2 2 Jobs Sun 10 2/2 2 Jobs Mon 11 2/2 1 Job Tue 12 1/1 1 Job Wed …" at bounding box center [576, 318] width 1153 height 477
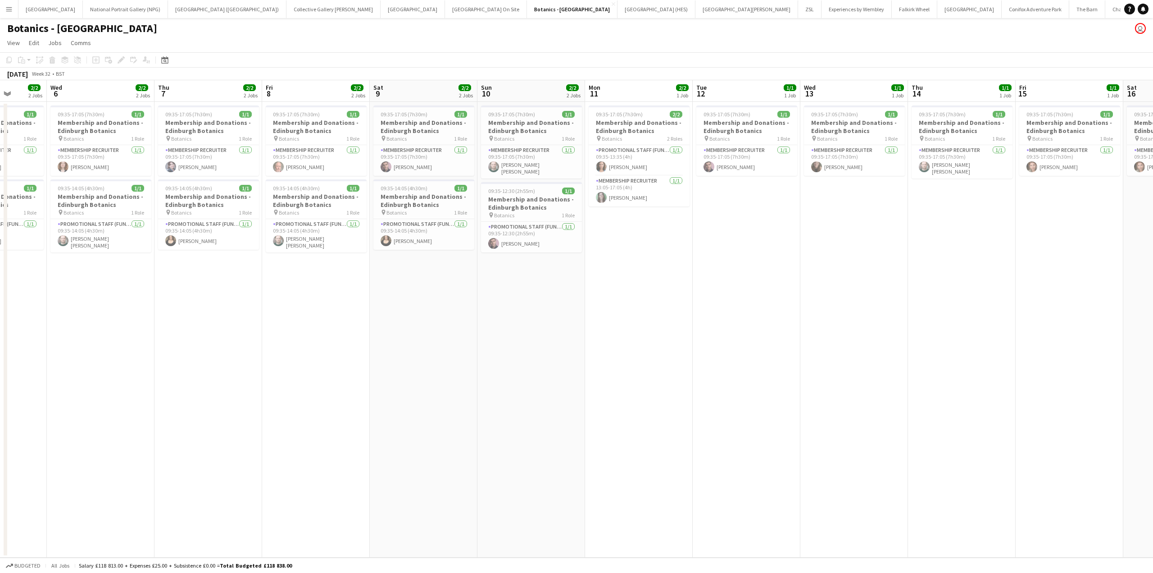
scroll to position [0, 261]
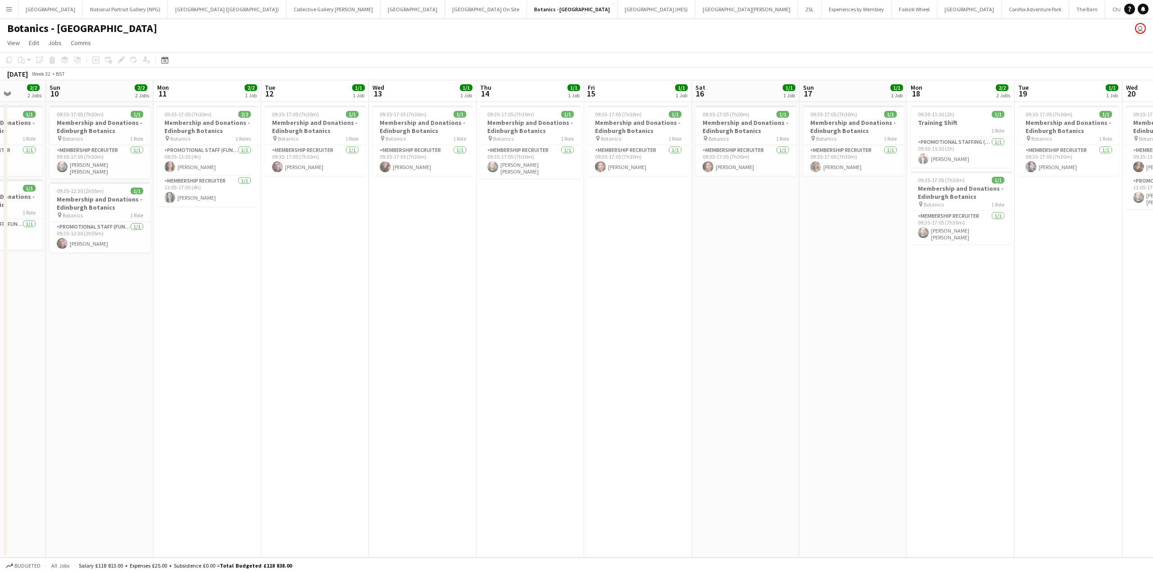
drag, startPoint x: 123, startPoint y: 324, endPoint x: 159, endPoint y: 353, distance: 46.2
click at [159, 353] on app-calendar-viewport "Wed 6 2/2 2 Jobs Thu 7 2/2 2 Jobs Fri 8 2/2 2 Jobs Sat 9 2/2 2 Jobs Sun 10 2/2 …" at bounding box center [576, 318] width 1153 height 477
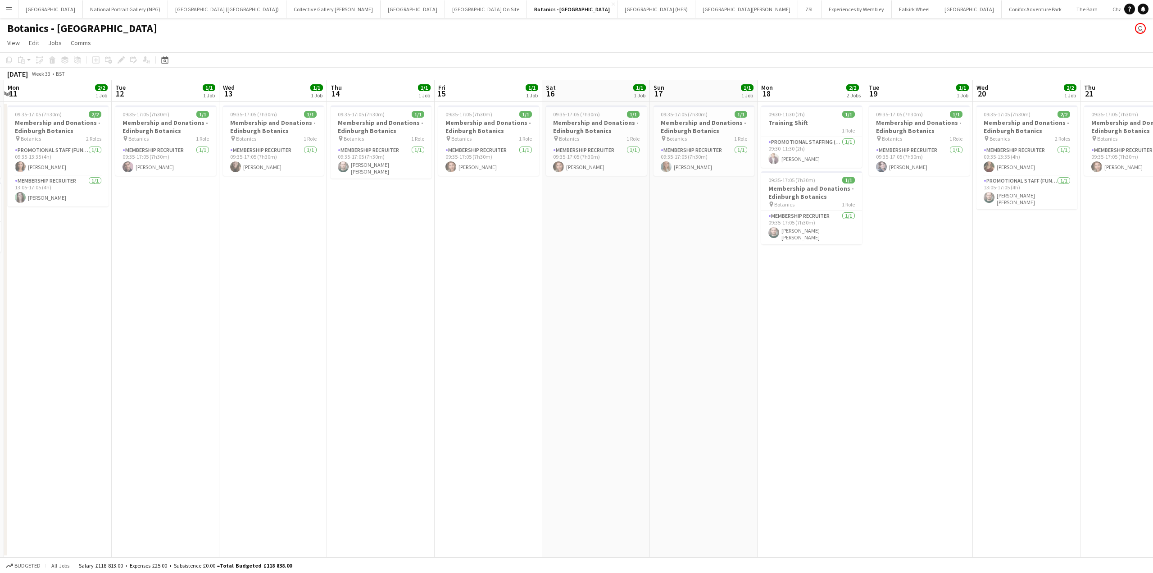
drag, startPoint x: 774, startPoint y: 342, endPoint x: 206, endPoint y: 378, distance: 568.8
click at [206, 378] on app-calendar-viewport "Fri 8 2/2 2 Jobs Sat 9 2/2 2 Jobs Sun 10 2/2 2 Jobs Mon 11 2/2 1 Job Tue 12 1/1…" at bounding box center [576, 318] width 1153 height 477
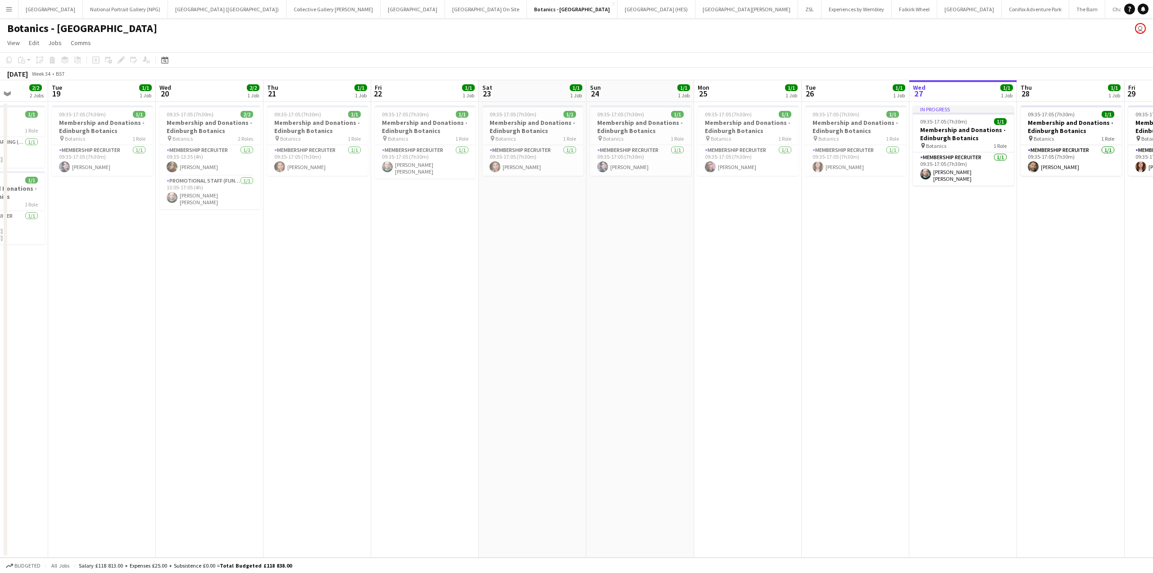
scroll to position [0, 291]
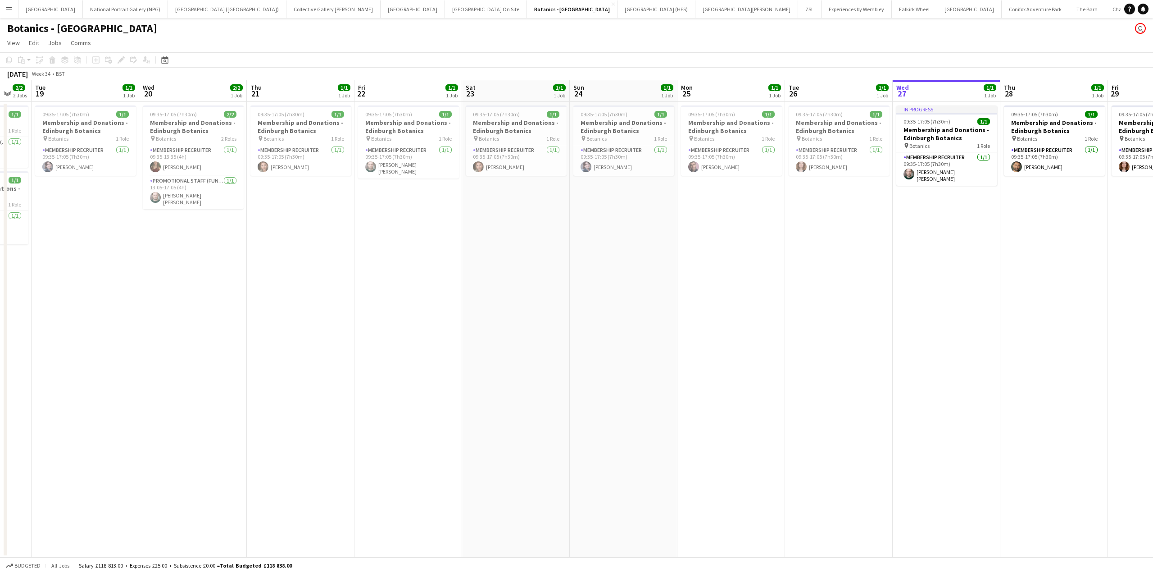
drag, startPoint x: 791, startPoint y: 365, endPoint x: 283, endPoint y: 405, distance: 508.9
click at [283, 405] on app-calendar-viewport "Sat 16 1/1 1 Job Sun 17 1/1 1 Job Mon 18 2/2 2 Jobs Tue 19 1/1 1 Job Wed 20 2/2…" at bounding box center [576, 318] width 1153 height 477
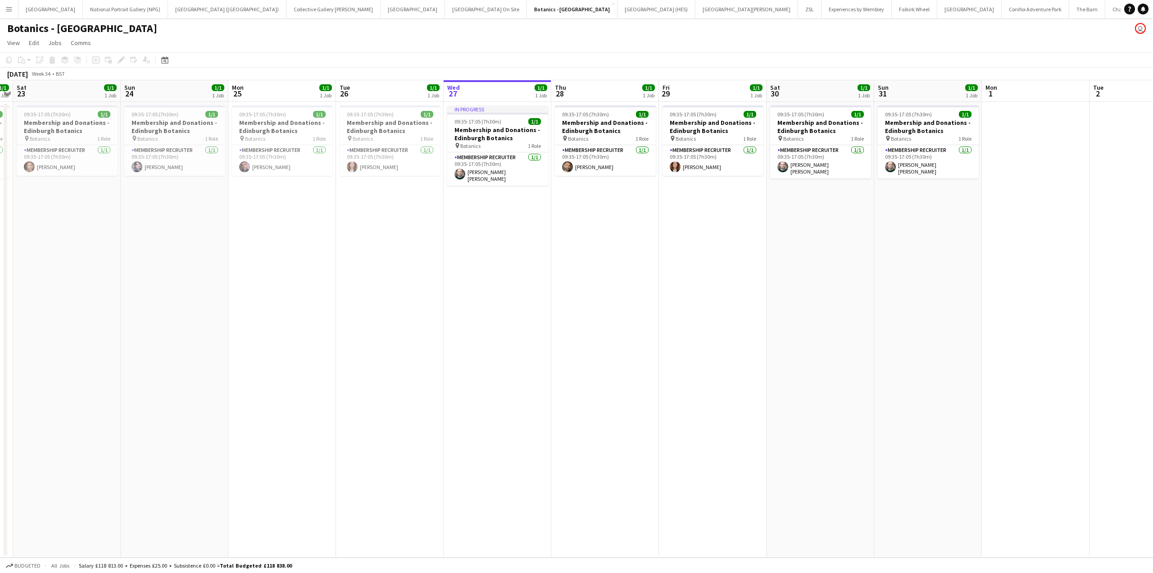
drag, startPoint x: 695, startPoint y: 383, endPoint x: 246, endPoint y: 419, distance: 450.7
click at [246, 419] on app-calendar-viewport "Wed 20 2/2 1 Job Thu 21 1/1 1 Job Fri 22 1/1 1 Job Sat 23 1/1 1 Job Sun 24 1/1 …" at bounding box center [576, 318] width 1153 height 477
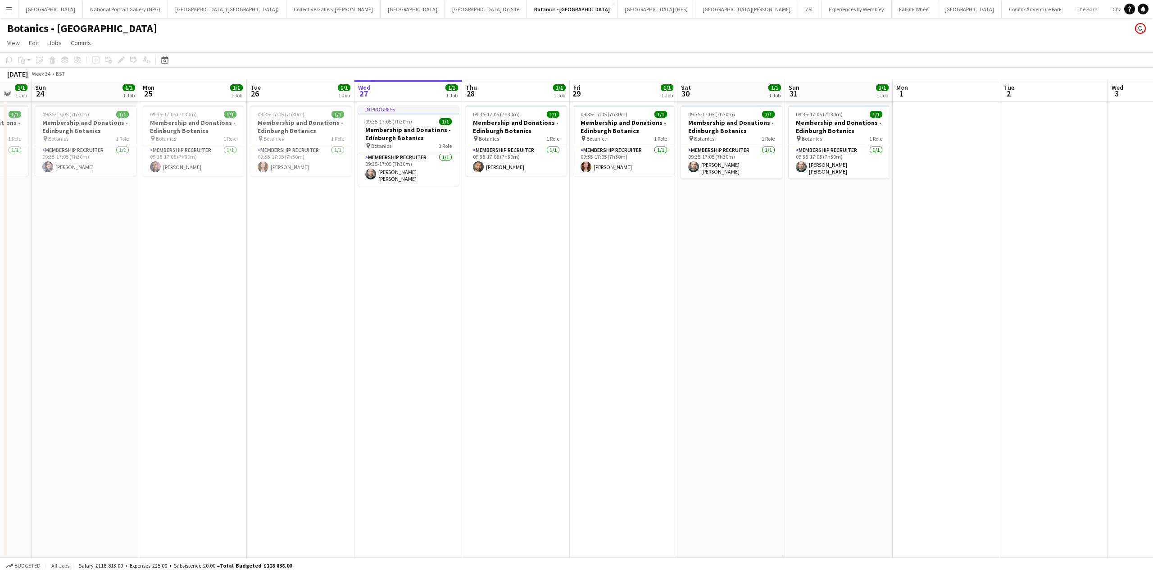
scroll to position [0, 304]
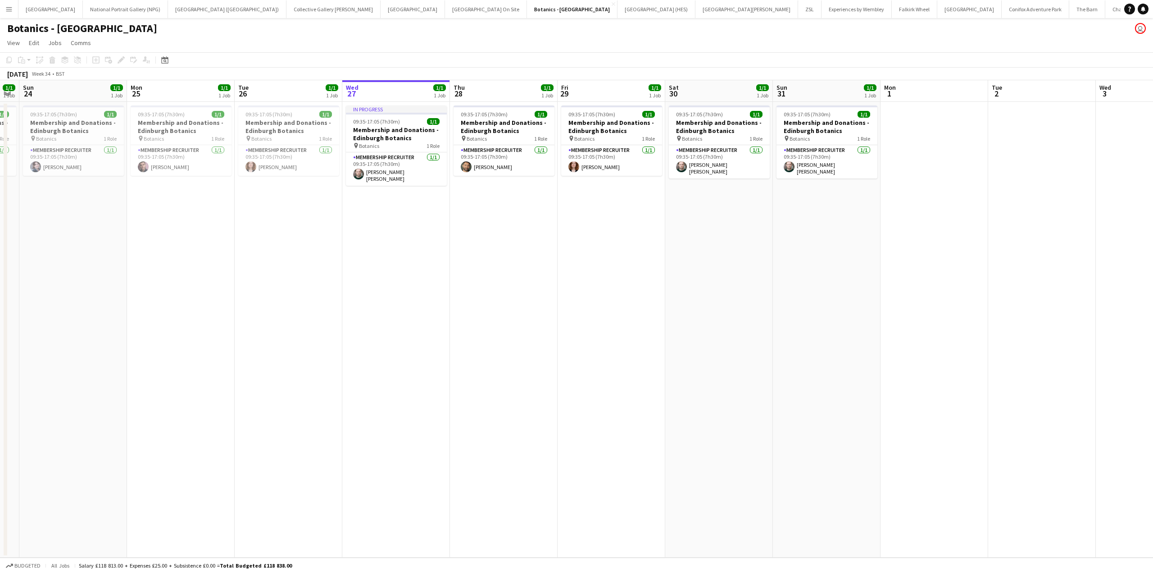
drag, startPoint x: 595, startPoint y: 421, endPoint x: 493, endPoint y: 425, distance: 101.9
click at [493, 425] on app-calendar-viewport "Thu 21 1/1 1 Job Fri 22 1/1 1 Job Sat 23 1/1 1 Job Sun 24 1/1 1 Job Mon 25 1/1 …" at bounding box center [576, 318] width 1153 height 477
click at [499, 170] on app-card-role "Membership Recruiter [DATE] 09:35-17:05 (7h30m) [PERSON_NAME]" at bounding box center [503, 160] width 101 height 31
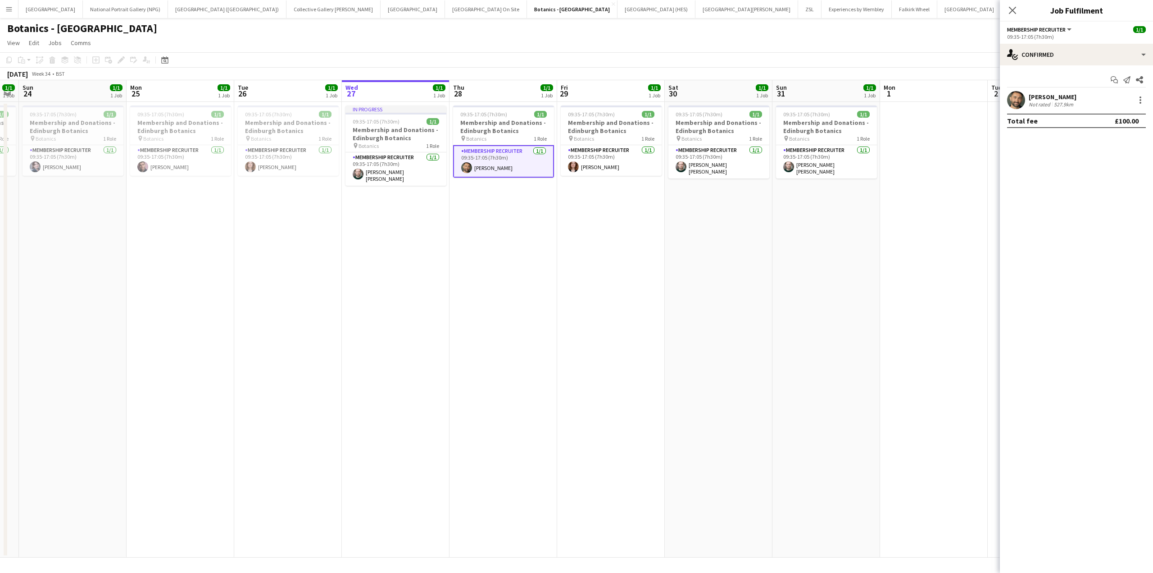
click at [1064, 99] on div "[PERSON_NAME]" at bounding box center [1053, 97] width 48 height 8
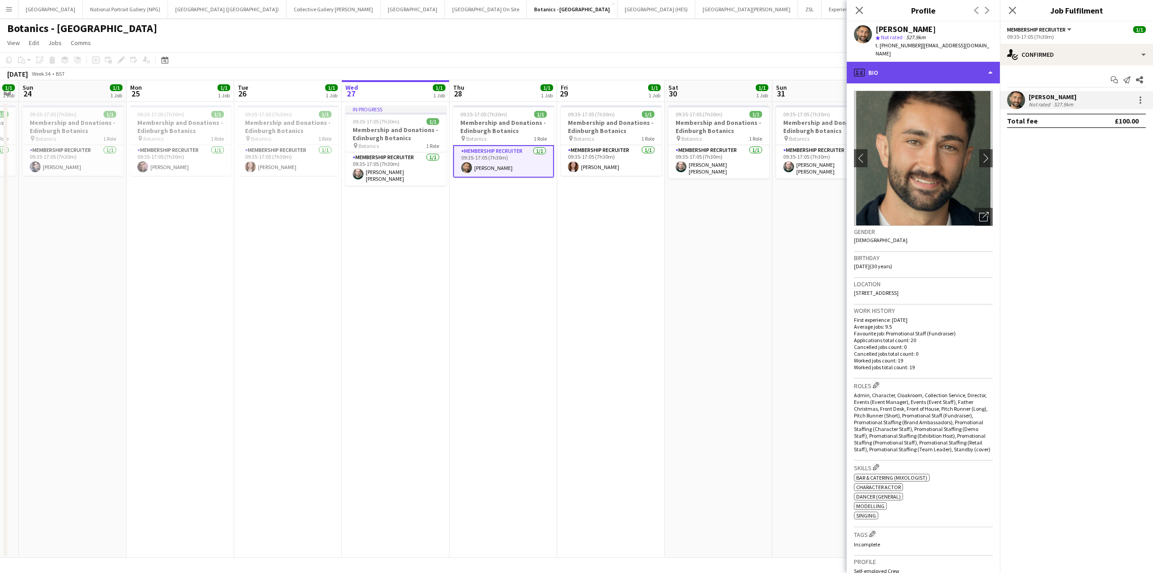
click at [972, 65] on div "profile Bio" at bounding box center [923, 73] width 153 height 22
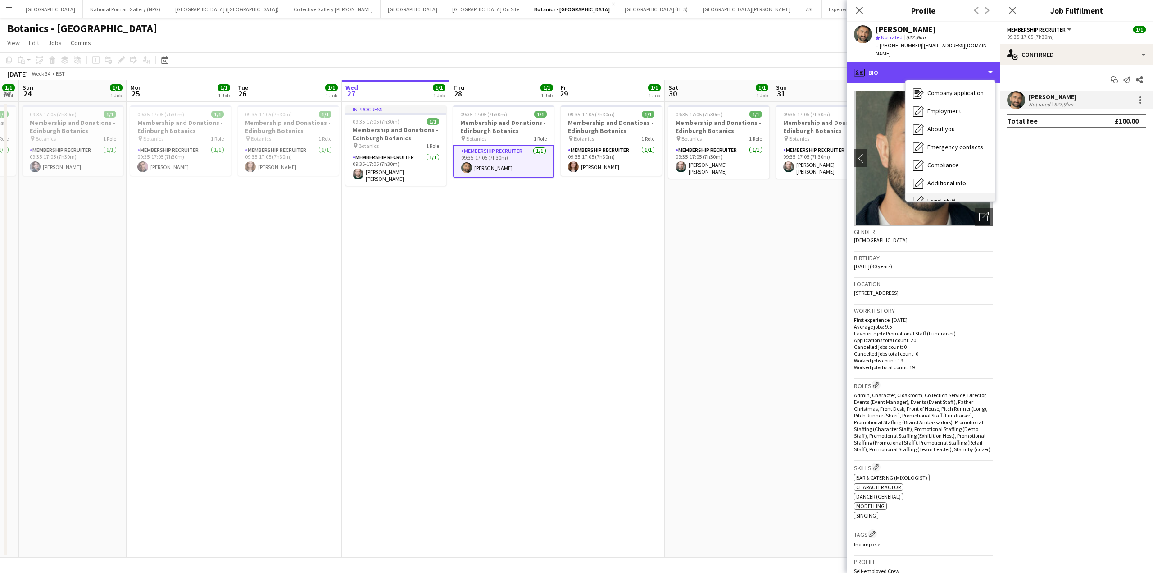
scroll to position [67, 0]
click at [947, 179] on div "Calendar Calendar" at bounding box center [950, 188] width 89 height 18
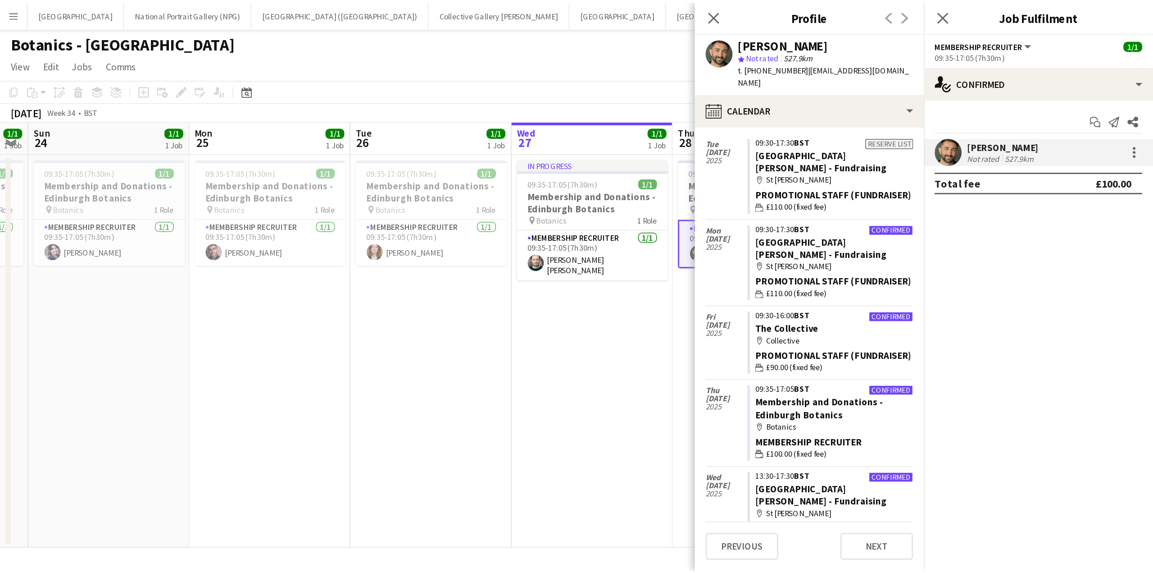
scroll to position [143, 0]
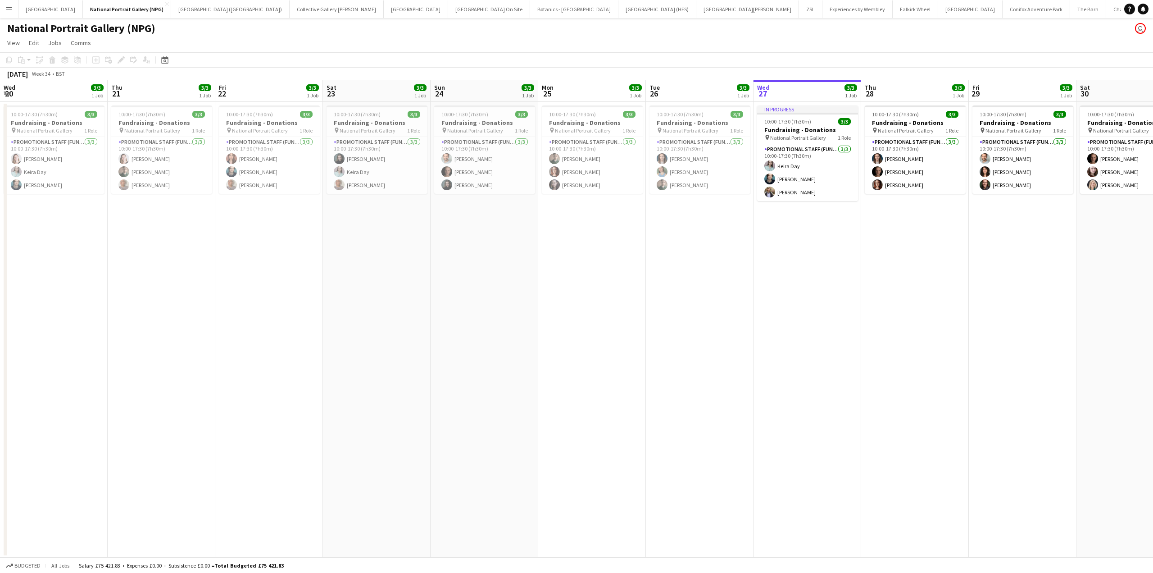
scroll to position [0, 309]
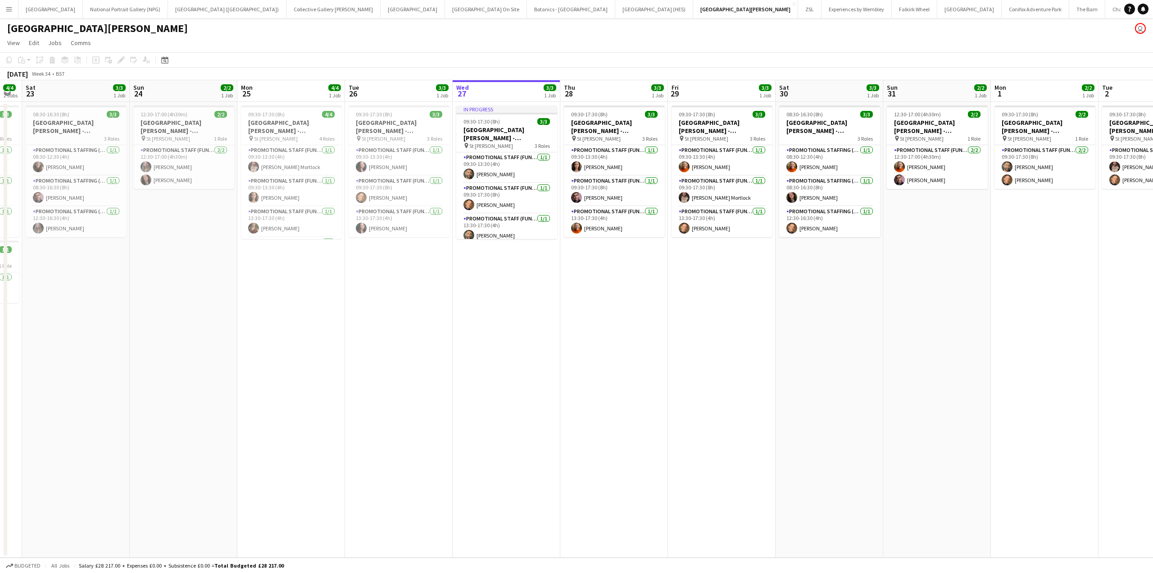
scroll to position [0, 195]
drag, startPoint x: 208, startPoint y: 287, endPoint x: 551, endPoint y: 305, distance: 343.8
click at [551, 305] on app-calendar-viewport "Thu 21 3/3 1 Job Fri 22 4/4 2 Jobs Sat 23 3/3 1 Job Sun 24 2/2 1 Job Mon 25 4/4…" at bounding box center [576, 318] width 1153 height 477
